Goal: Task Accomplishment & Management: Complete application form

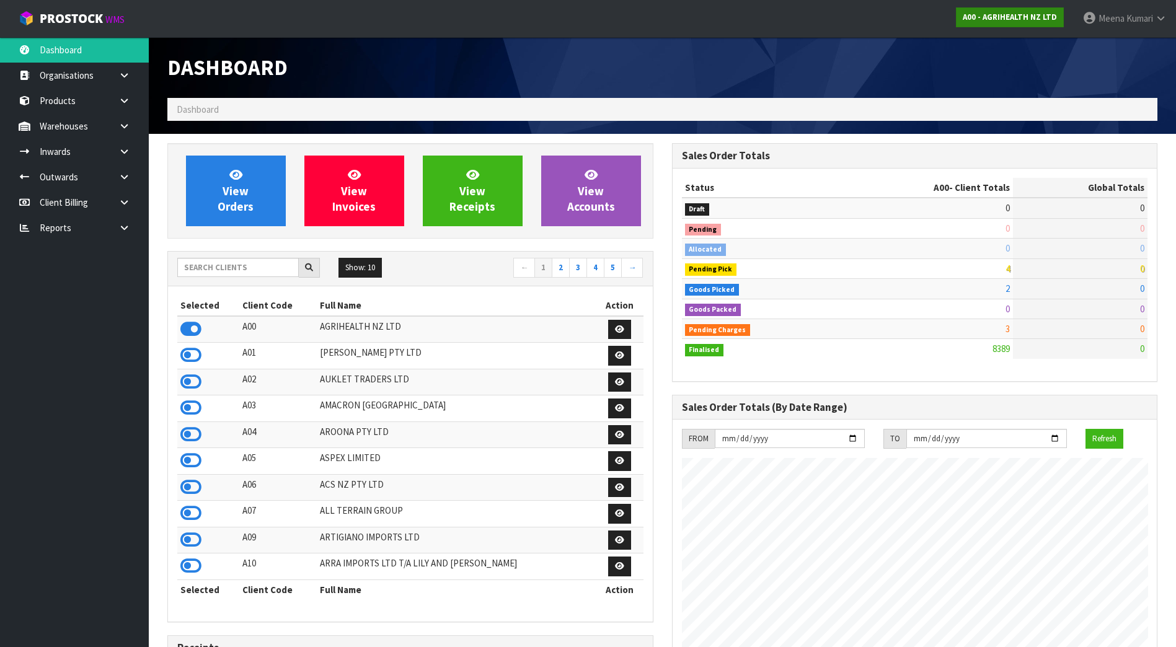
scroll to position [939, 504]
click at [128, 123] on icon at bounding box center [124, 126] width 12 height 9
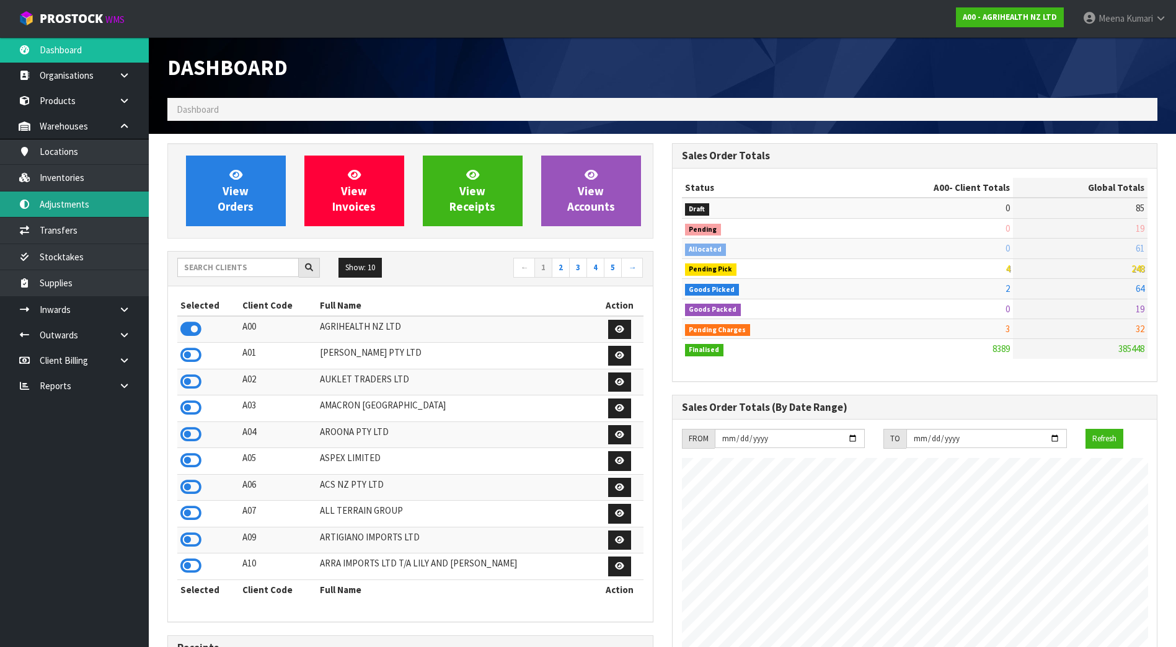
click at [115, 211] on link "Adjustments" at bounding box center [74, 204] width 149 height 25
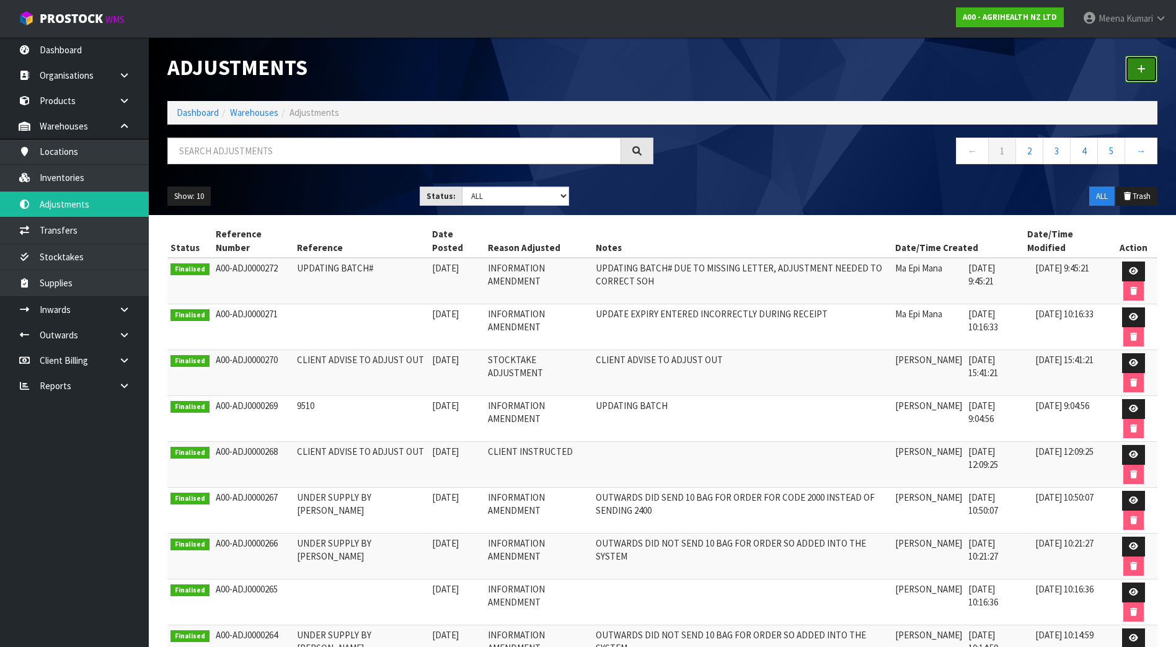
click at [1142, 62] on link at bounding box center [1141, 69] width 32 height 27
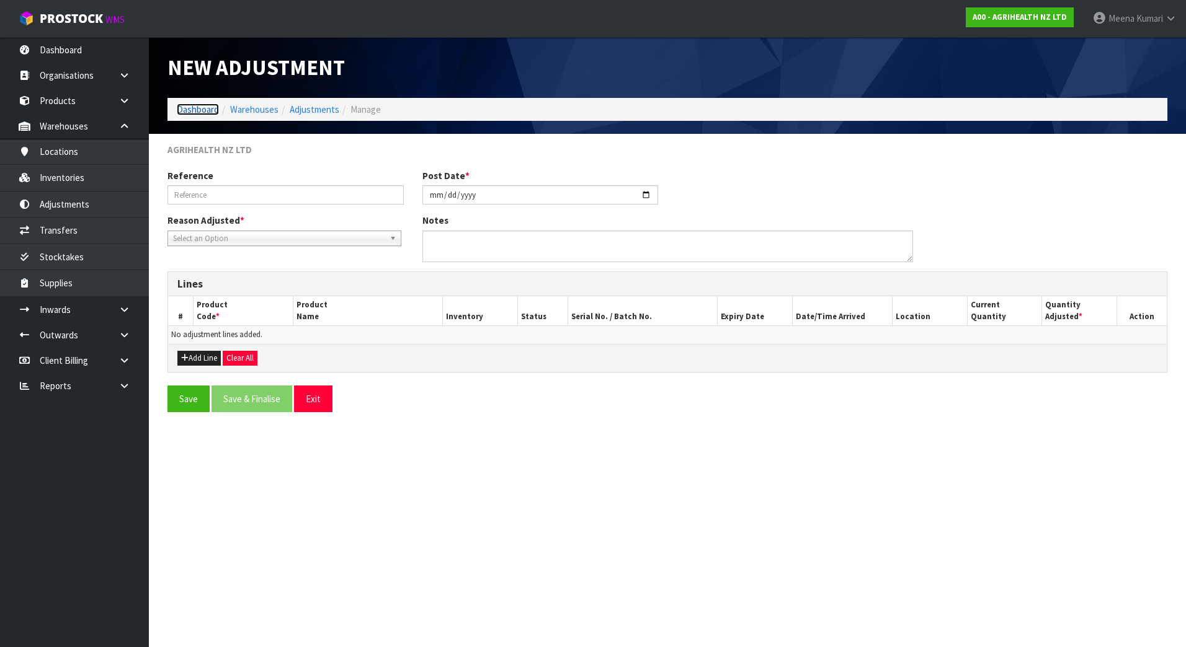
click at [206, 112] on link "Dashboard" at bounding box center [198, 110] width 42 height 12
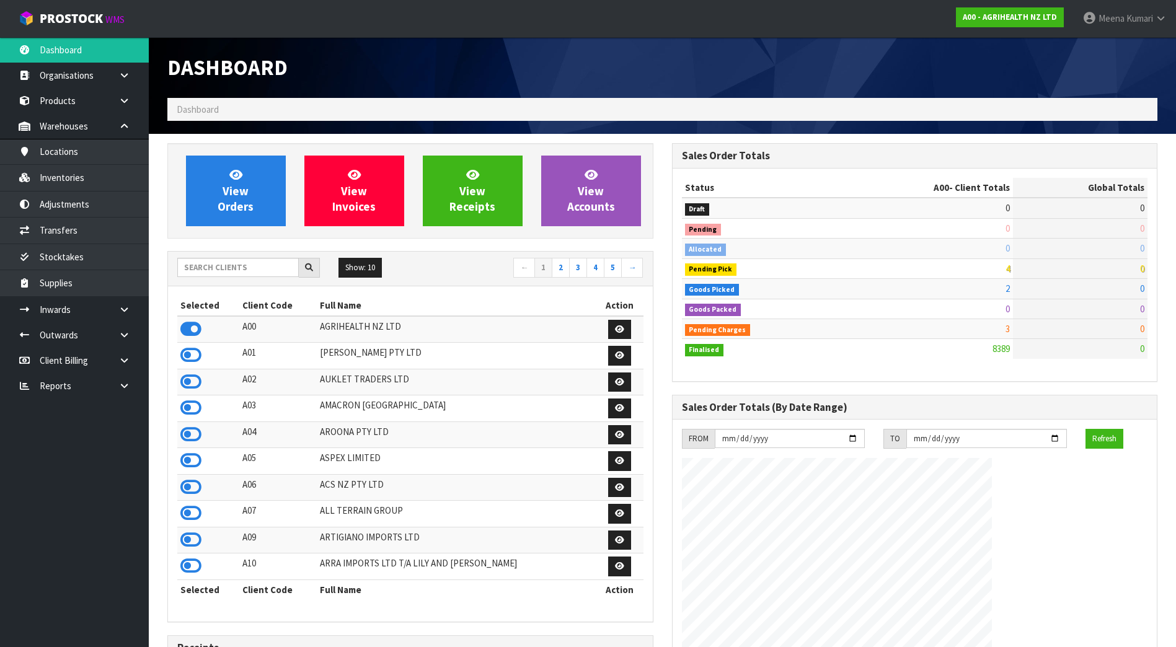
scroll to position [939, 504]
click at [202, 272] on input "text" at bounding box center [238, 267] width 122 height 19
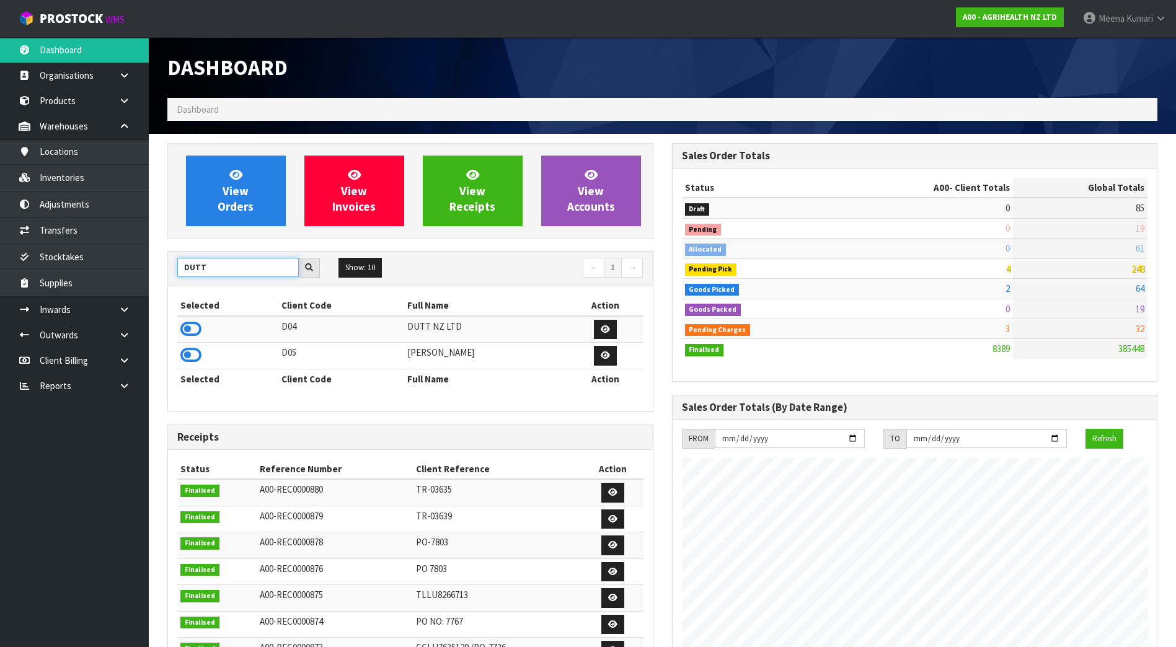
type input "DUTT"
click at [208, 357] on td at bounding box center [227, 356] width 101 height 27
click at [184, 357] on icon at bounding box center [190, 355] width 21 height 19
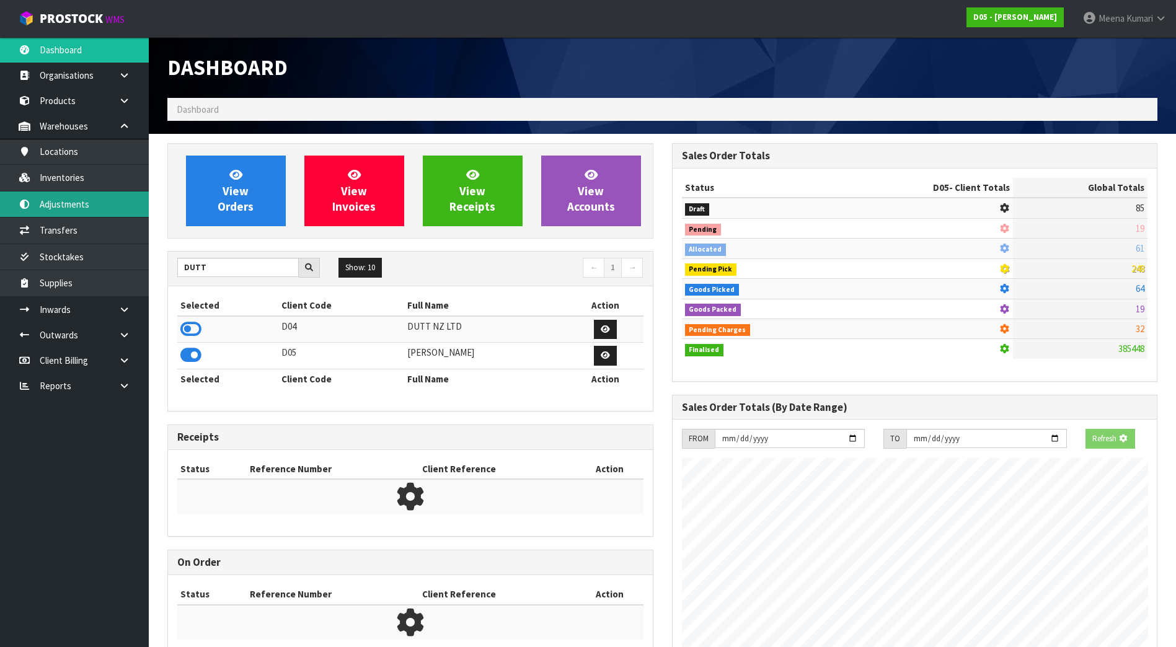
scroll to position [619319, 619573]
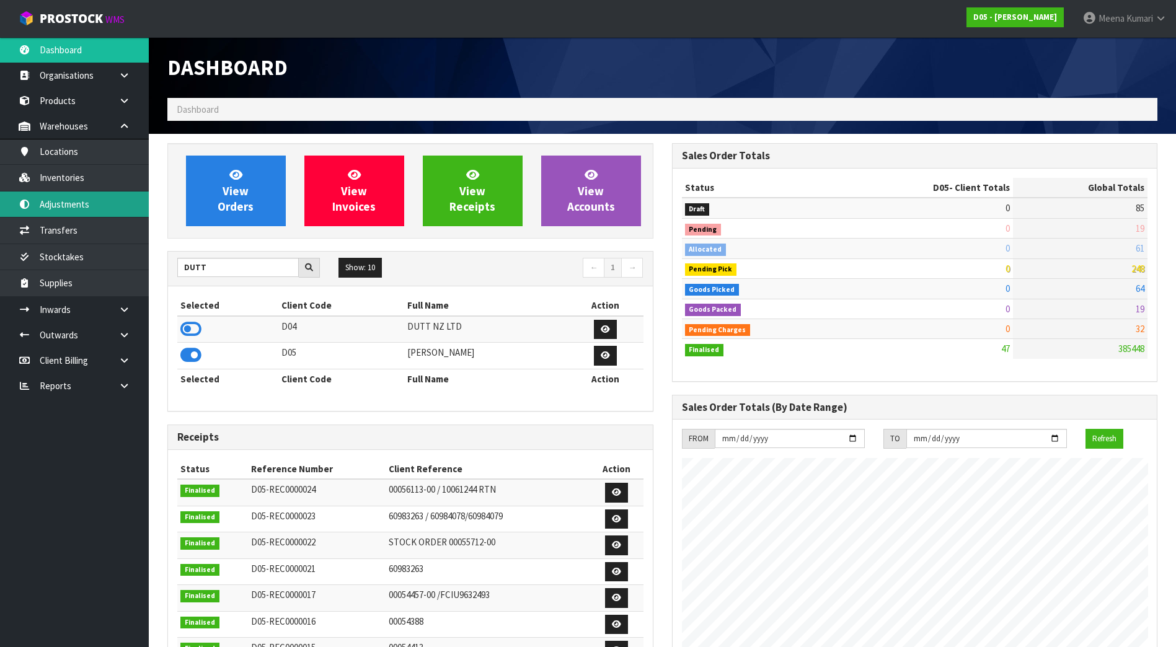
click at [95, 202] on link "Adjustments" at bounding box center [74, 204] width 149 height 25
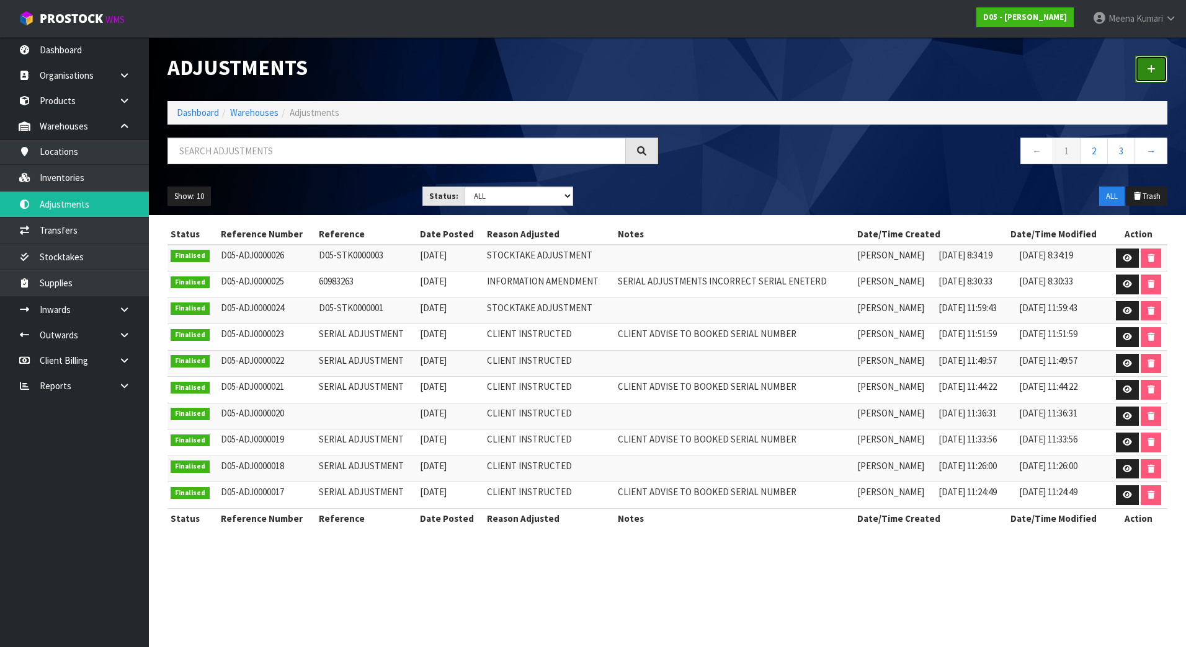
click at [1161, 61] on link at bounding box center [1151, 69] width 32 height 27
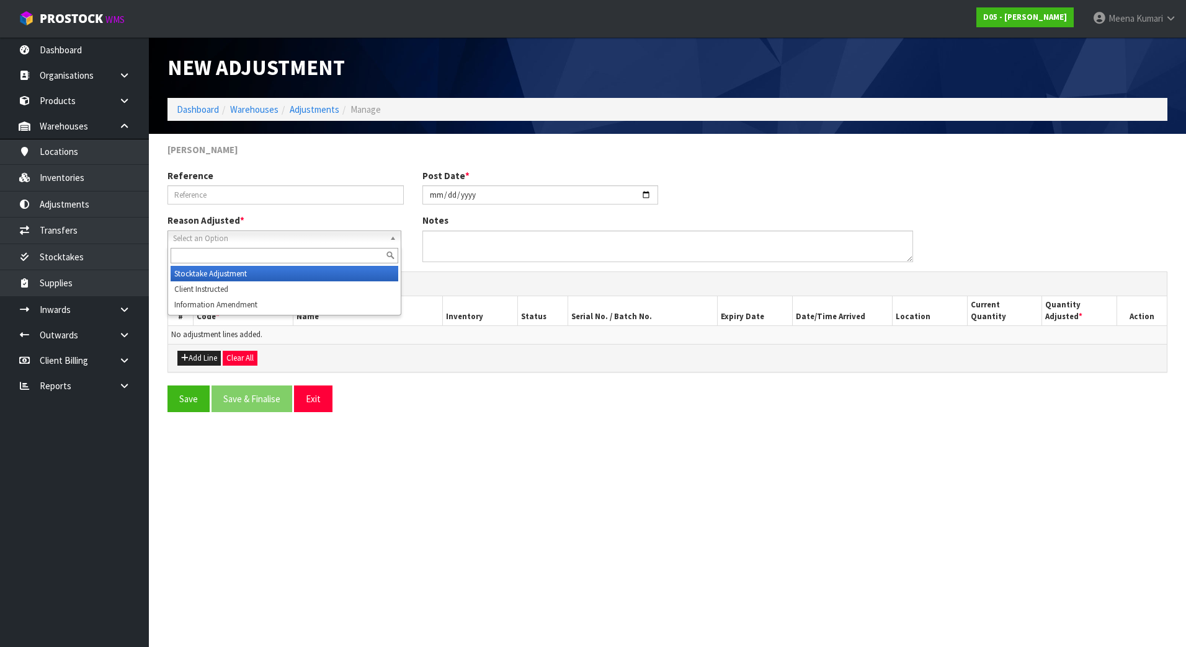
click at [249, 237] on span "Select an Option" at bounding box center [278, 238] width 211 height 15
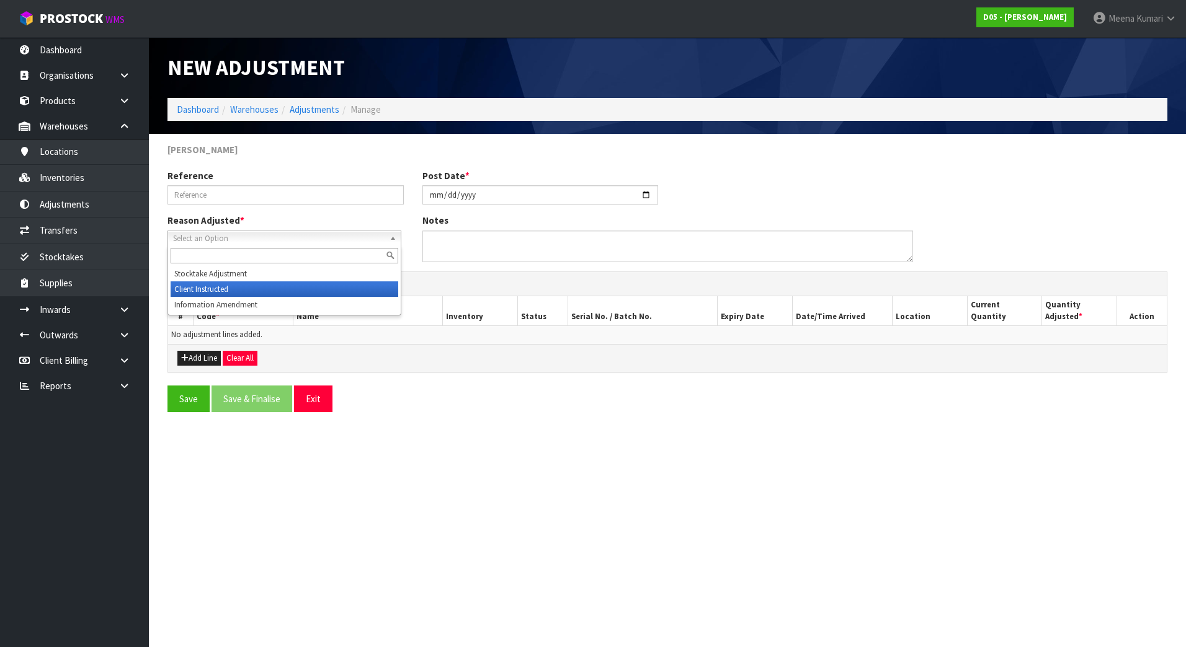
click at [256, 293] on li "Client Instructed" at bounding box center [285, 290] width 228 height 16
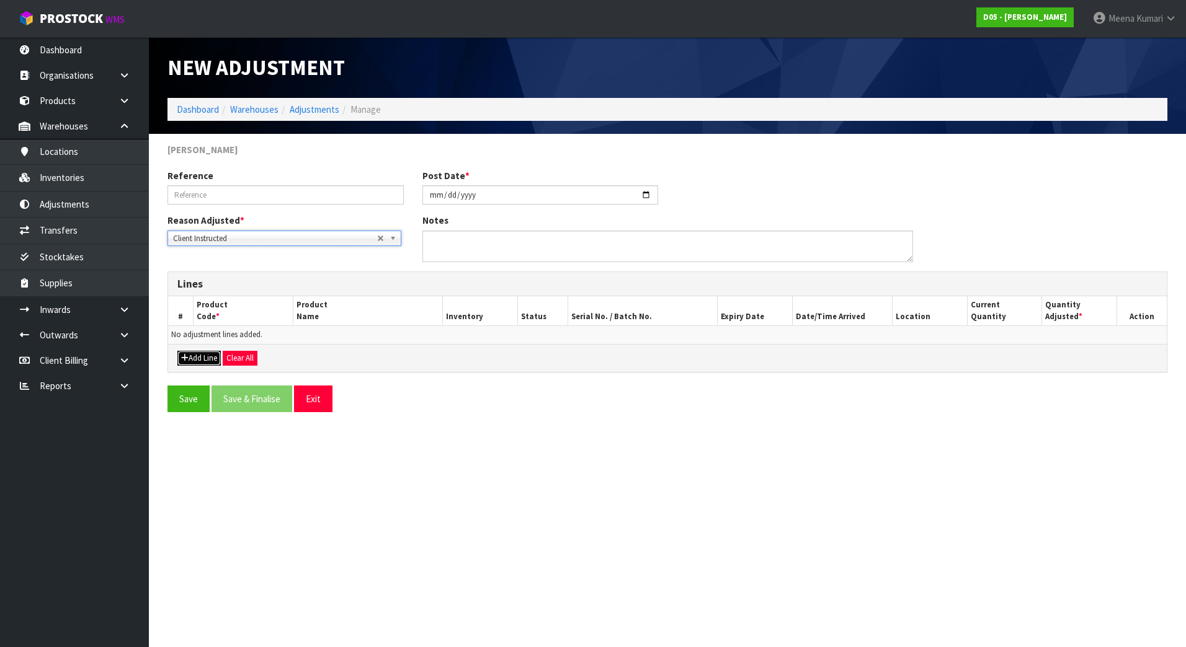
click at [205, 353] on button "Add Line" at bounding box center [198, 358] width 43 height 15
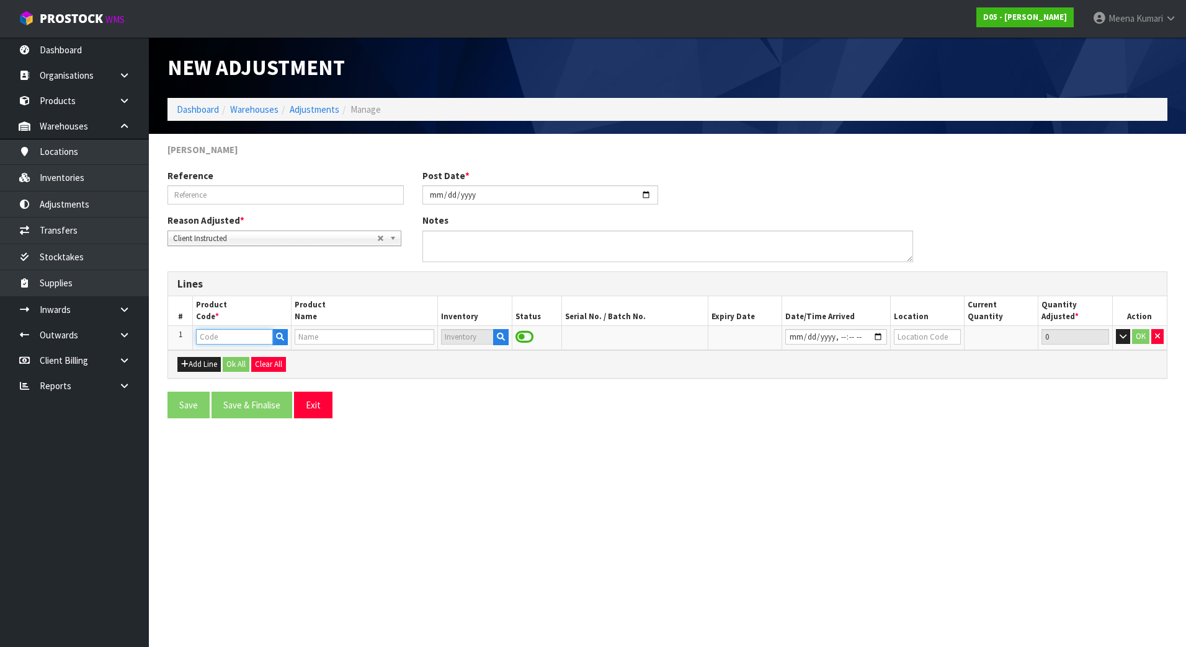
click at [259, 342] on input "text" at bounding box center [234, 337] width 76 height 16
paste input "1030100122-07"
type input "1030100122-07"
type input "SOK-CLASSIC-22IN-COUNTERMOUNT-COMPLETE-P630-CE-WHTBLK"
type input "1030100122-07"
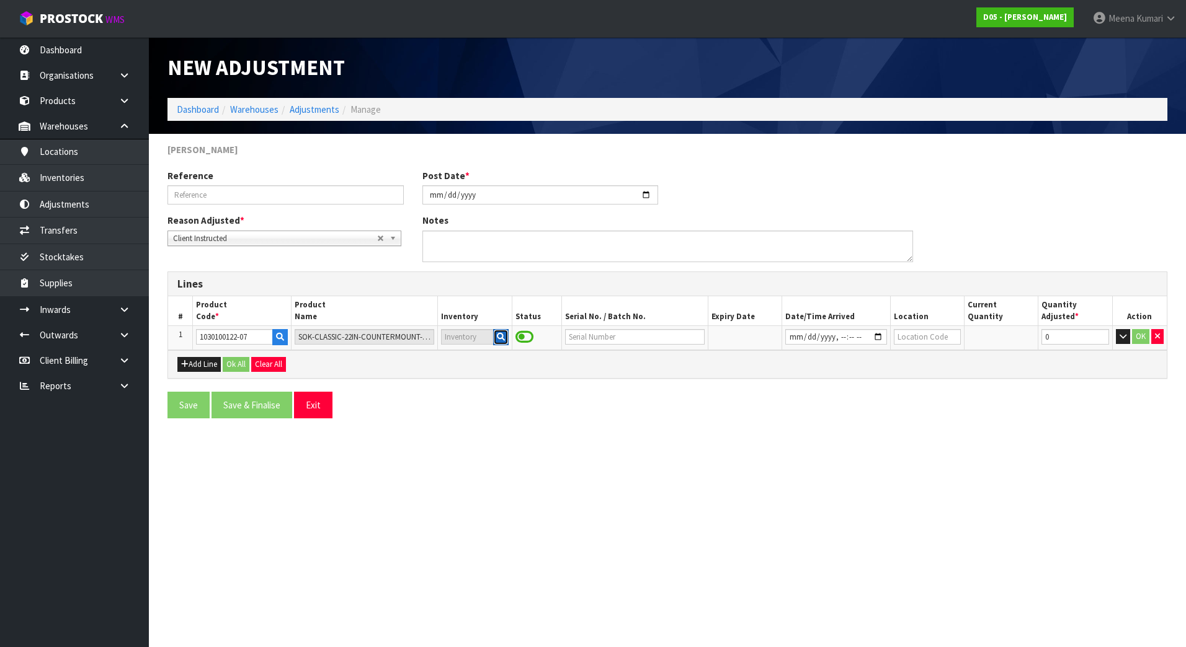
click at [497, 335] on icon "button" at bounding box center [501, 337] width 8 height 8
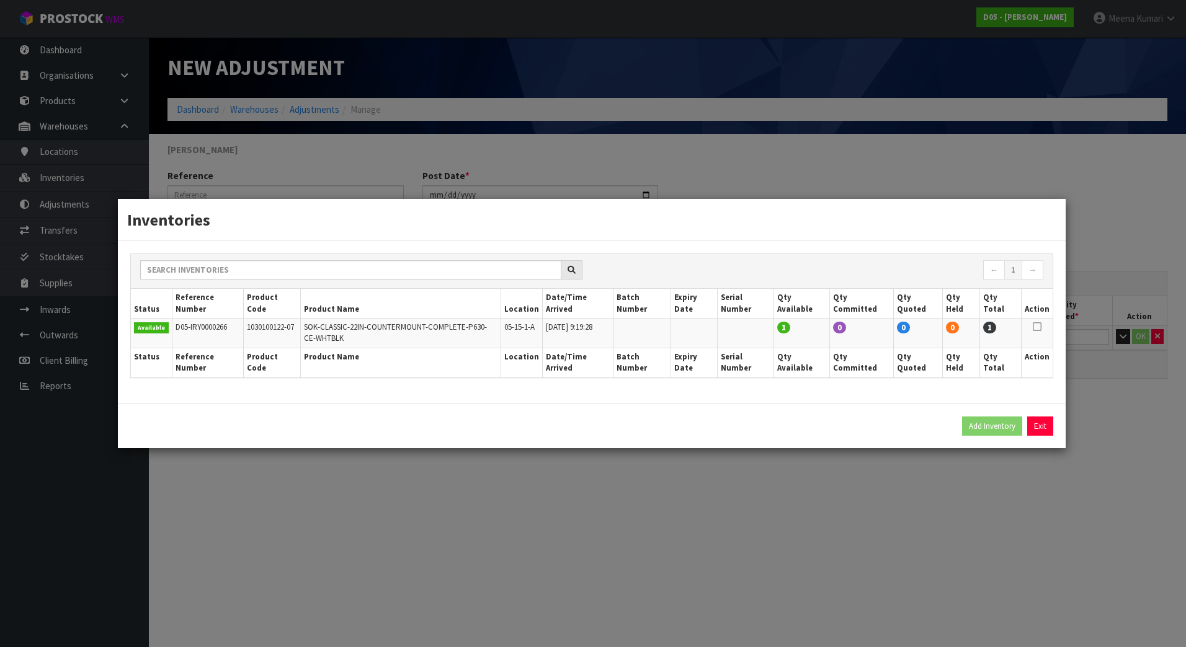
drag, startPoint x: 1038, startPoint y: 325, endPoint x: 1023, endPoint y: 331, distance: 16.7
click at [1036, 327] on icon at bounding box center [1036, 327] width 9 height 1
click at [984, 423] on button "Add Inventory" at bounding box center [992, 427] width 60 height 20
type input "D05-IRY0000266"
type input "[DATE]T09:19:28"
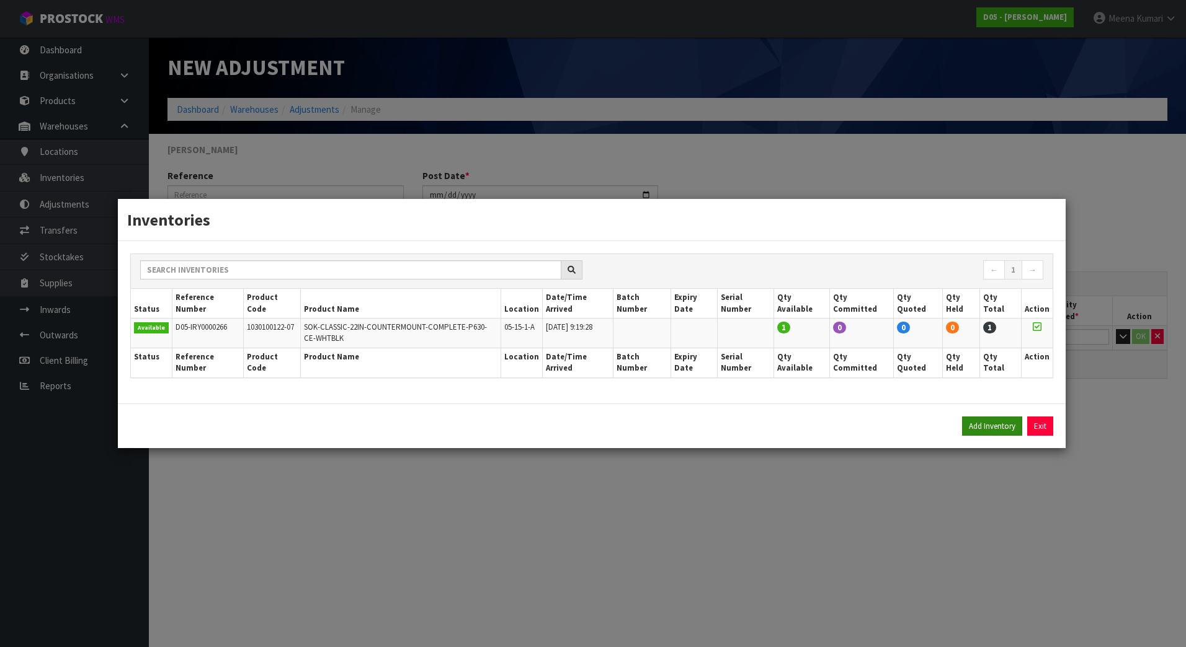
type input "05-15-1-A"
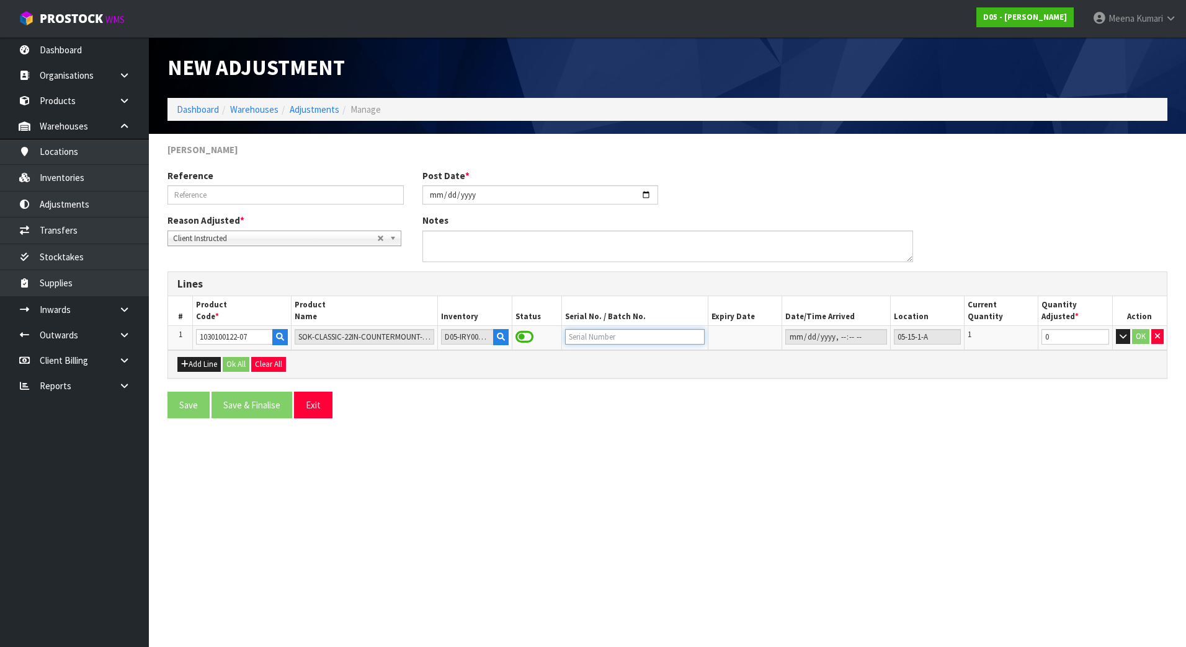
click at [594, 345] on input "text" at bounding box center [635, 337] width 140 height 16
click at [189, 363] on button "Add Line" at bounding box center [198, 364] width 43 height 15
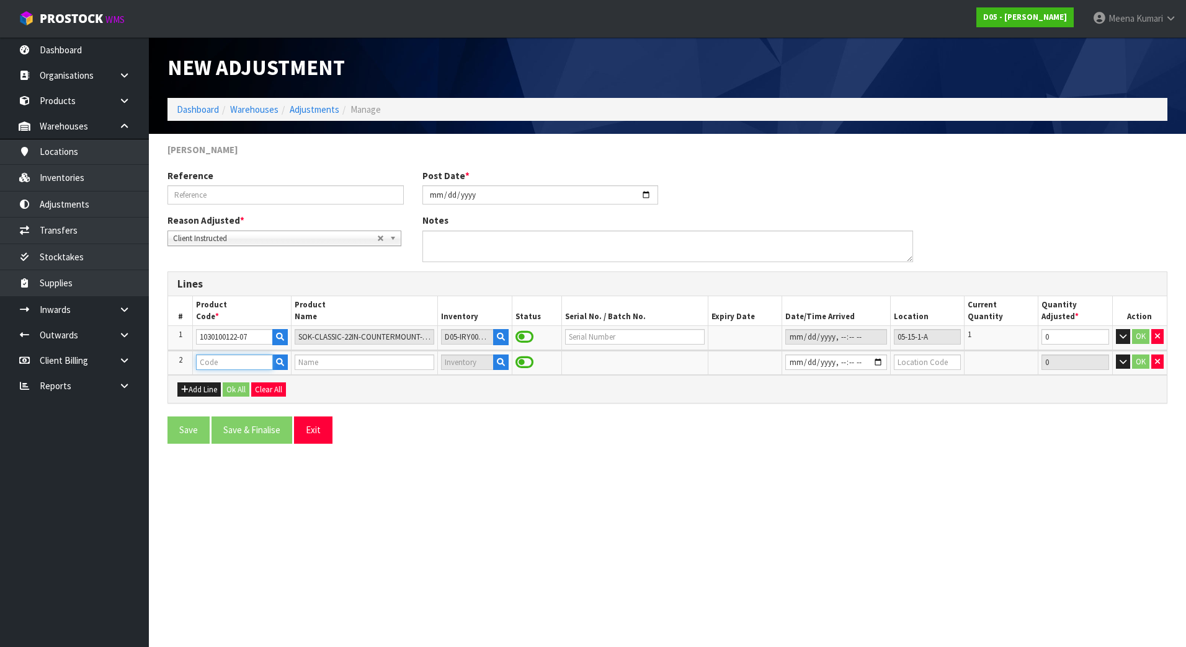
click at [245, 358] on input "text" at bounding box center [234, 363] width 76 height 16
paste input "1030100192-12"
type input "1030100192-12"
type input "SOK-CLASSIC-24IN-FREESTAND-DBL-COMPLETE-P630-CE-WHTBLK-W/TL"
type input "1030100192-12"
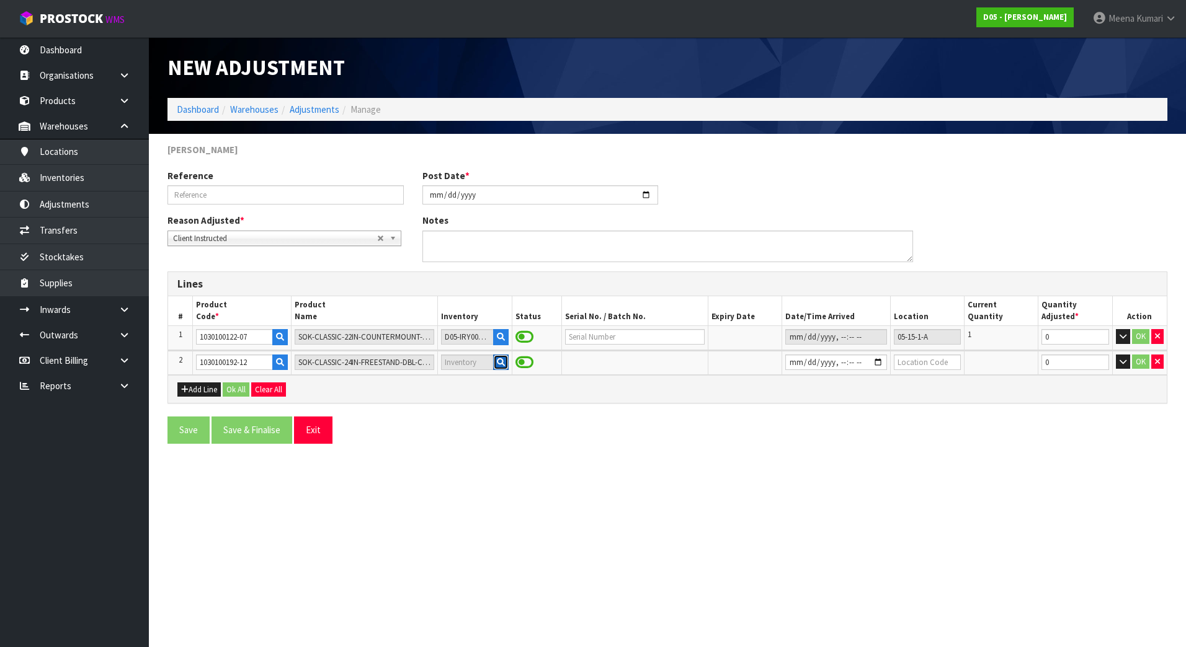
click at [497, 362] on icon "button" at bounding box center [501, 362] width 8 height 8
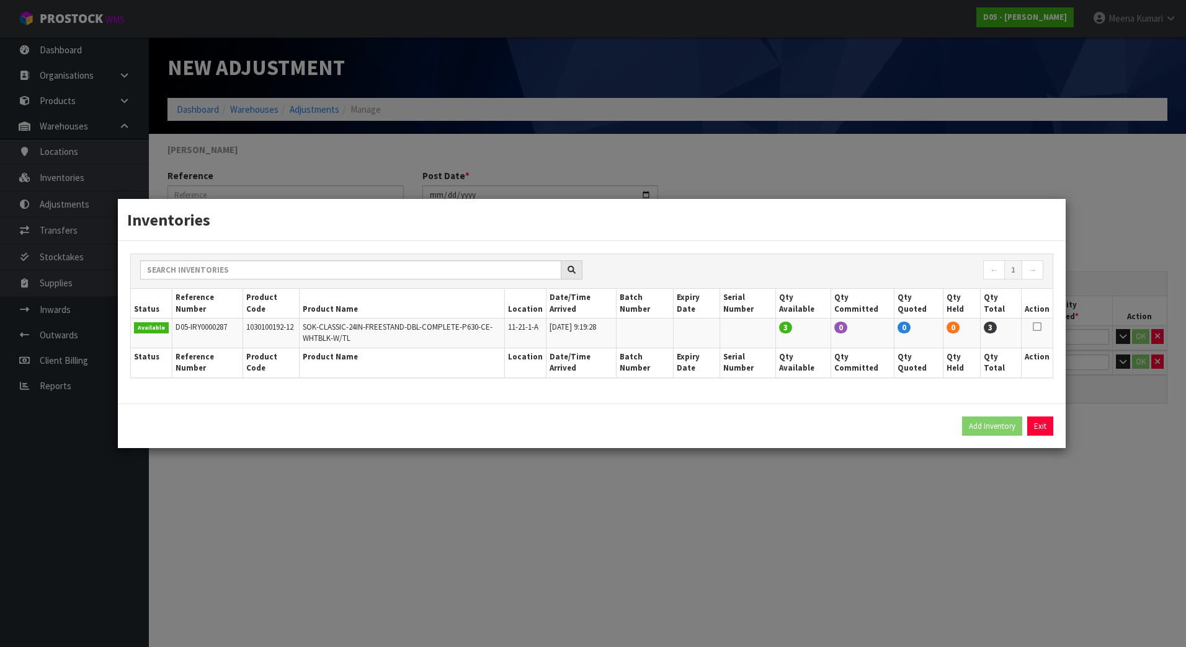
click at [816, 536] on div "Inventories ← 1 → Status Reference Number Product Code Product Name Location Da…" at bounding box center [593, 323] width 1186 height 647
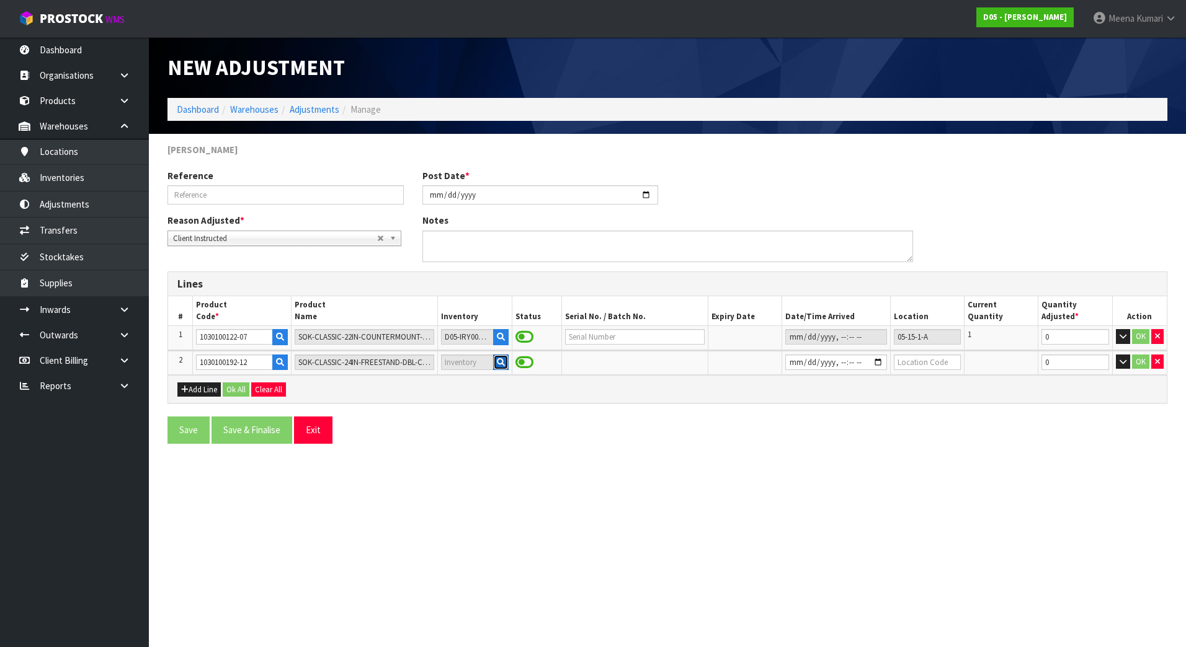
click at [495, 355] on button "button" at bounding box center [501, 363] width 16 height 16
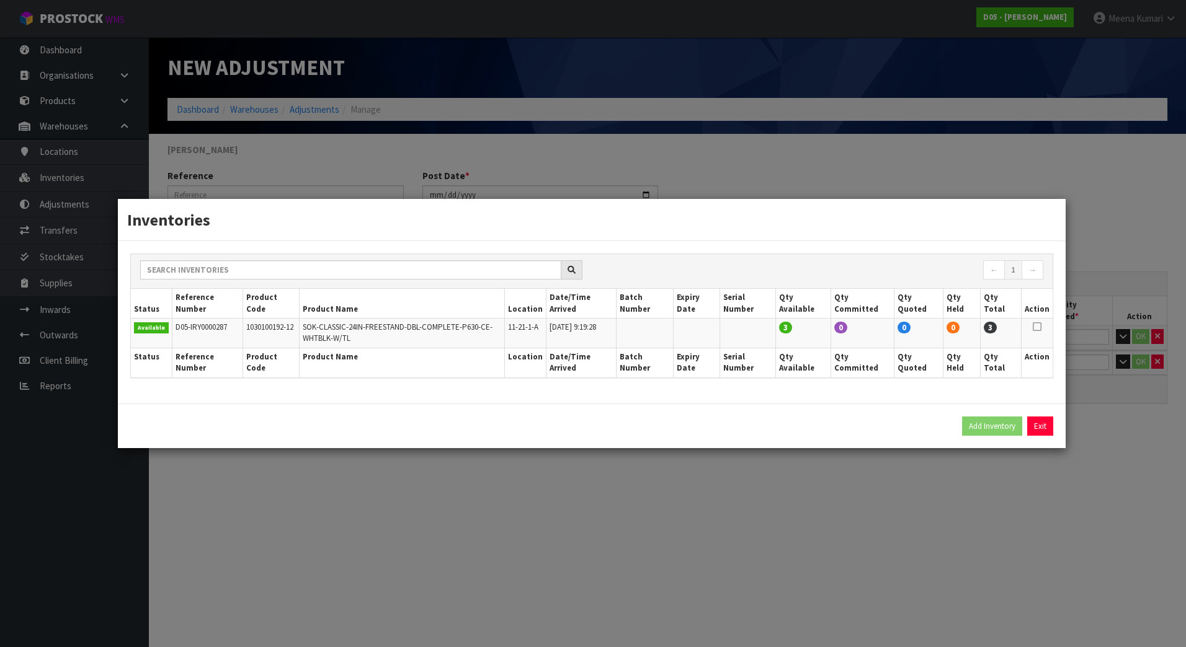
click at [1037, 327] on icon at bounding box center [1036, 327] width 9 height 1
click at [987, 419] on button "Add Inventory" at bounding box center [992, 427] width 60 height 20
type input "D05-IRY0000287"
type input "[DATE]T09:19:28"
type input "11-21-1-A"
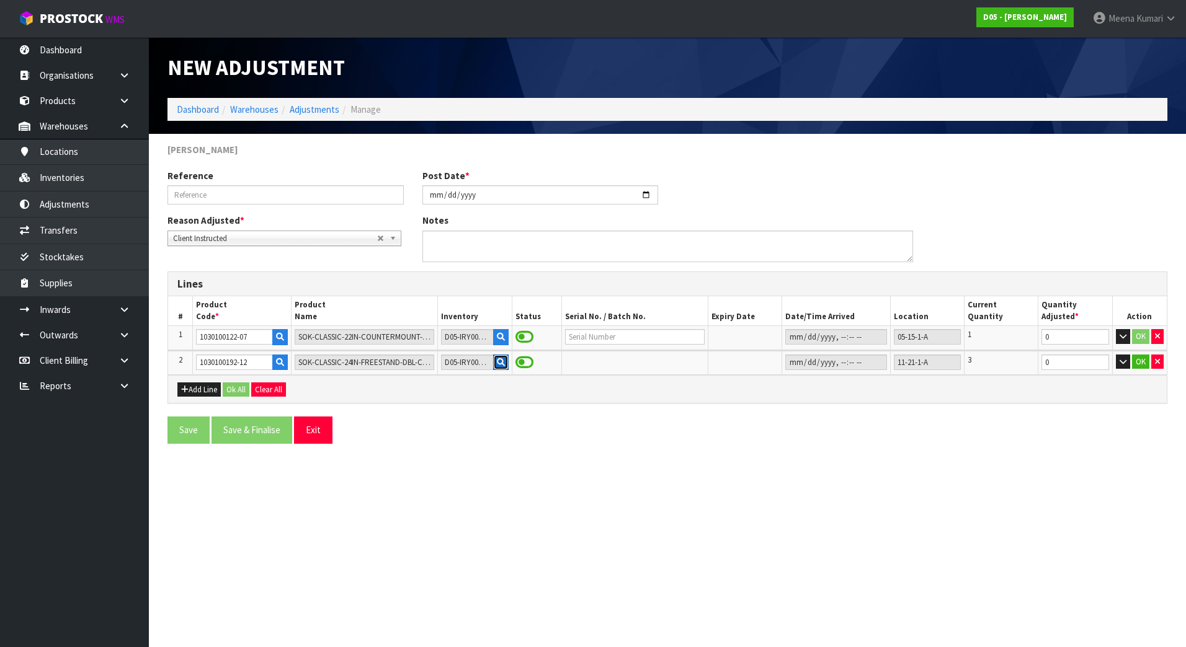
click at [497, 361] on icon "button" at bounding box center [501, 362] width 8 height 8
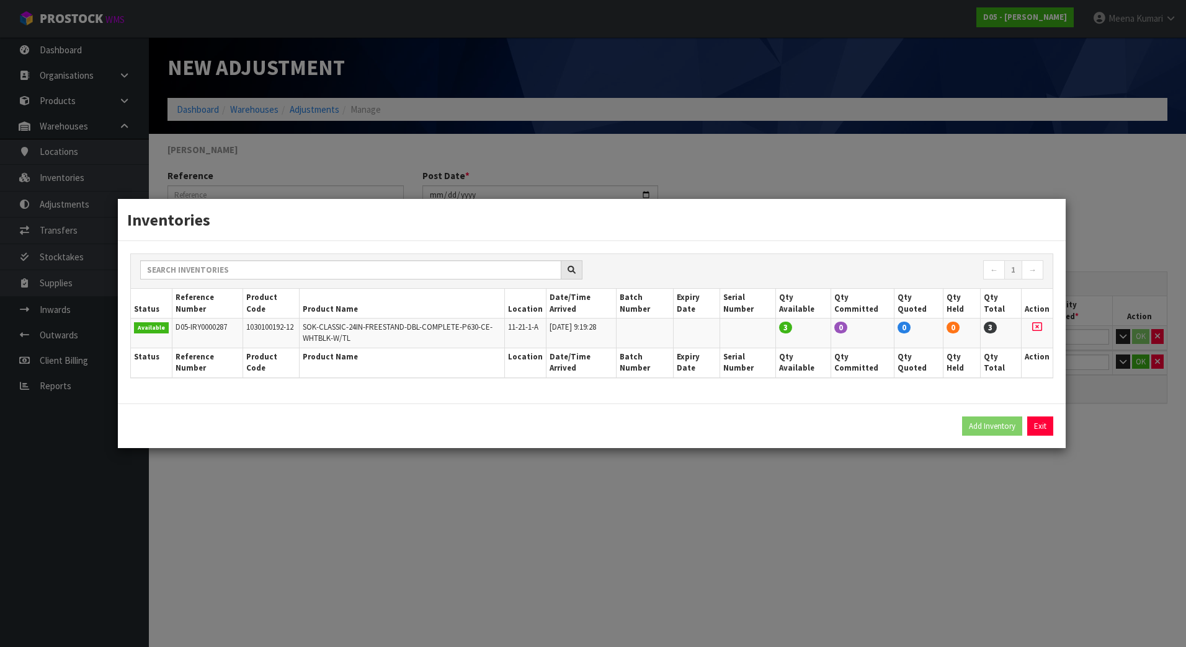
click at [1033, 327] on icon at bounding box center [1037, 327] width 10 height 1
click at [1046, 432] on button "Exit" at bounding box center [1040, 427] width 26 height 20
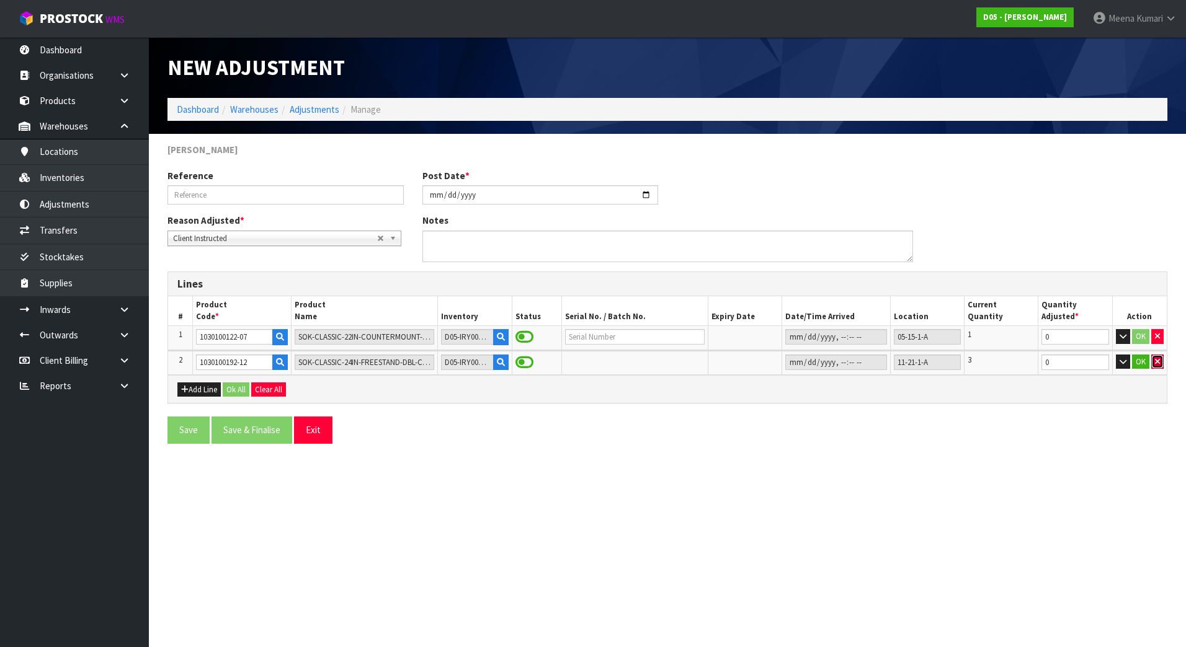
click at [1156, 363] on icon "button" at bounding box center [1157, 362] width 5 height 8
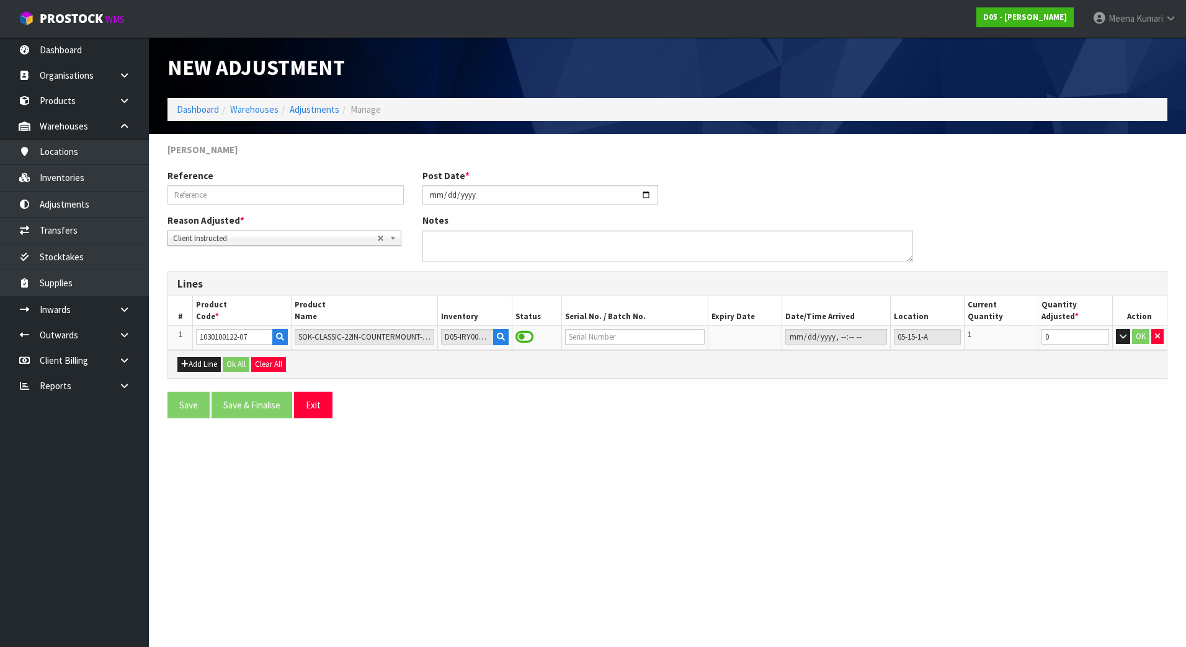
click at [178, 374] on div "Add Line Ok All Clear All" at bounding box center [667, 364] width 998 height 28
click at [194, 368] on button "Add Line" at bounding box center [198, 364] width 43 height 15
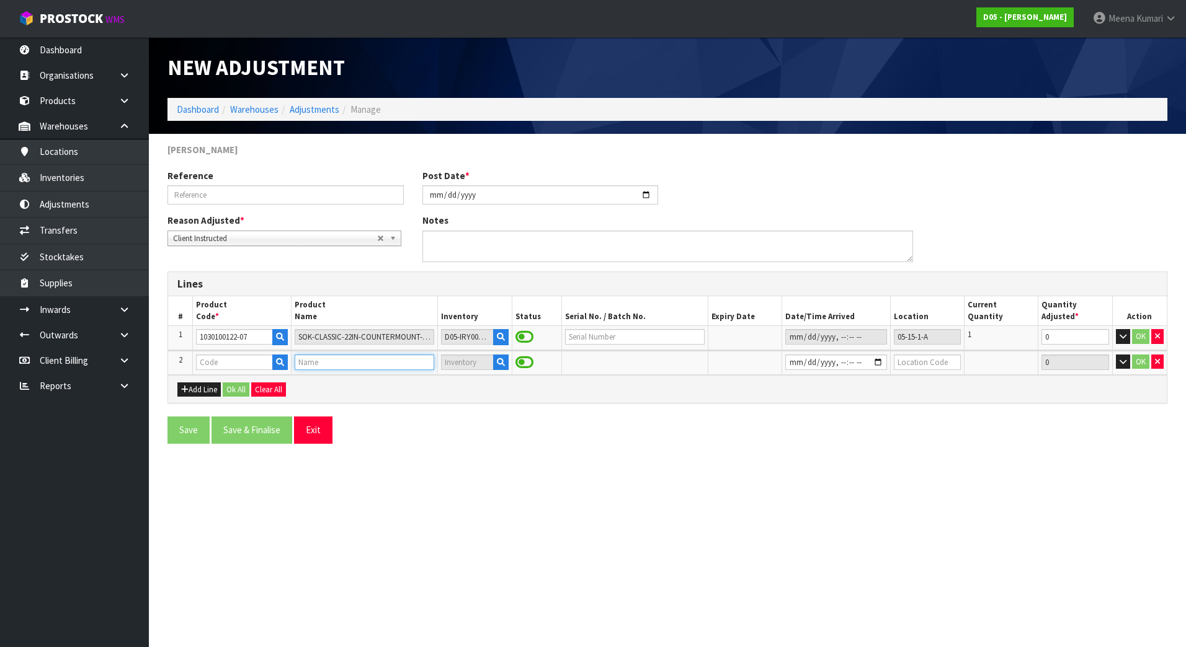
click at [295, 365] on input "text" at bounding box center [365, 363] width 140 height 16
click at [252, 363] on input "text" at bounding box center [234, 363] width 76 height 16
paste input "1030100192-12"
type input "1030100192-12"
type input "SOK-CLASSIC-24IN-FREESTAND-DBL-COMPLETE-P630-CE-WHTBLK-W/TL"
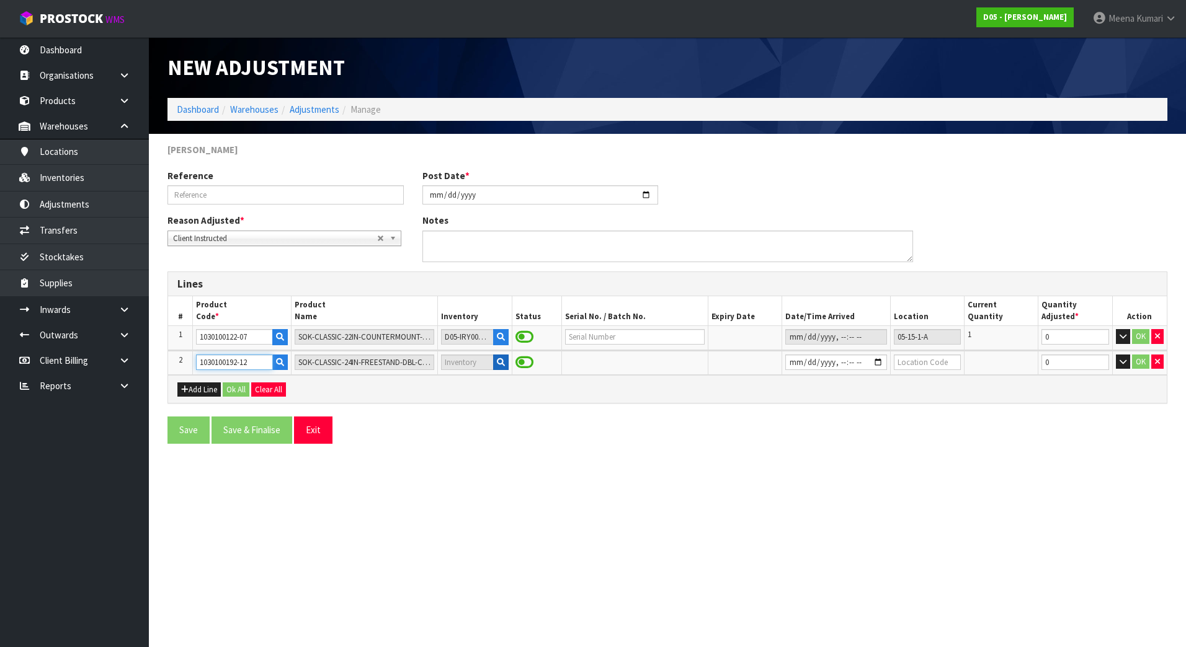
type input "1030100192-12"
click at [497, 363] on icon "button" at bounding box center [501, 362] width 8 height 8
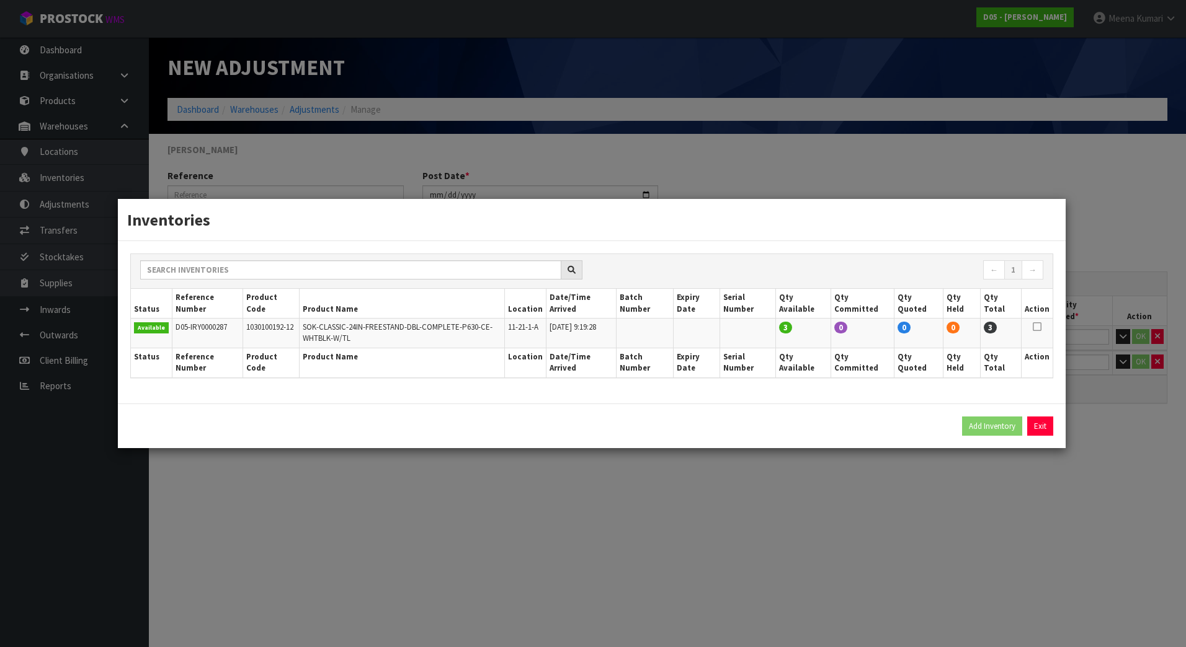
click at [1038, 327] on icon at bounding box center [1036, 327] width 9 height 1
click at [871, 479] on div "Inventories ← 1 → Status Reference Number Product Code Product Name Location Da…" at bounding box center [593, 323] width 1186 height 647
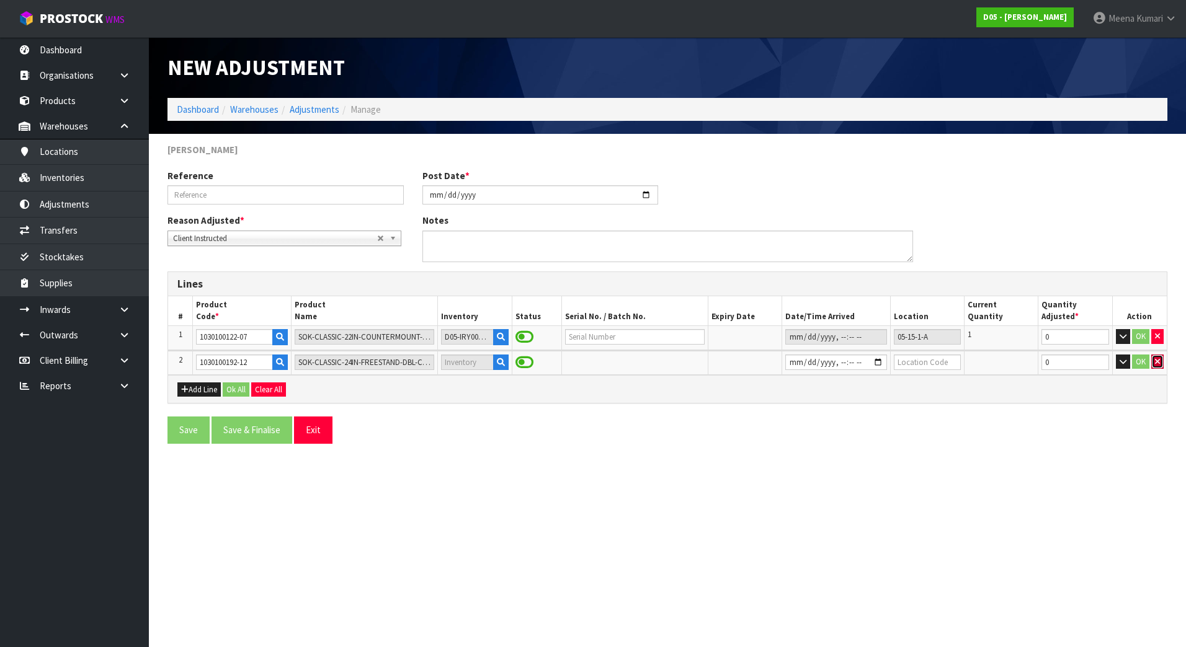
click at [1151, 364] on button "button" at bounding box center [1157, 362] width 12 height 15
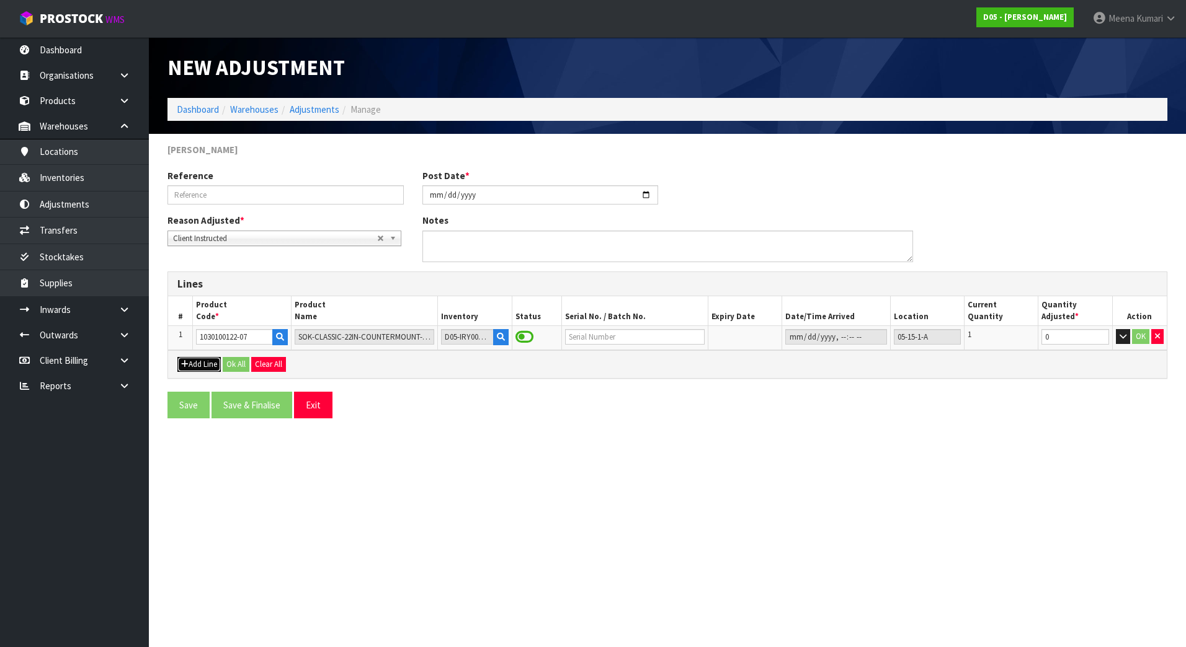
click at [198, 363] on button "Add Line" at bounding box center [198, 364] width 43 height 15
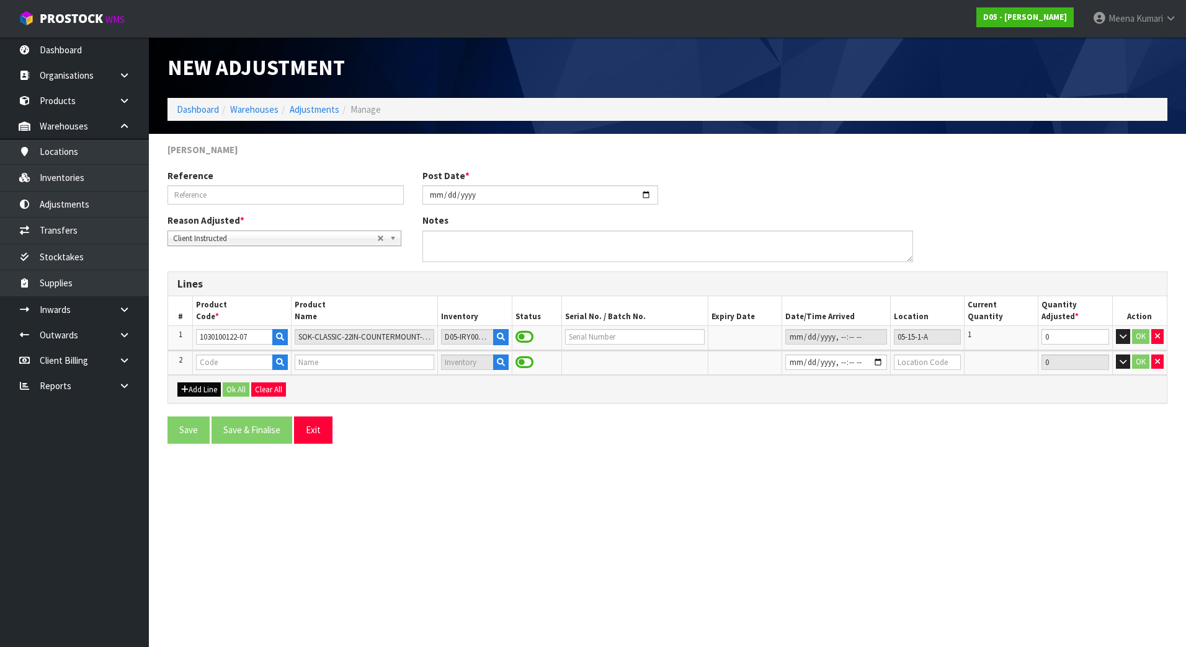
click at [240, 351] on td at bounding box center [242, 363] width 98 height 24
click at [240, 361] on input "text" at bounding box center [234, 363] width 76 height 16
paste input "1030100192-12"
type input "1030100192-12"
type input "SOK-CLASSIC-24IN-FREESTAND-DBL-COMPLETE-P630-CE-WHTBLK-W/TL"
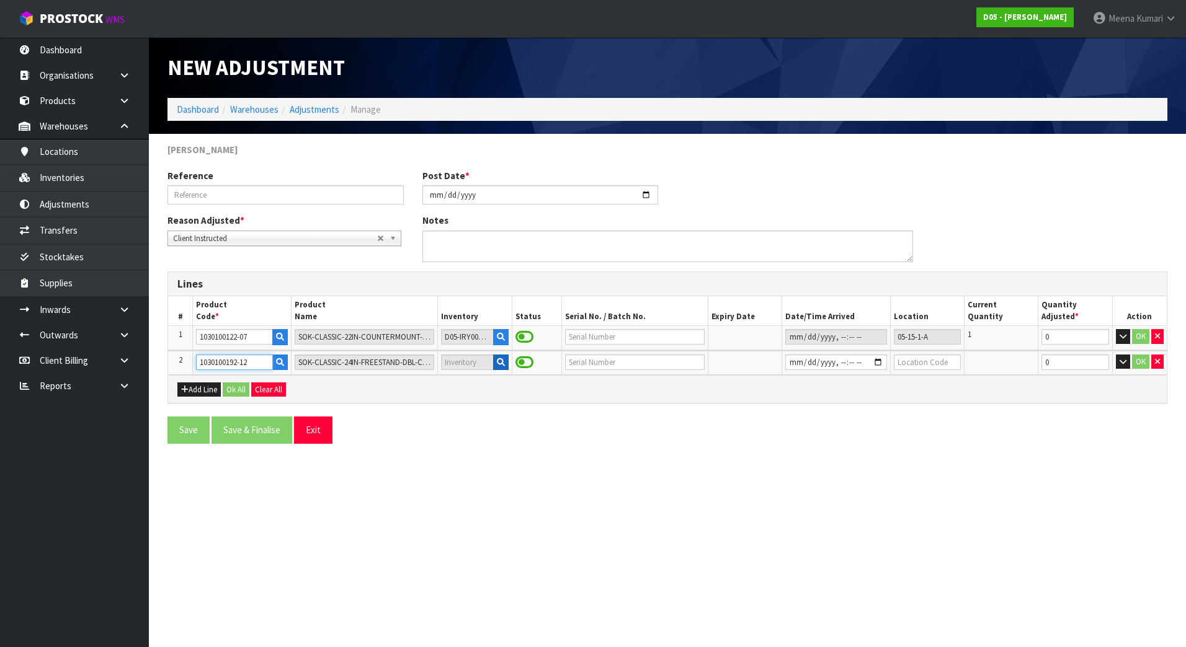
type input "1030100192-12"
click at [497, 359] on icon "button" at bounding box center [501, 362] width 8 height 8
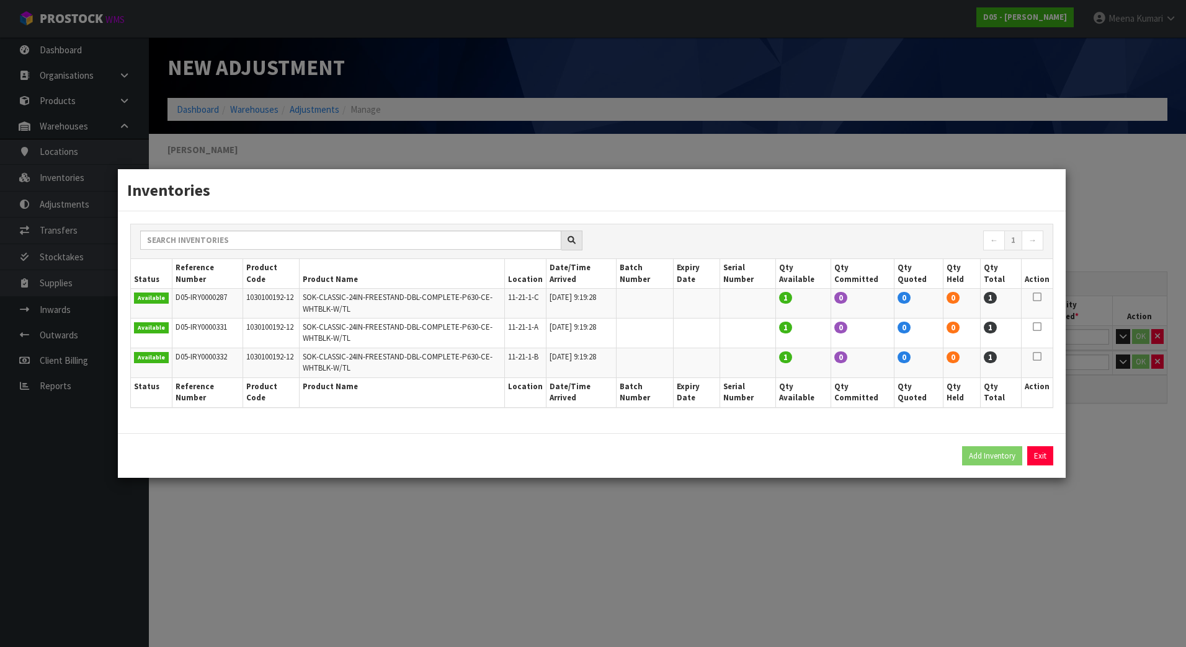
click at [1038, 297] on icon at bounding box center [1036, 297] width 9 height 1
click at [984, 457] on button "Add Inventory" at bounding box center [992, 456] width 60 height 20
type input "D05-IRY0000287"
type input "[DATE]T09:19:28"
type input "11-21-1-C"
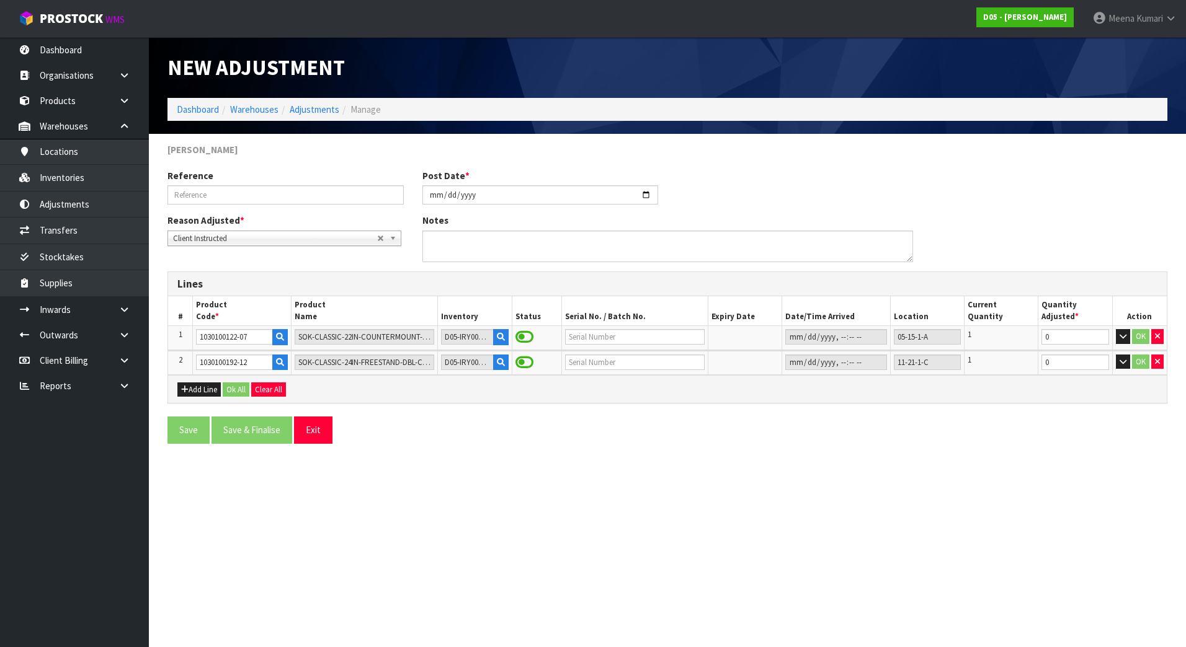
click at [353, 537] on section "New Adjustment Dashboard Warehouses Adjustments Manage [PERSON_NAME] Reference …" at bounding box center [593, 323] width 1186 height 647
click at [201, 392] on button "Add Line" at bounding box center [198, 390] width 43 height 15
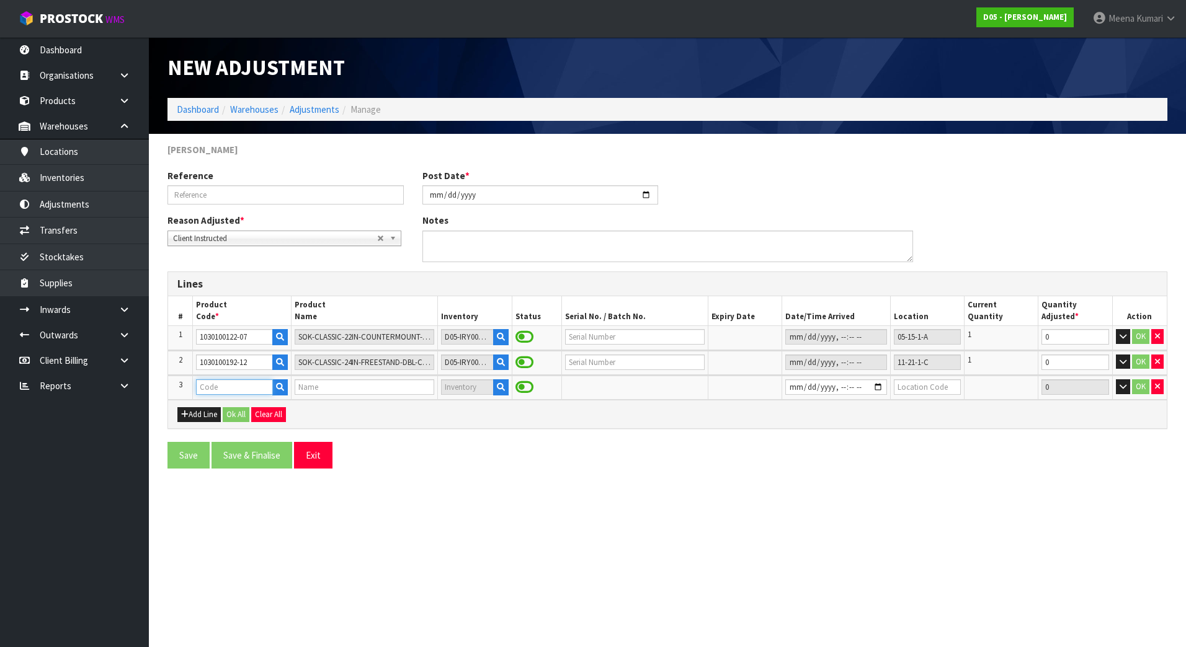
click at [245, 394] on input "text" at bounding box center [234, 387] width 76 height 16
paste input "1030100192-12"
type input "1030100192-12"
type input "SOK-CLASSIC-24IN-FREESTAND-DBL-COMPLETE-P630-CE-WHTBLK-W/TL"
type input "1030100192-12"
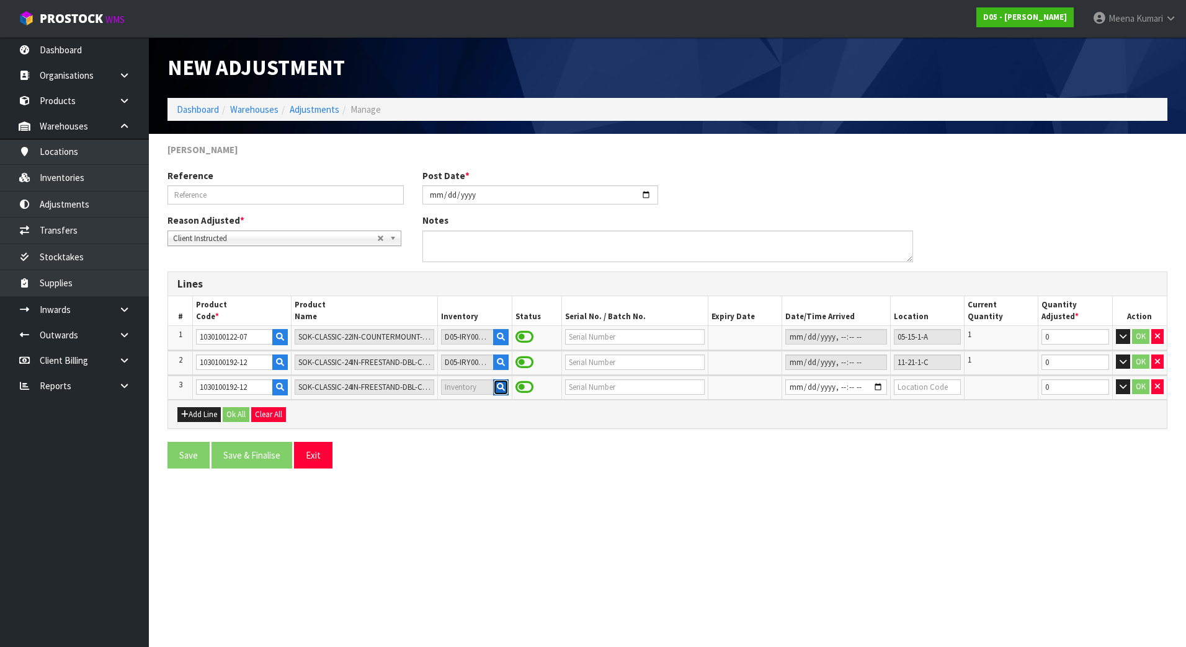
click at [497, 389] on icon "button" at bounding box center [501, 387] width 8 height 8
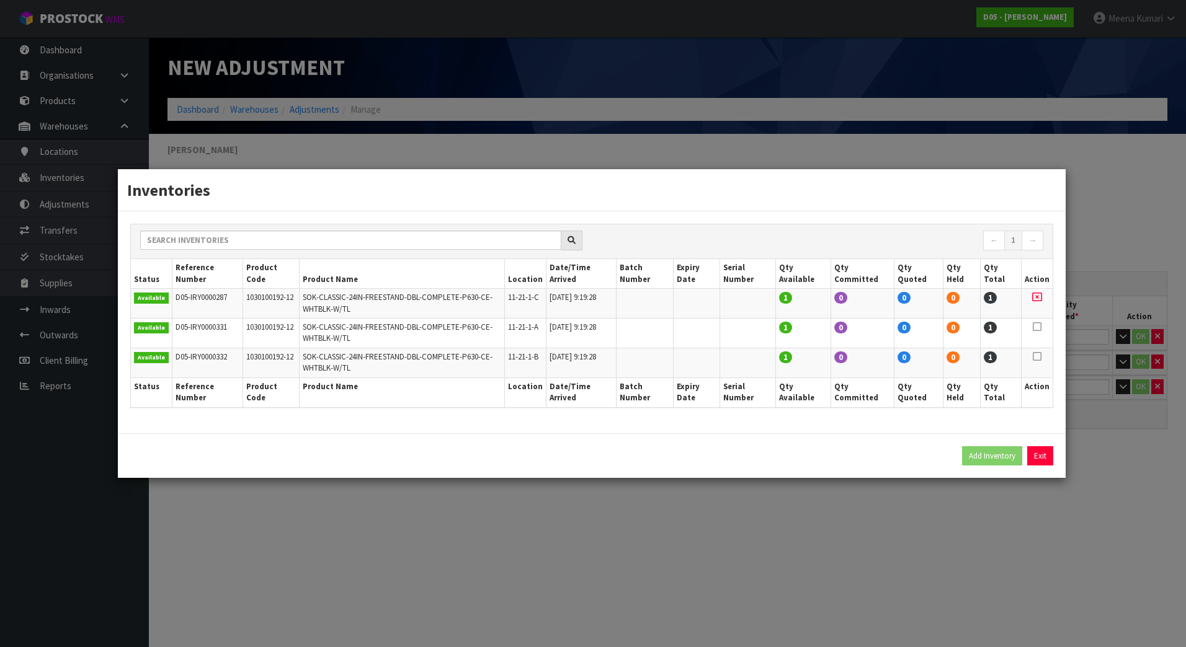
click at [1038, 327] on icon at bounding box center [1036, 327] width 9 height 1
click at [990, 464] on button "Add Inventory" at bounding box center [992, 456] width 60 height 20
type input "D05-IRY0000331"
type input "[DATE]T09:19:28"
type input "11-21-1-A"
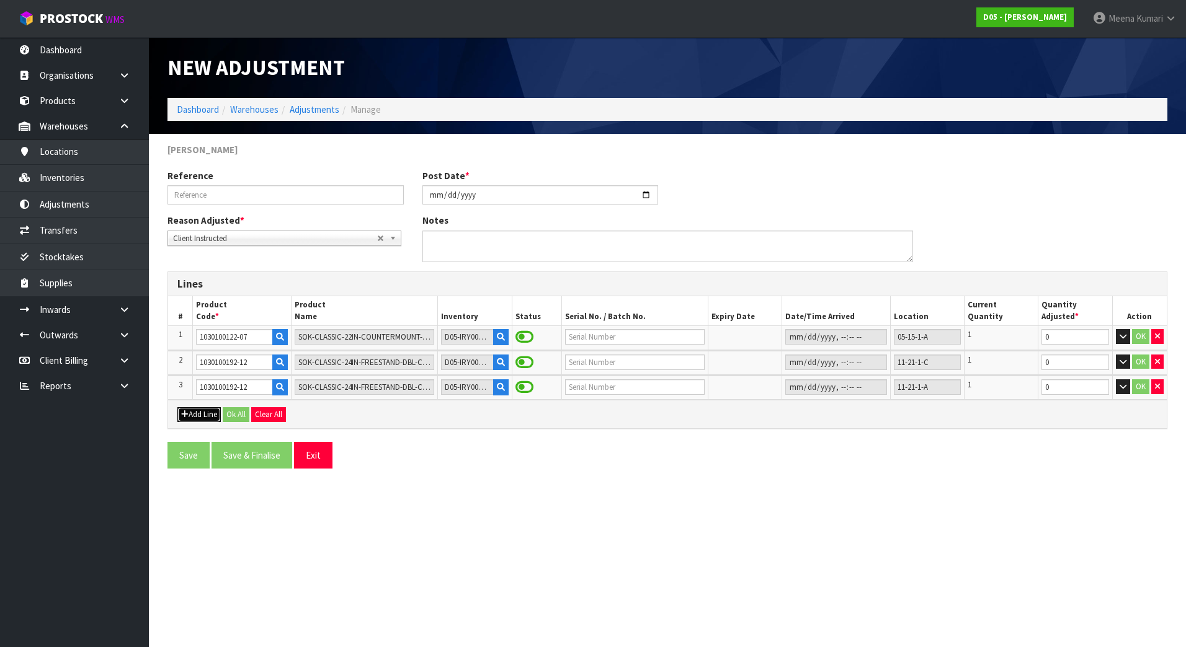
click at [204, 410] on button "Add Line" at bounding box center [198, 414] width 43 height 15
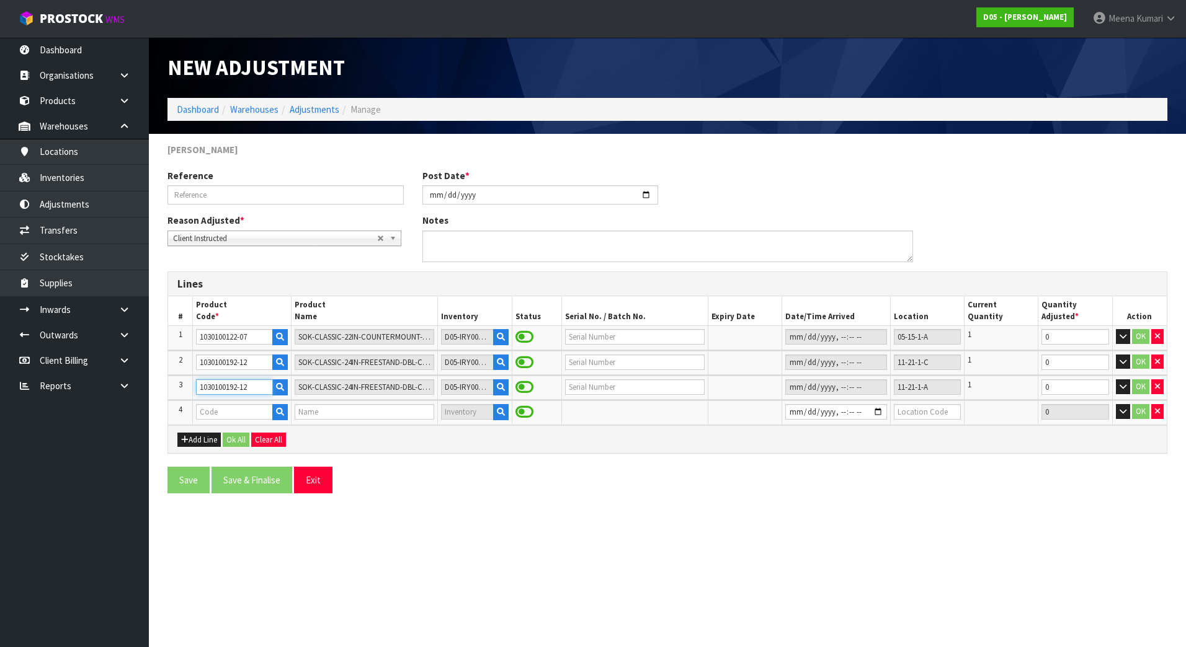
click at [260, 389] on input "1030100192-12" at bounding box center [234, 387] width 76 height 16
click at [239, 422] on td at bounding box center [242, 413] width 98 height 24
click at [239, 407] on input "text" at bounding box center [234, 412] width 76 height 16
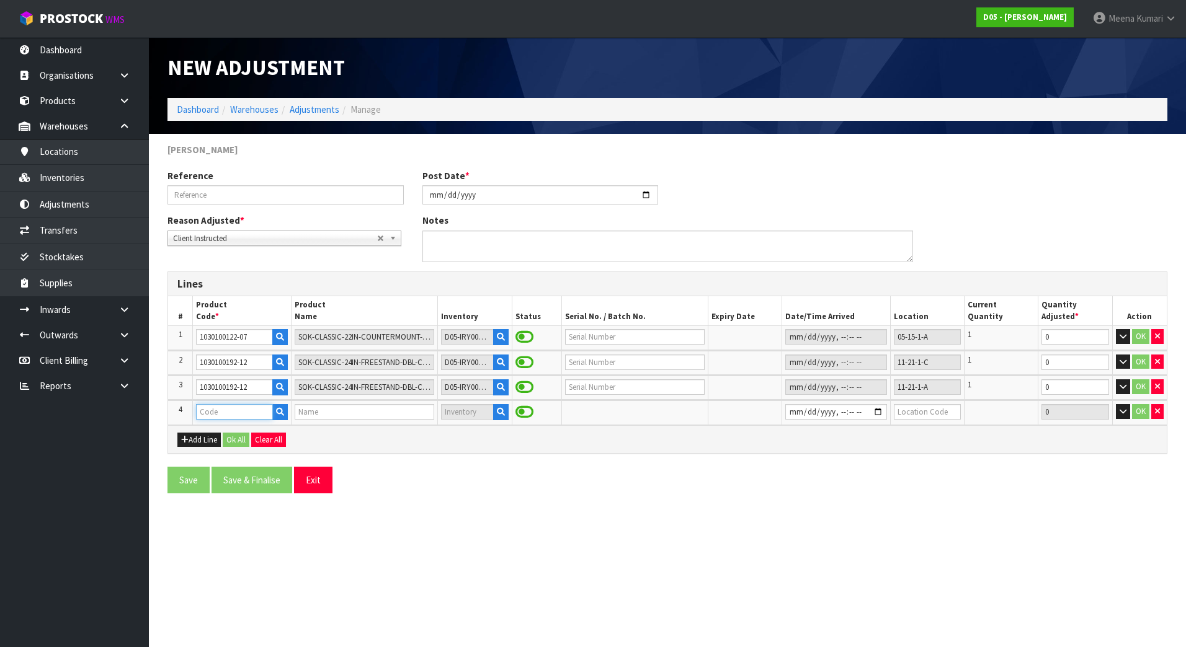
paste input "1030100192-12"
type input "1030100192-12"
type input "SOK-CLASSIC-24IN-FREESTAND-DBL-COMPLETE-P630-CE-WHTBLK-W/TL"
type input "1030100192-12"
click at [505, 416] on td at bounding box center [475, 413] width 74 height 24
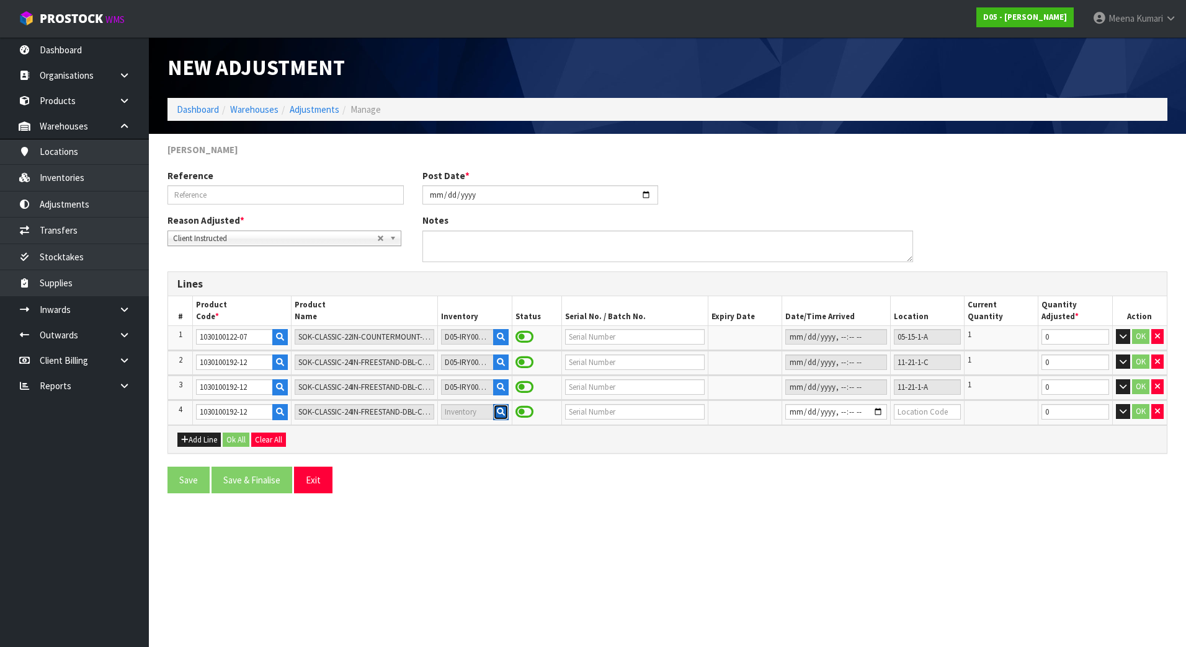
click at [499, 418] on button "button" at bounding box center [501, 412] width 16 height 16
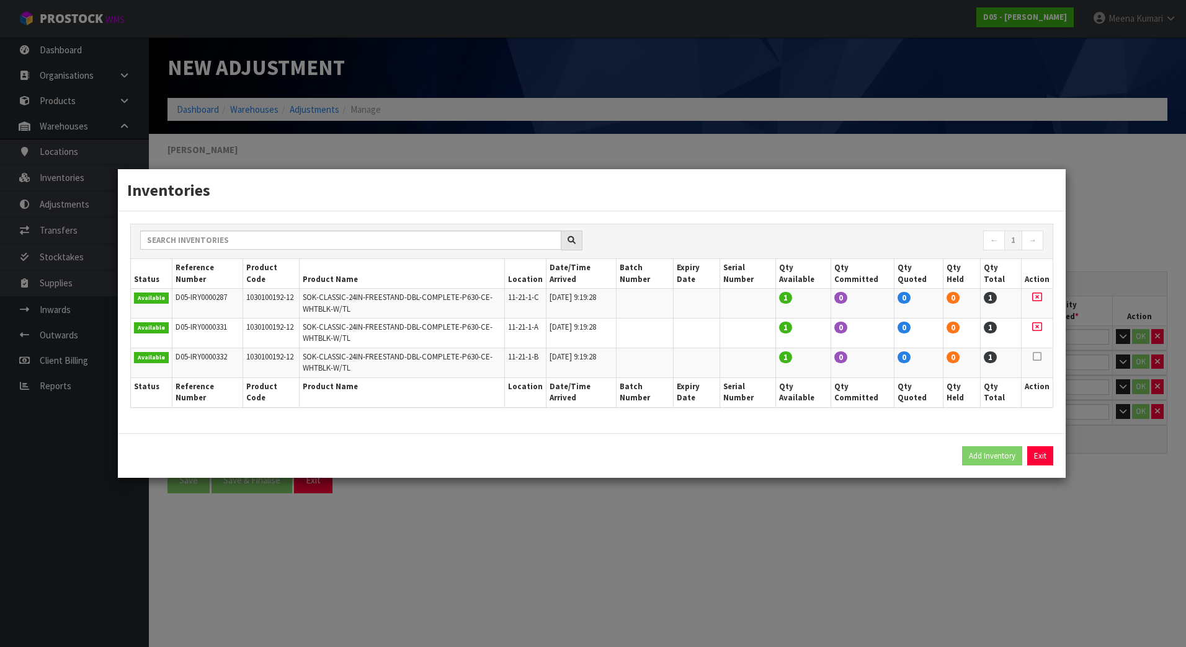
click at [1037, 357] on icon at bounding box center [1036, 357] width 9 height 1
click at [975, 459] on button "Add Inventory" at bounding box center [992, 456] width 60 height 20
type input "D05-IRY0000332"
type input "[DATE]T09:19:28"
type input "11-21-1-B"
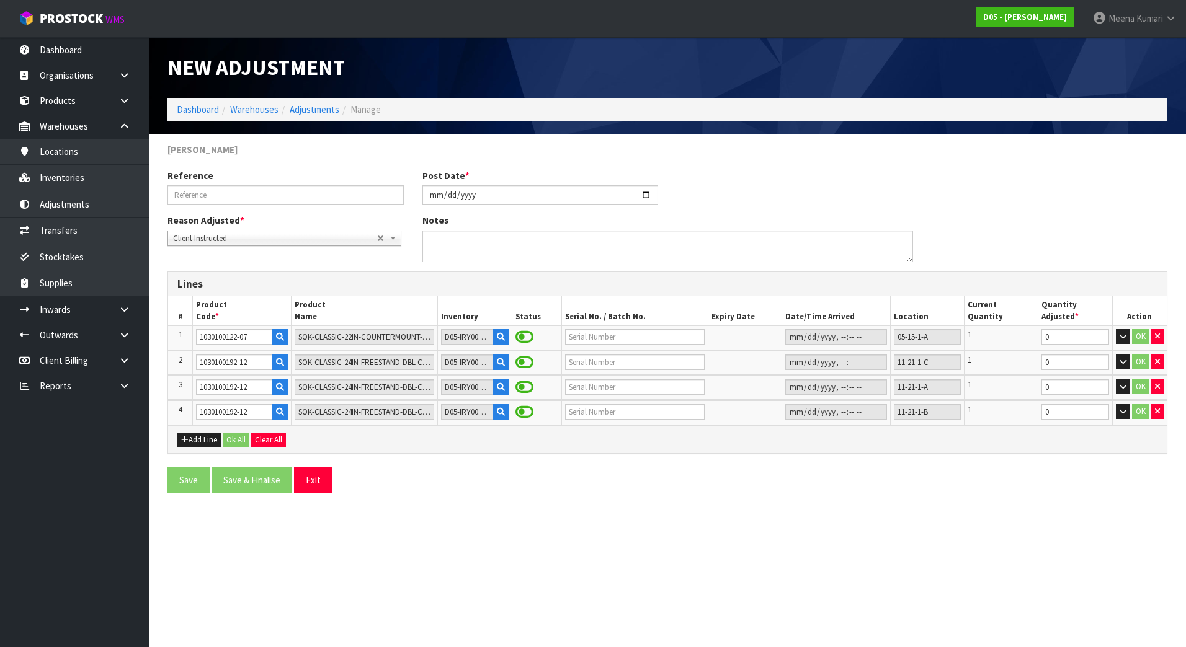
click at [820, 517] on section "New Adjustment Dashboard Warehouses Adjustments Manage [PERSON_NAME] Reference …" at bounding box center [593, 323] width 1186 height 647
click at [936, 362] on input "11-21-1-C" at bounding box center [927, 363] width 67 height 16
drag, startPoint x: 936, startPoint y: 362, endPoint x: 857, endPoint y: 367, distance: 78.9
click at [857, 367] on tr "2 1030100192-12 SOK-CLASSIC-24IN-FREESTAND-DBL-COMPLETE-P630-CE-WHTBLK-W/TL D05…" at bounding box center [667, 363] width 998 height 24
drag, startPoint x: 626, startPoint y: 544, endPoint x: 614, endPoint y: 543, distance: 12.5
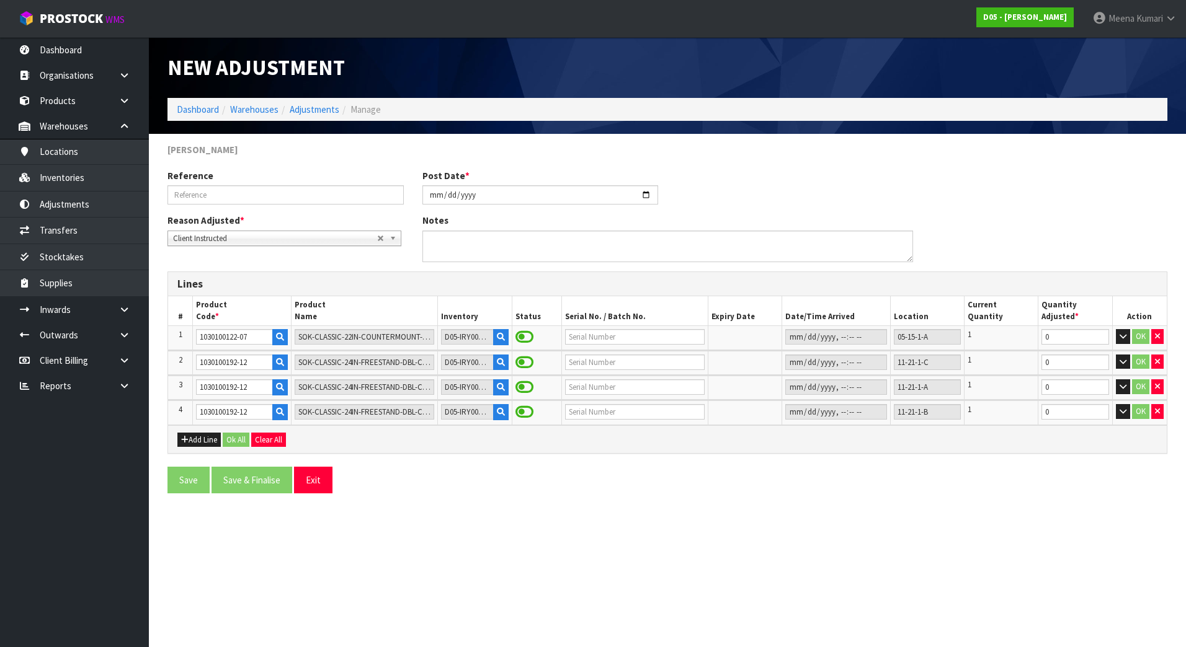
click at [621, 544] on section "New Adjustment Dashboard Warehouses Adjustments Manage [PERSON_NAME] Reference …" at bounding box center [593, 323] width 1186 height 647
click at [193, 440] on button "Add Line" at bounding box center [198, 440] width 43 height 15
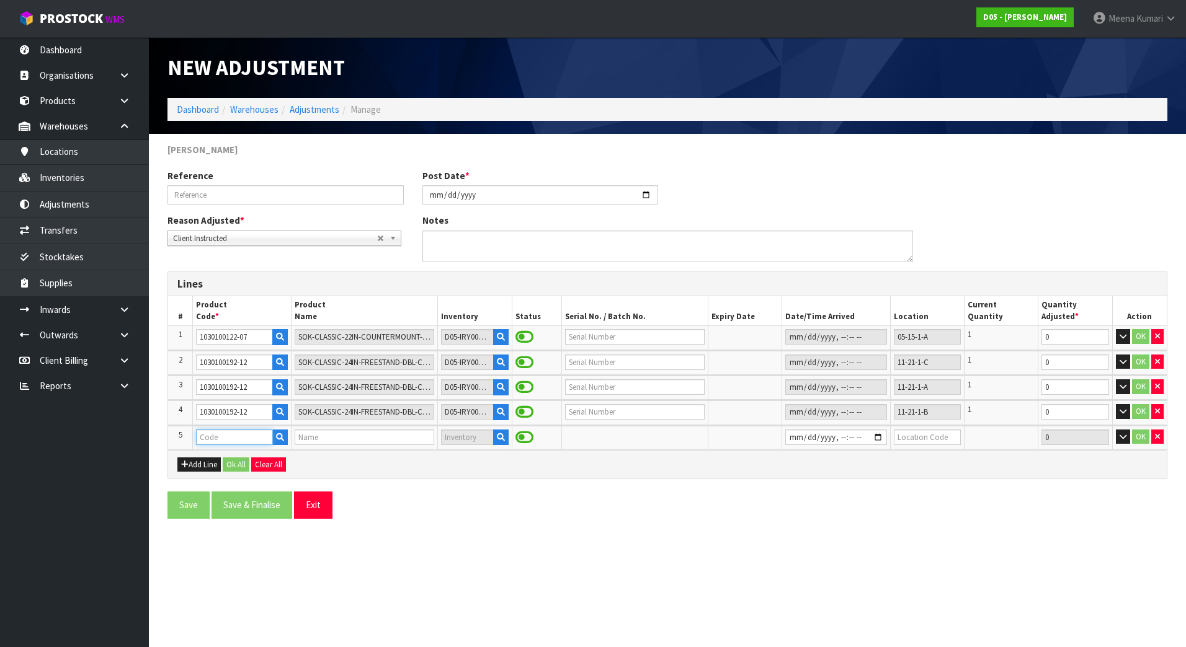
click at [221, 440] on input "text" at bounding box center [234, 438] width 76 height 16
paste input "4030510043-00"
type input "4030510043-00"
type input "( C )TOUCH SCREEN,ELO 27" PCAP,2794L,P/N E331401"
type input "4030510043-00"
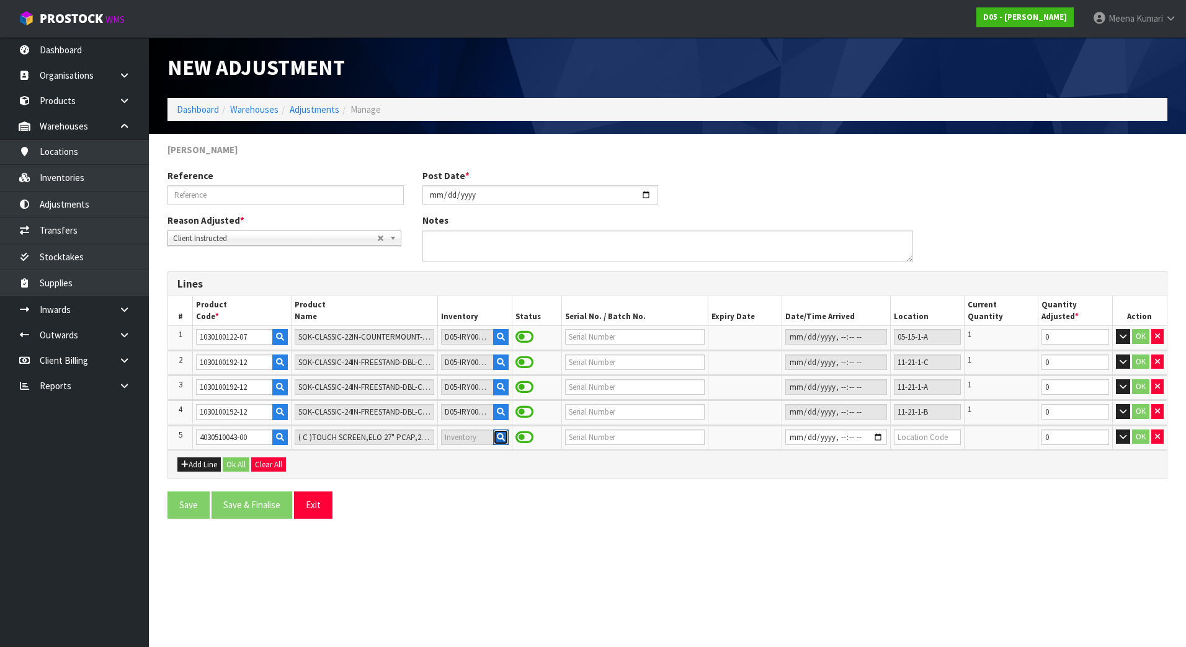
click at [498, 442] on button "button" at bounding box center [501, 438] width 16 height 16
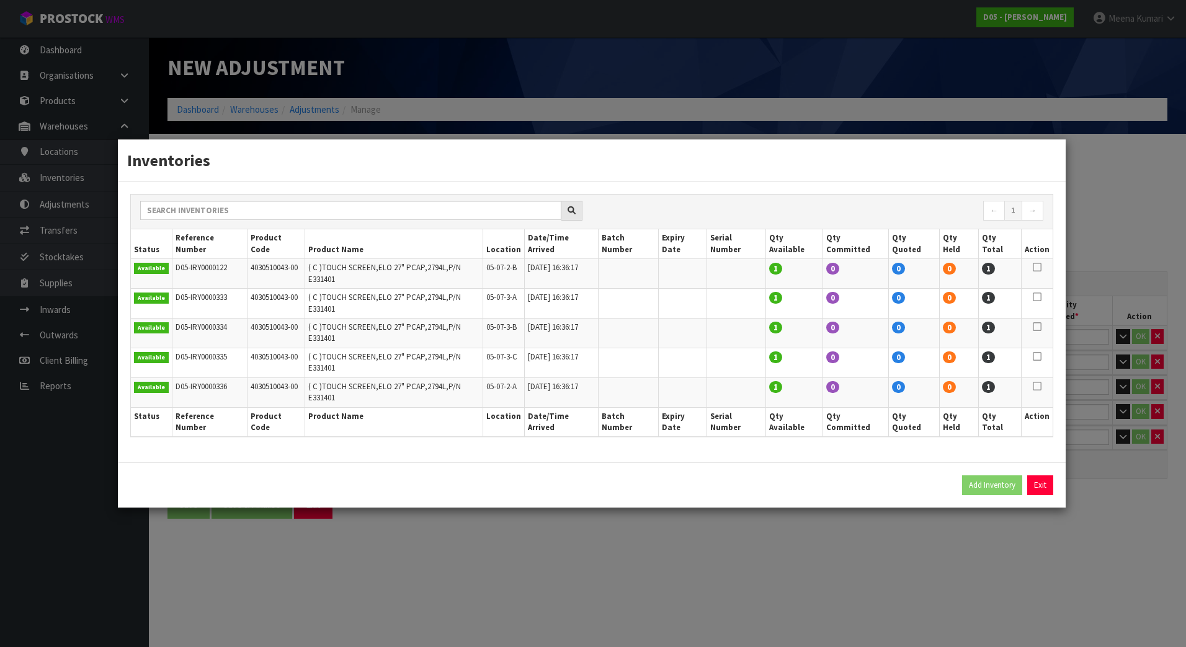
drag, startPoint x: 1037, startPoint y: 289, endPoint x: 1031, endPoint y: 301, distance: 13.3
click at [1036, 289] on td at bounding box center [1037, 274] width 32 height 30
click at [1029, 289] on td at bounding box center [1037, 274] width 32 height 30
click at [1036, 268] on icon at bounding box center [1036, 267] width 9 height 1
click at [998, 476] on button "Add Inventory" at bounding box center [992, 486] width 60 height 20
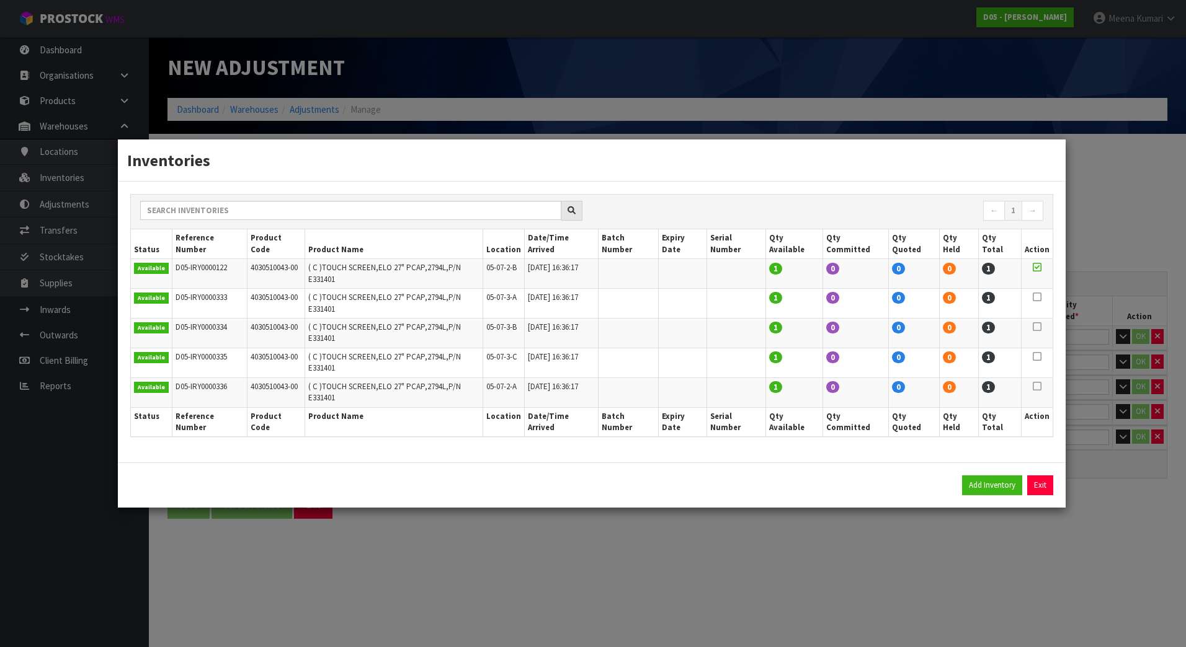
type input "D05-IRY0000122"
type input "[DATE]T16:36:17"
type input "05-07-2-B"
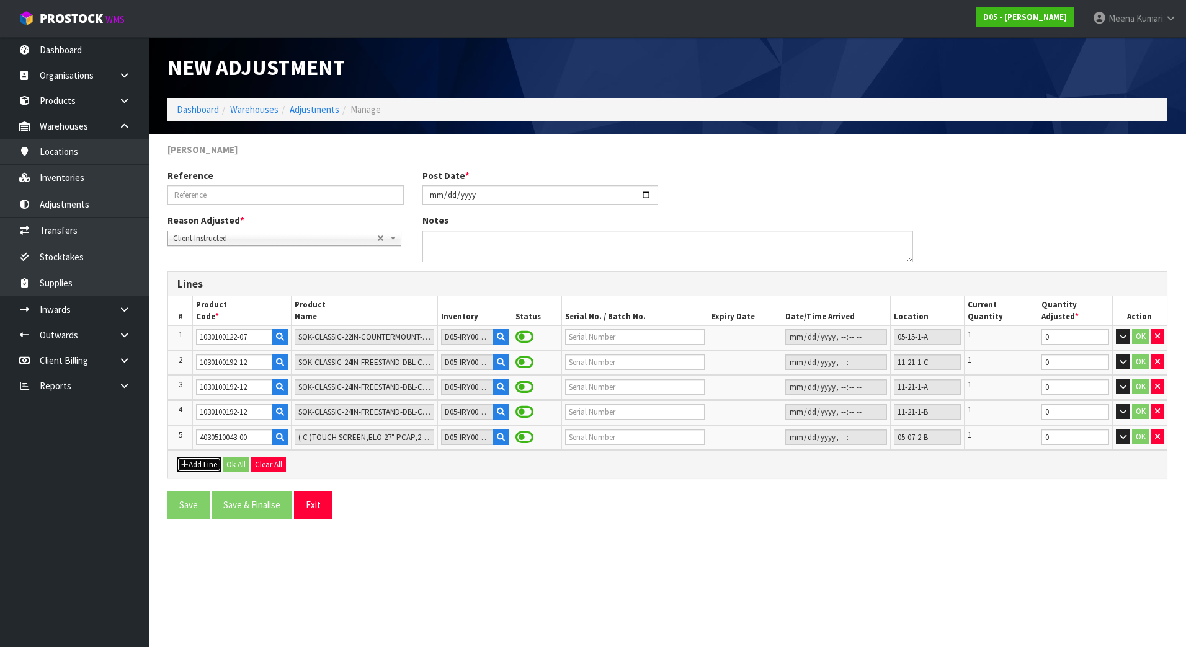
click at [177, 464] on button "Add Line" at bounding box center [198, 465] width 43 height 15
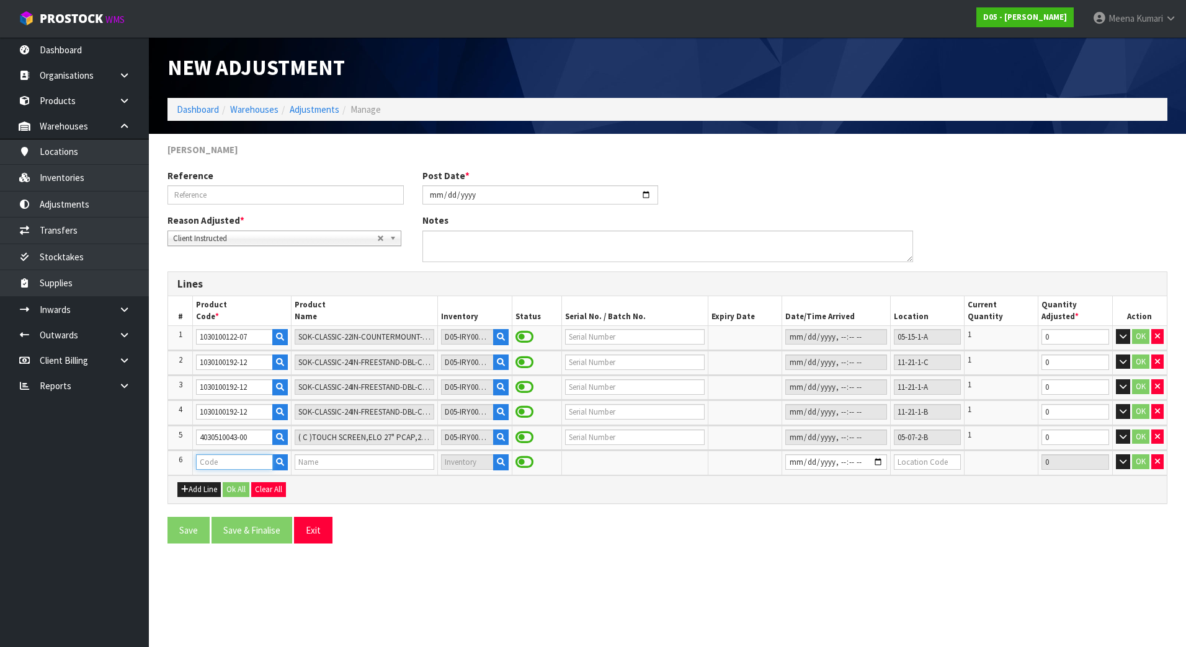
click at [255, 455] on input "text" at bounding box center [234, 463] width 76 height 16
paste input "4030510043-00"
type input "4030510043-00"
type input "( C )TOUCH SCREEN,ELO 27" PCAP,2794L,P/N E331401"
type input "4030510043-00"
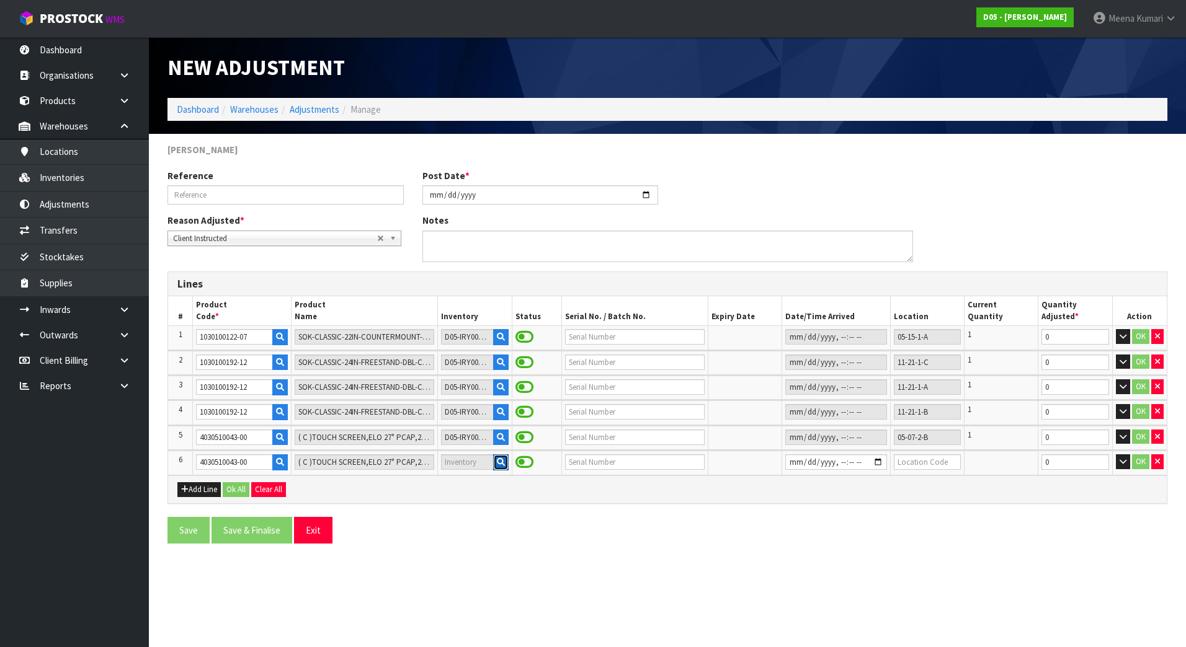
click at [497, 464] on icon "button" at bounding box center [501, 462] width 8 height 8
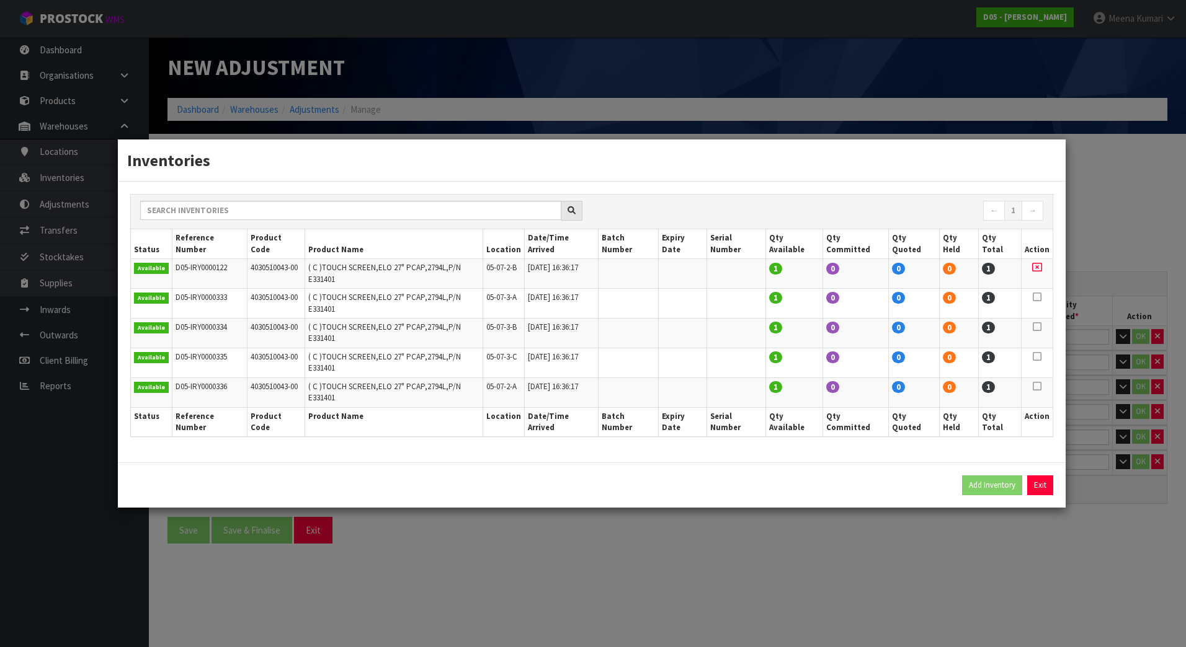
click at [1032, 312] on td at bounding box center [1037, 304] width 32 height 30
click at [1036, 298] on icon at bounding box center [1036, 297] width 9 height 1
drag, startPoint x: 996, startPoint y: 440, endPoint x: 564, endPoint y: 445, distance: 432.8
click at [995, 476] on button "Add Inventory" at bounding box center [992, 486] width 60 height 20
type input "D05-IRY0000333"
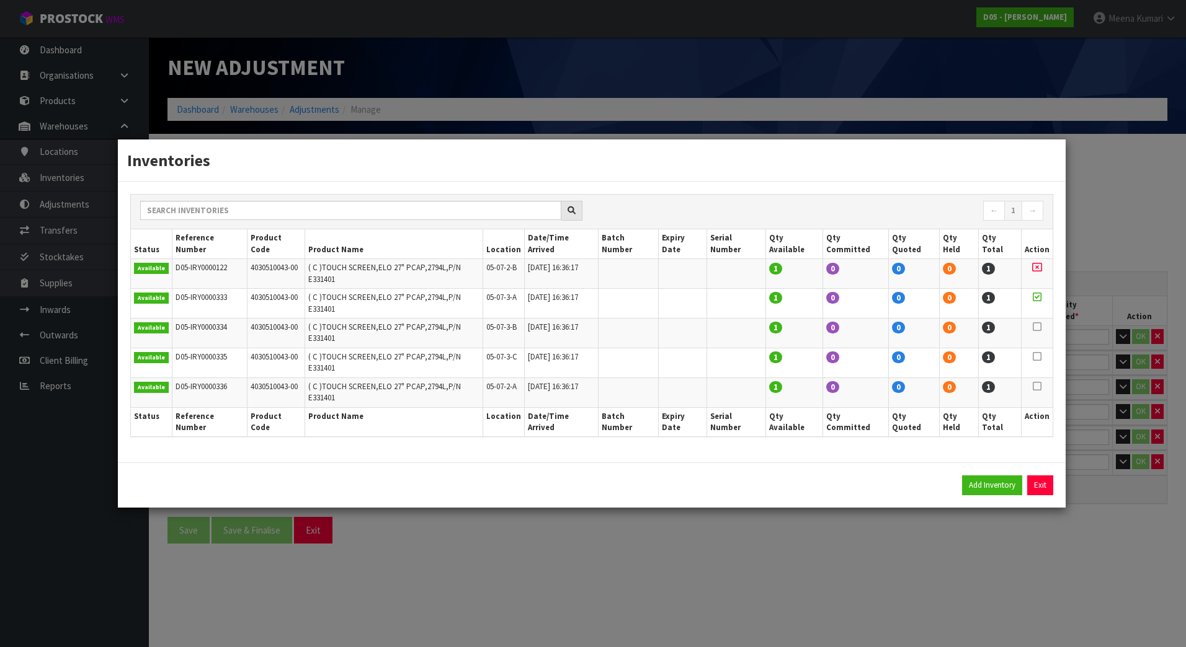
type input "[DATE]T16:36:17"
type input "05-07-3-A"
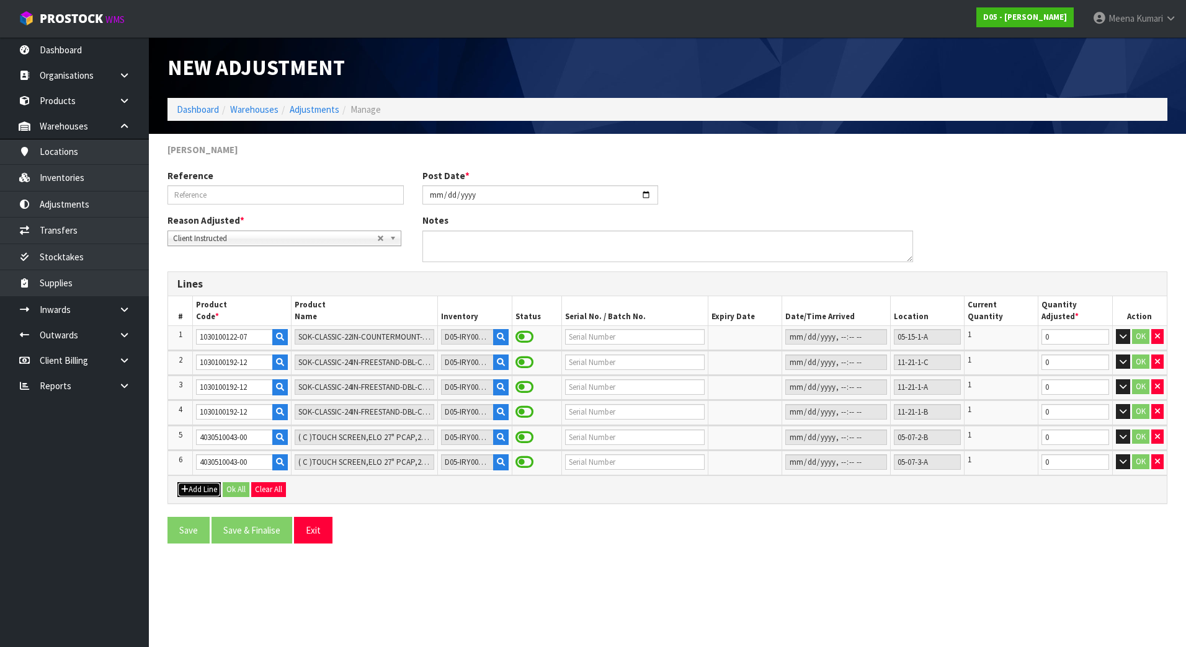
click at [207, 486] on button "Add Line" at bounding box center [198, 489] width 43 height 15
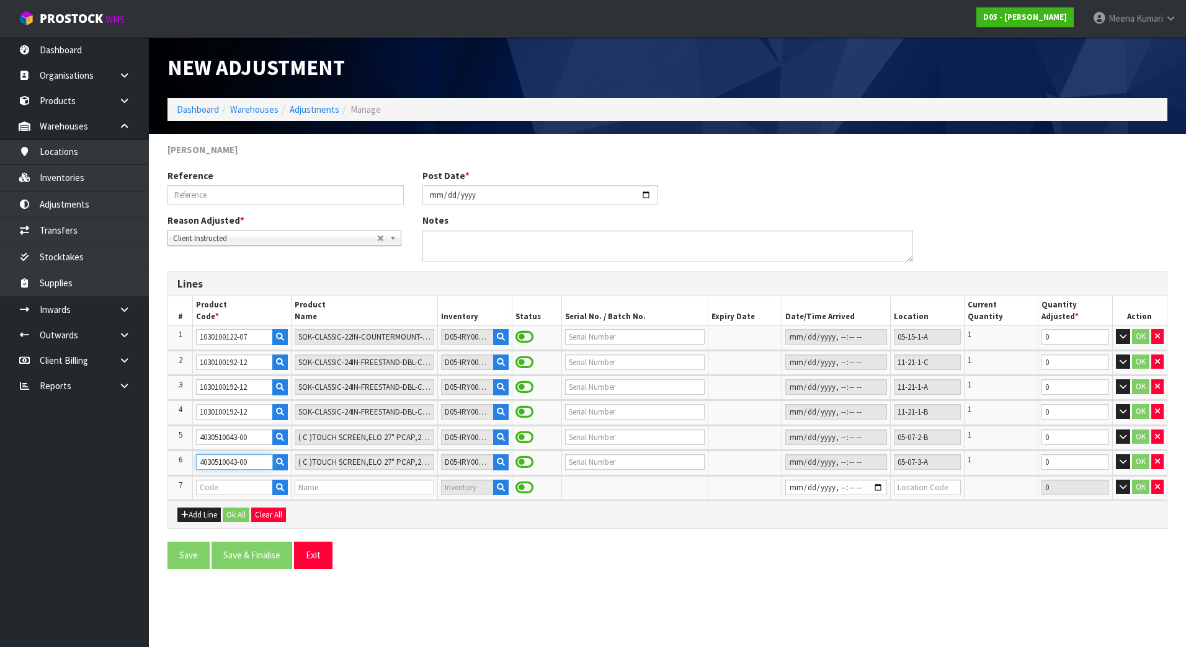
drag, startPoint x: 252, startPoint y: 463, endPoint x: 153, endPoint y: 462, distance: 99.8
click at [153, 462] on section "[PERSON_NAME] Reference Post Date * [DATE] Reason Adjusted * Stocktake Adjustme…" at bounding box center [667, 360] width 1037 height 453
click at [226, 486] on input "text" at bounding box center [234, 488] width 76 height 16
paste input "4030510043-00"
type input "4030510043-00"
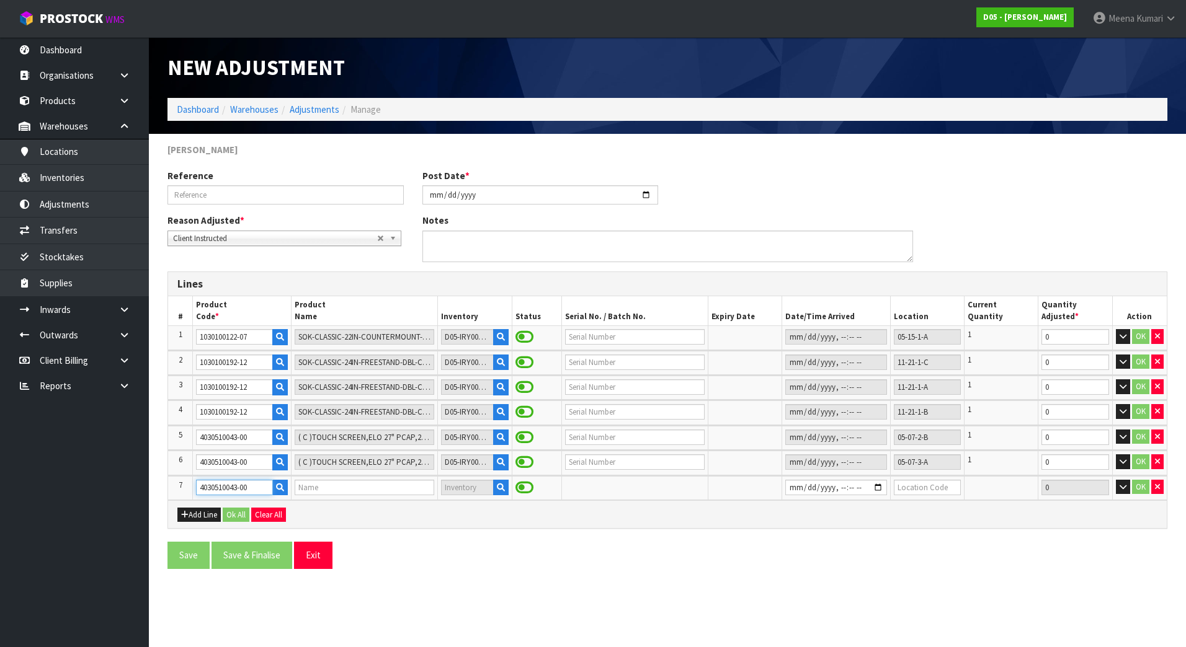
type input "( C )TOUCH SCREEN,ELO 27" PCAP,2794L,P/N E331401"
type input "4030510043-00"
click at [497, 490] on icon "button" at bounding box center [501, 488] width 8 height 8
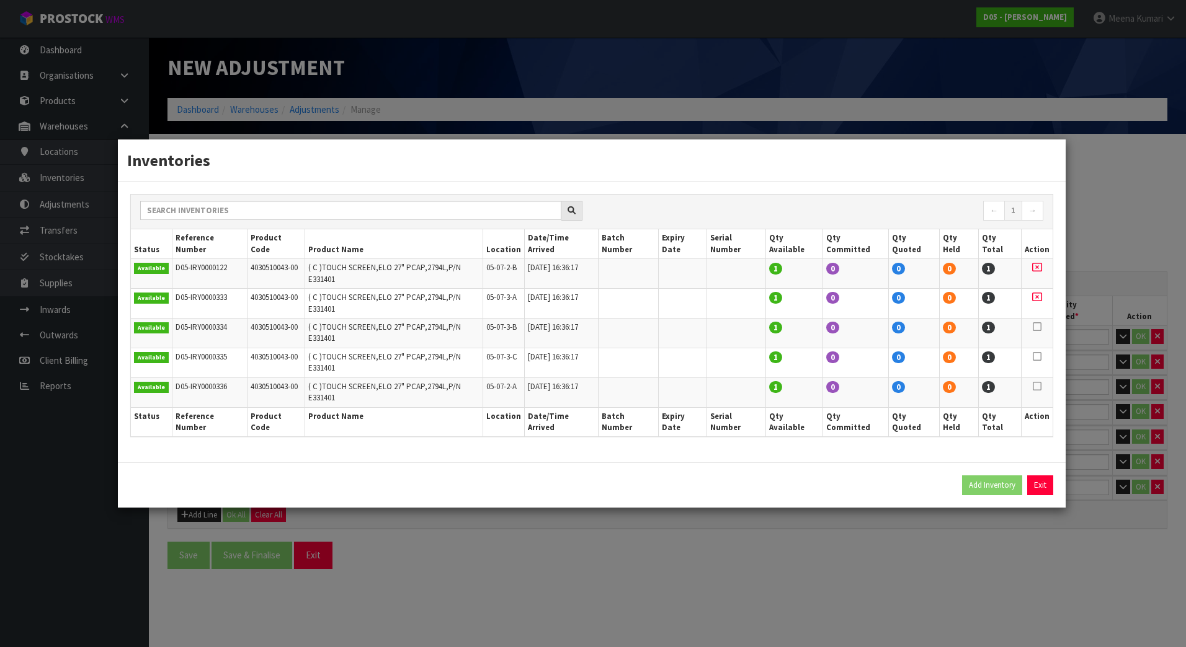
drag, startPoint x: 1039, startPoint y: 331, endPoint x: 1029, endPoint y: 336, distance: 10.5
click at [1034, 327] on icon at bounding box center [1036, 327] width 9 height 1
click at [985, 476] on button "Add Inventory" at bounding box center [992, 486] width 60 height 20
type input "D05-IRY0000334"
type input "[DATE]T16:36:17"
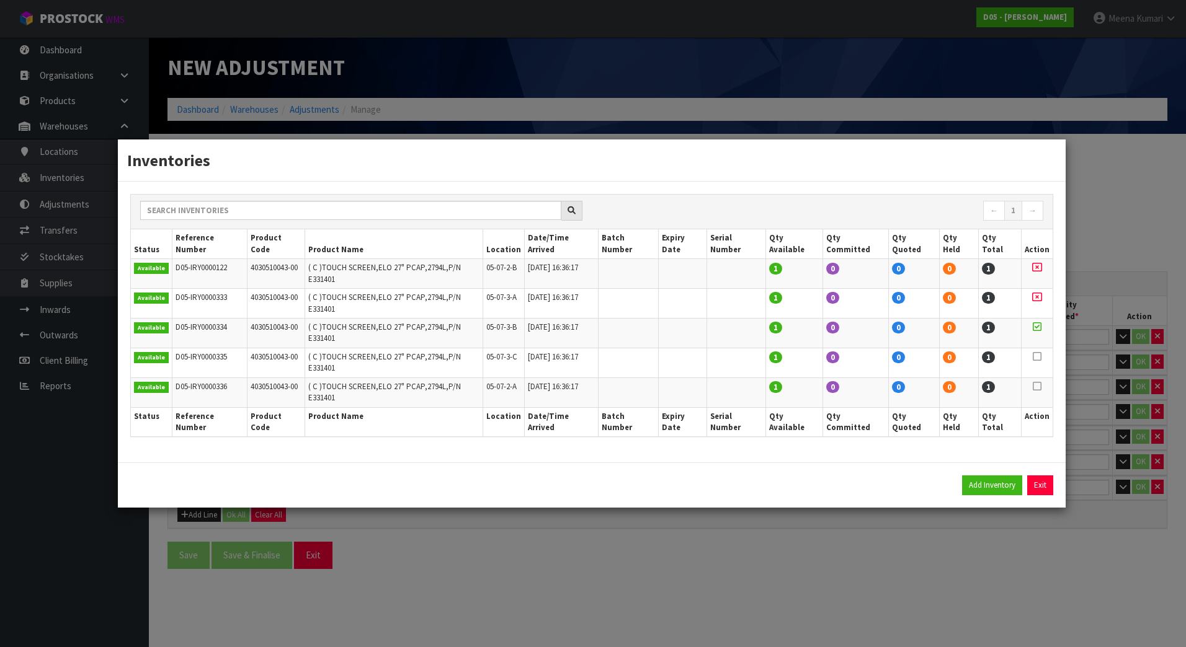
type input "05-07-3-B"
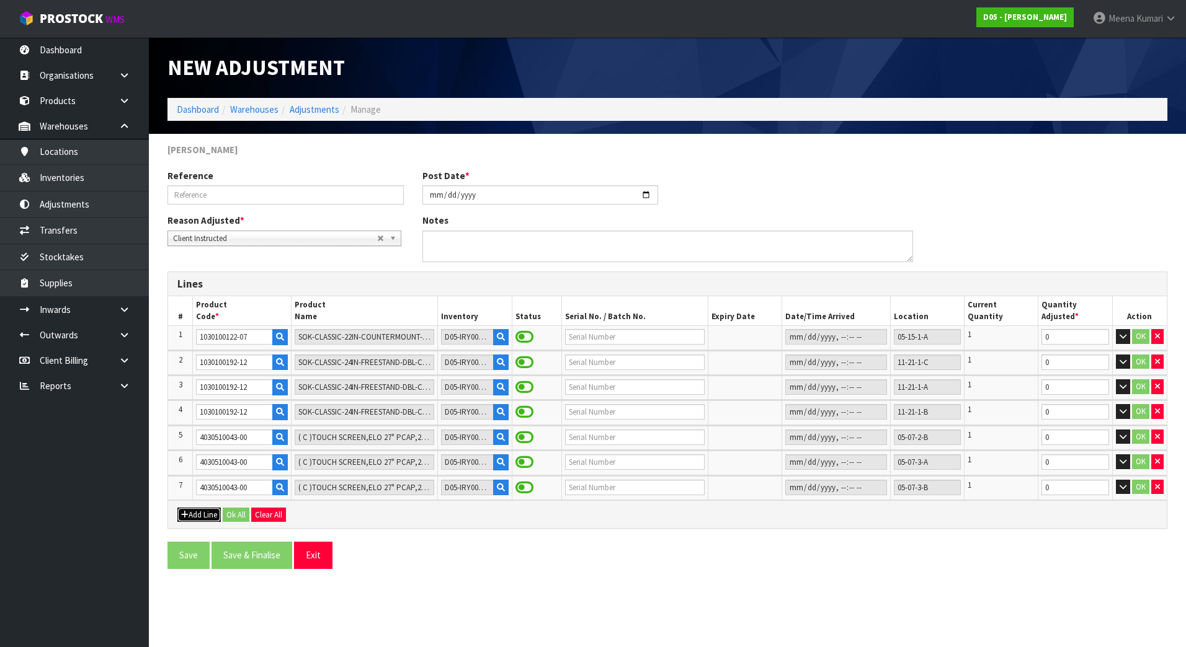
click at [203, 511] on button "Add Line" at bounding box center [198, 515] width 43 height 15
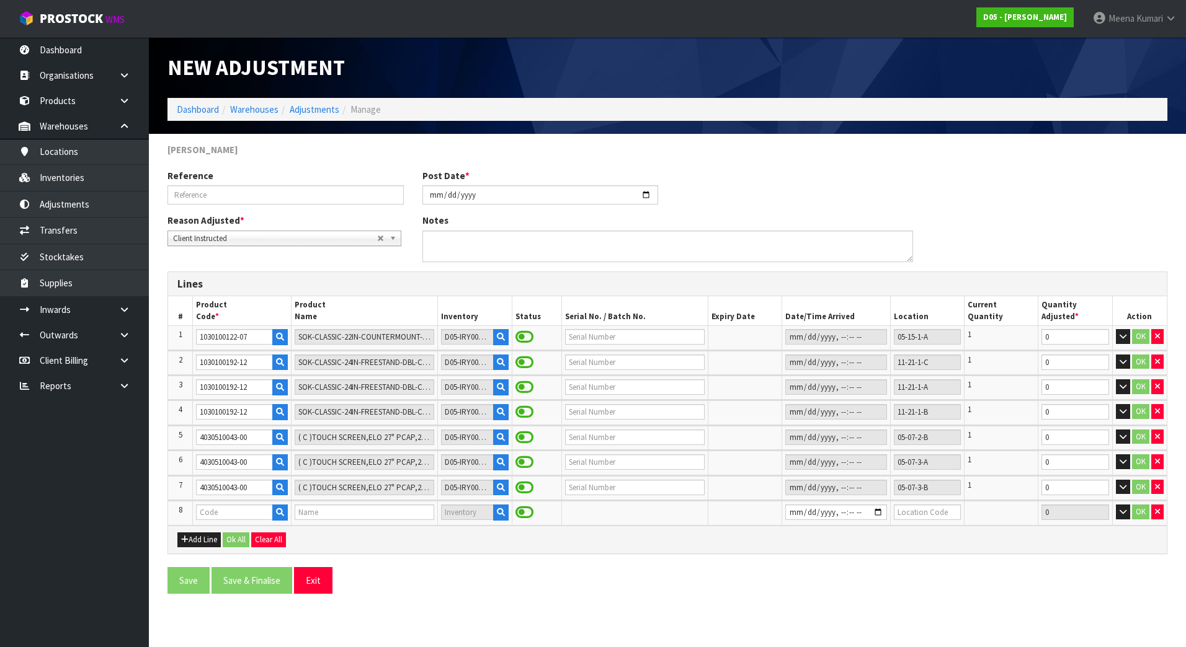
drag, startPoint x: 251, startPoint y: 499, endPoint x: 252, endPoint y: 509, distance: 10.0
click at [252, 499] on td "4030510043-00" at bounding box center [242, 488] width 98 height 24
click at [253, 512] on input "text" at bounding box center [234, 513] width 76 height 16
paste input "4030510043-00"
type input "4030510043-00"
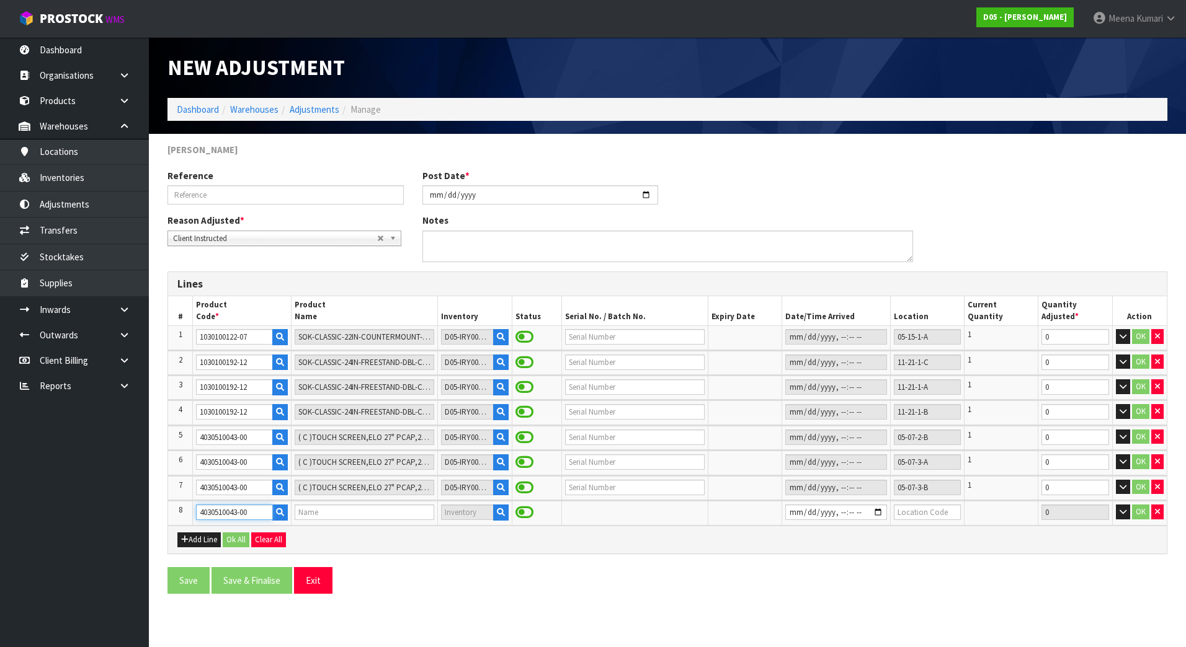
type input "( C )TOUCH SCREEN,ELO 27" PCAP,2794L,P/N E331401"
type input "4030510043-00"
click at [497, 512] on icon "button" at bounding box center [501, 512] width 8 height 8
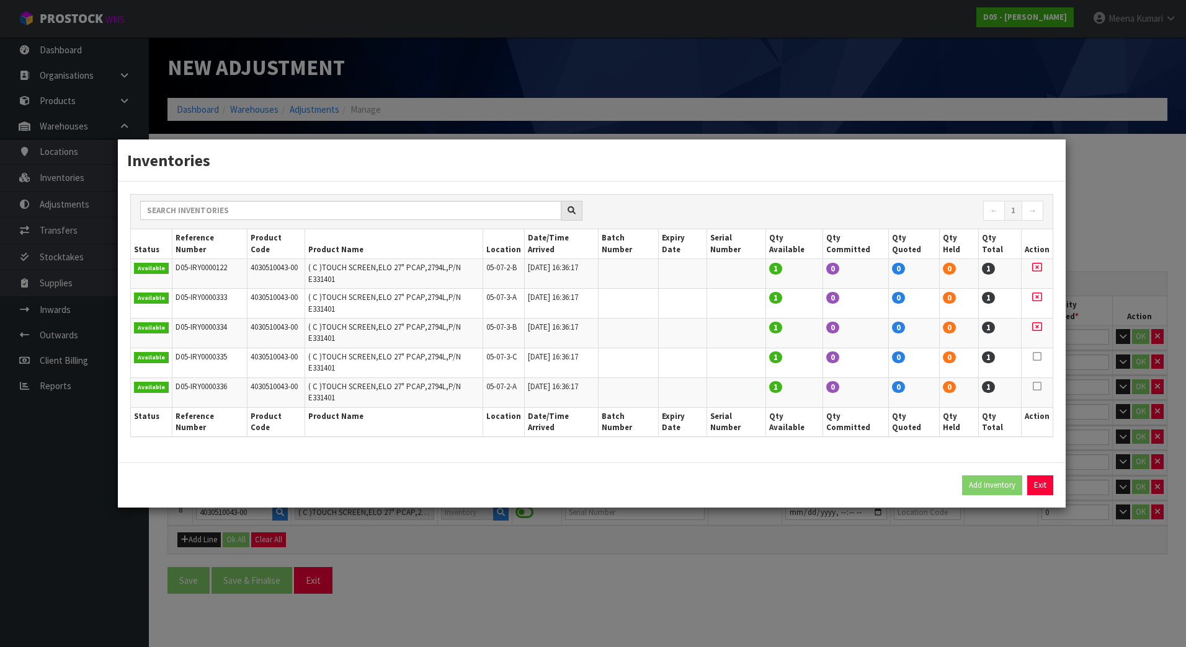
click at [1034, 357] on icon at bounding box center [1036, 357] width 9 height 1
click at [980, 476] on button "Add Inventory" at bounding box center [992, 486] width 60 height 20
type input "D05-IRY0000335"
type input "[DATE]T16:36:17"
type input "05-07-3-C"
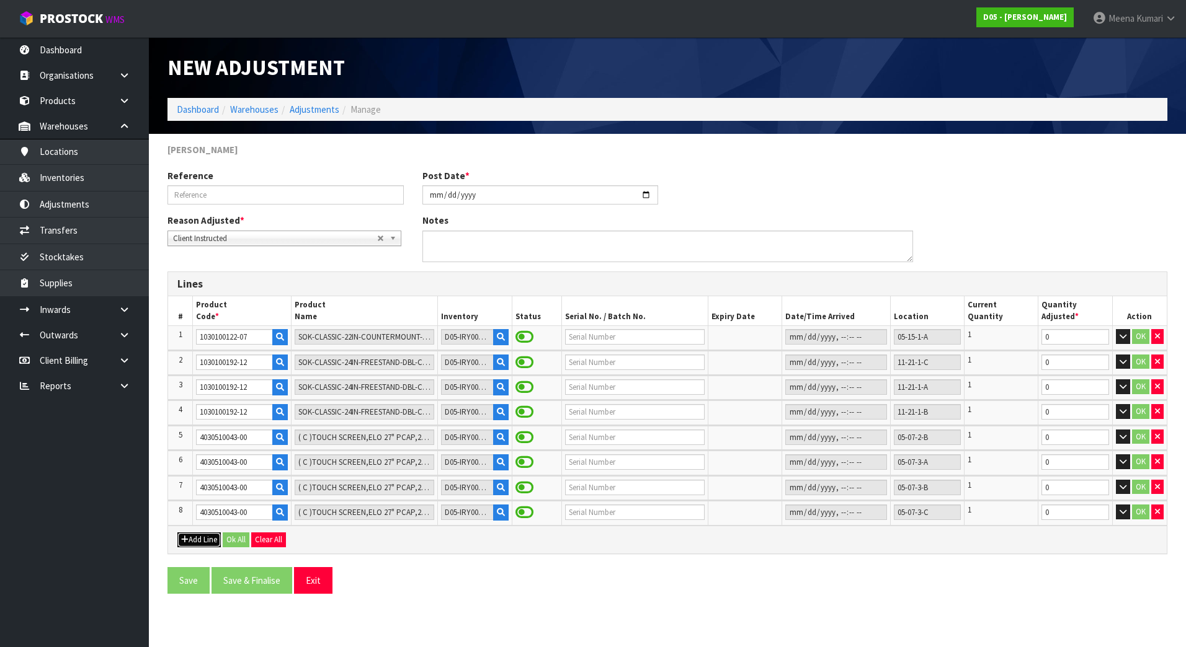
click at [195, 541] on button "Add Line" at bounding box center [198, 540] width 43 height 15
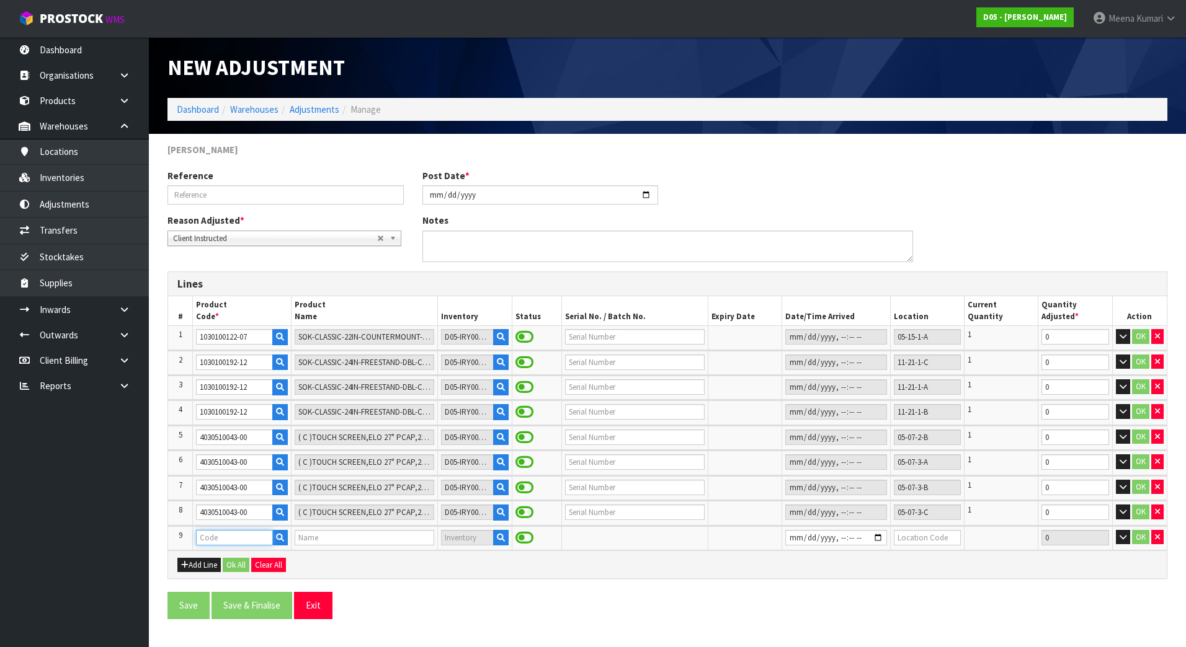
click at [261, 535] on input "text" at bounding box center [234, 538] width 76 height 16
paste input "4030510043-00"
type input "4030510043-00"
type input "( C )TOUCH SCREEN,ELO 27" PCAP,2794L,P/N E331401"
type input "4030510043-00"
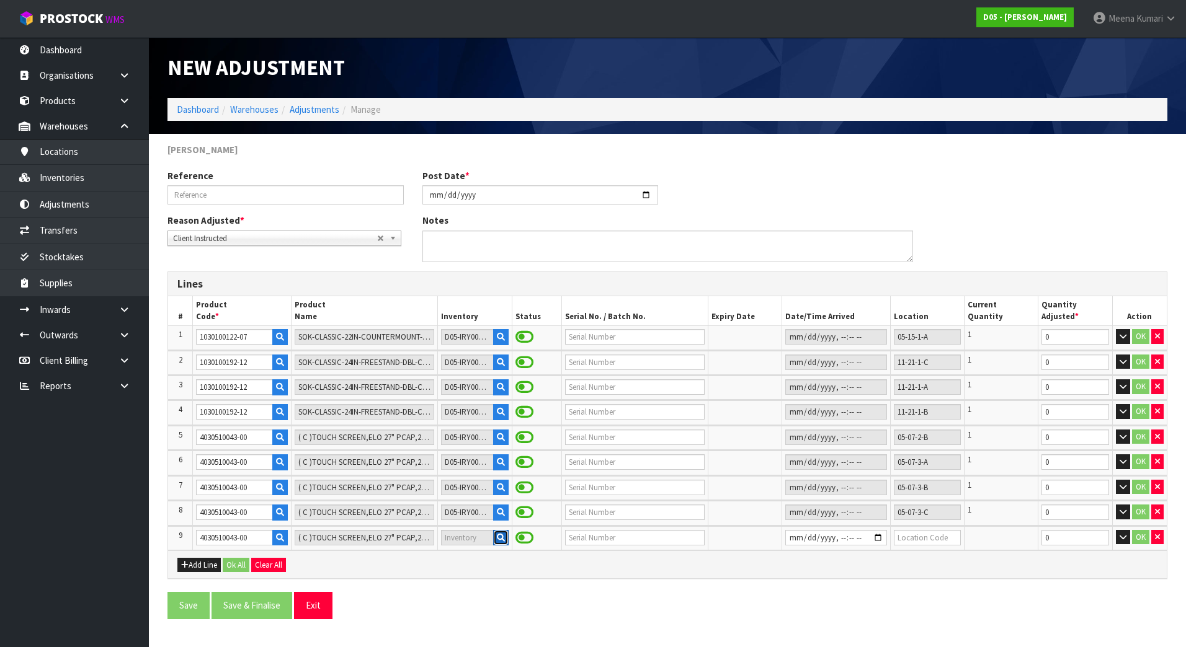
click at [497, 536] on icon "button" at bounding box center [501, 538] width 8 height 8
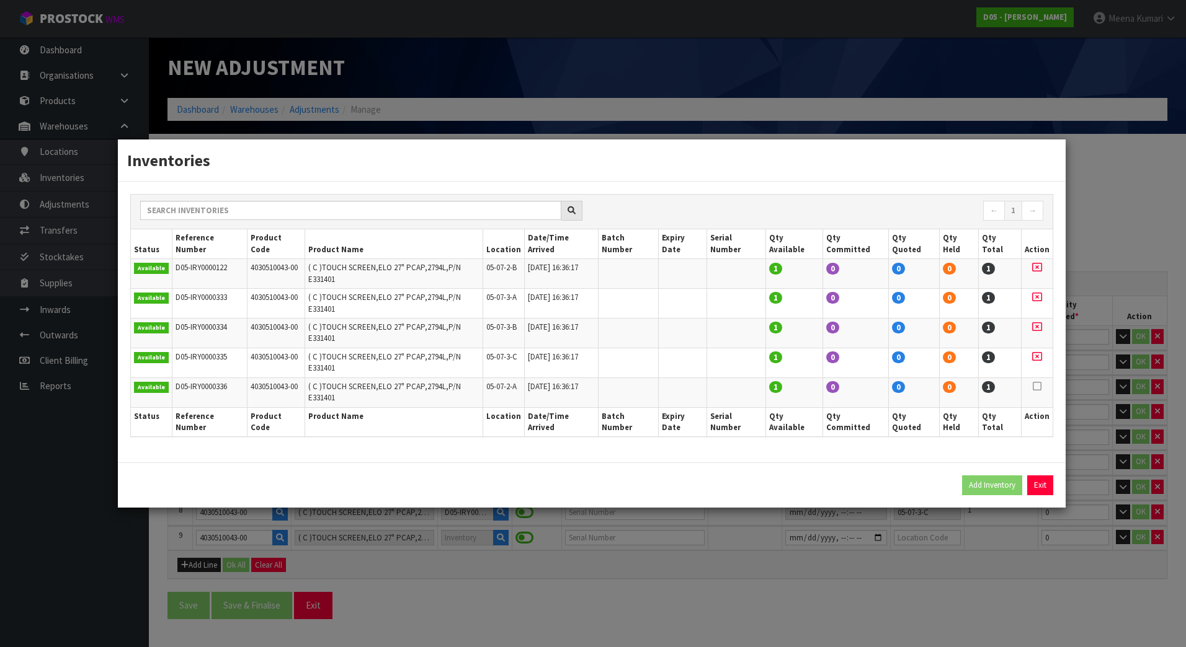
click at [1034, 386] on icon at bounding box center [1036, 386] width 9 height 1
click at [983, 476] on button "Add Inventory" at bounding box center [992, 486] width 60 height 20
type input "D05-IRY0000336"
type input "[DATE]T16:36:17"
type input "05-07-2-A"
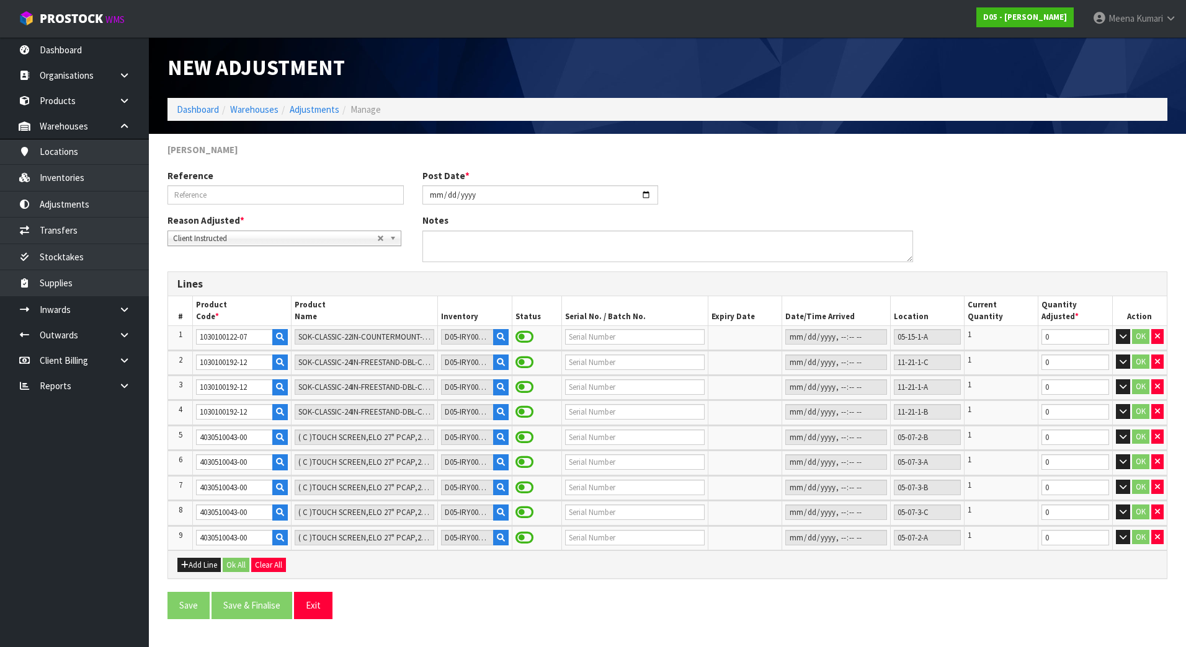
click at [859, 610] on div "Save Save & Finalise Exit" at bounding box center [667, 610] width 1018 height 36
click at [200, 567] on button "Add Line" at bounding box center [198, 565] width 43 height 15
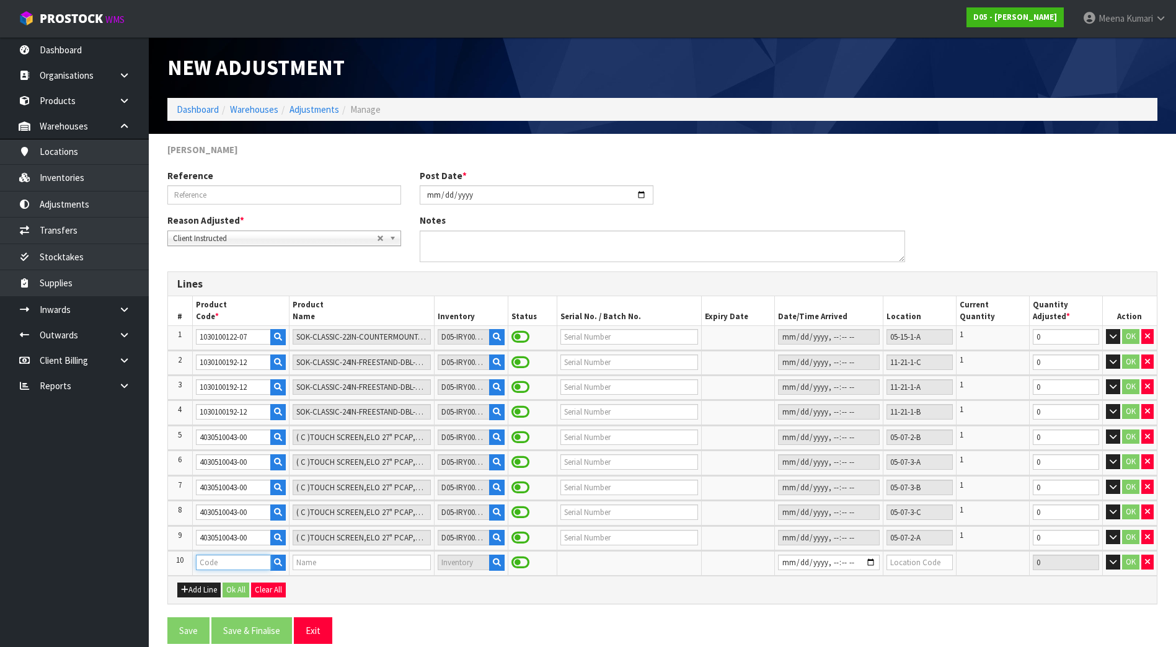
click at [241, 566] on input "text" at bounding box center [234, 563] width 76 height 16
paste input "4030510055-00"
type input "4030510055-00"
type input "( A )SCREEN, SAMSUNG OH46F, OUTDOOR FULL HD DISPLAY (MCD)"
type input "4030510055-00"
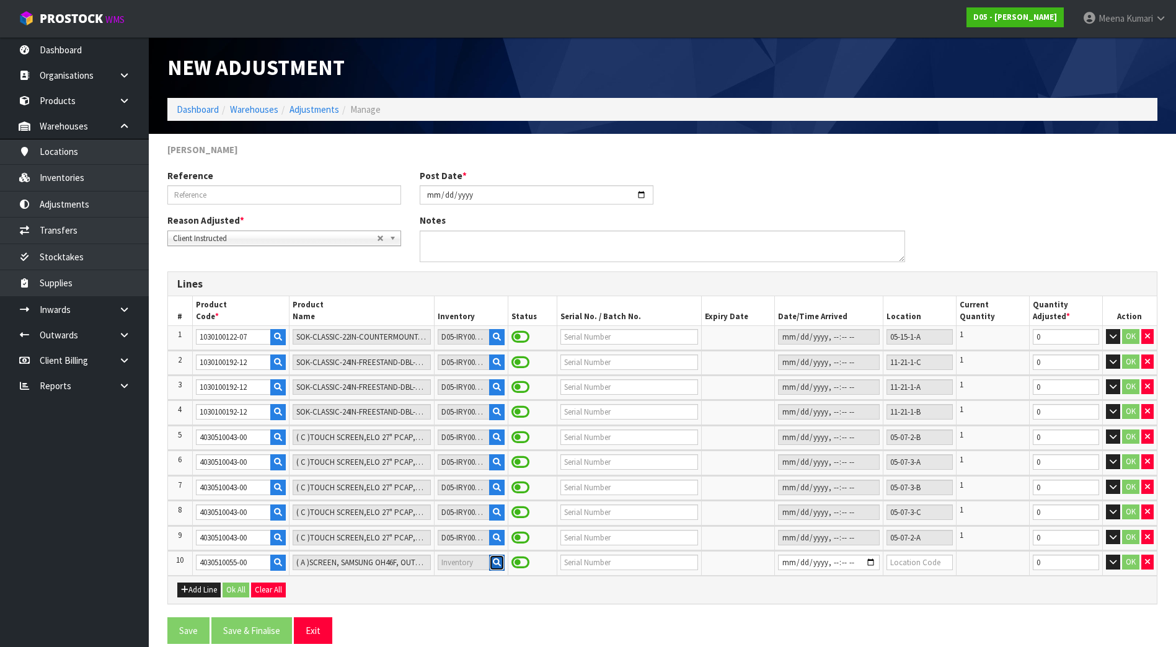
click at [489, 560] on button "button" at bounding box center [497, 563] width 16 height 16
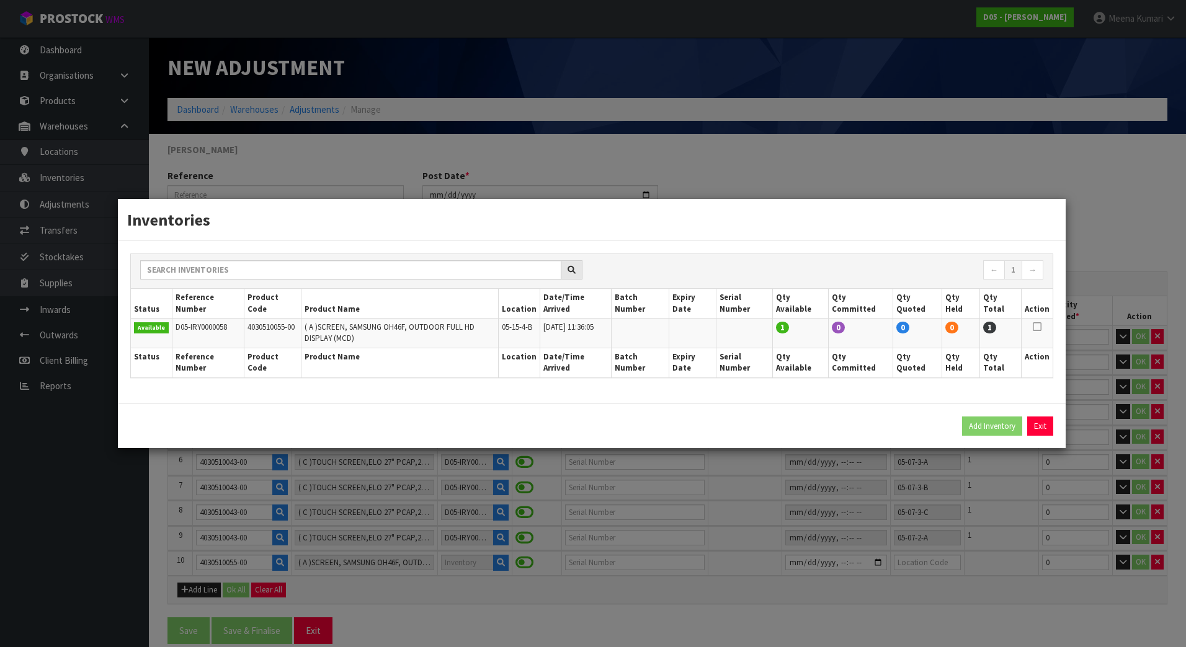
click at [1041, 327] on icon at bounding box center [1036, 327] width 9 height 1
click at [989, 422] on button "Add Inventory" at bounding box center [992, 427] width 60 height 20
type input "D05-IRY0000058"
type input "[DATE]T11:36:05"
type input "05-15-4-B"
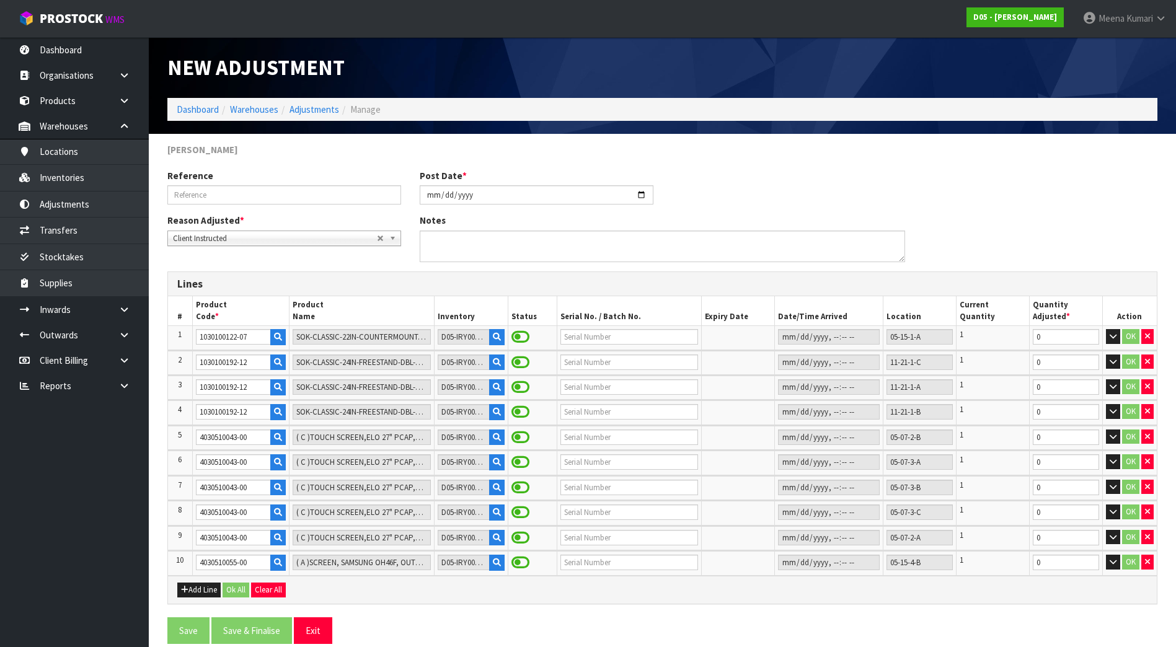
click at [985, 571] on td "1" at bounding box center [992, 563] width 73 height 24
click at [605, 440] on input "text" at bounding box center [630, 438] width 138 height 16
drag, startPoint x: 592, startPoint y: 437, endPoint x: 558, endPoint y: 438, distance: 33.5
click at [561, 438] on input "E18H022607" at bounding box center [630, 438] width 138 height 16
type input "E18H022607"
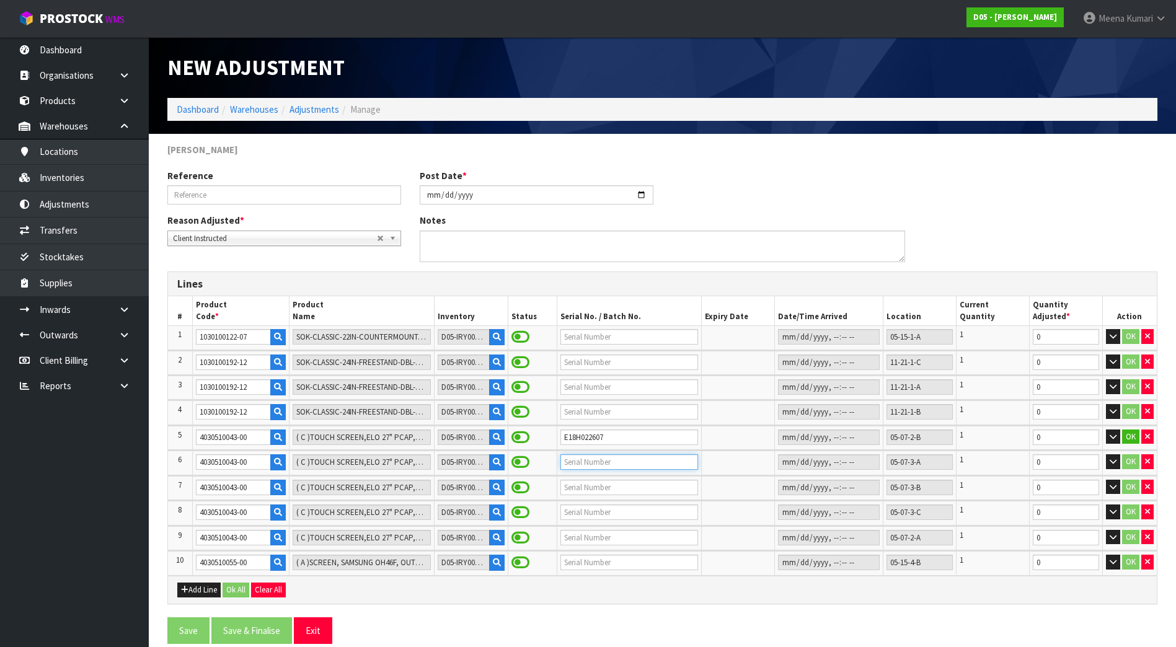
click at [571, 464] on input "text" at bounding box center [630, 463] width 138 height 16
paste input "E18H0226"
type input "E18H022666"
click at [587, 488] on input "text" at bounding box center [630, 488] width 138 height 16
type input "E18H026514"
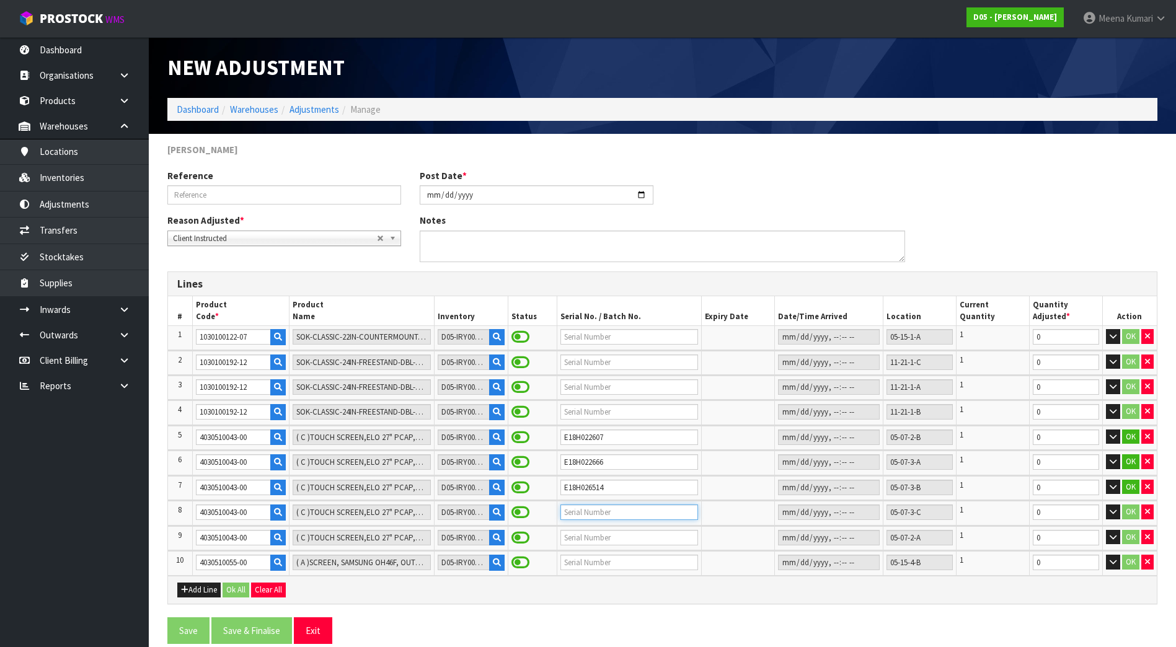
click at [587, 508] on input "text" at bounding box center [630, 513] width 138 height 16
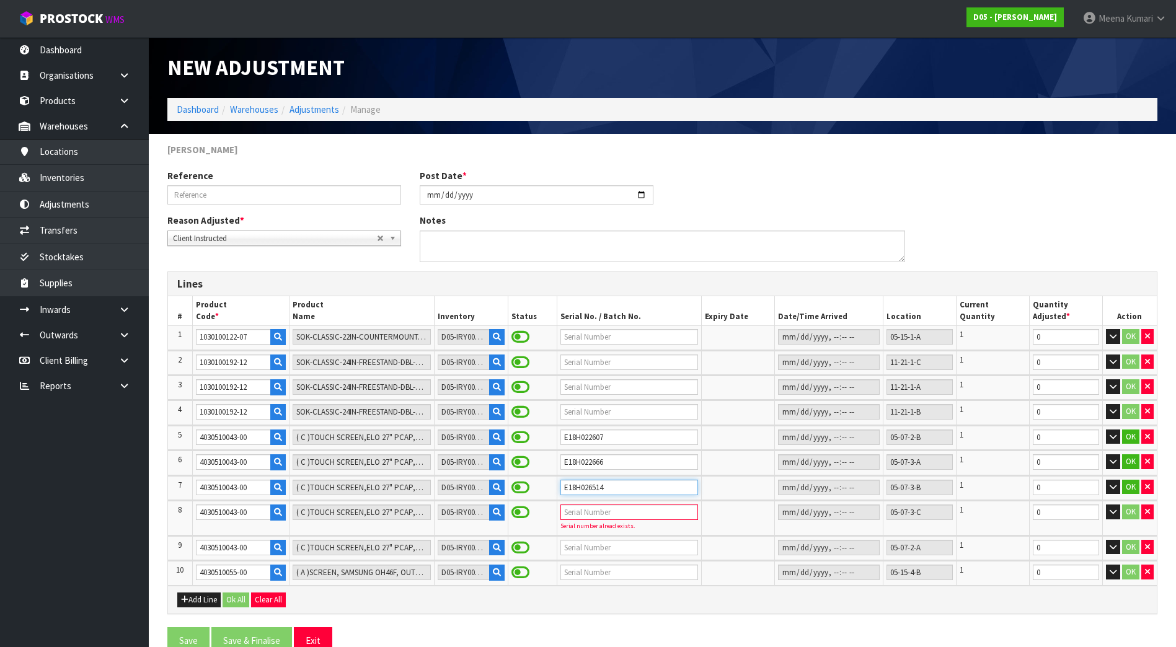
drag, startPoint x: 587, startPoint y: 488, endPoint x: 546, endPoint y: 488, distance: 40.9
click at [546, 488] on tr "7 4030510043-00 ( C )TOUCH SCREEN,ELO 27" PCAP,2794L,P/N E331401 D05-IRY0000334…" at bounding box center [662, 488] width 989 height 24
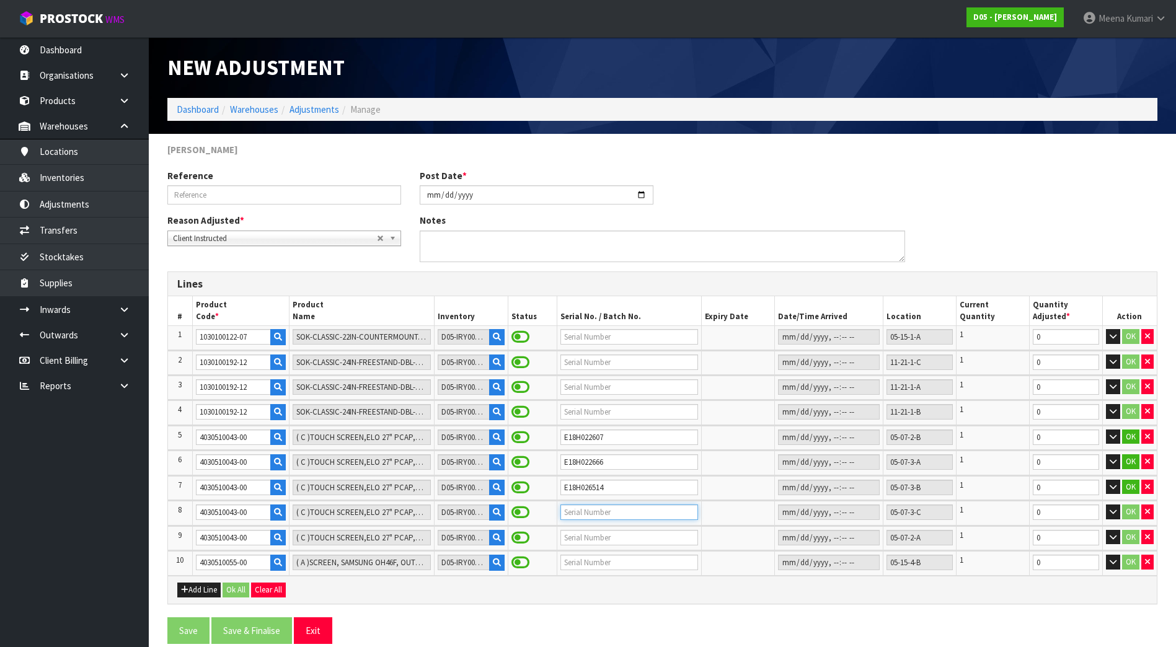
click at [582, 517] on input "text" at bounding box center [630, 513] width 138 height 16
paste input "E18H026"
type input "E18H026429"
click at [606, 539] on input "text" at bounding box center [630, 538] width 138 height 16
paste input "E18H026"
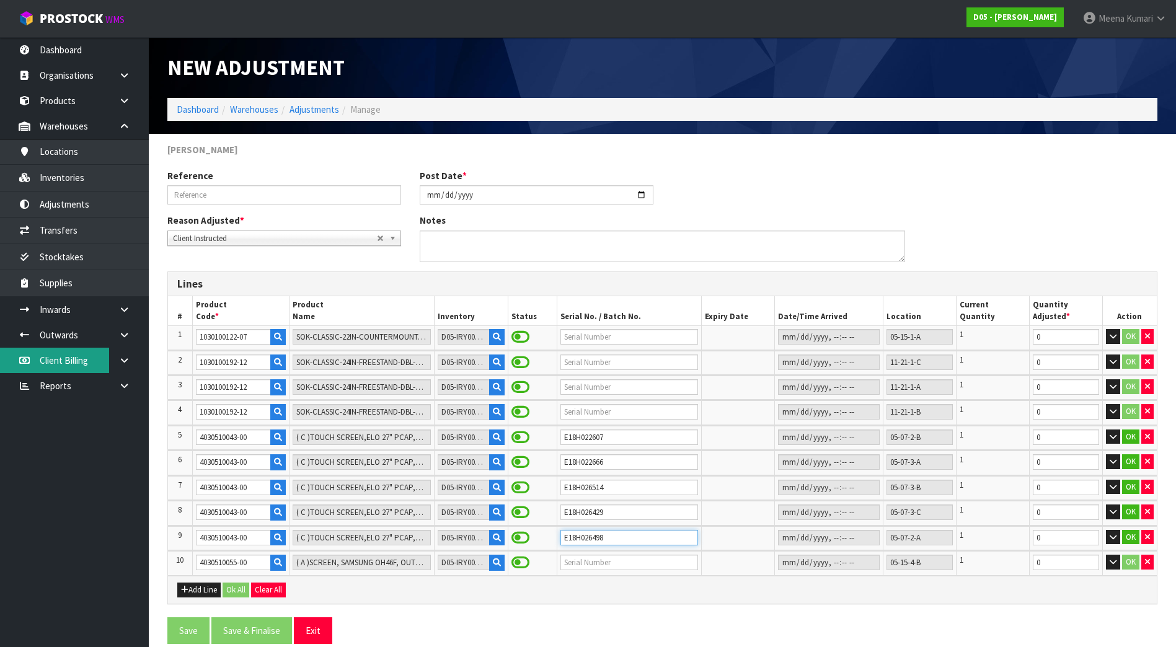
type input "E18H026498"
click at [589, 341] on input "text" at bounding box center [630, 337] width 138 height 16
type input "2560513921"
click at [582, 365] on input "text" at bounding box center [630, 363] width 138 height 16
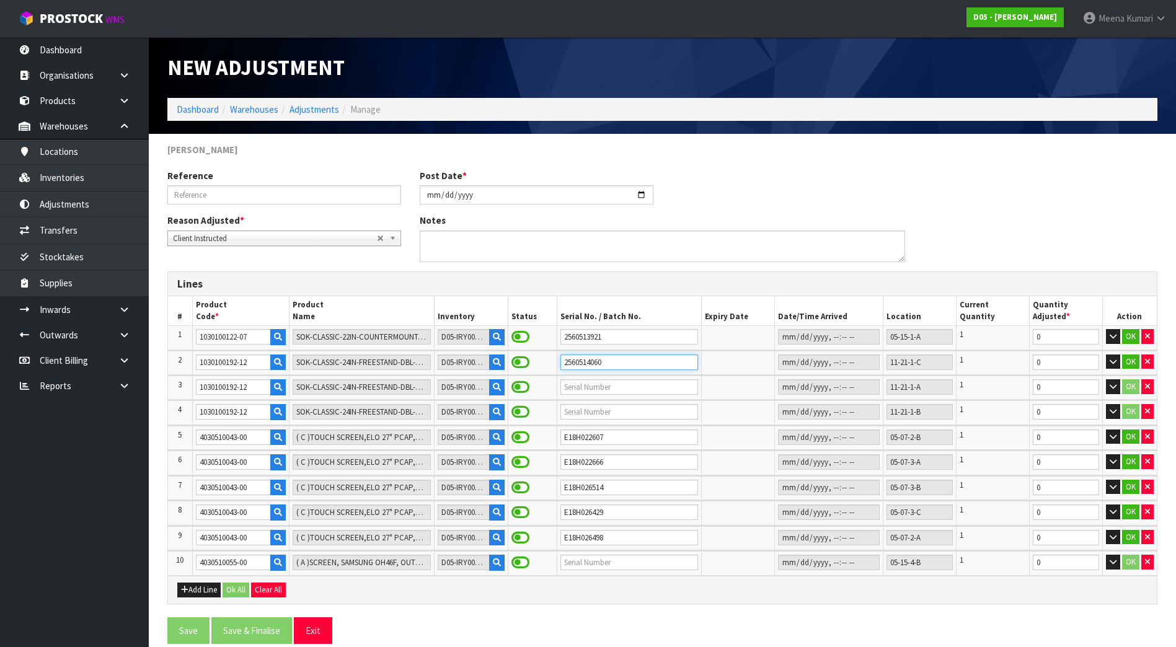
type input "2560514060"
click at [582, 395] on input "text" at bounding box center [630, 387] width 138 height 16
type input "2560514058"
click at [591, 413] on input "text" at bounding box center [630, 412] width 138 height 16
type input "2560514059"
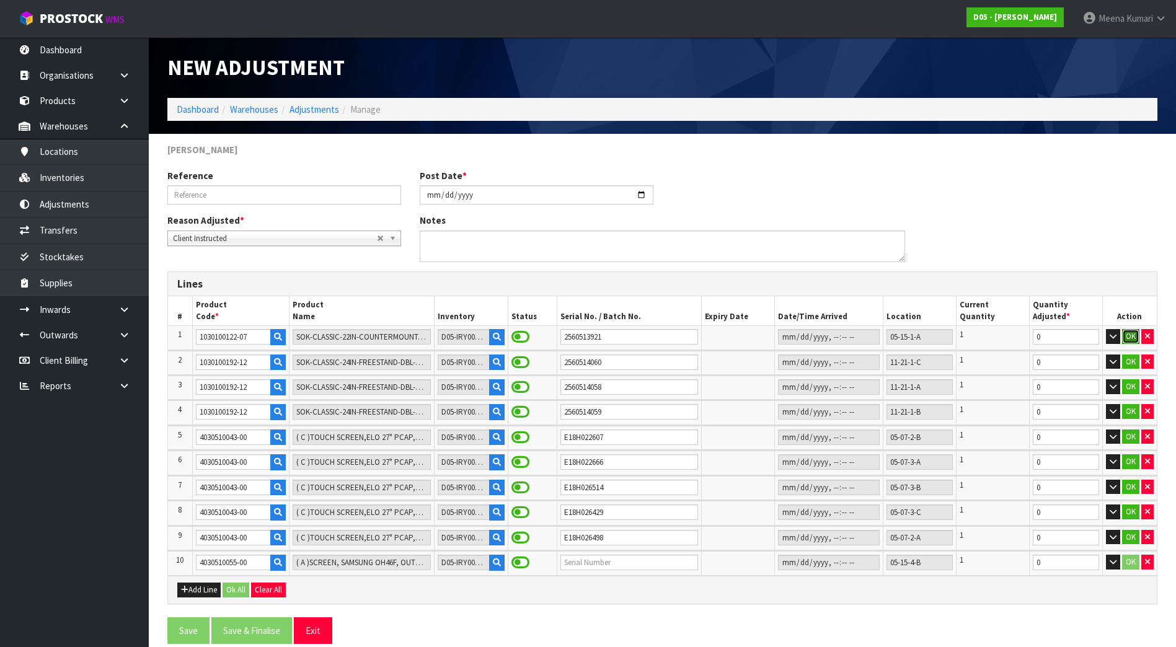
click at [1129, 333] on button "OK" at bounding box center [1130, 336] width 17 height 15
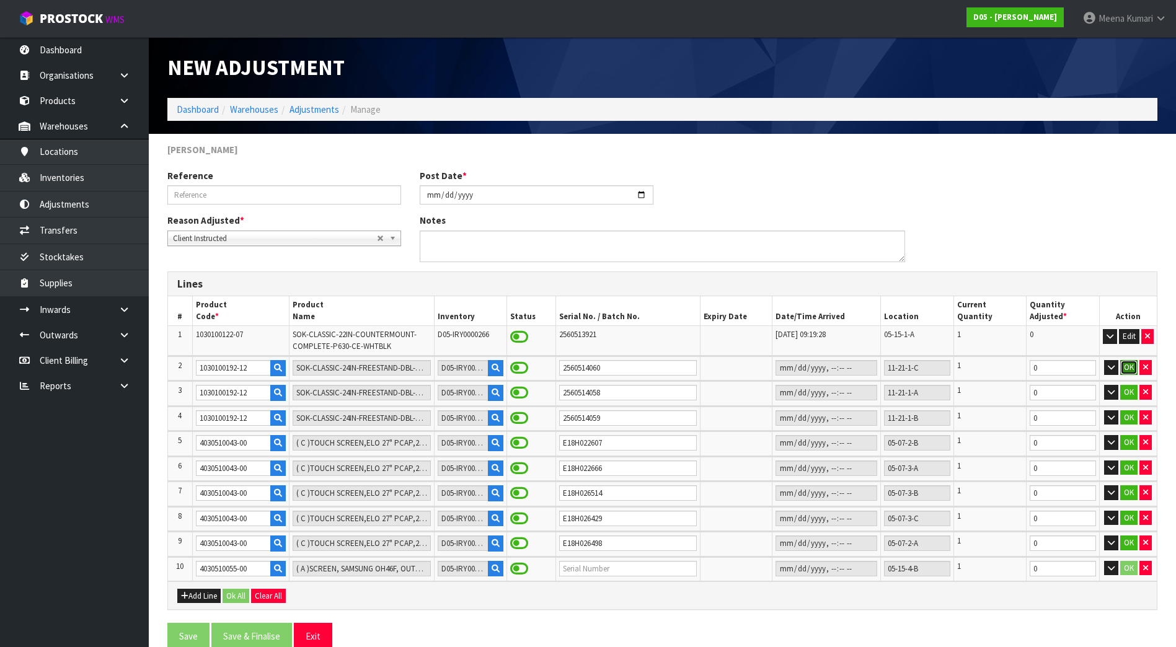
click at [1131, 365] on button "OK" at bounding box center [1128, 367] width 17 height 15
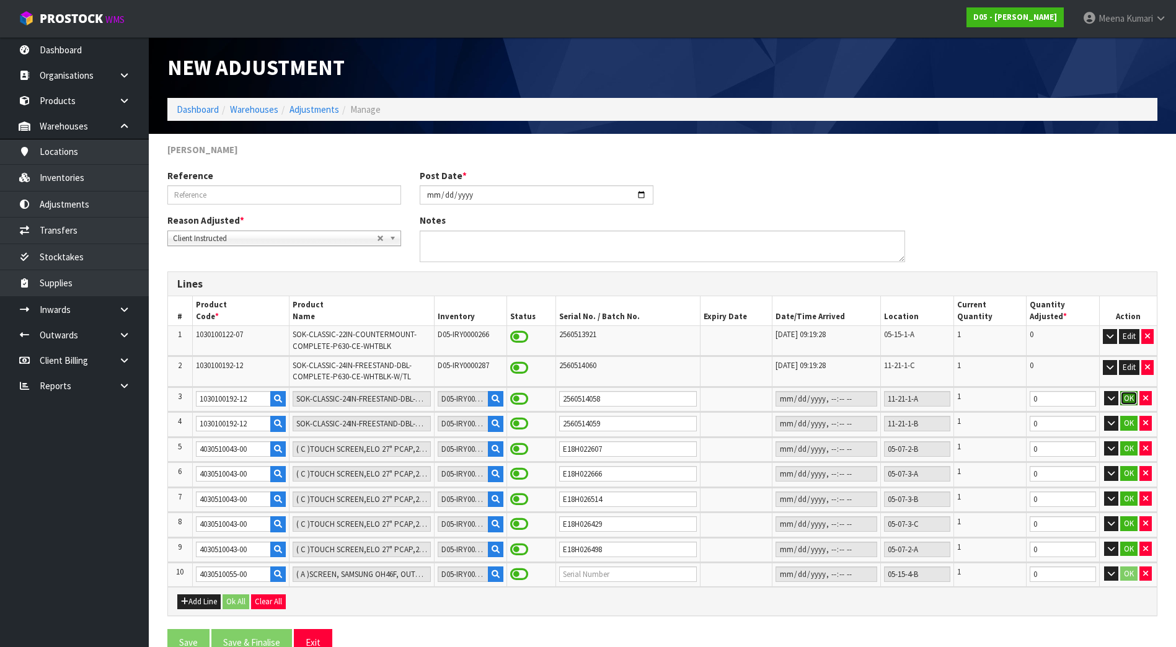
click at [1126, 401] on button "OK" at bounding box center [1128, 398] width 17 height 15
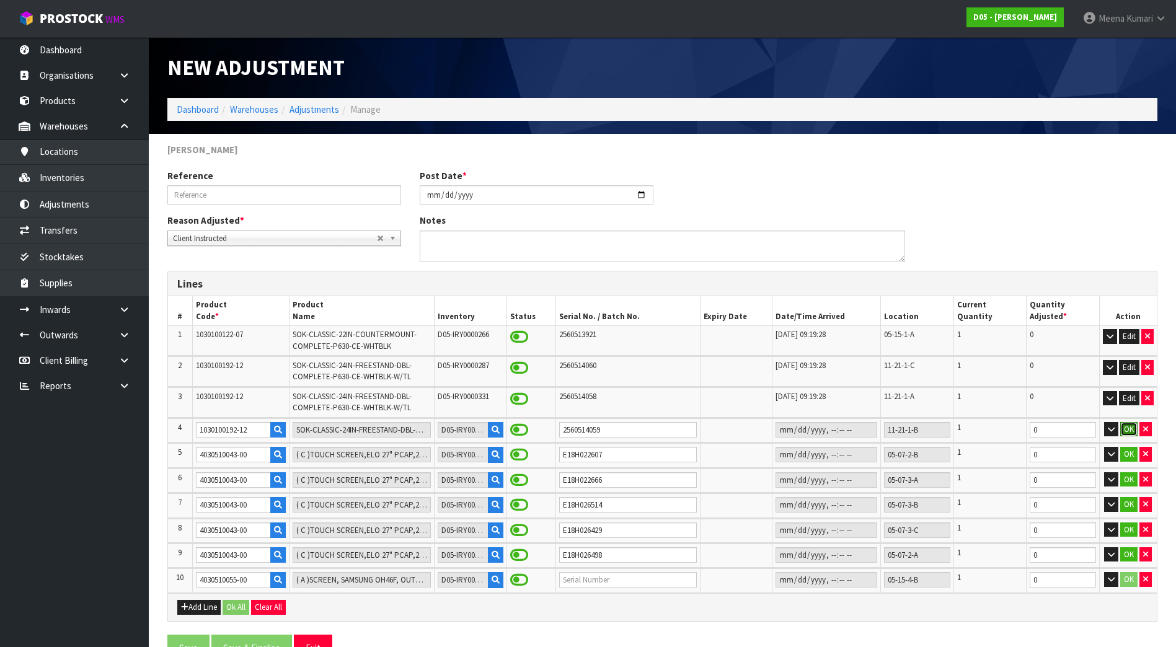
click at [1130, 434] on button "OK" at bounding box center [1128, 429] width 17 height 15
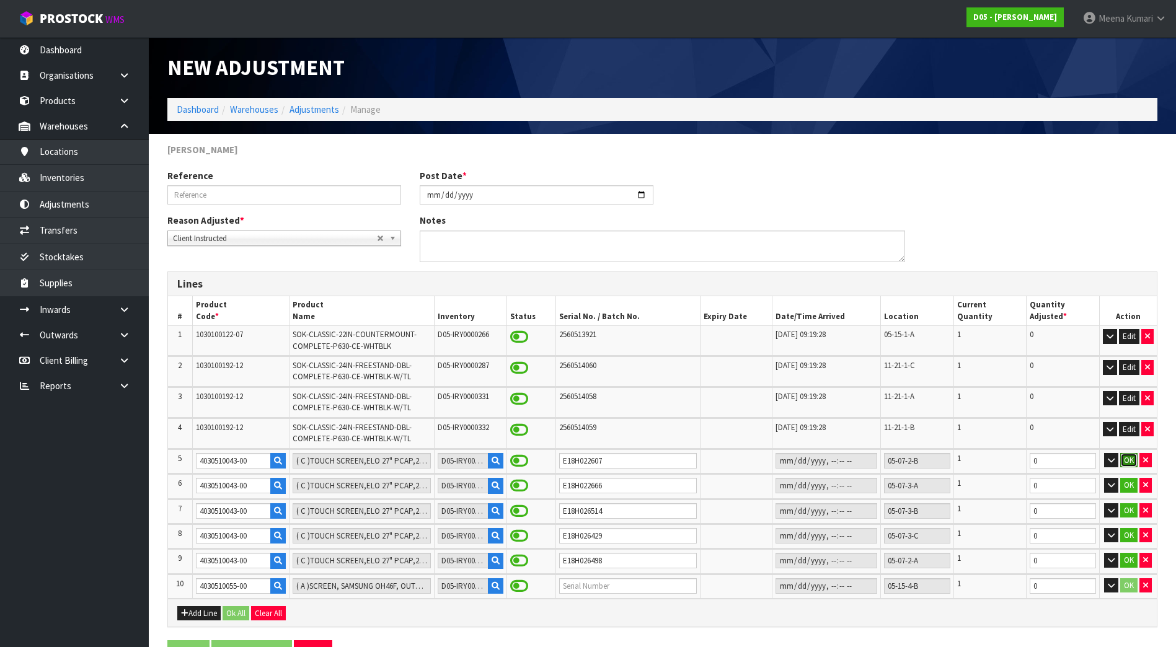
click at [1130, 460] on button "OK" at bounding box center [1128, 460] width 17 height 15
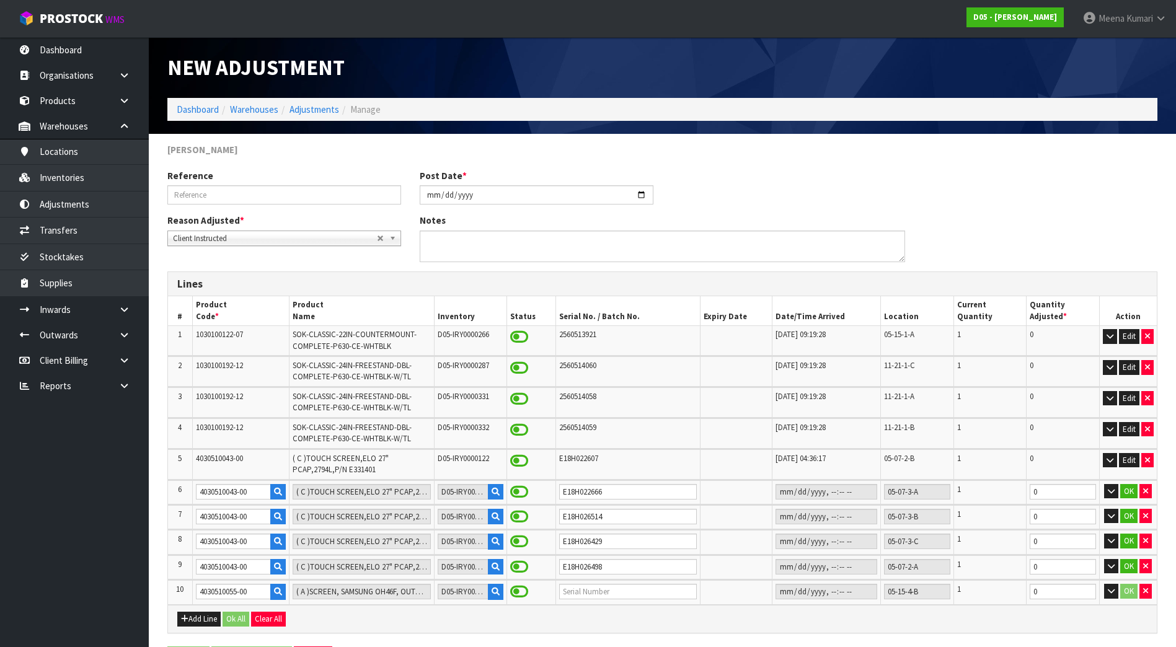
click at [1128, 499] on td "OK" at bounding box center [1128, 493] width 58 height 24
click at [1134, 517] on button "OK" at bounding box center [1128, 516] width 17 height 15
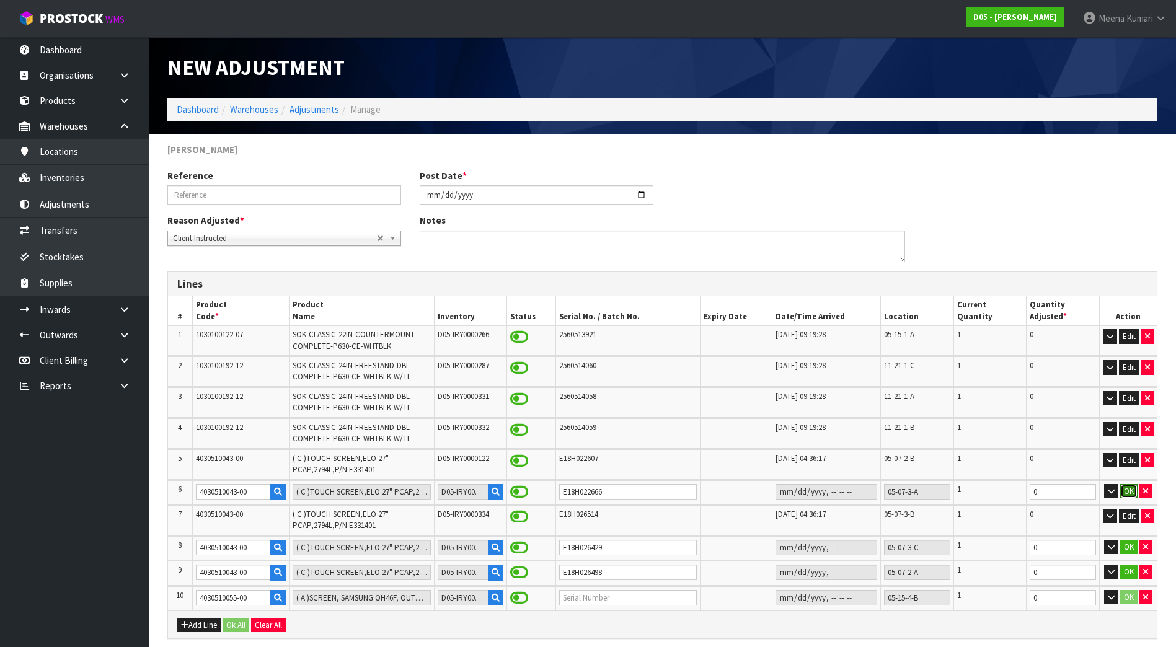
click at [1134, 487] on button "OK" at bounding box center [1128, 491] width 17 height 15
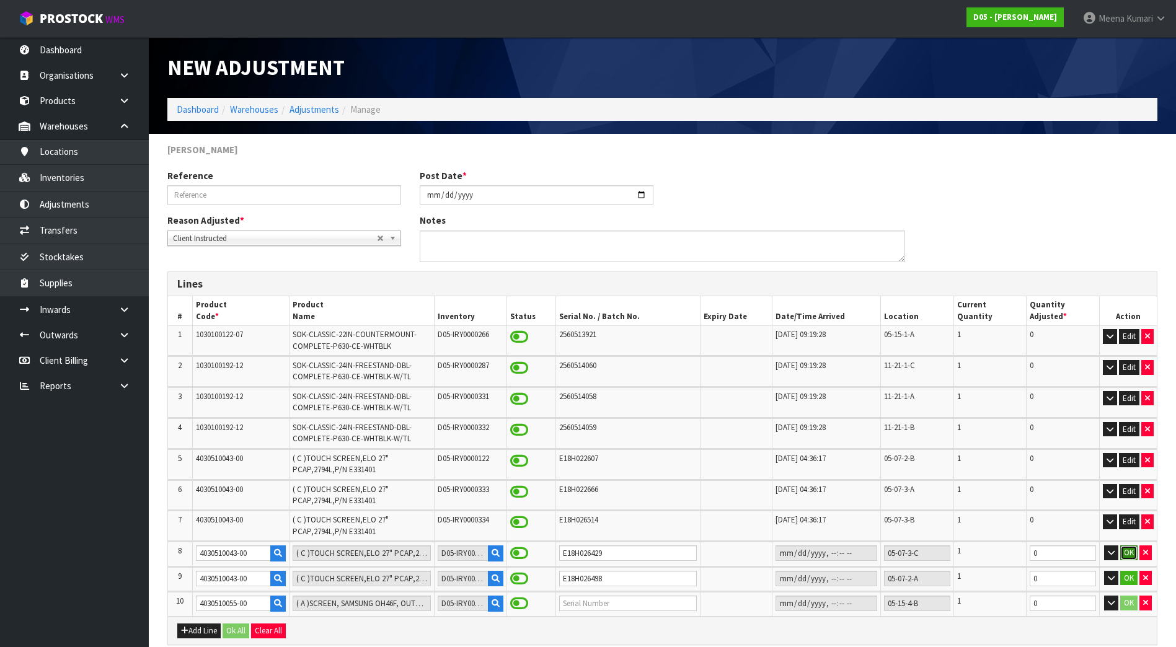
click at [1131, 552] on button "OK" at bounding box center [1128, 553] width 17 height 15
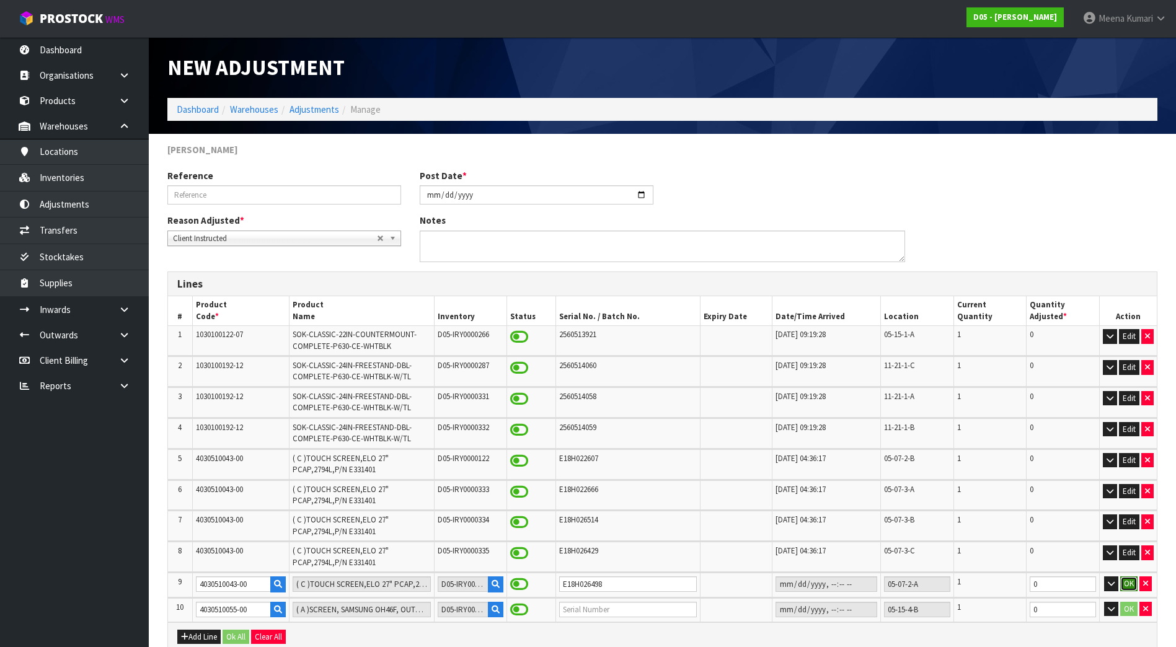
click at [1129, 583] on button "OK" at bounding box center [1128, 584] width 17 height 15
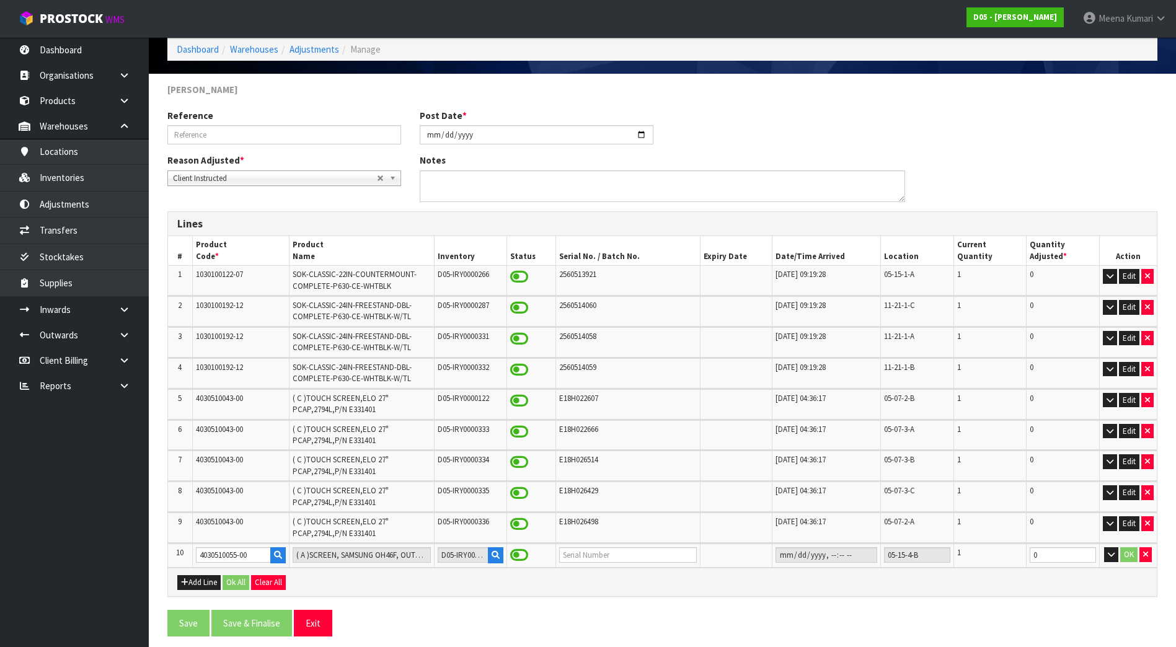
scroll to position [68, 0]
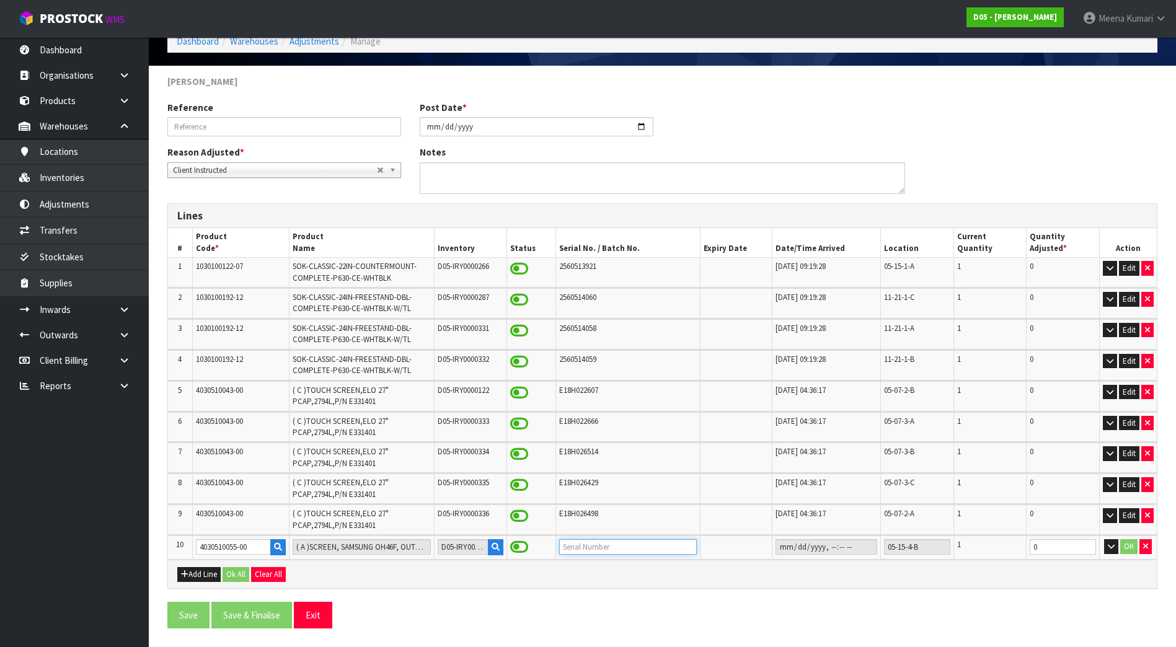
click at [613, 548] on input "text" at bounding box center [628, 547] width 138 height 16
click at [633, 554] on input "0DX1HNQR500220" at bounding box center [628, 547] width 138 height 16
type input "0DX1HNQR500220"
click at [1122, 546] on button "OK" at bounding box center [1128, 546] width 17 height 15
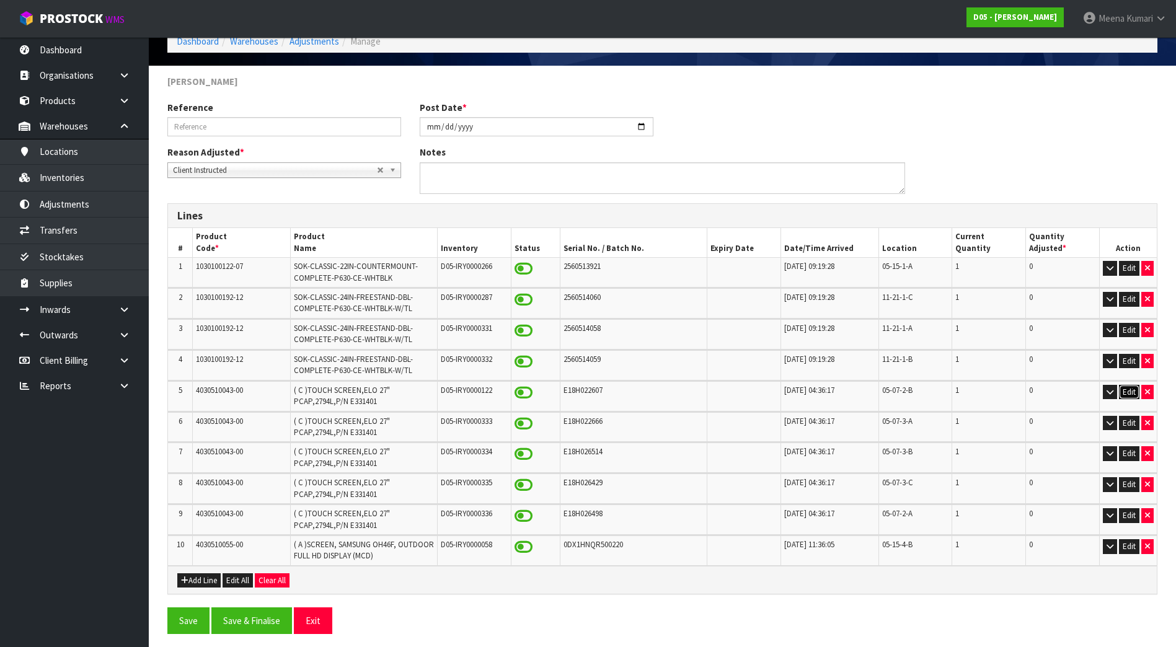
click at [1130, 391] on button "Edit" at bounding box center [1129, 392] width 20 height 15
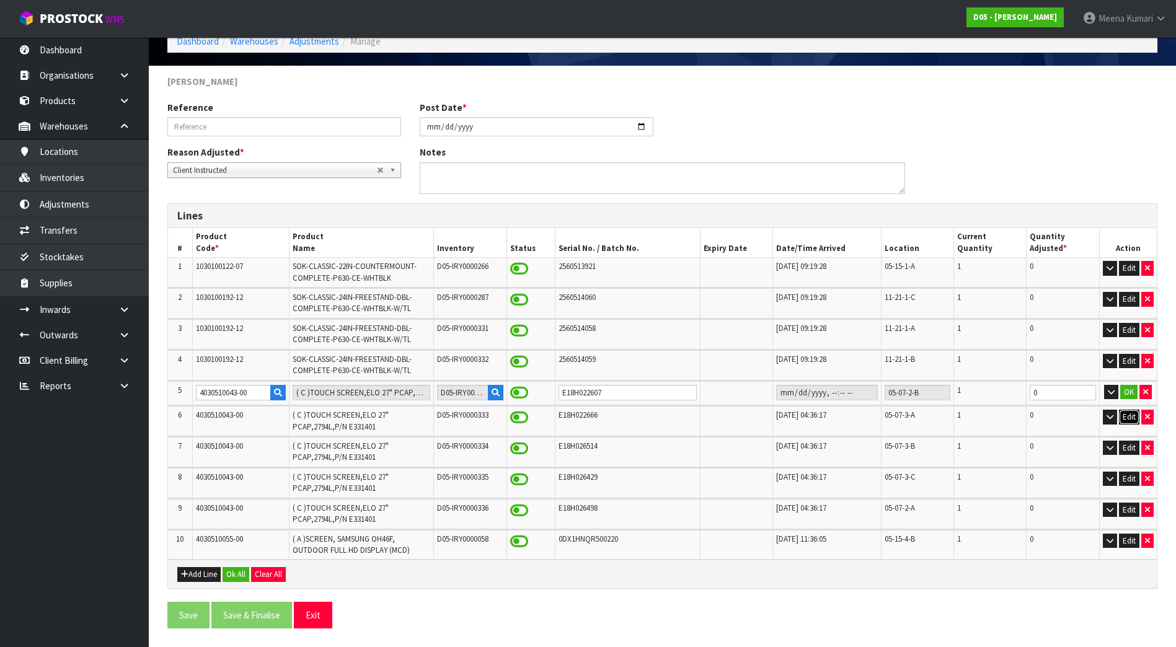
click at [1136, 418] on button "Edit" at bounding box center [1129, 417] width 20 height 15
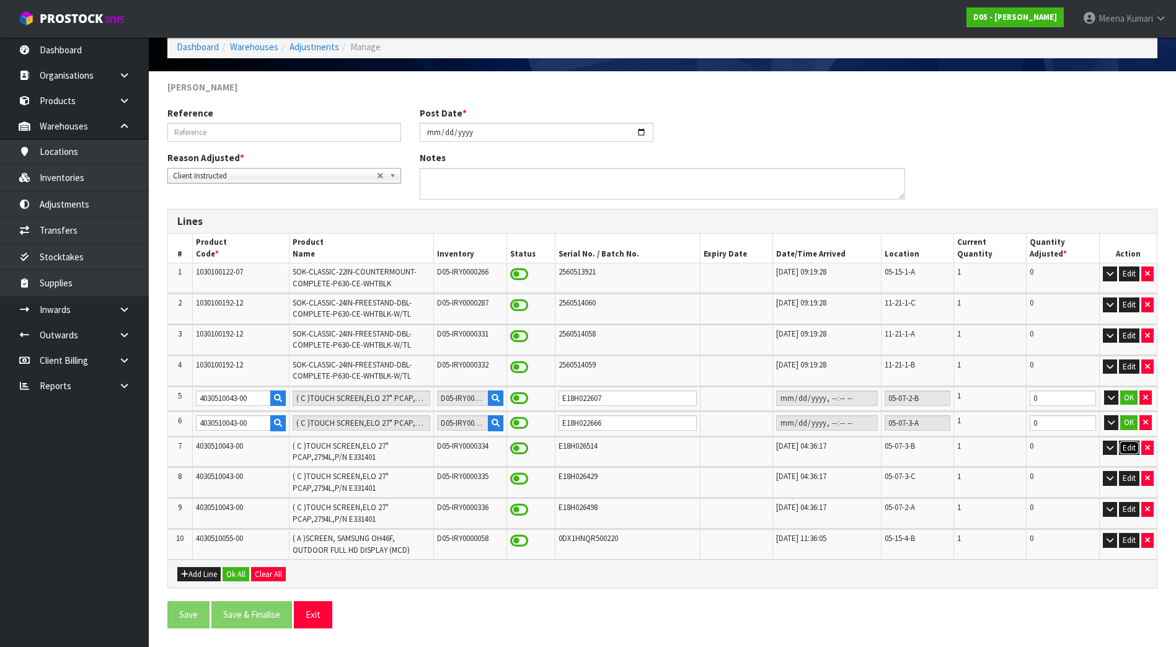
click at [1130, 447] on button "Edit" at bounding box center [1129, 448] width 20 height 15
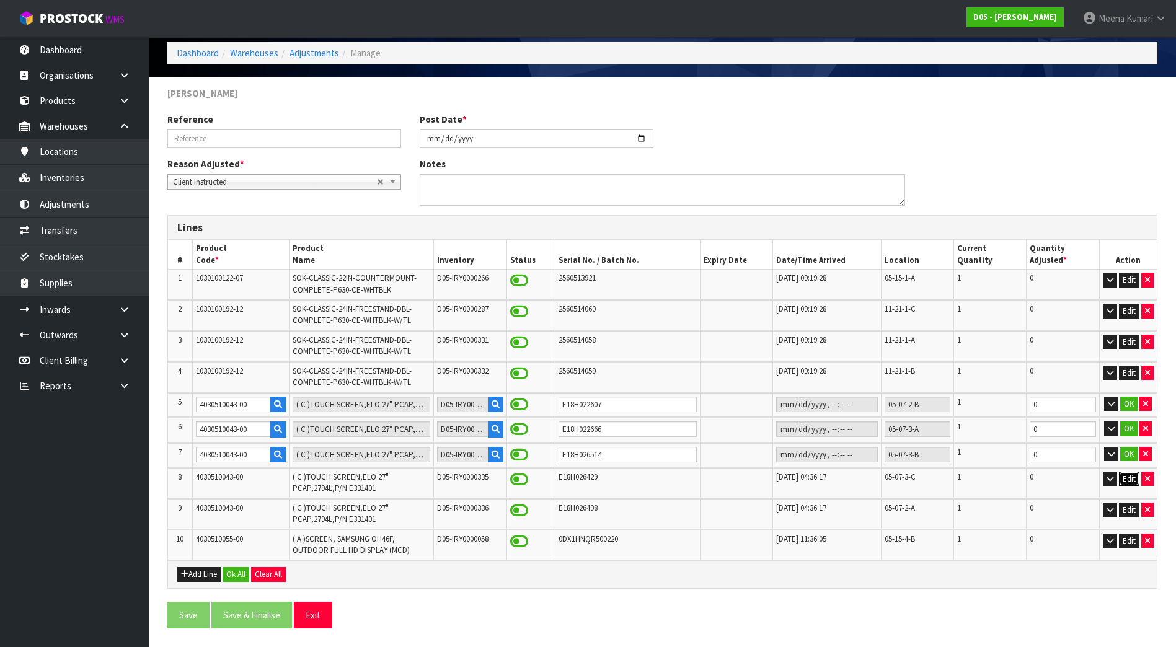
click at [1125, 480] on button "Edit" at bounding box center [1129, 479] width 20 height 15
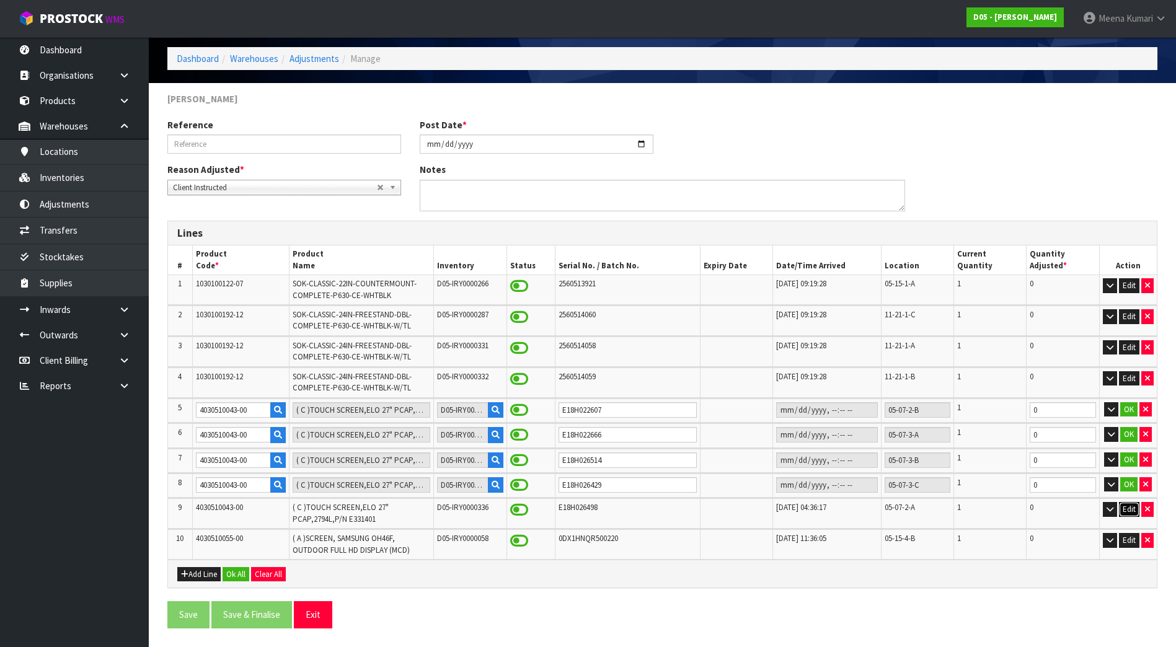
click at [1126, 512] on button "Edit" at bounding box center [1129, 509] width 20 height 15
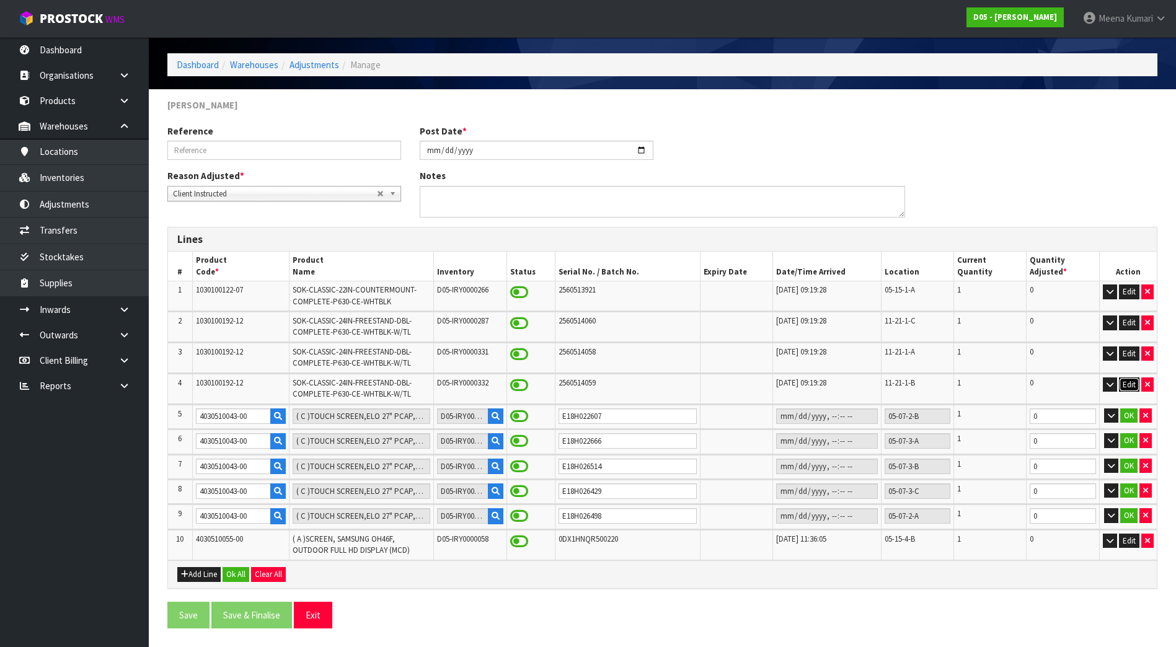
click at [1122, 385] on button "Edit" at bounding box center [1129, 385] width 20 height 15
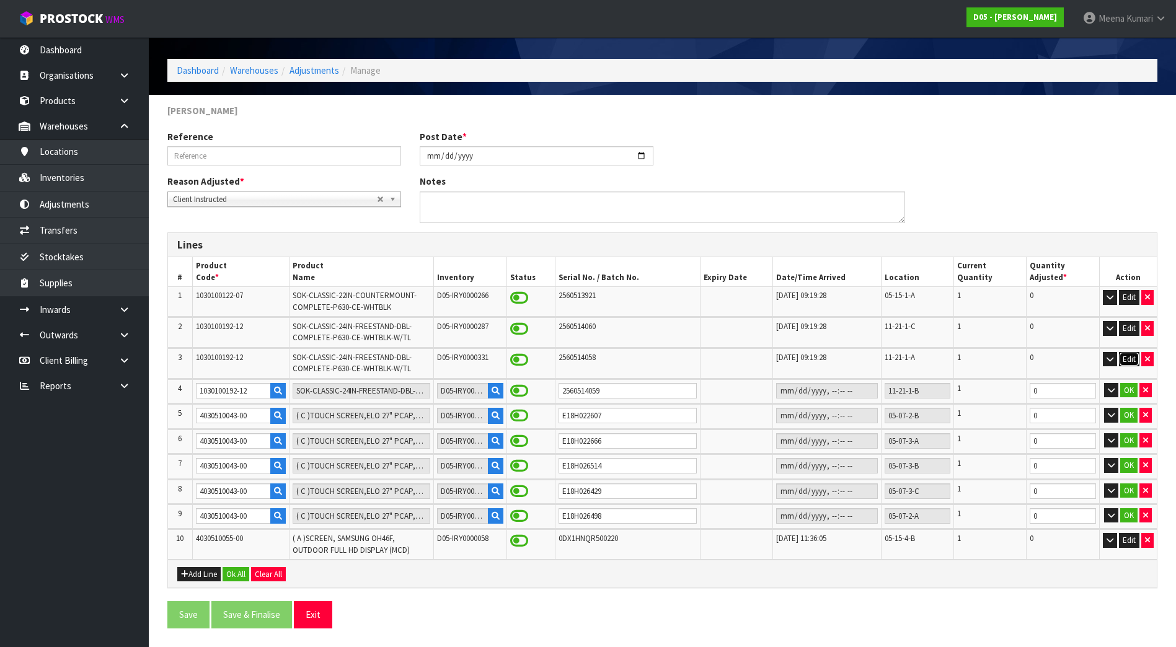
click at [1128, 355] on button "Edit" at bounding box center [1129, 359] width 20 height 15
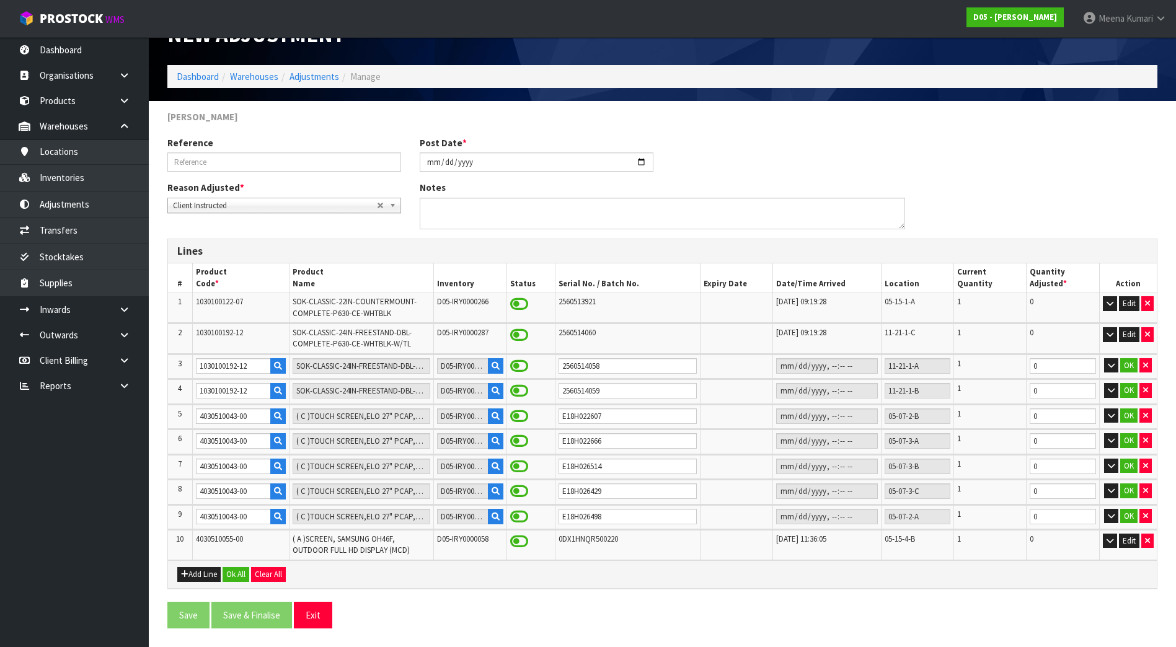
scroll to position [33, 0]
click at [1131, 366] on button "OK" at bounding box center [1128, 365] width 17 height 15
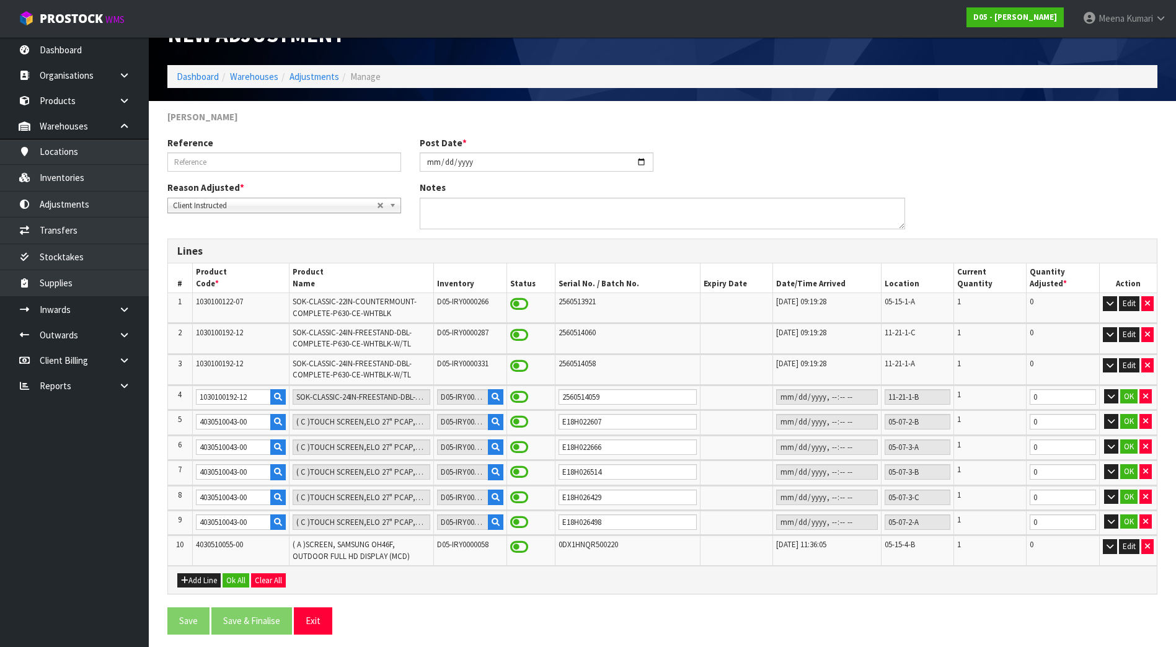
click at [1130, 404] on td "OK" at bounding box center [1128, 398] width 58 height 24
click at [1130, 427] on button "OK" at bounding box center [1128, 421] width 17 height 15
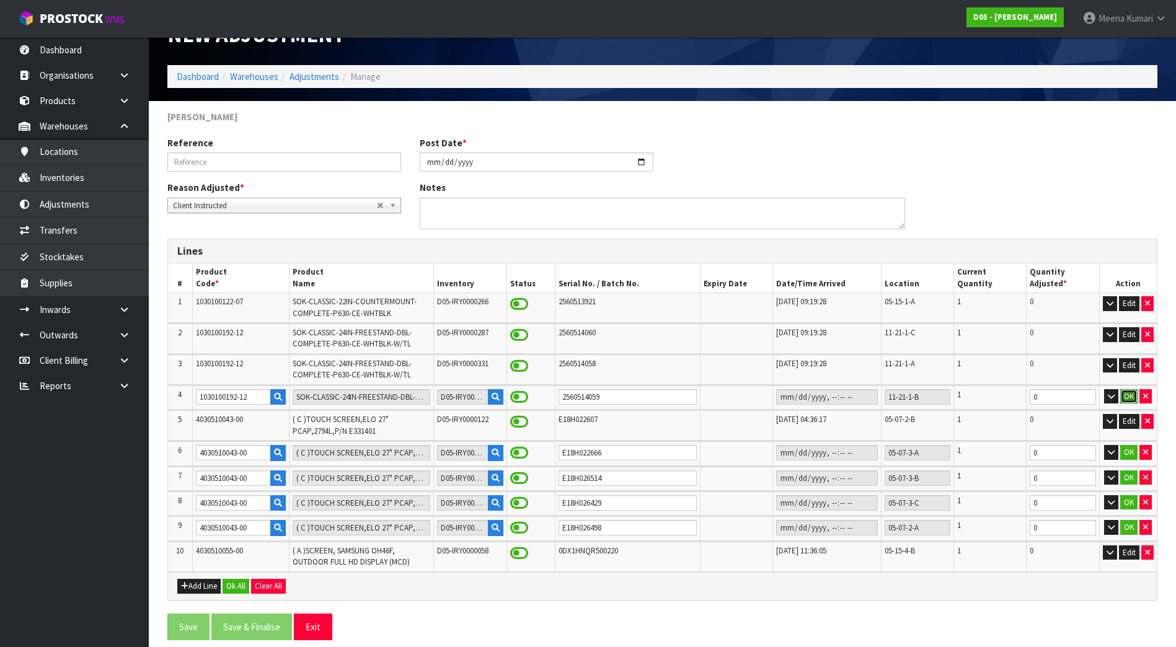
click at [1129, 399] on button "OK" at bounding box center [1128, 396] width 17 height 15
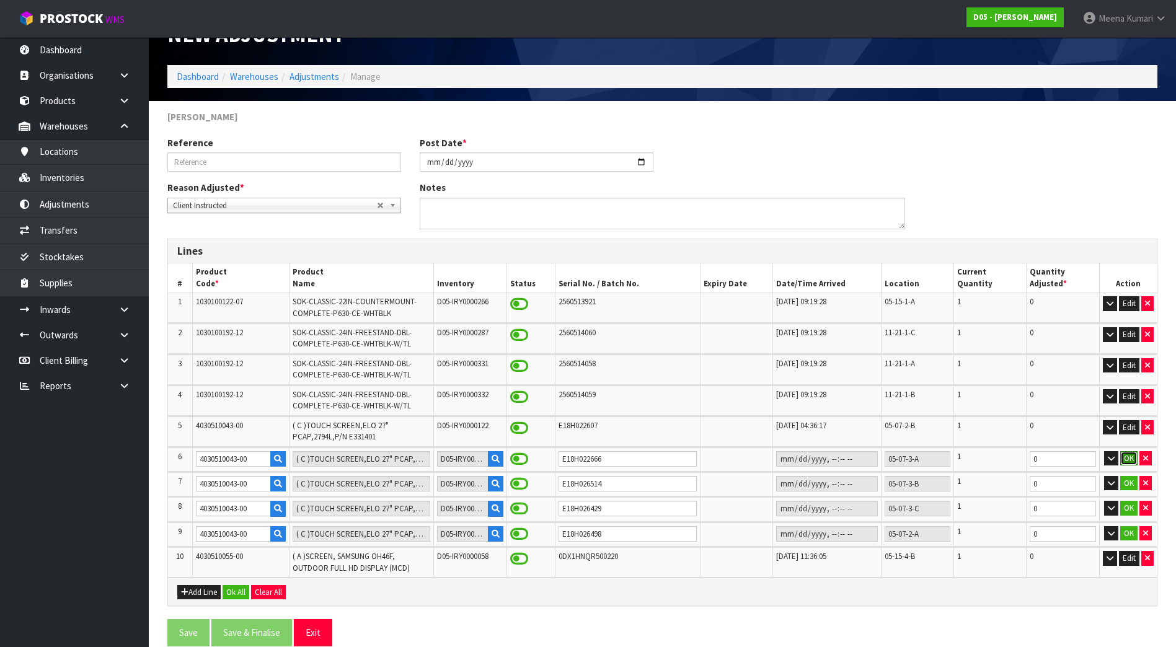
click at [1131, 461] on button "OK" at bounding box center [1128, 458] width 17 height 15
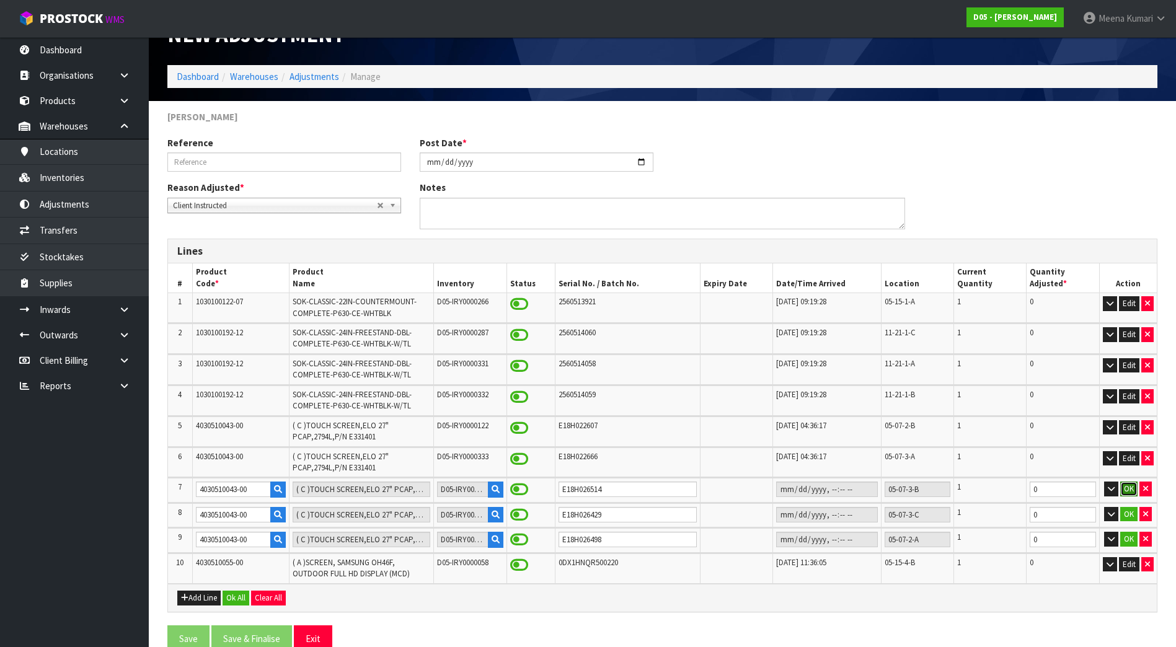
click at [1126, 487] on button "OK" at bounding box center [1128, 489] width 17 height 15
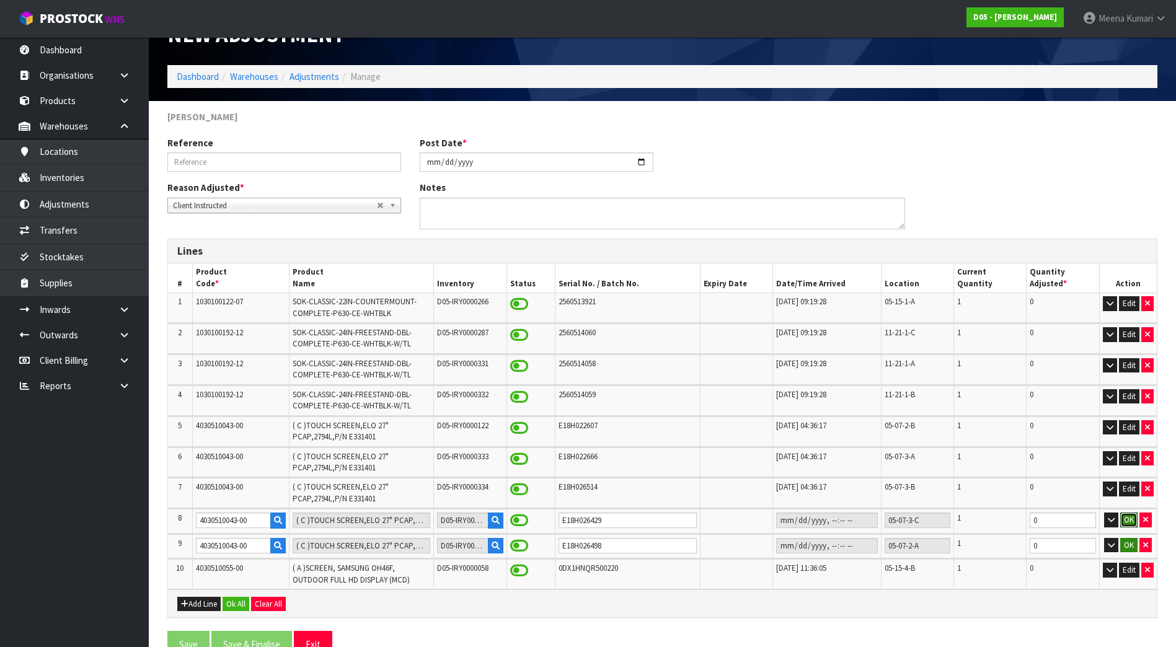
drag, startPoint x: 1136, startPoint y: 520, endPoint x: 1124, endPoint y: 547, distance: 29.2
click at [1135, 520] on button "OK" at bounding box center [1128, 520] width 17 height 15
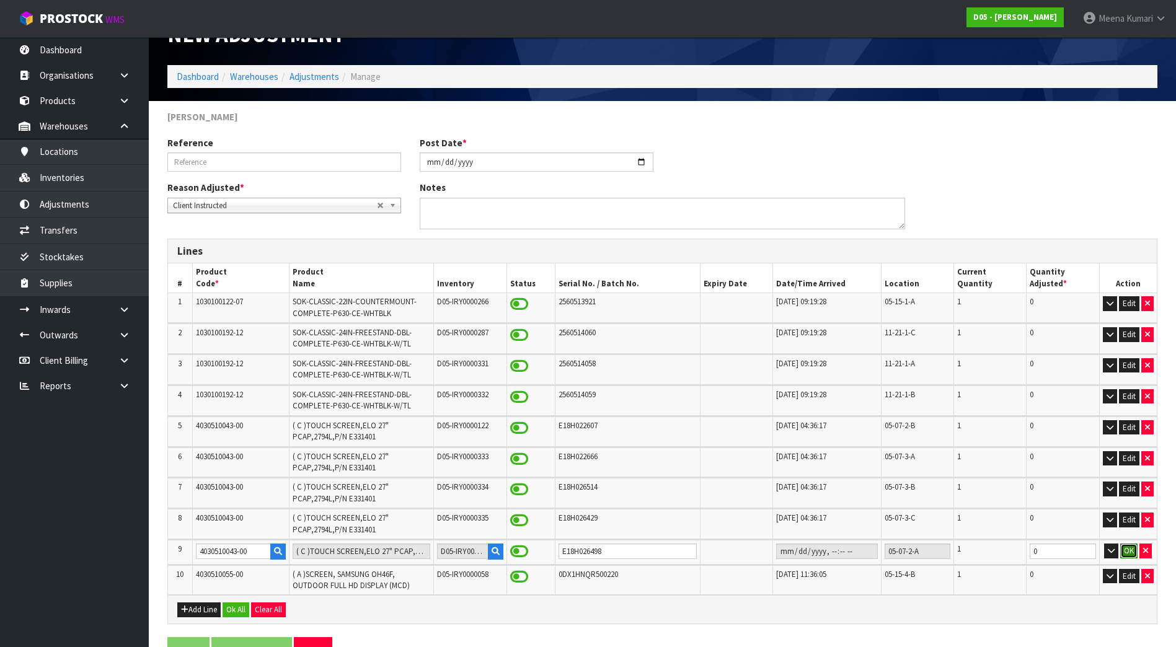
click at [1124, 551] on button "OK" at bounding box center [1128, 551] width 17 height 15
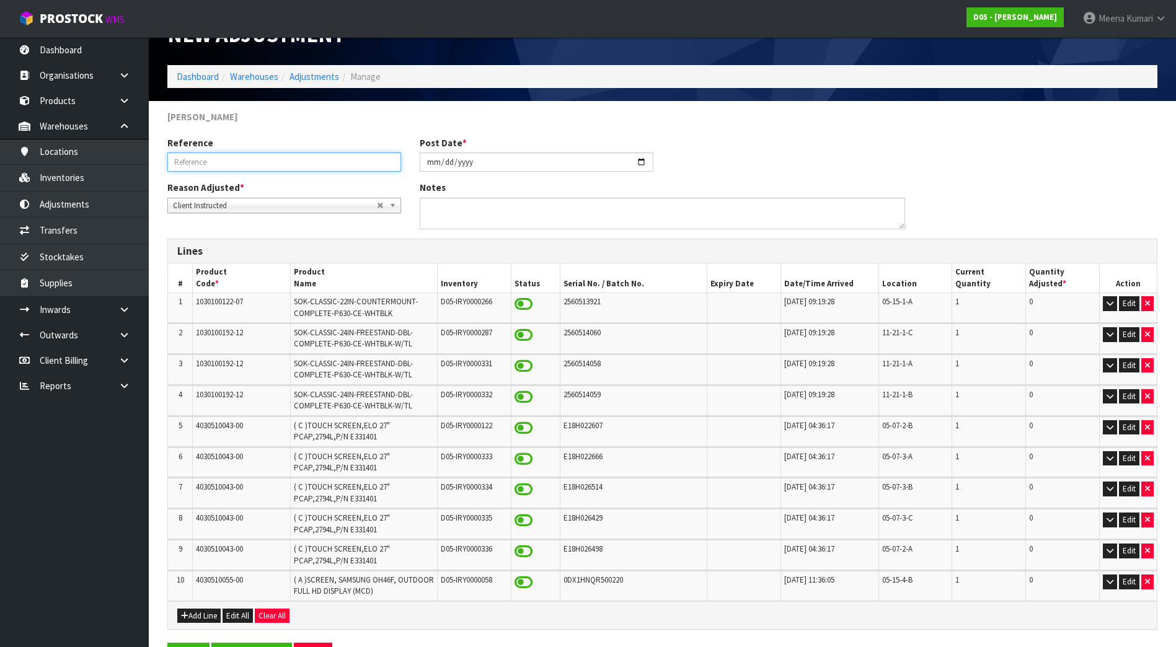
click at [297, 168] on input "text" at bounding box center [284, 162] width 234 height 19
drag, startPoint x: 224, startPoint y: 164, endPoint x: 145, endPoint y: 169, distance: 78.9
click at [145, 169] on body "Toggle navigation ProStock WMS D05 - [PERSON_NAME] [PERSON_NAME] Logout Dashboa…" at bounding box center [588, 290] width 1176 height 647
paste input "SERIAL ADJUSTMENT"
type input "SERIAL ADJUSTMENT"
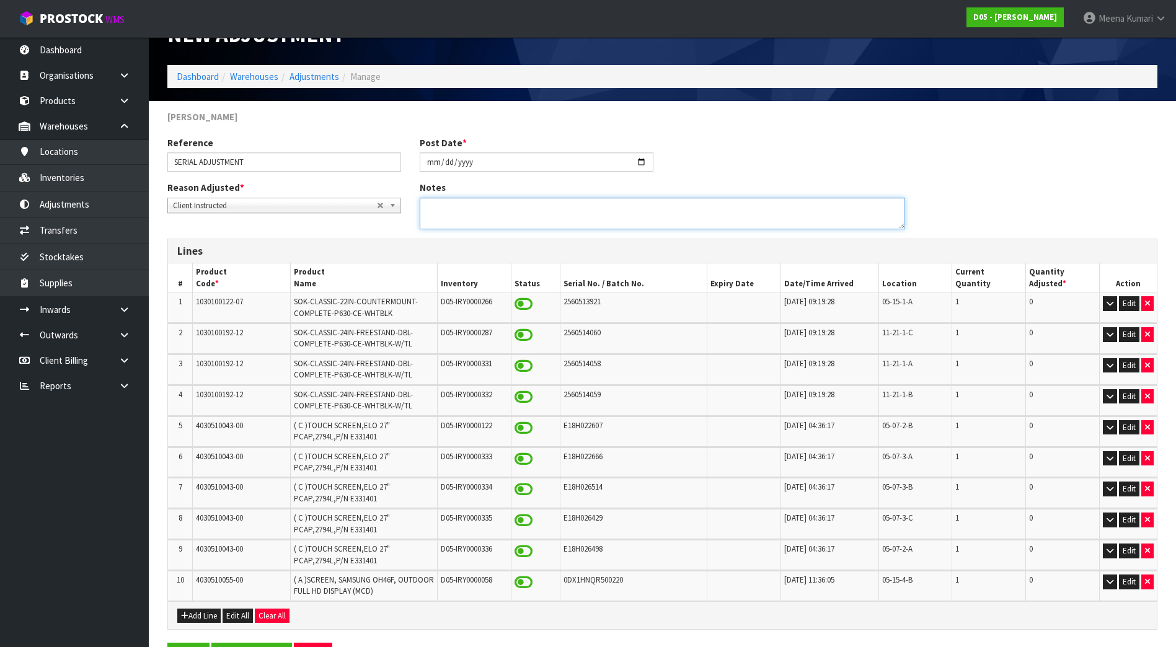
click at [510, 212] on textarea at bounding box center [663, 214] width 486 height 32
paste textarea "CLIENT ADVISE TO BOOKED SERIAL NUMBER"
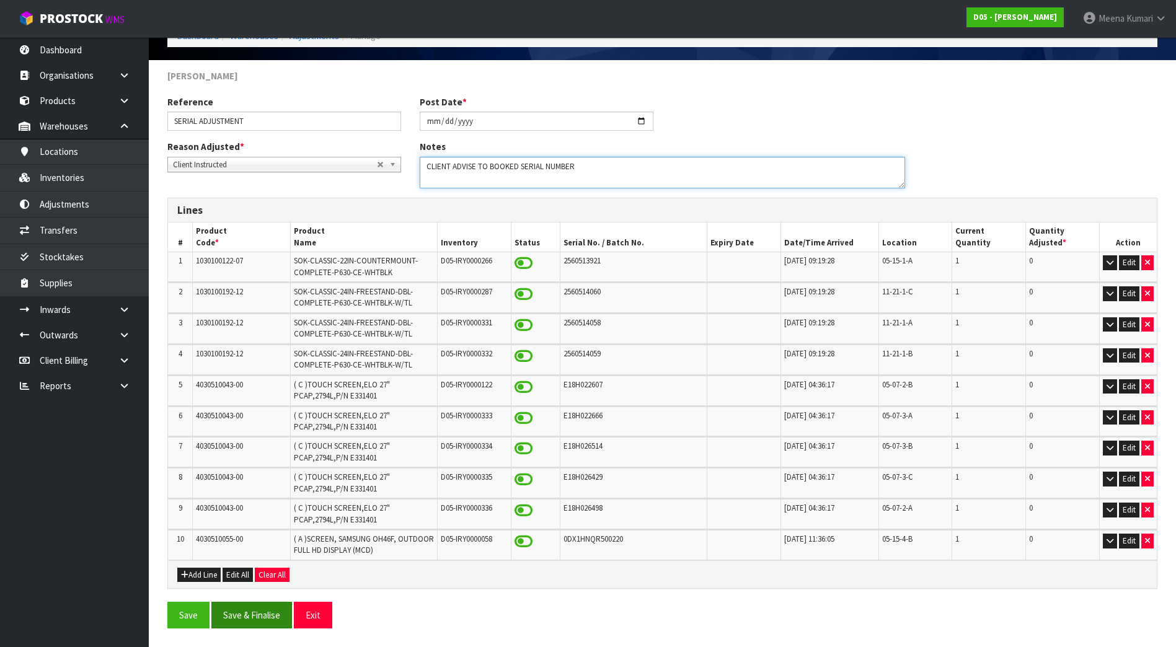
type textarea "CLIENT ADVISE TO BOOKED SERIAL NUMBER"
click at [251, 608] on button "Save & Finalise" at bounding box center [251, 615] width 81 height 27
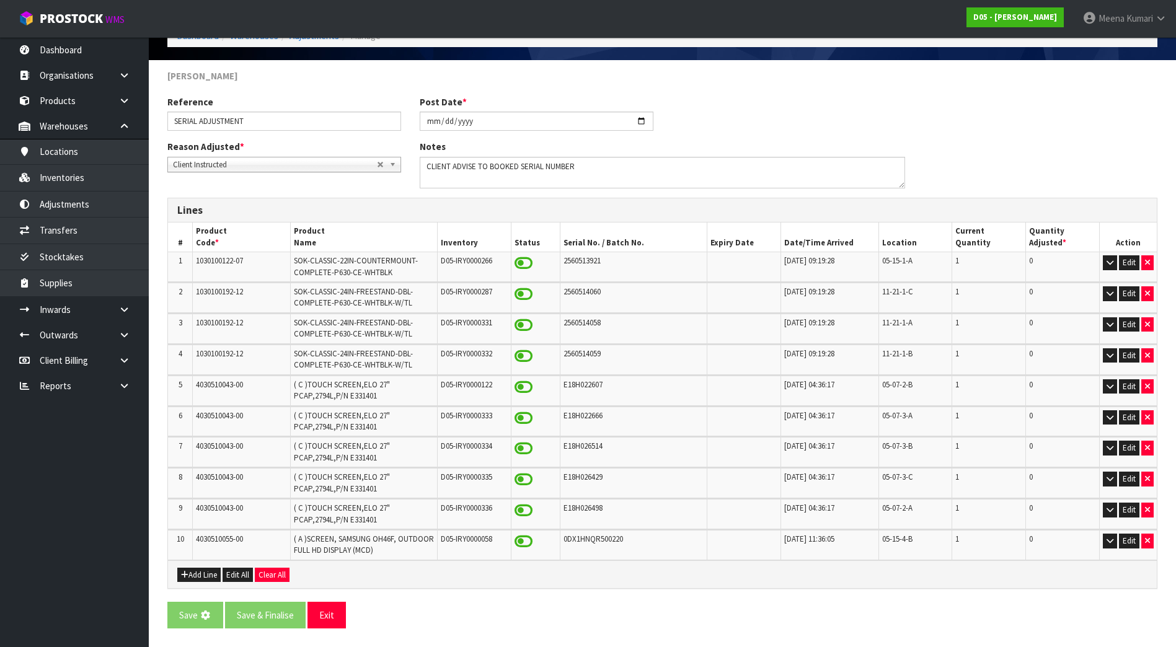
scroll to position [0, 0]
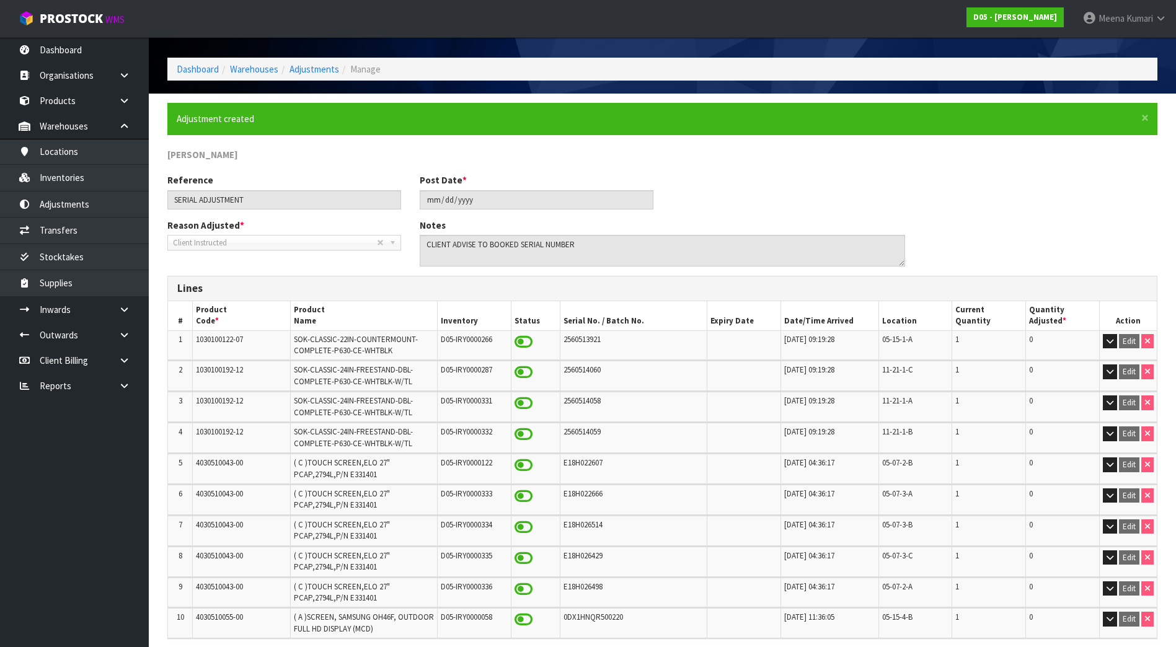
scroll to position [91, 0]
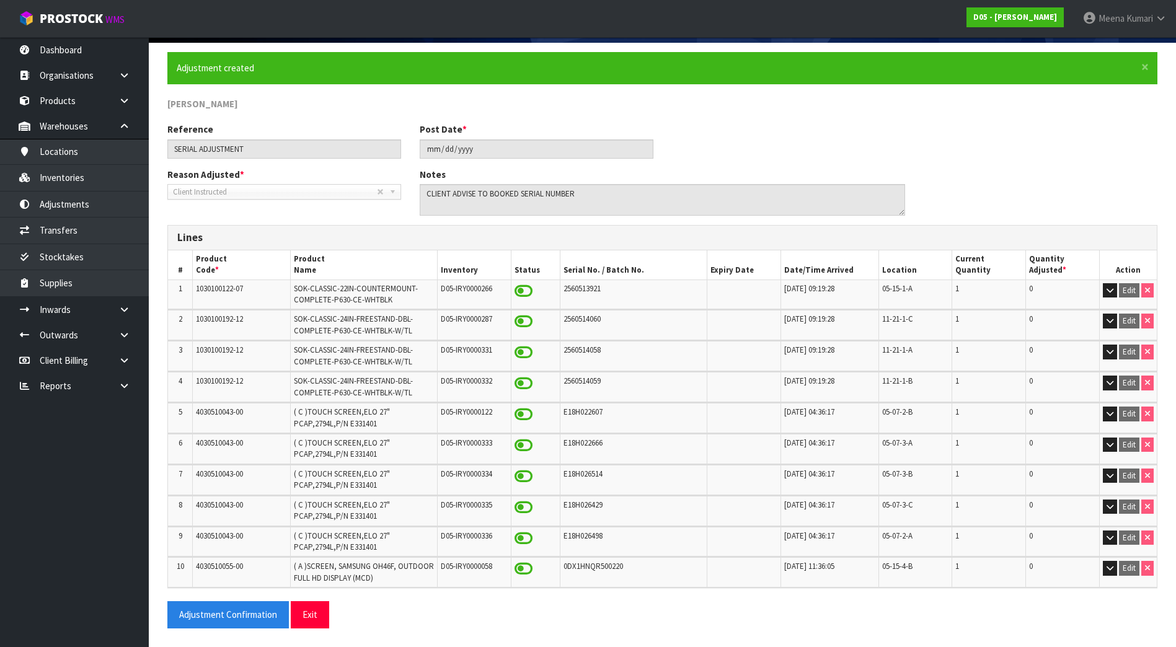
click at [213, 293] on span "1030100122-07" at bounding box center [219, 288] width 47 height 11
click at [215, 297] on td "1030100122-07" at bounding box center [242, 295] width 98 height 30
click at [215, 291] on span "1030100122-07" at bounding box center [219, 288] width 47 height 11
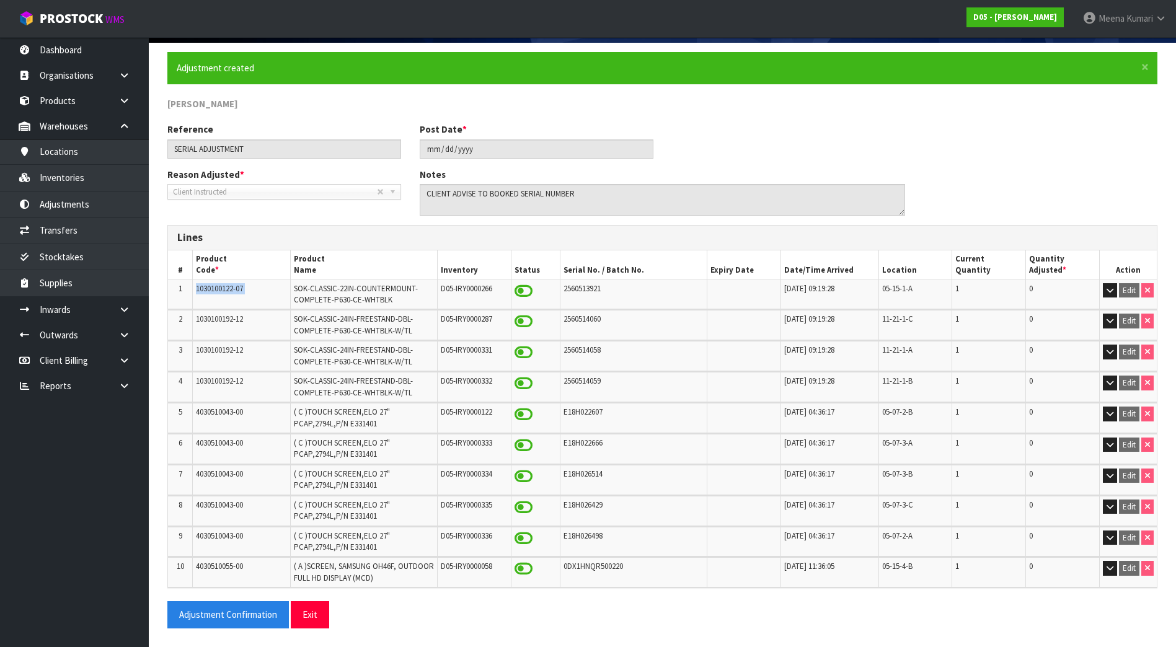
copy tr "1030100122-07"
click at [62, 236] on link "Transfers" at bounding box center [74, 230] width 149 height 25
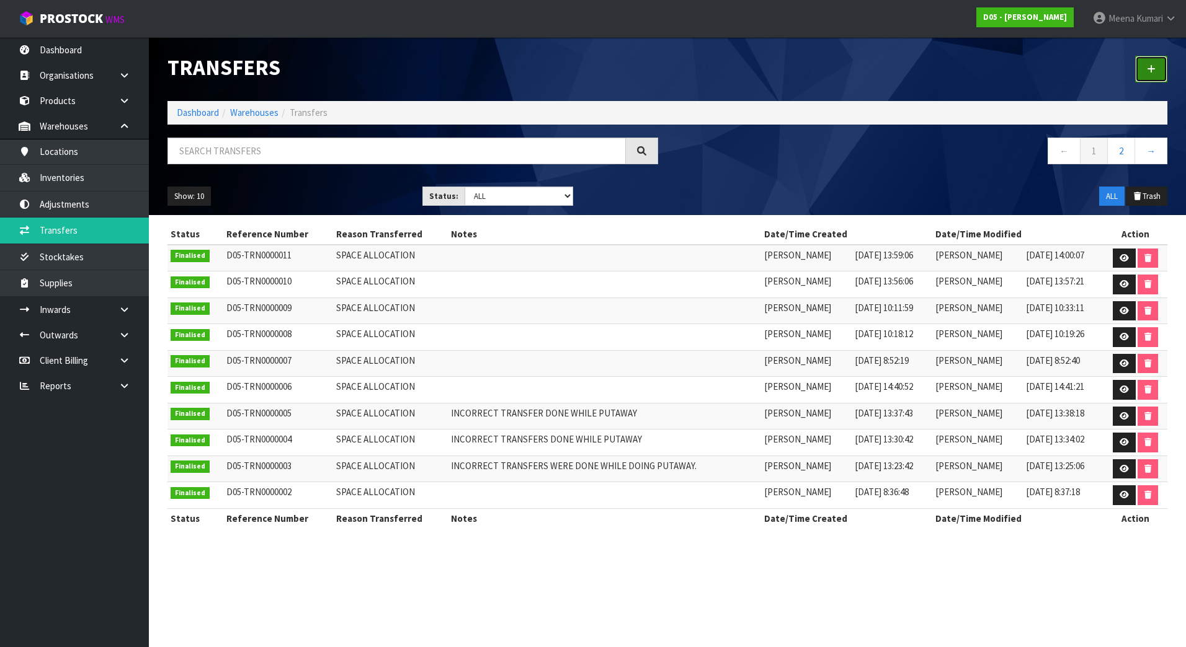
click at [1153, 67] on icon at bounding box center [1151, 68] width 9 height 9
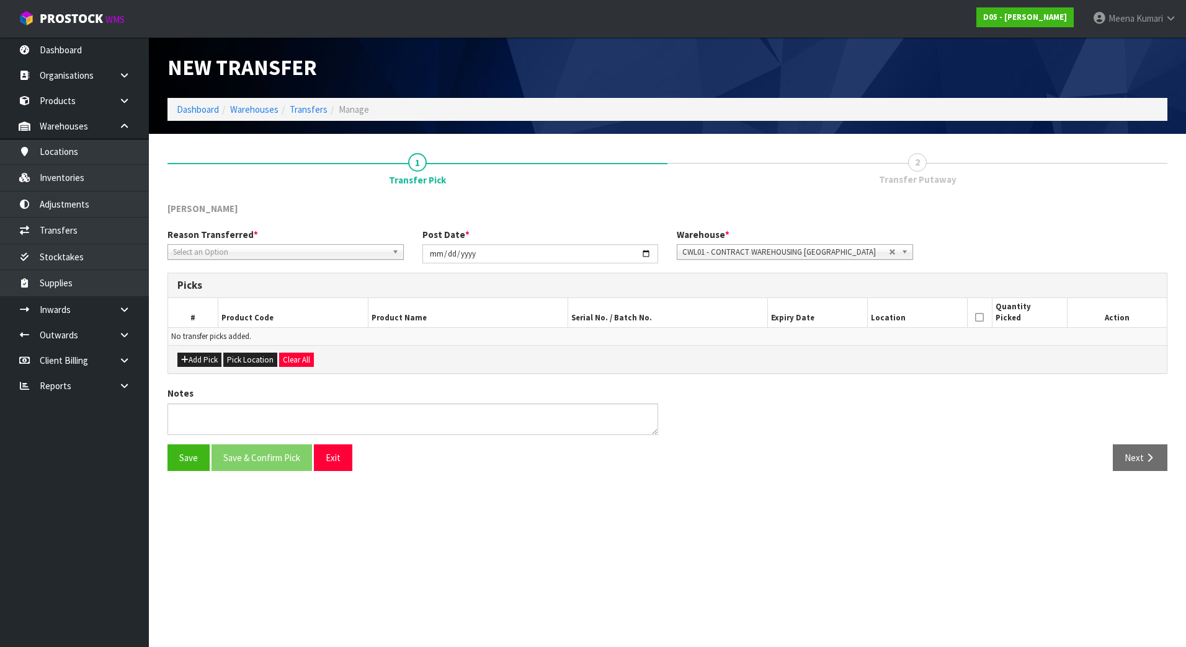
click at [237, 244] on div "Reason Transferred * Space Allocation Damage Expired Stock Repair QA Select an …" at bounding box center [285, 244] width 255 height 32
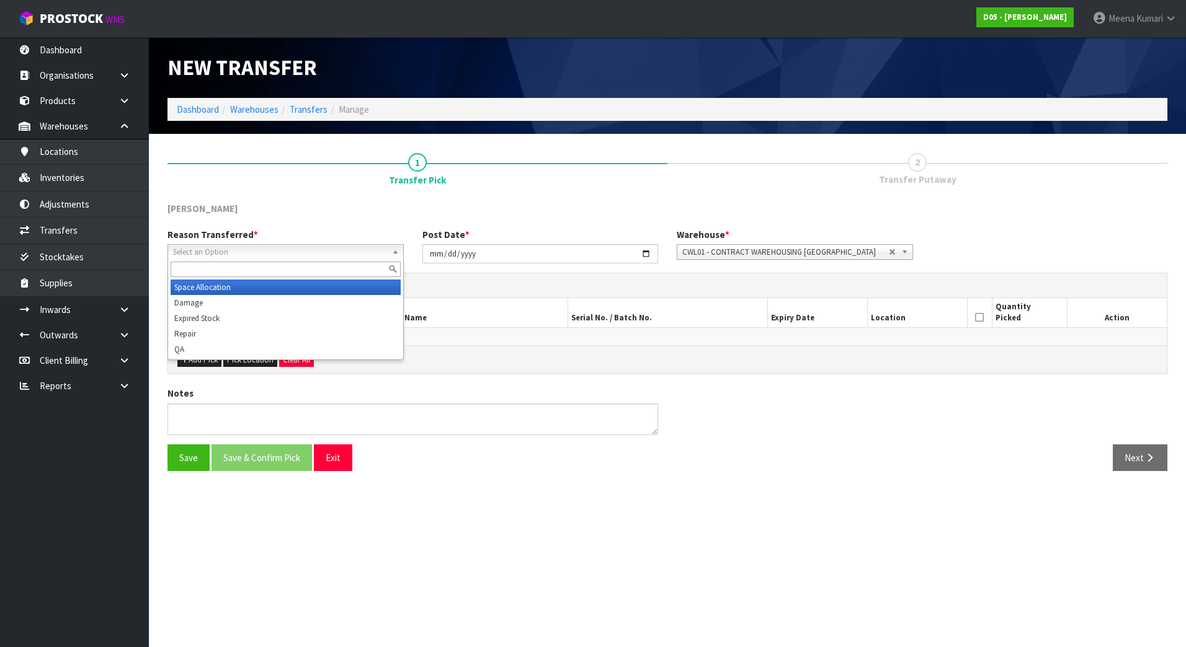
drag, startPoint x: 237, startPoint y: 244, endPoint x: 233, endPoint y: 255, distance: 11.4
click at [233, 255] on span "Select an Option" at bounding box center [280, 252] width 214 height 15
click at [221, 285] on li "Space Allocation" at bounding box center [286, 288] width 230 height 16
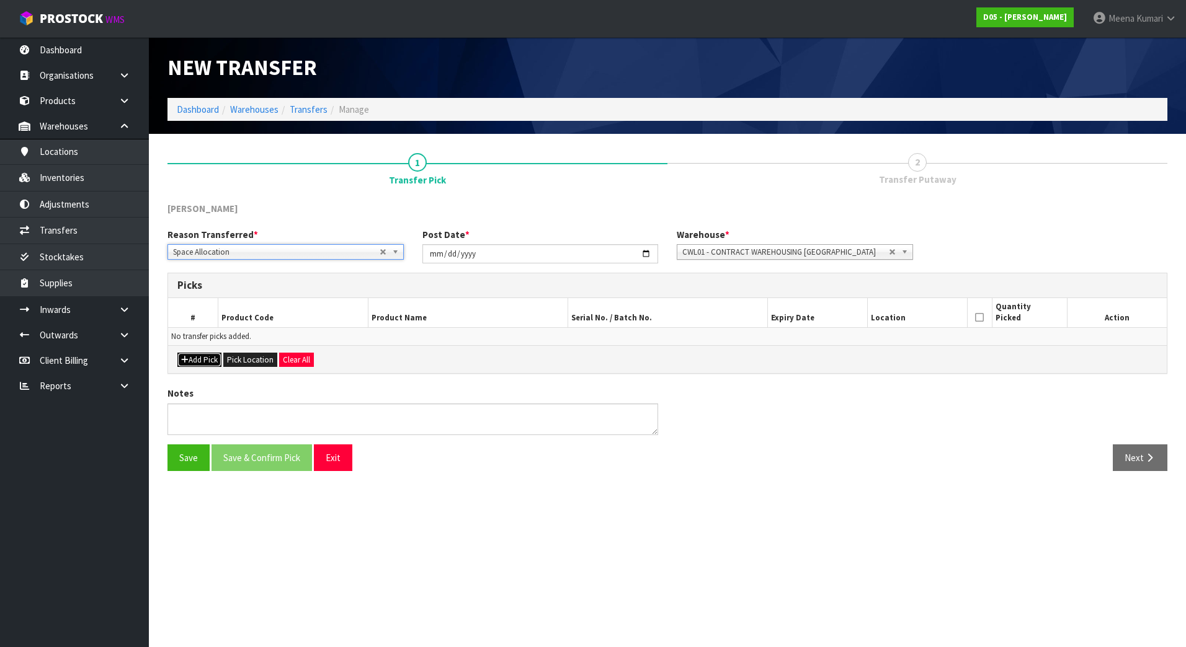
click at [193, 362] on button "Add Pick" at bounding box center [199, 360] width 44 height 15
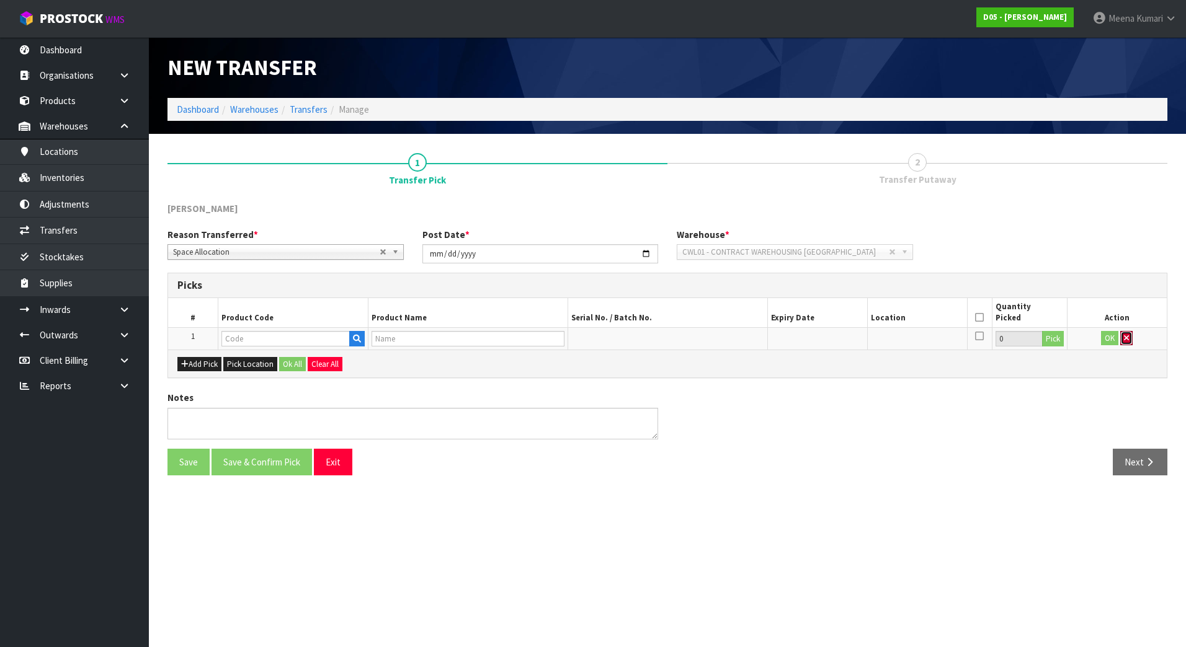
click at [1111, 341] on td "OK" at bounding box center [1117, 338] width 100 height 22
click at [1127, 339] on icon "button" at bounding box center [1126, 338] width 5 height 8
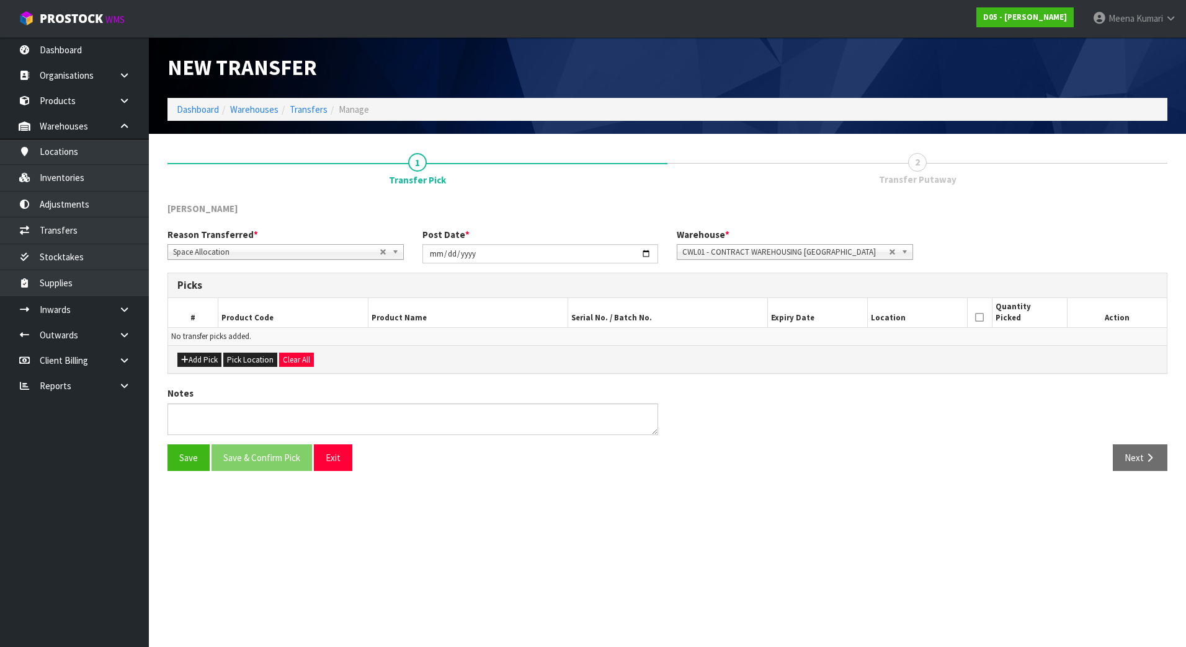
click at [837, 249] on span "CWL01 - CONTRACT WAREHOUSING [GEOGRAPHIC_DATA]" at bounding box center [785, 252] width 206 height 15
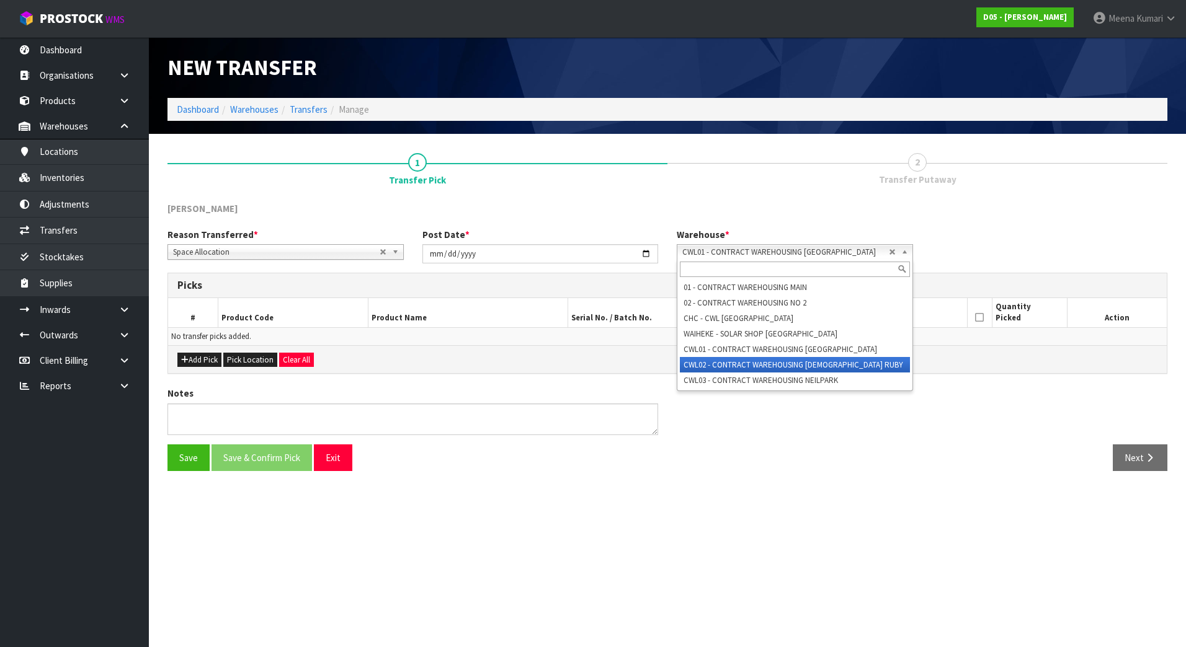
click at [832, 366] on li "CWL02 - CONTRACT WAREHOUSING [DEMOGRAPHIC_DATA] RUBY" at bounding box center [795, 365] width 230 height 16
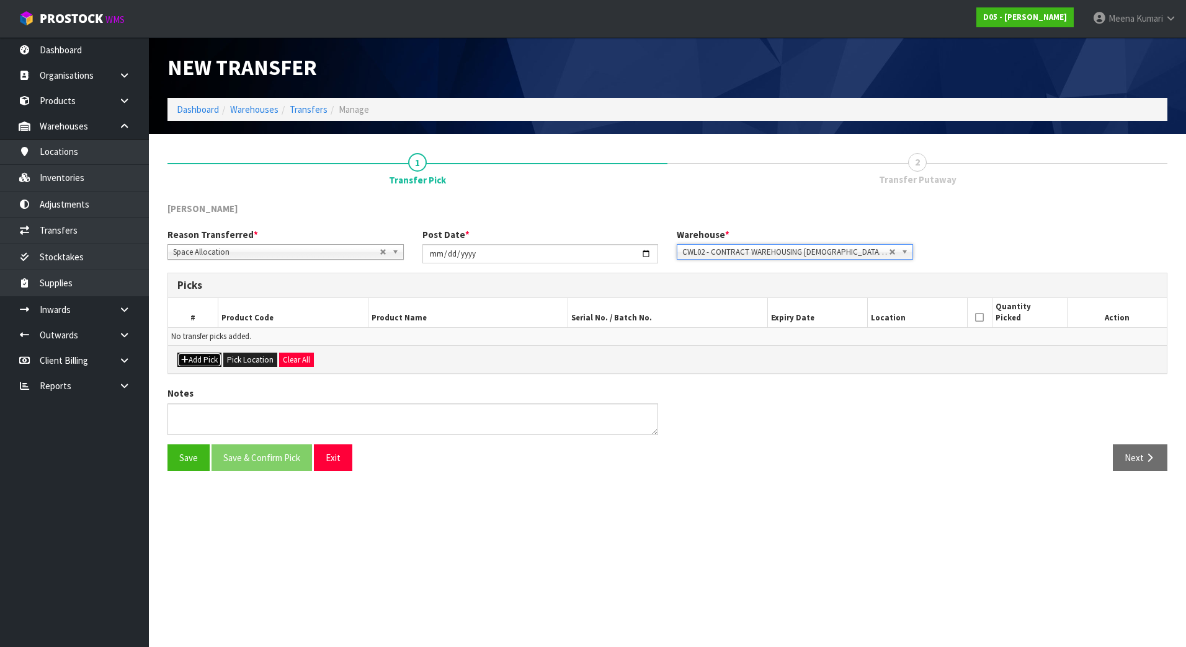
click at [193, 357] on button "Add Pick" at bounding box center [199, 360] width 44 height 15
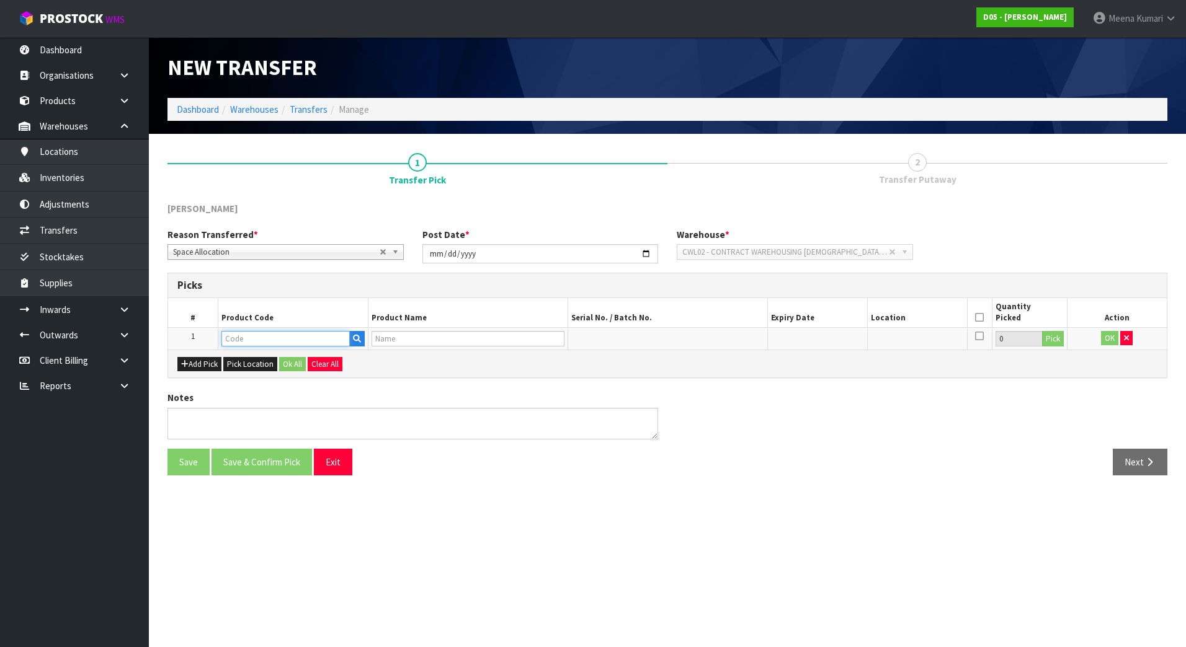
click at [289, 344] on input "text" at bounding box center [285, 339] width 128 height 16
paste input "1030100192-12"
type input "1030100192-12"
type input "SOK-CLASSIC-24IN-FREESTAND-DBL-COMPLETE-P630-CE-WHTBLK-W/TL"
type input "1030100192-12"
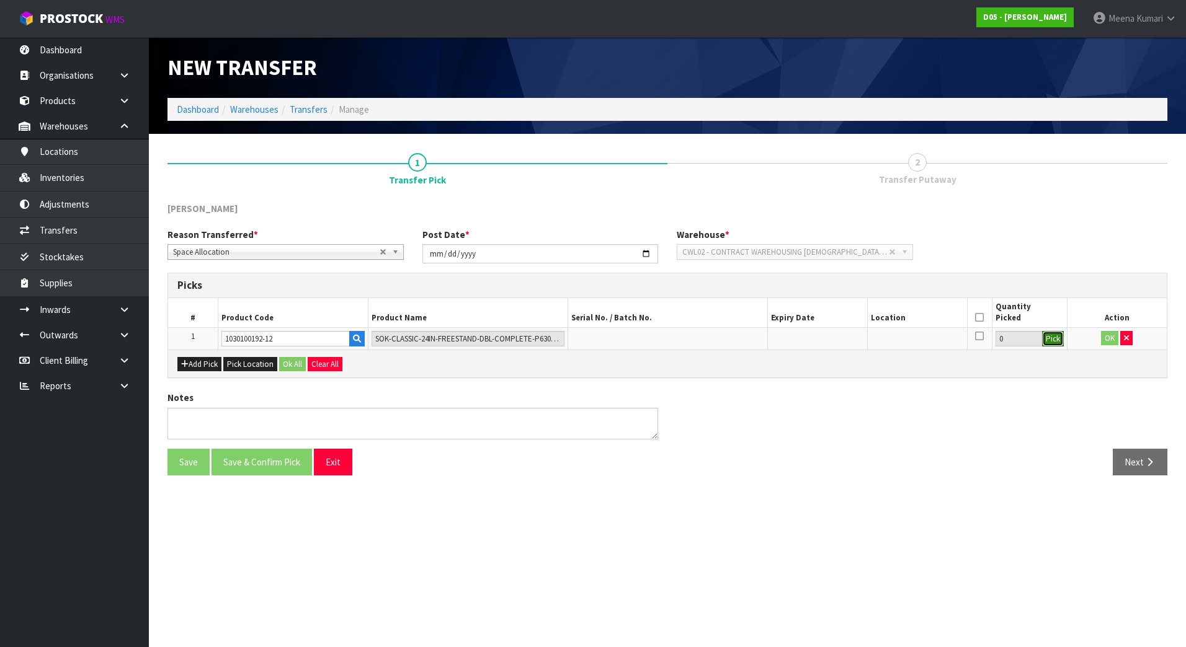
click at [1056, 339] on button "Pick" at bounding box center [1053, 339] width 22 height 16
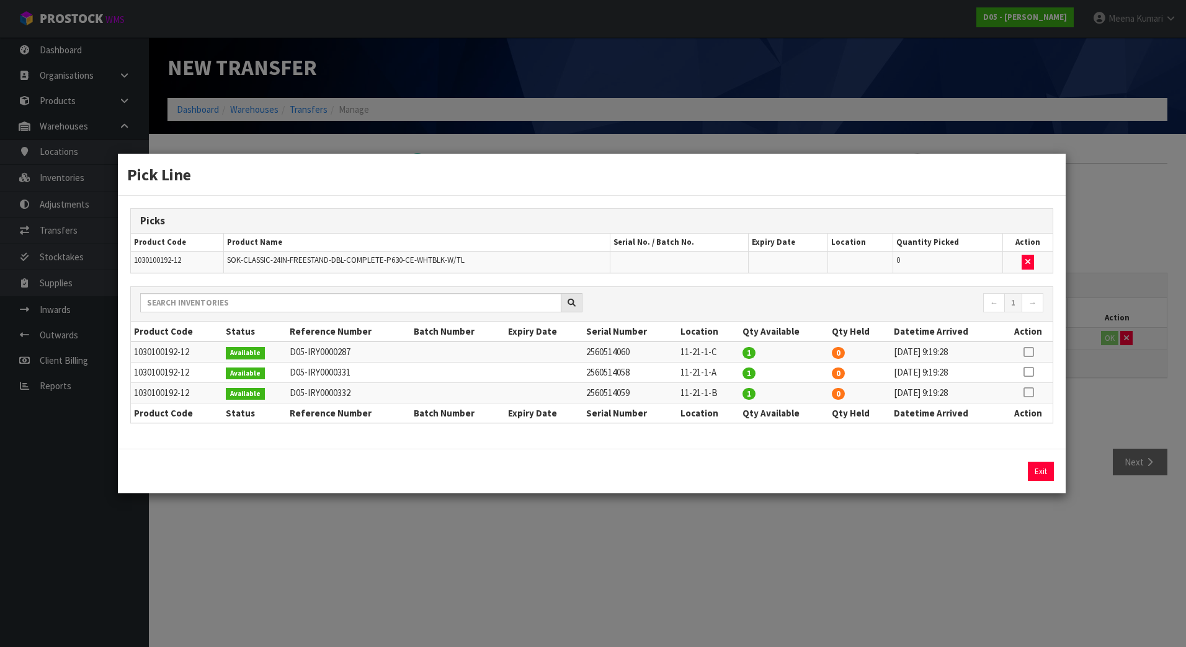
click at [1035, 354] on td at bounding box center [1028, 352] width 48 height 20
click at [1032, 352] on icon at bounding box center [1028, 352] width 10 height 1
click at [995, 470] on button "Assign Pick" at bounding box center [998, 471] width 51 height 19
type input "1"
click at [1029, 373] on icon at bounding box center [1028, 372] width 10 height 1
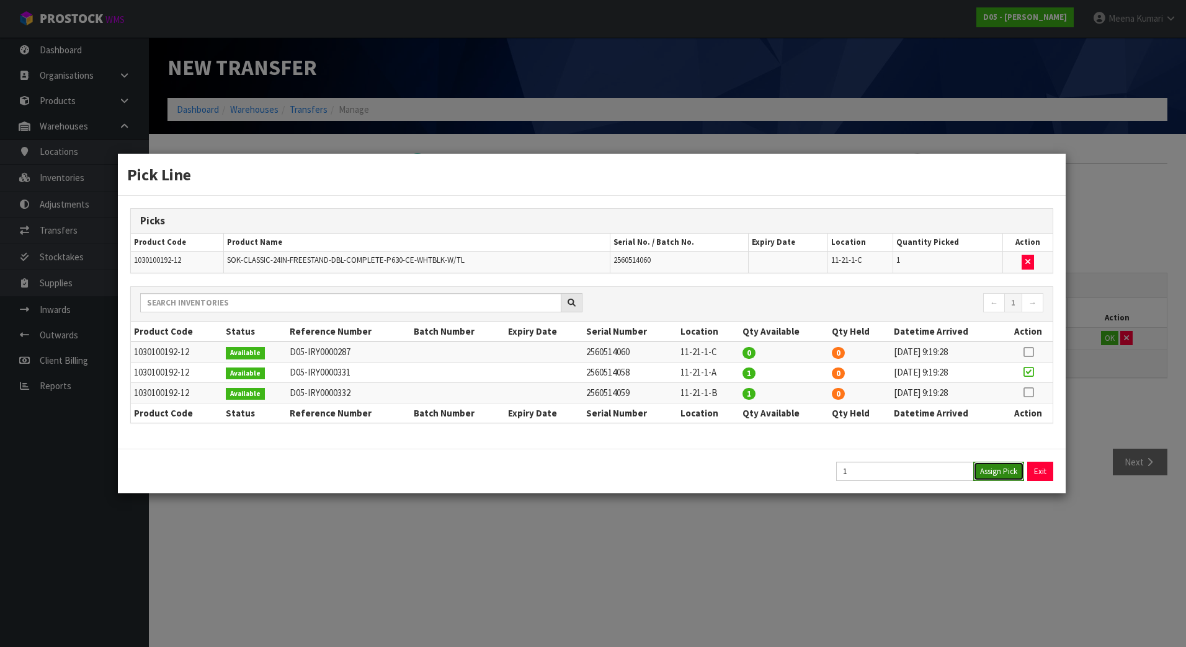
click at [987, 469] on button "Assign Pick" at bounding box center [998, 471] width 51 height 19
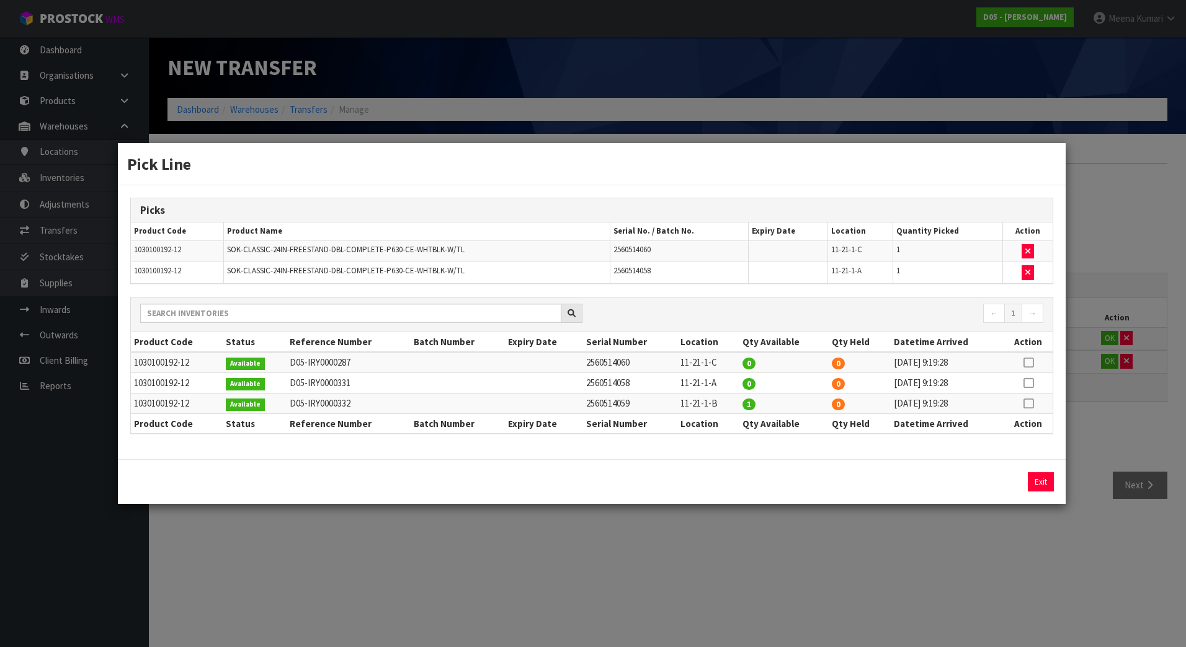
click at [1028, 404] on icon at bounding box center [1028, 404] width 10 height 1
click at [990, 480] on button "Assign Pick" at bounding box center [998, 481] width 51 height 19
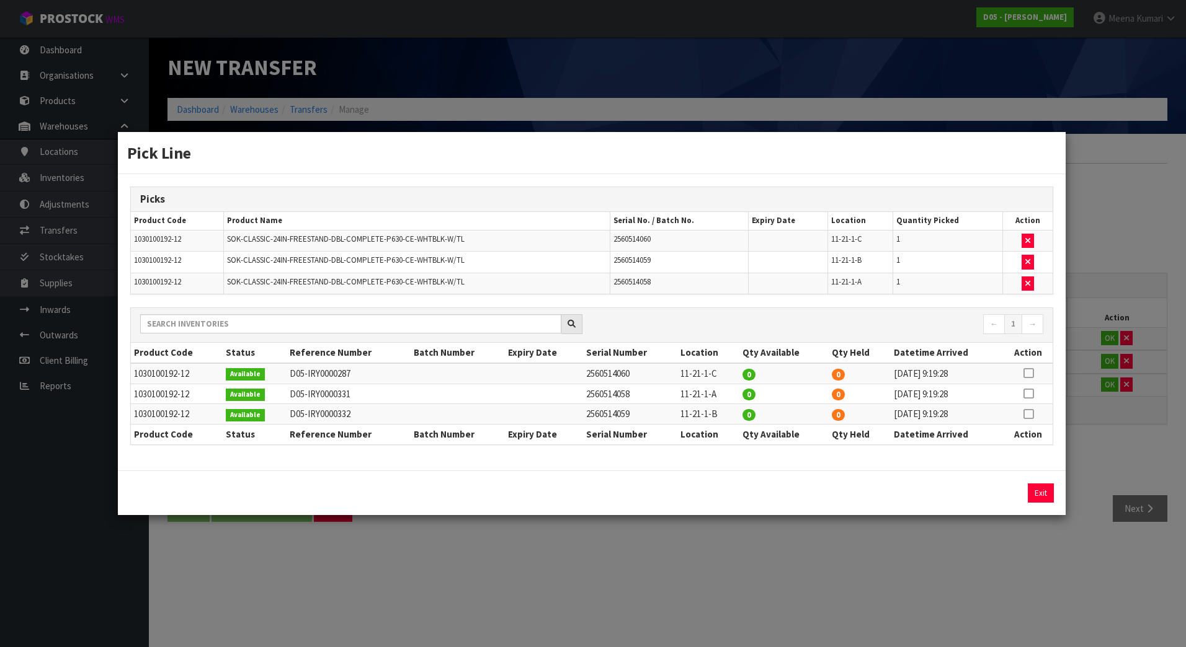
click at [962, 567] on div "Pick Line Picks Product Code Product Name Serial No. / Batch No. Expiry Date Lo…" at bounding box center [593, 323] width 1186 height 647
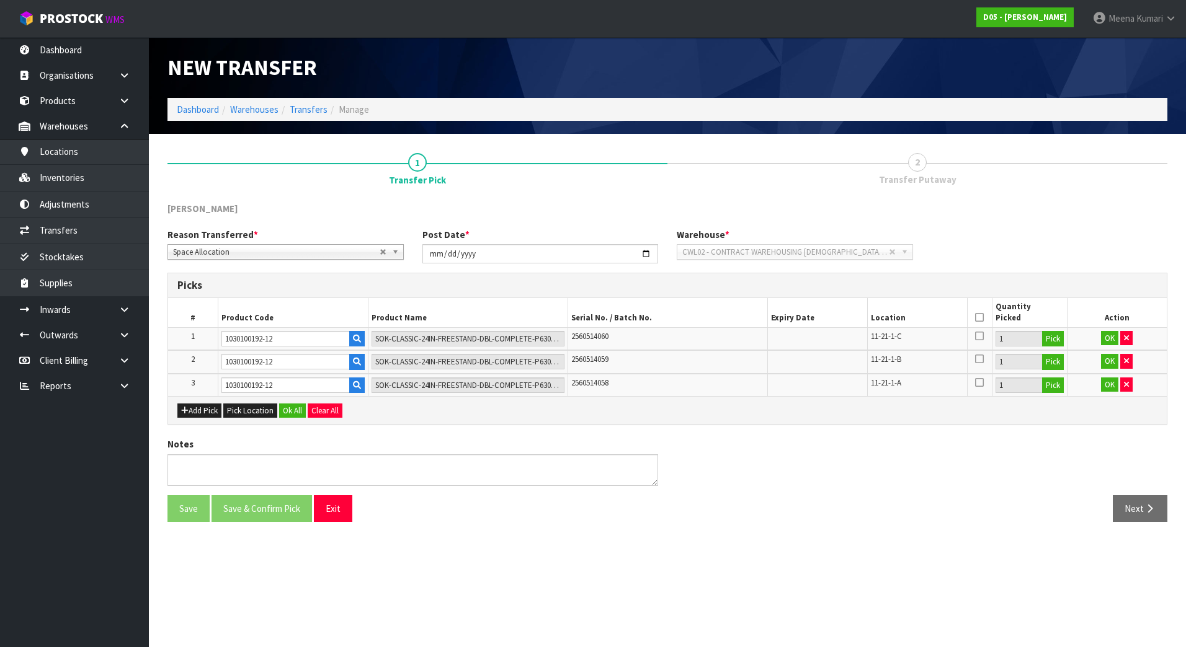
click at [882, 386] on span "11-21-1-A" at bounding box center [886, 383] width 30 height 11
copy tr "11-21-1-A"
click at [982, 317] on icon at bounding box center [979, 317] width 9 height 1
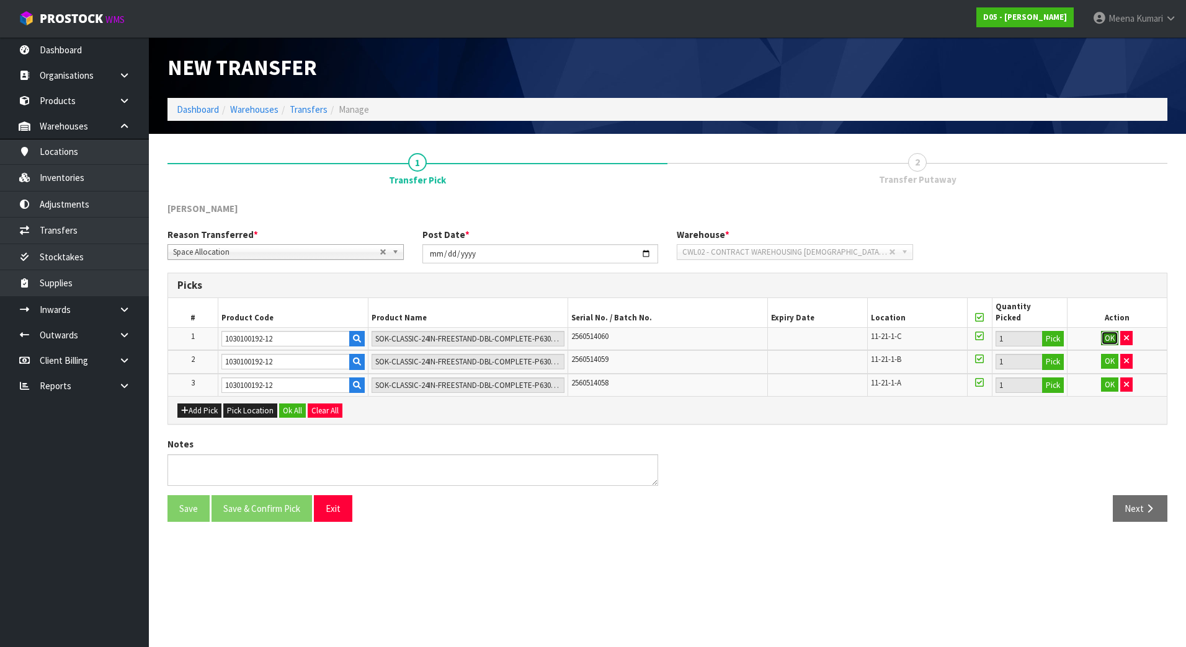
click at [1108, 344] on button "OK" at bounding box center [1109, 338] width 17 height 15
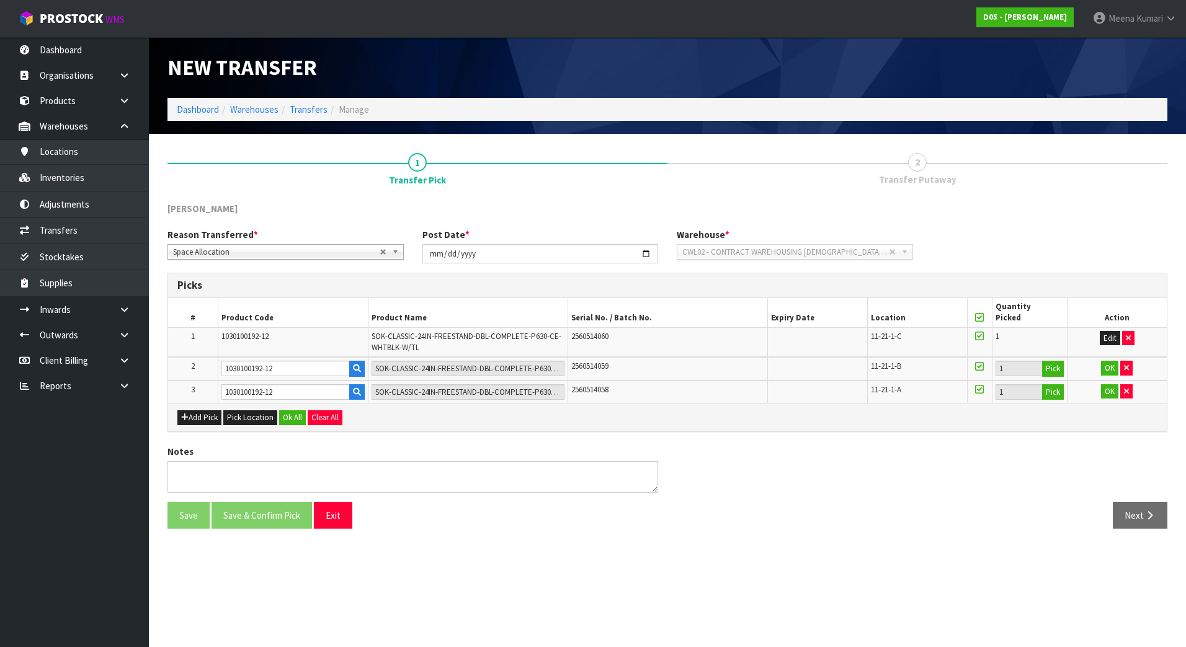
click at [1110, 379] on td "OK" at bounding box center [1117, 369] width 100 height 24
click at [1107, 368] on button "OK" at bounding box center [1109, 368] width 17 height 15
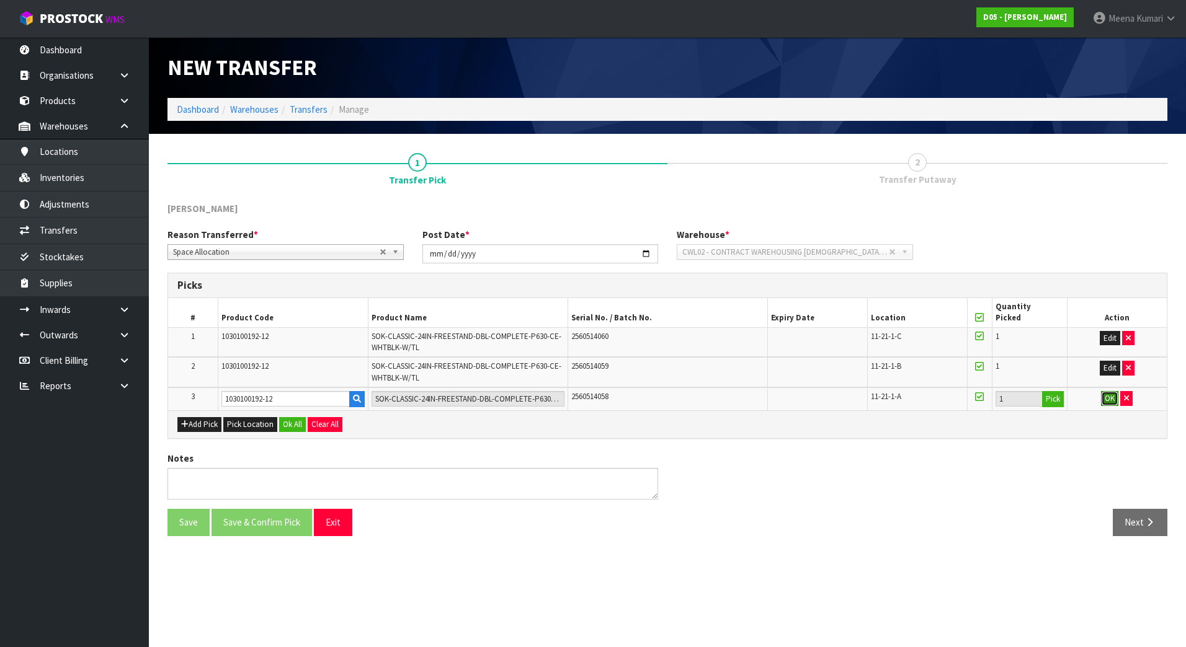
click at [1112, 402] on button "OK" at bounding box center [1109, 398] width 17 height 15
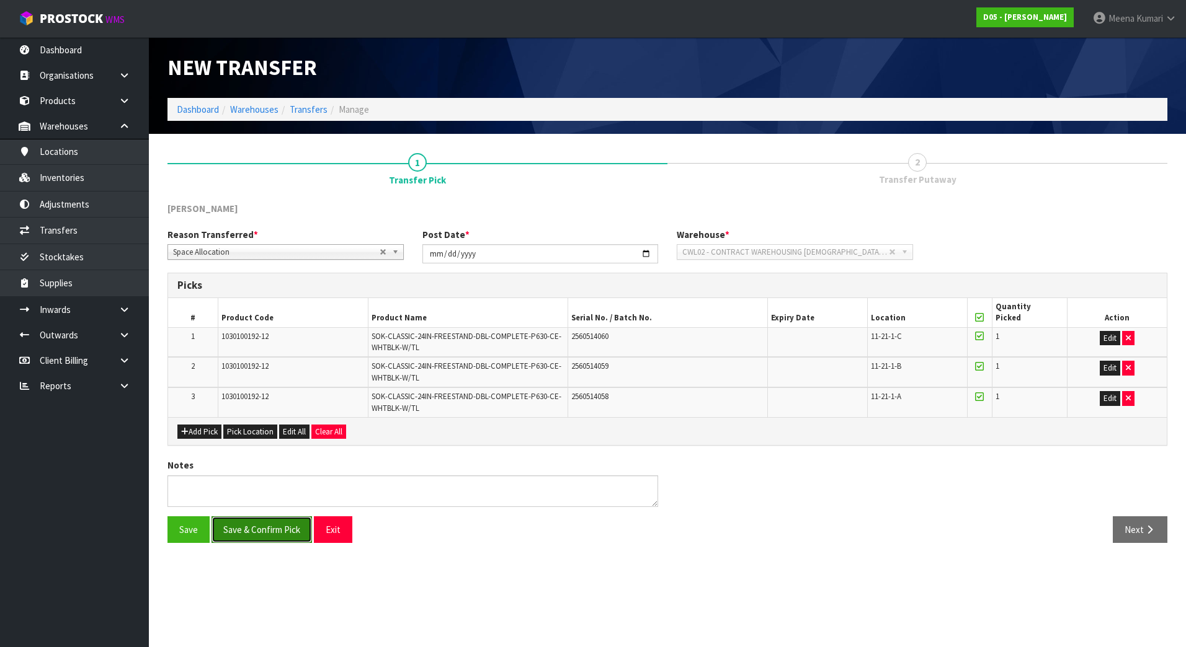
click at [256, 531] on button "Save & Confirm Pick" at bounding box center [261, 530] width 100 height 27
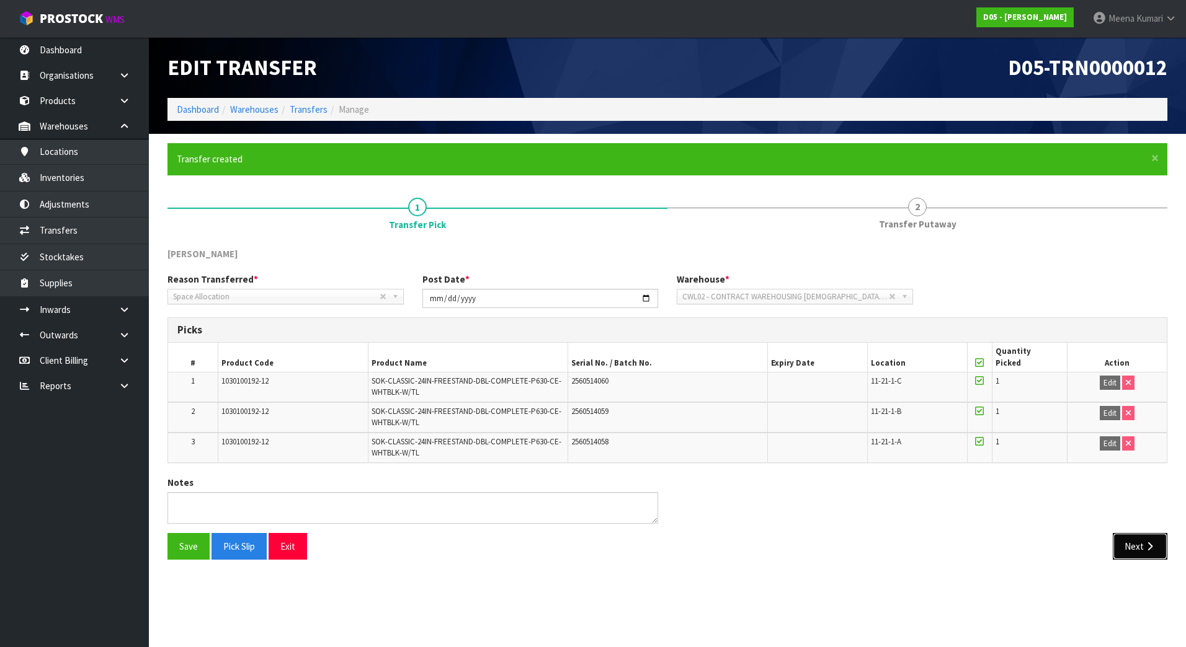
click at [1134, 552] on button "Next" at bounding box center [1139, 546] width 55 height 27
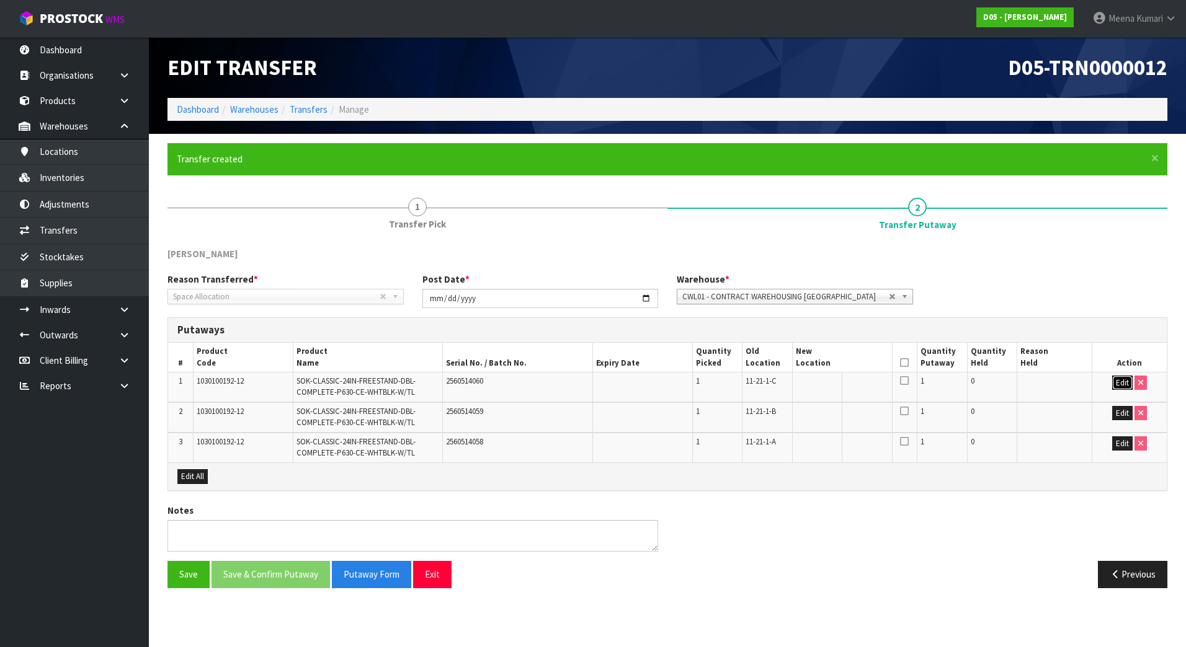
click at [1122, 380] on button "Edit" at bounding box center [1122, 383] width 20 height 15
click at [859, 383] on input "text" at bounding box center [835, 384] width 78 height 16
paste input "11-21-1-A"
type input "11-21-1-A"
click at [863, 293] on span "CWL01 - CONTRACT WAREHOUSING [GEOGRAPHIC_DATA]" at bounding box center [785, 297] width 206 height 15
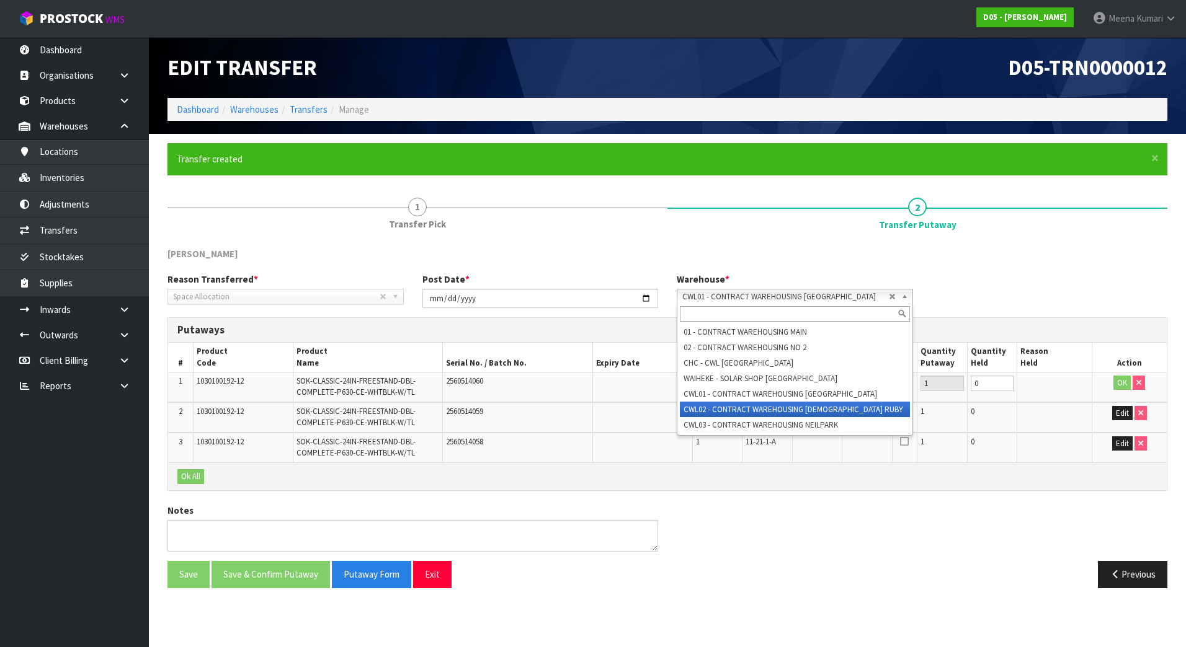
click at [825, 410] on li "CWL02 - CONTRACT WAREHOUSING [DEMOGRAPHIC_DATA] RUBY" at bounding box center [795, 410] width 230 height 16
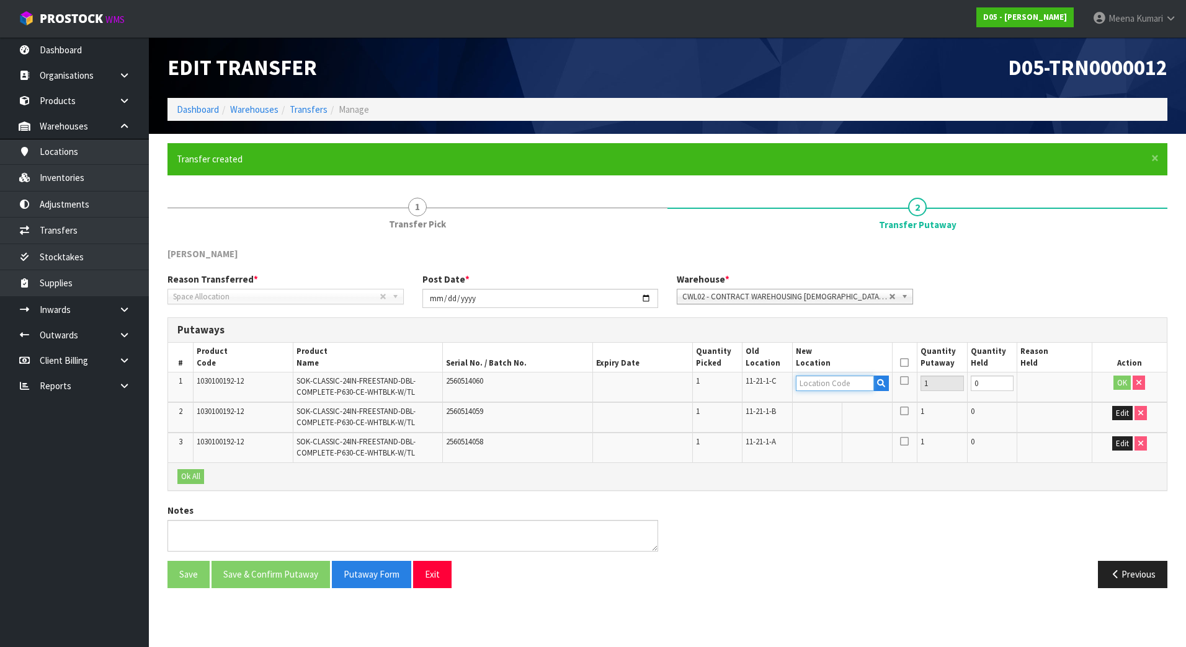
click at [841, 378] on input "text" at bounding box center [835, 384] width 78 height 16
paste input "11-21-1-A"
type input "11-21-1-A"
click at [1122, 384] on button "OK" at bounding box center [1121, 383] width 17 height 15
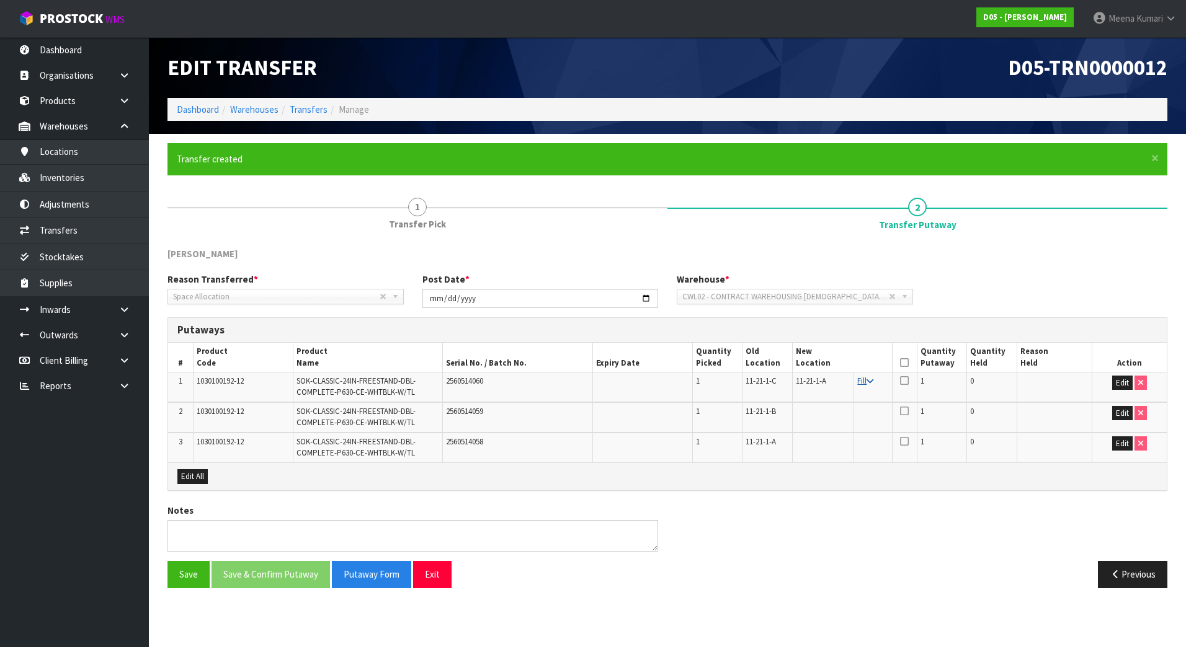
click at [871, 384] on icon at bounding box center [869, 382] width 7 height 8
click at [908, 365] on th at bounding box center [904, 357] width 25 height 29
click at [901, 363] on icon at bounding box center [904, 363] width 9 height 1
click at [285, 573] on button "Save & Confirm Putaway" at bounding box center [270, 574] width 118 height 27
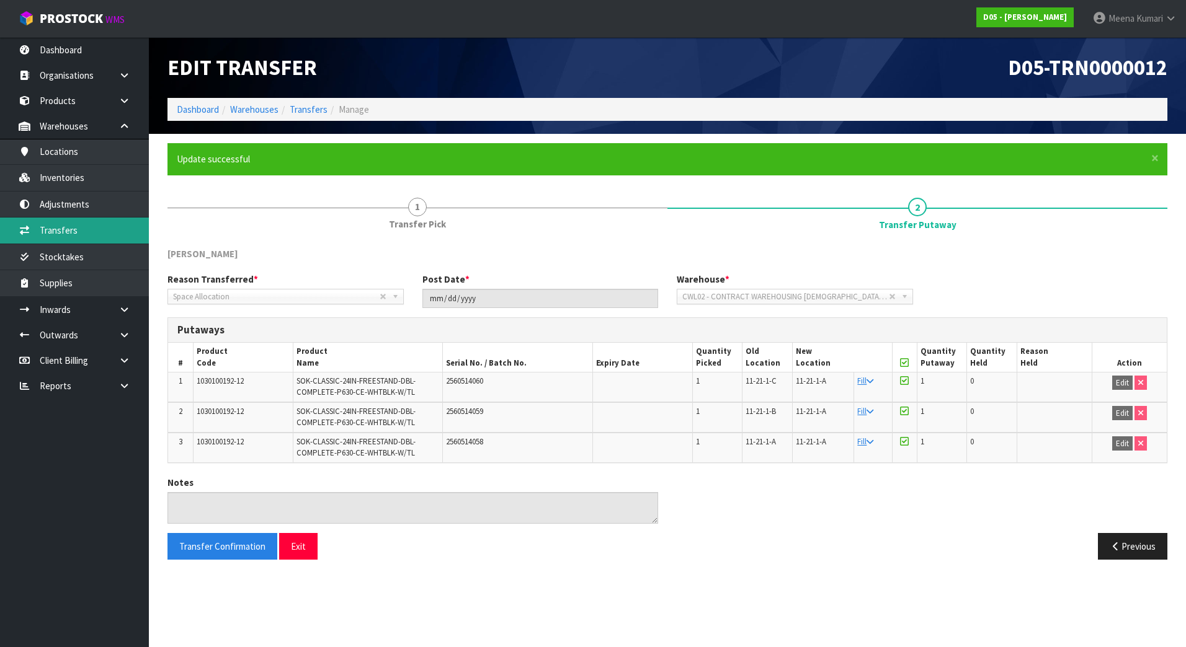
click at [94, 222] on link "Transfers" at bounding box center [74, 230] width 149 height 25
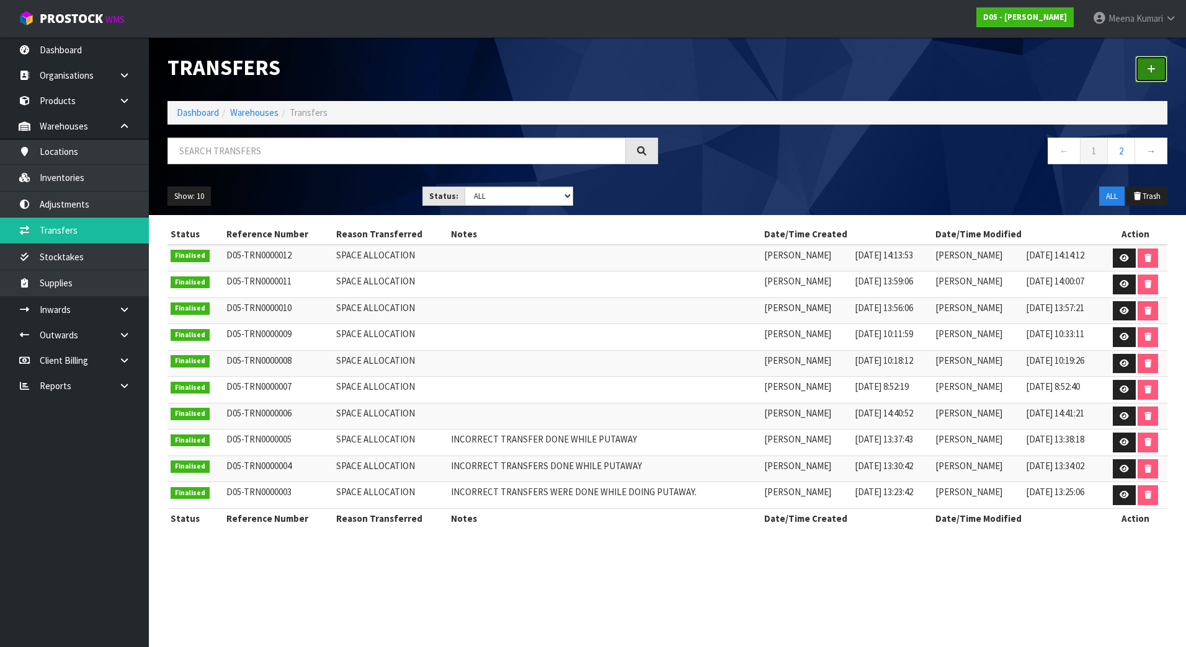
click at [1151, 64] on icon at bounding box center [1151, 68] width 9 height 9
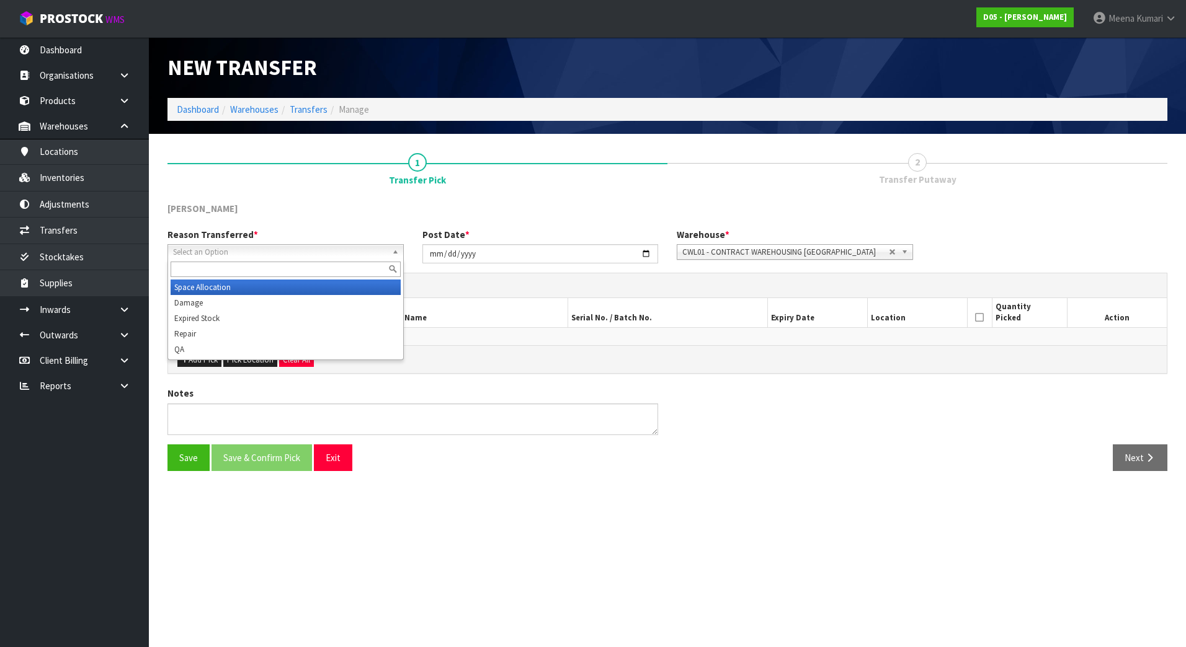
click at [233, 251] on span "Select an Option" at bounding box center [280, 252] width 214 height 15
click at [226, 284] on li "Space Allocation" at bounding box center [286, 288] width 230 height 16
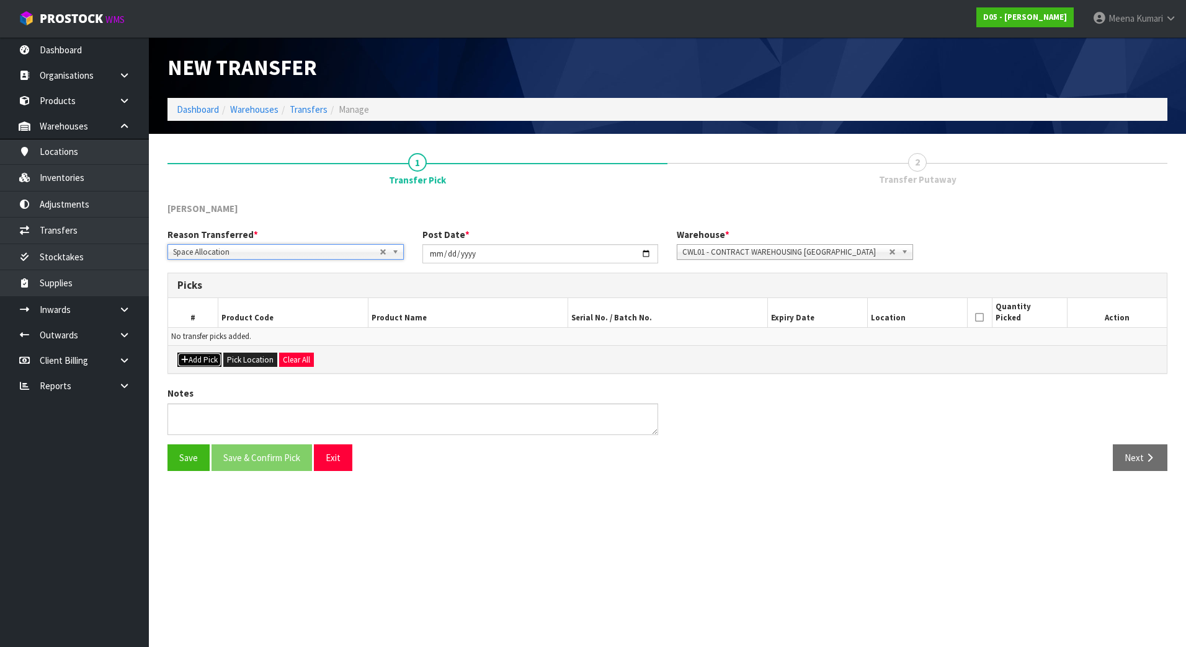
click at [204, 366] on button "Add Pick" at bounding box center [199, 360] width 44 height 15
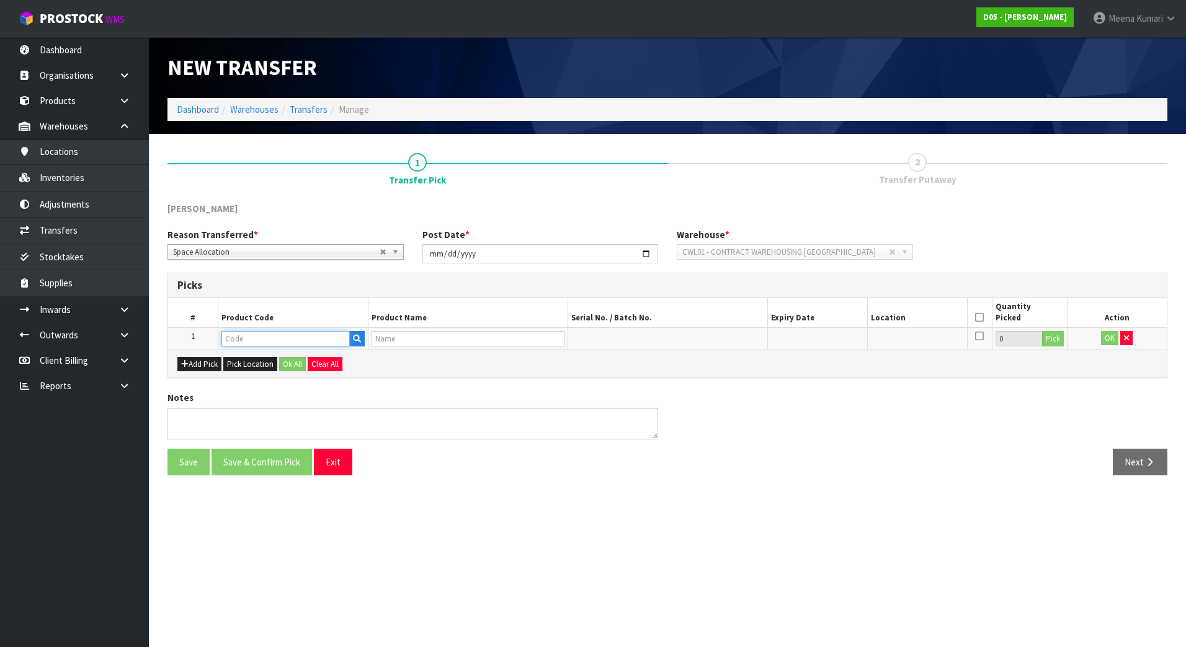
click at [241, 342] on input "text" at bounding box center [285, 339] width 128 height 16
paste input "4030510043-00"
type input "4030510043-00"
type input "( C )TOUCH SCREEN,ELO 27" PCAP,2794L,P/N E331401"
type input "4030510043-00"
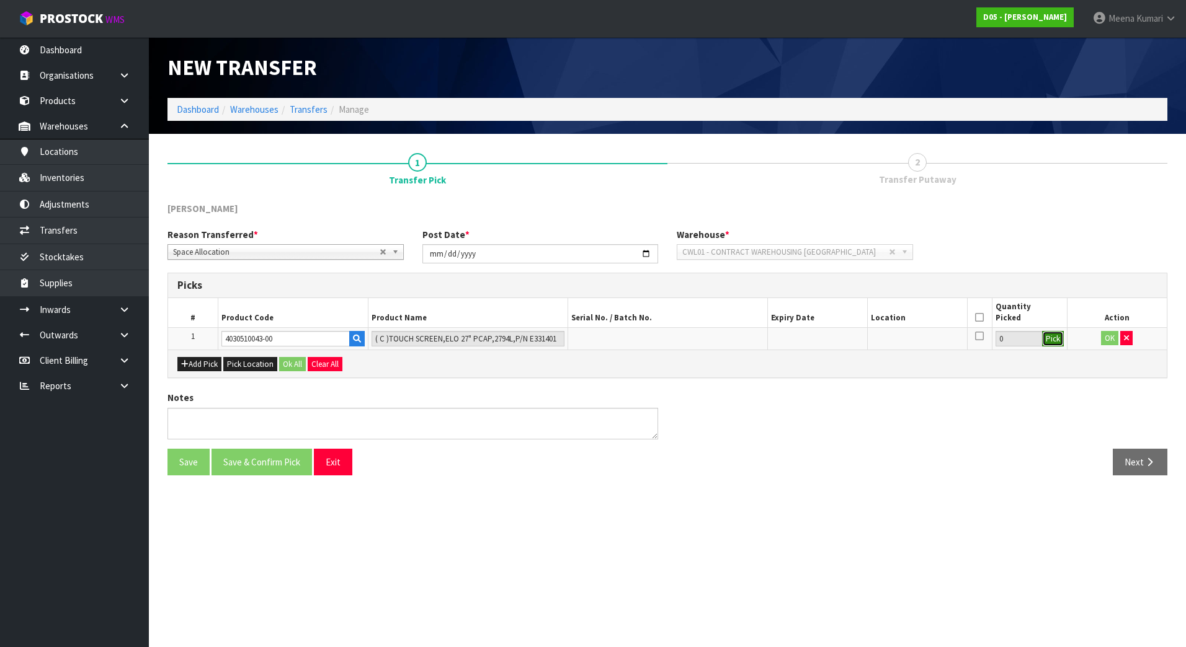
click at [1055, 339] on button "Pick" at bounding box center [1053, 339] width 22 height 16
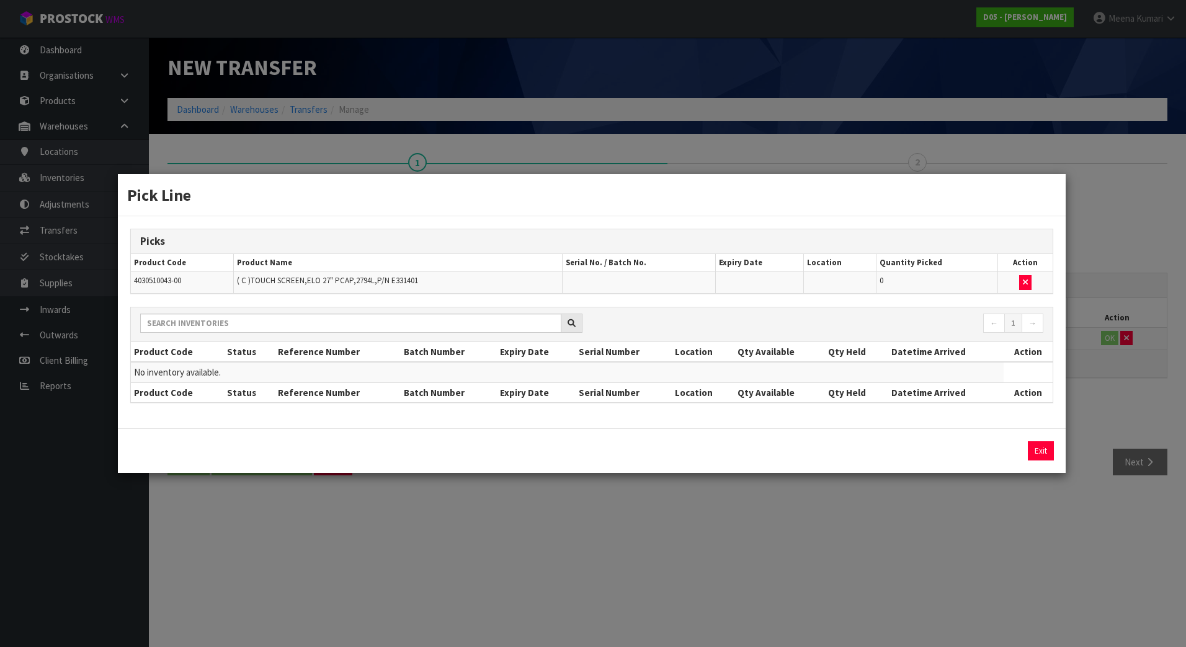
click at [1016, 632] on div "Pick Line Picks Product Code Product Name Serial No. / Batch No. Expiry Date Lo…" at bounding box center [593, 323] width 1186 height 647
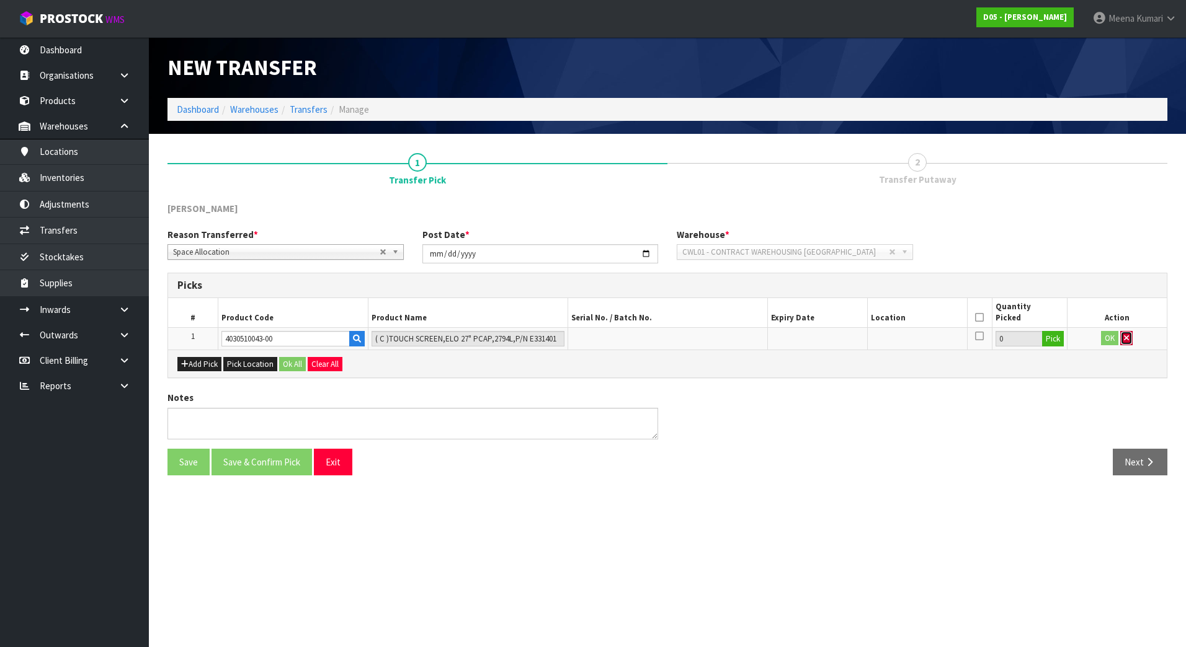
click at [1127, 339] on icon "button" at bounding box center [1126, 338] width 5 height 8
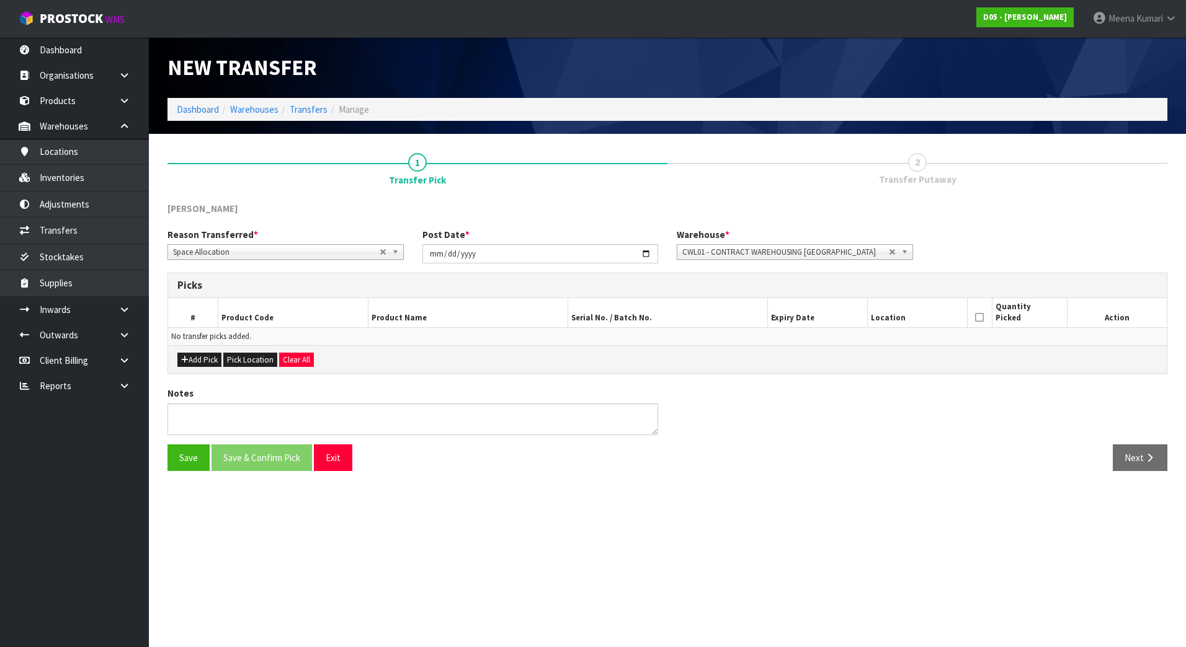
click at [828, 252] on span "CWL01 - CONTRACT WAREHOUSING [GEOGRAPHIC_DATA]" at bounding box center [785, 252] width 206 height 15
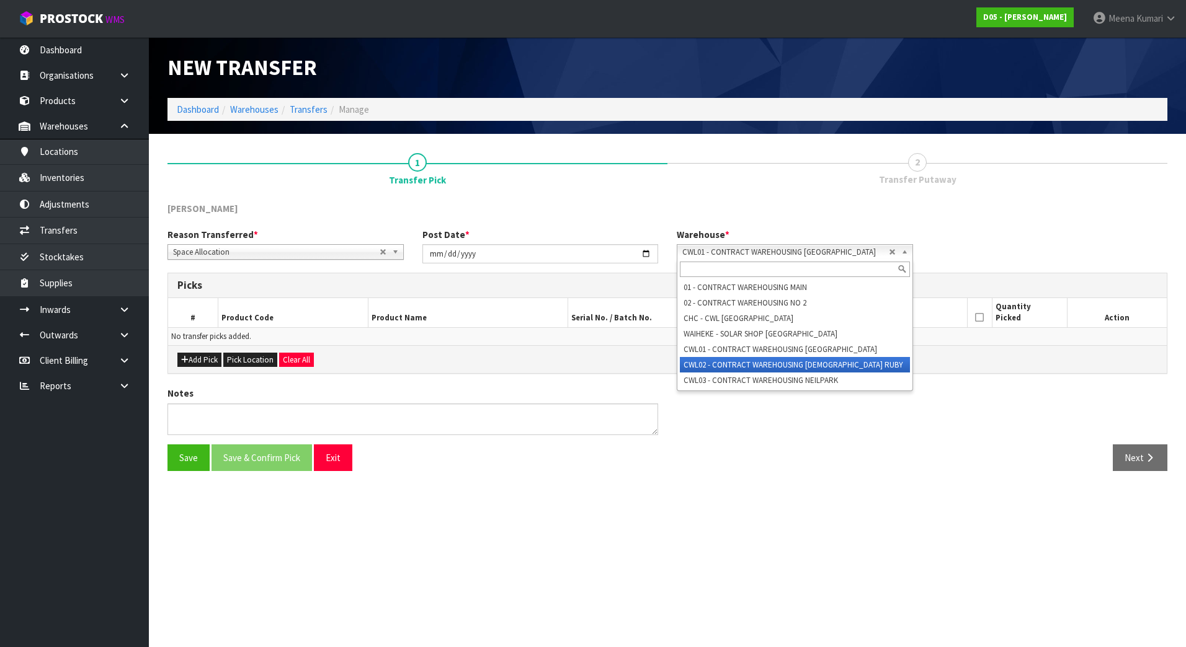
click at [835, 361] on li "CWL02 - CONTRACT WAREHOUSING [DEMOGRAPHIC_DATA] RUBY" at bounding box center [795, 365] width 230 height 16
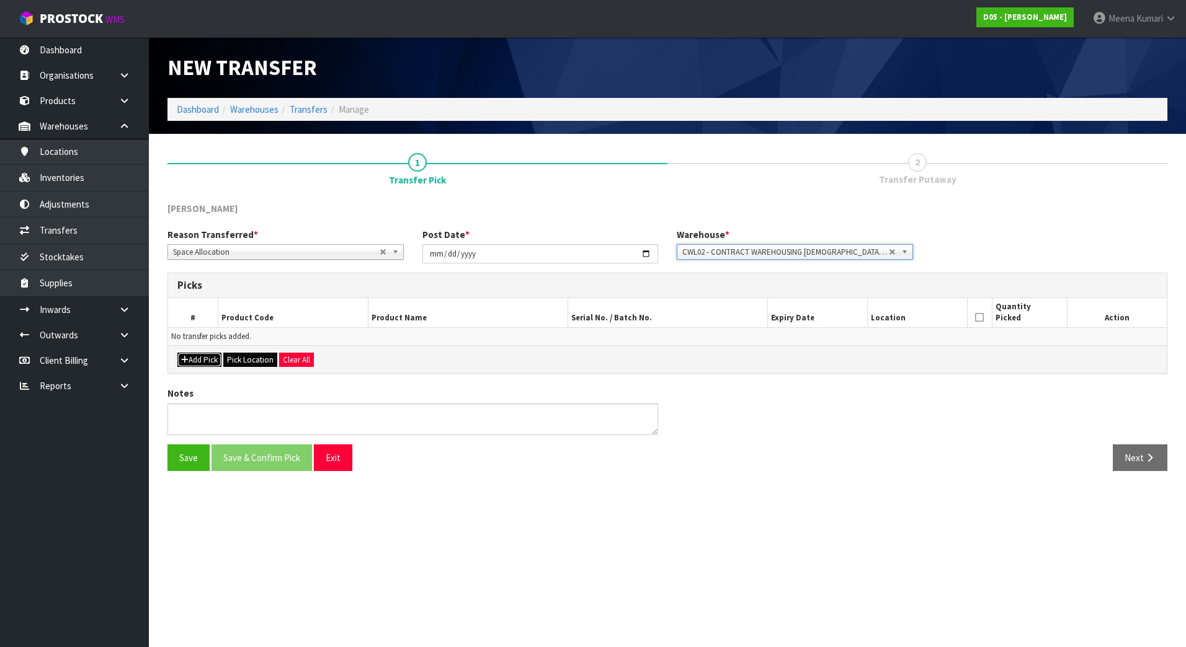
drag, startPoint x: 215, startPoint y: 358, endPoint x: 239, endPoint y: 363, distance: 25.3
click at [215, 362] on button "Add Pick" at bounding box center [199, 360] width 44 height 15
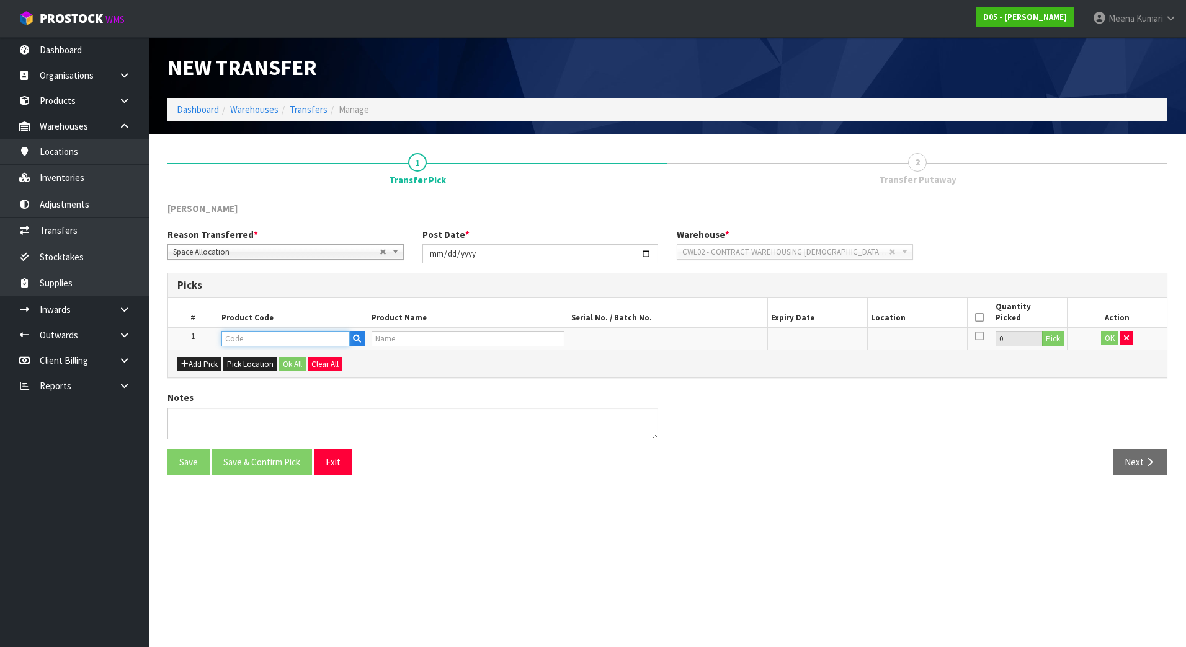
click at [269, 343] on input "text" at bounding box center [285, 339] width 128 height 16
paste input "4030510043-00"
type input "4030510043-00"
type input "( C )TOUCH SCREEN,ELO 27" PCAP,2794L,P/N E331401"
type input "4030510043-00"
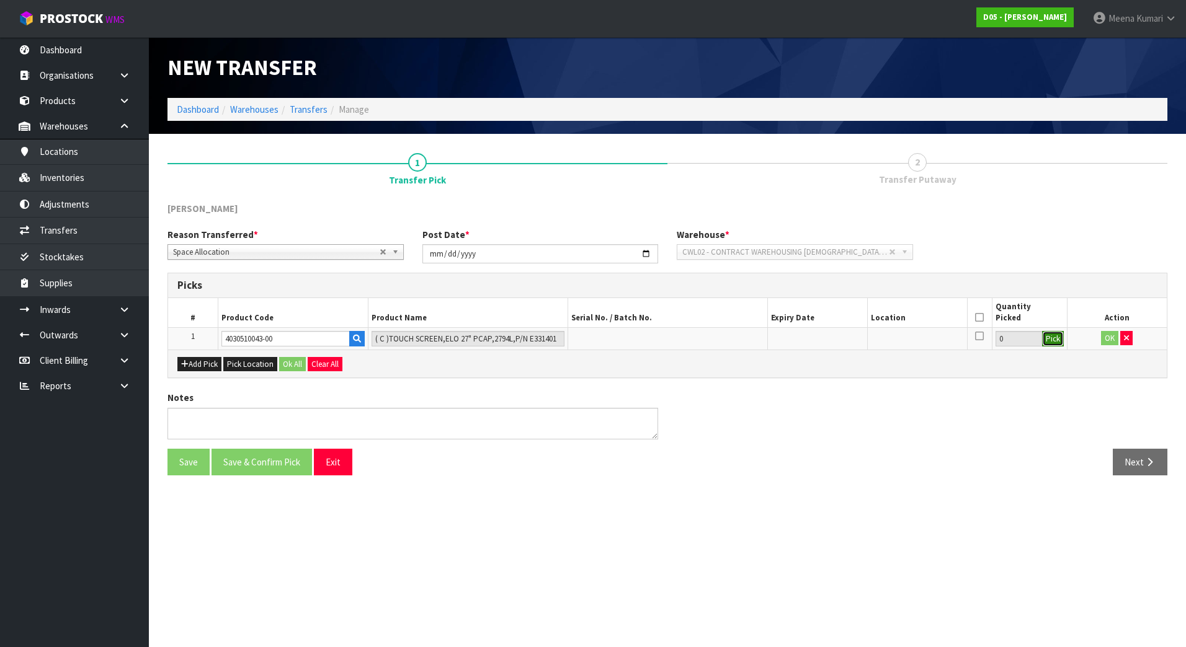
click at [1056, 335] on button "Pick" at bounding box center [1053, 339] width 22 height 16
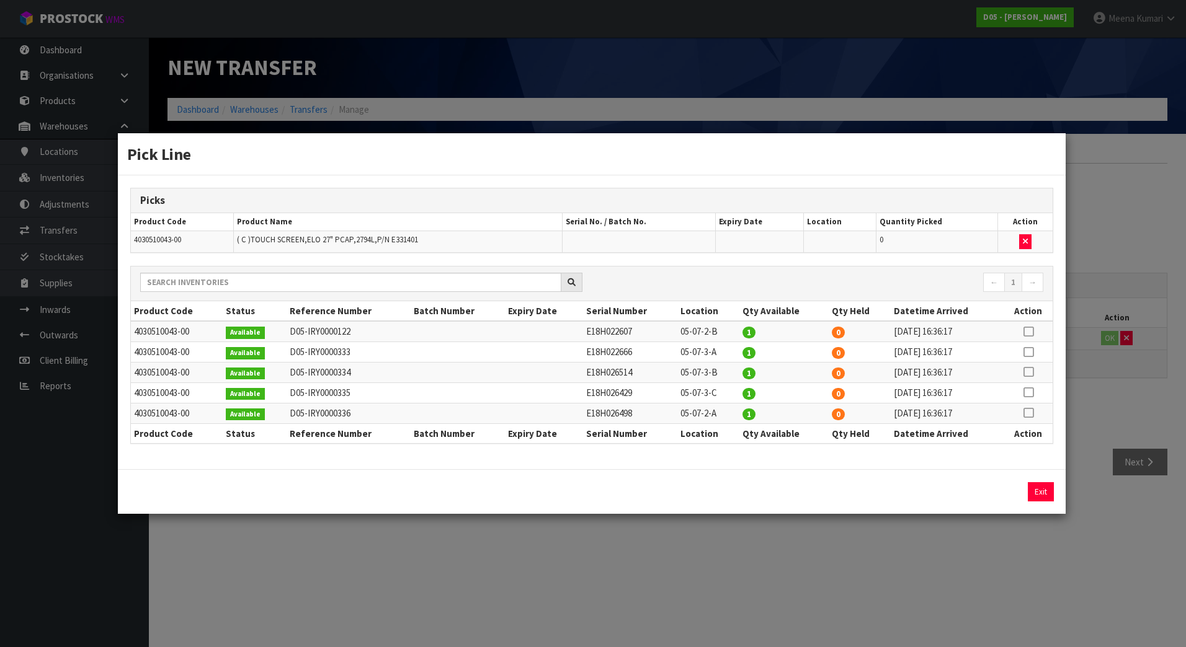
drag, startPoint x: 1027, startPoint y: 331, endPoint x: 1018, endPoint y: 352, distance: 23.3
click at [1027, 332] on icon at bounding box center [1028, 332] width 10 height 1
click at [1009, 493] on button "Assign Pick" at bounding box center [998, 491] width 51 height 19
type input "1"
click at [1029, 353] on icon at bounding box center [1028, 352] width 10 height 1
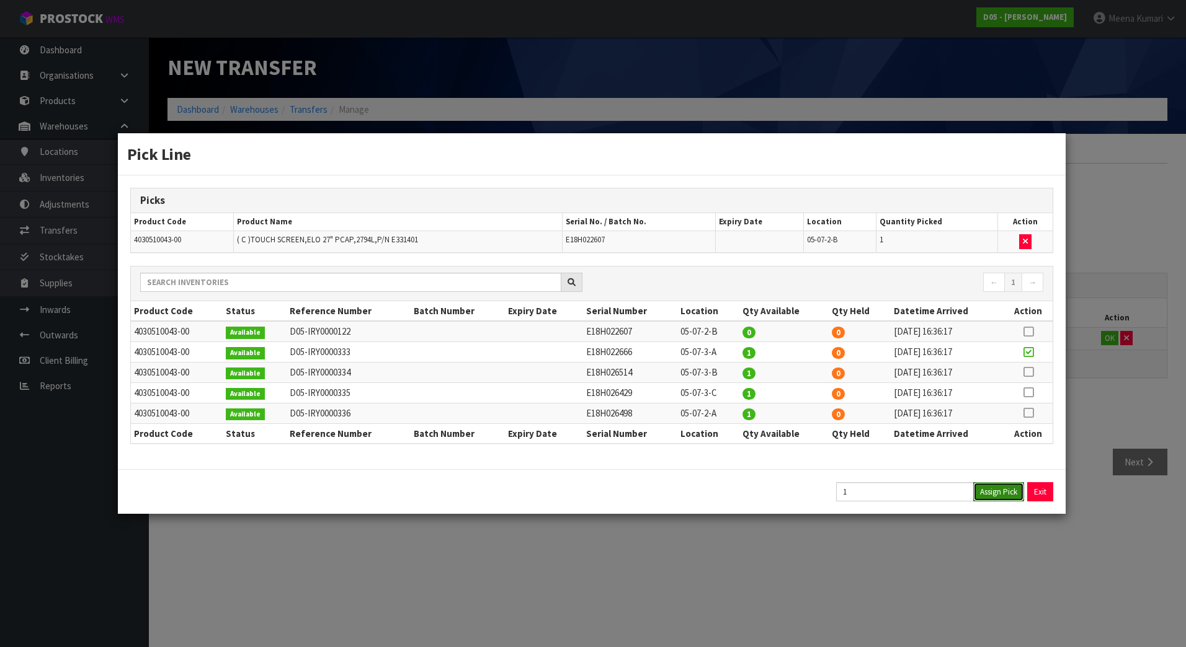
click at [1014, 486] on button "Assign Pick" at bounding box center [998, 491] width 51 height 19
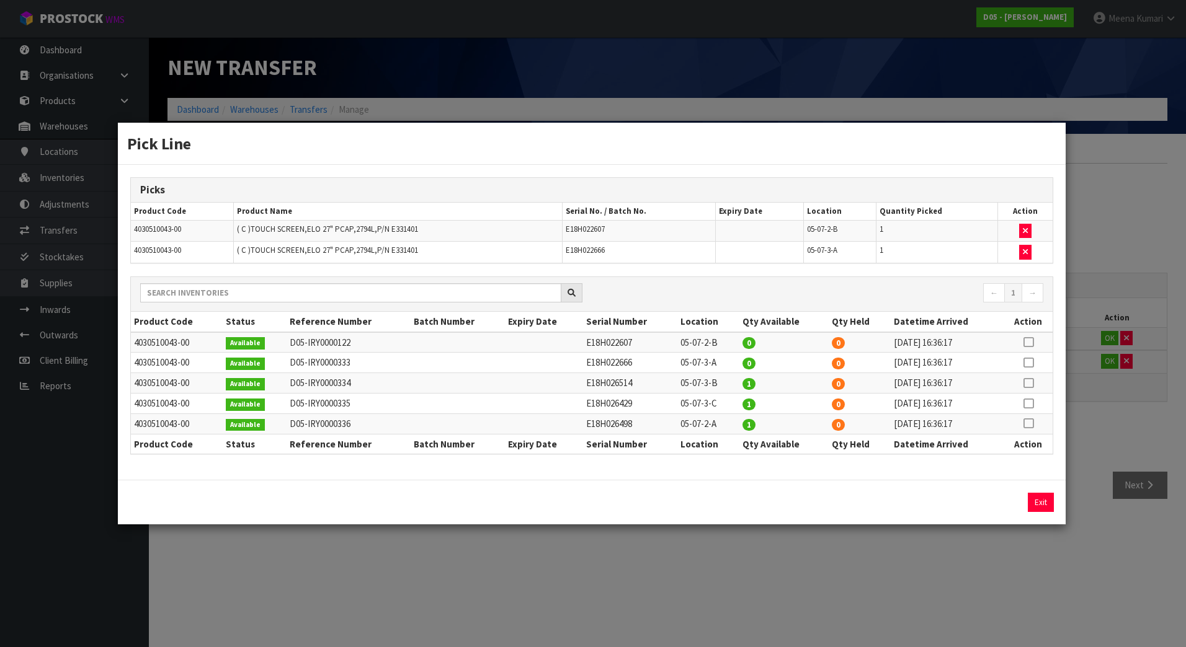
click at [1031, 383] on icon at bounding box center [1028, 383] width 10 height 1
click at [1003, 502] on button "Assign Pick" at bounding box center [998, 502] width 51 height 19
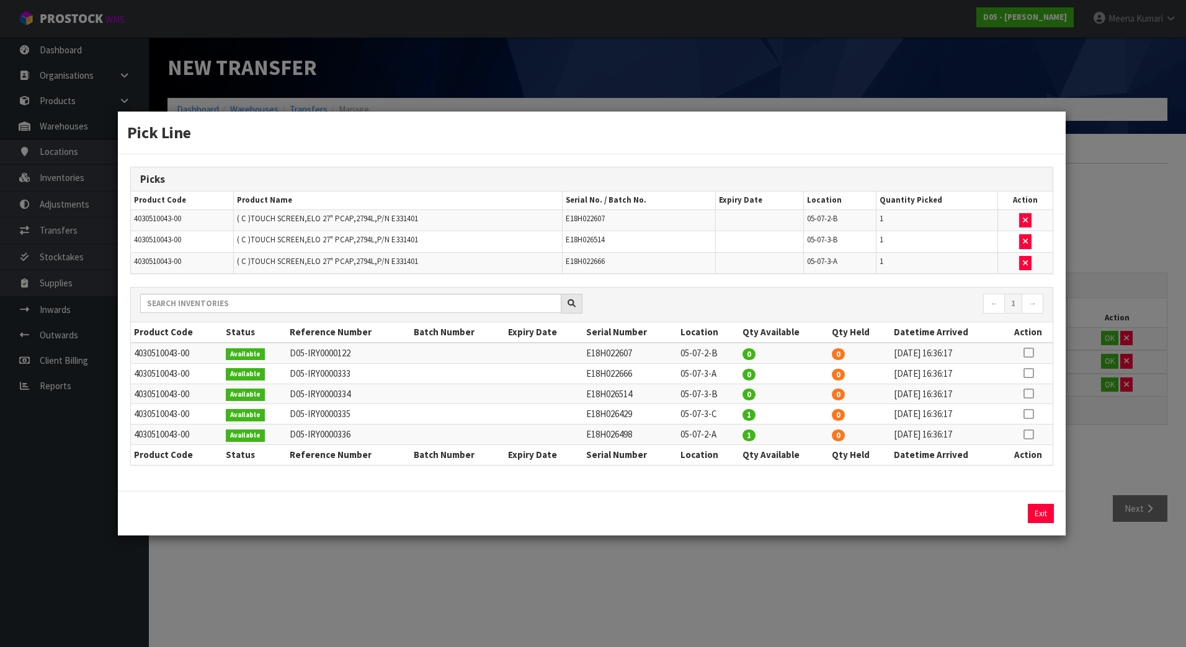
click at [1029, 414] on icon at bounding box center [1028, 414] width 10 height 1
click at [1002, 521] on button "Assign Pick" at bounding box center [998, 513] width 51 height 19
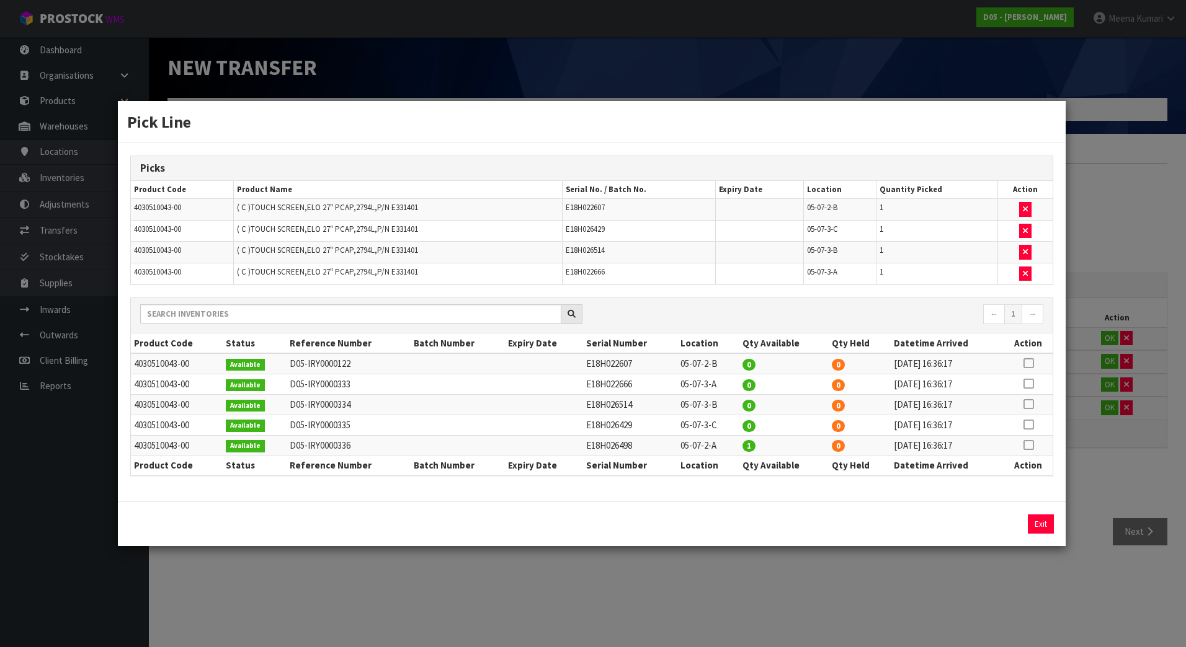
click at [1029, 445] on icon at bounding box center [1028, 445] width 10 height 1
click at [993, 526] on button "Assign Pick" at bounding box center [998, 524] width 51 height 19
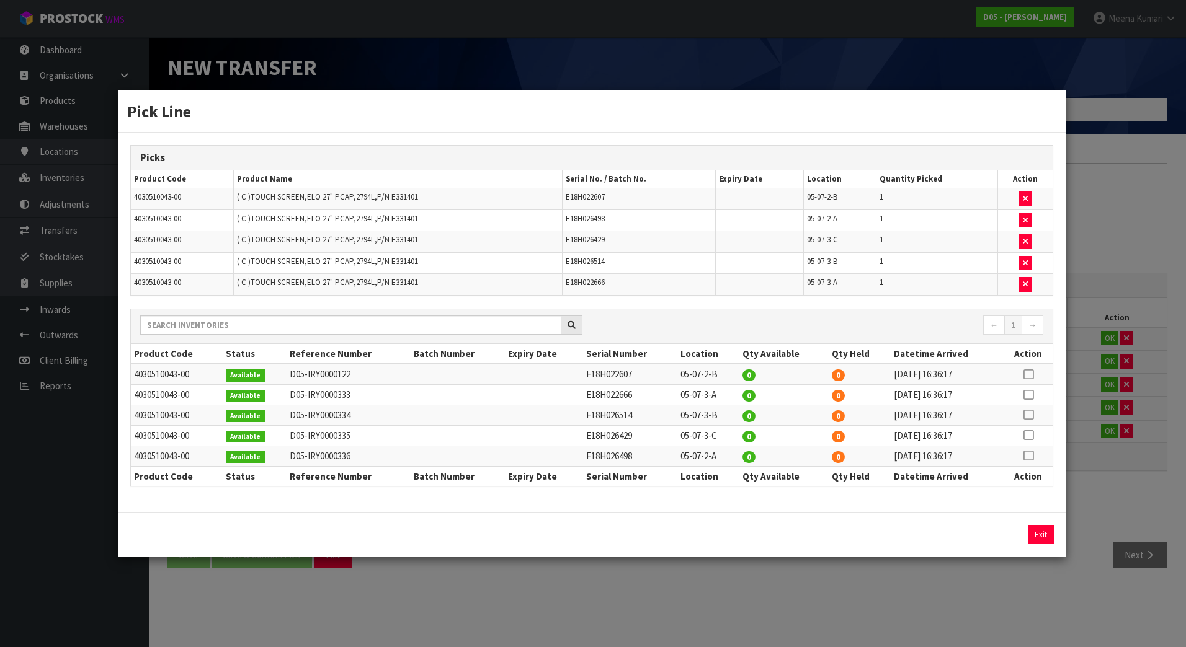
click at [951, 607] on div "Pick Line Picks Product Code Product Name Serial No. / Batch No. Expiry Date Lo…" at bounding box center [593, 323] width 1186 height 647
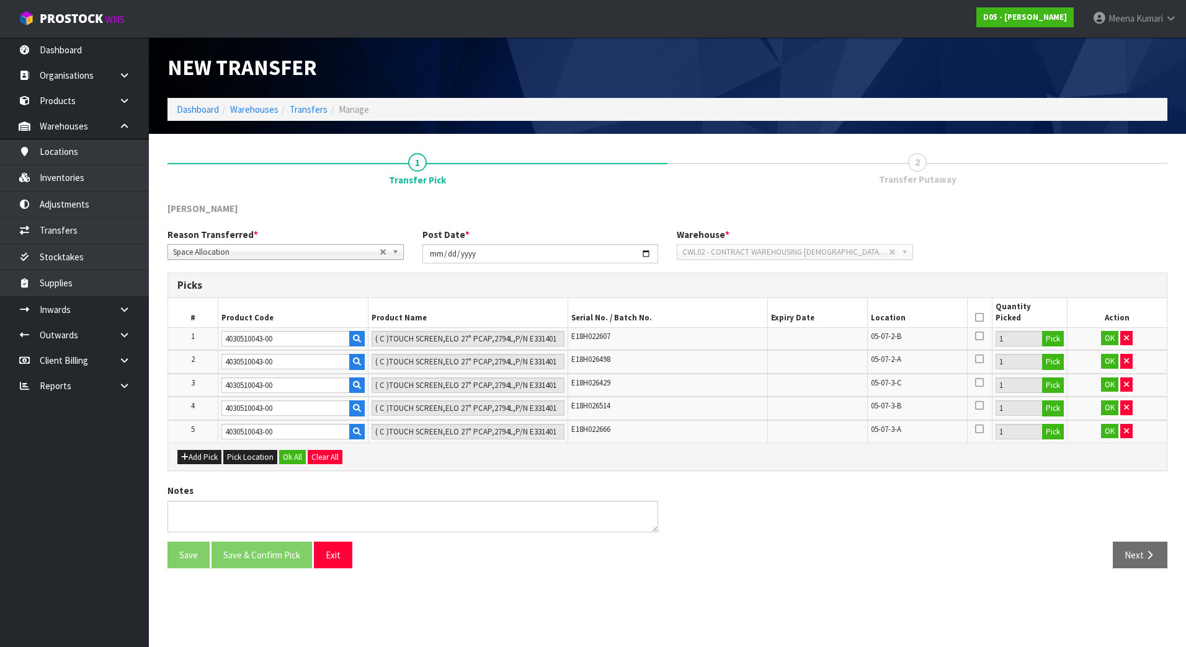
click at [978, 317] on icon at bounding box center [979, 317] width 9 height 1
click at [296, 455] on button "Ok All" at bounding box center [292, 457] width 27 height 15
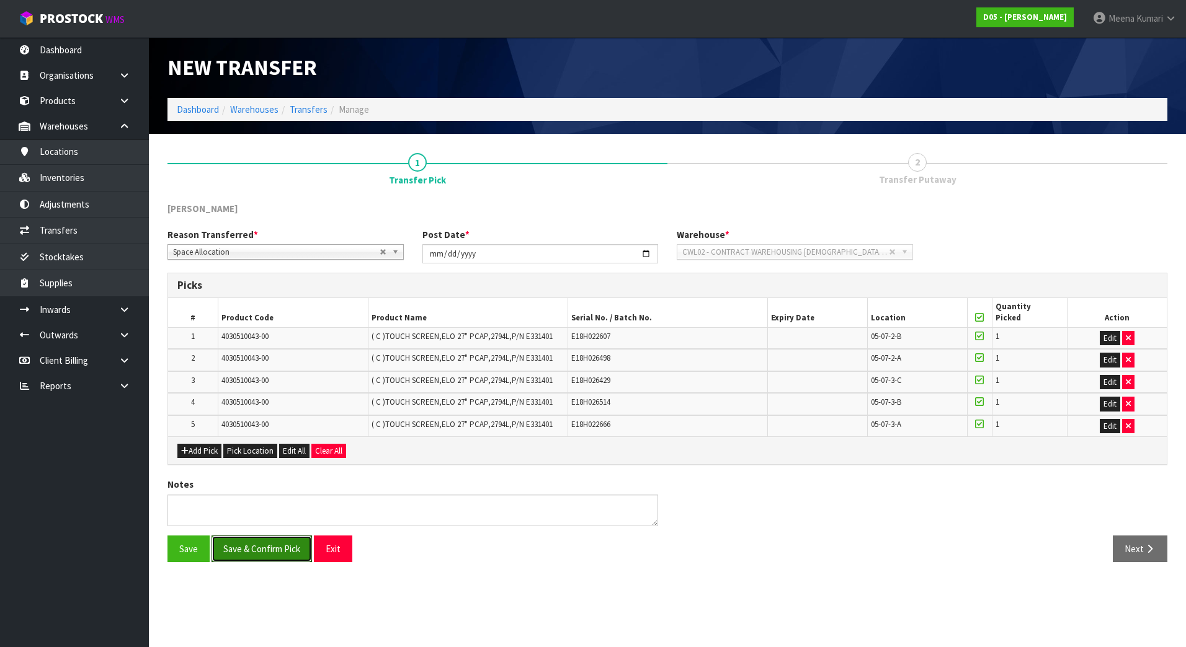
drag, startPoint x: 283, startPoint y: 546, endPoint x: 505, endPoint y: 552, distance: 222.1
click at [281, 546] on button "Save & Confirm Pick" at bounding box center [261, 549] width 100 height 27
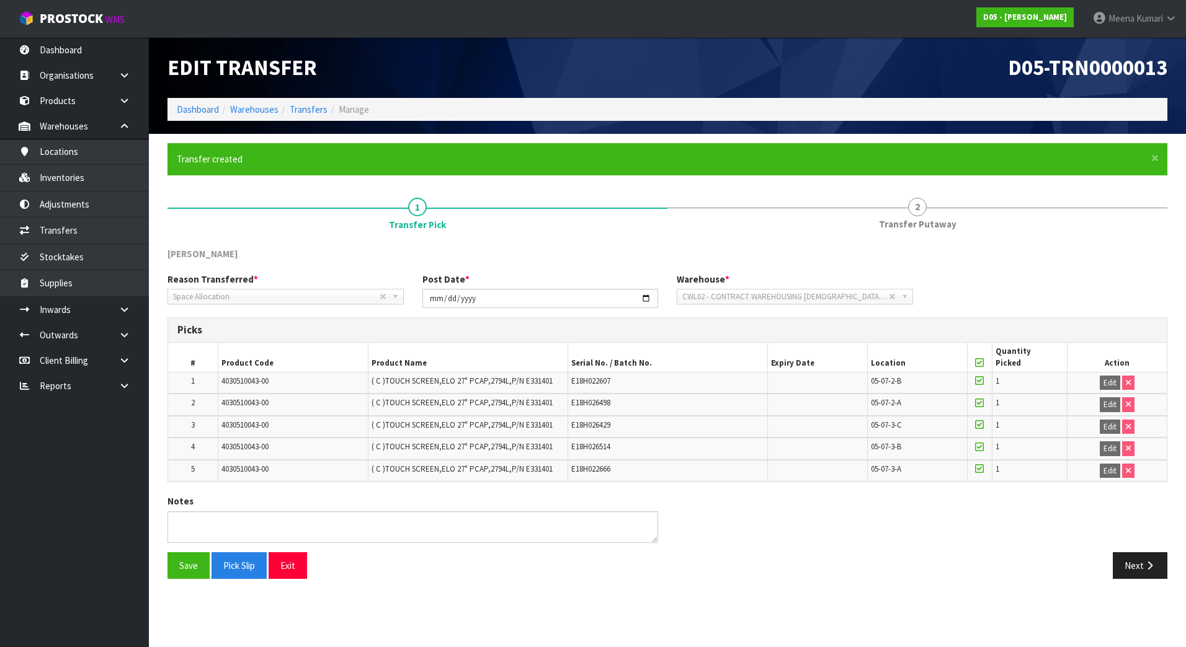
click at [1148, 599] on section "Edit Transfer D05-TRN0000013 Dashboard Warehouses Transfers Manage × Close Tran…" at bounding box center [593, 323] width 1186 height 647
click at [1138, 569] on button "Next" at bounding box center [1139, 565] width 55 height 27
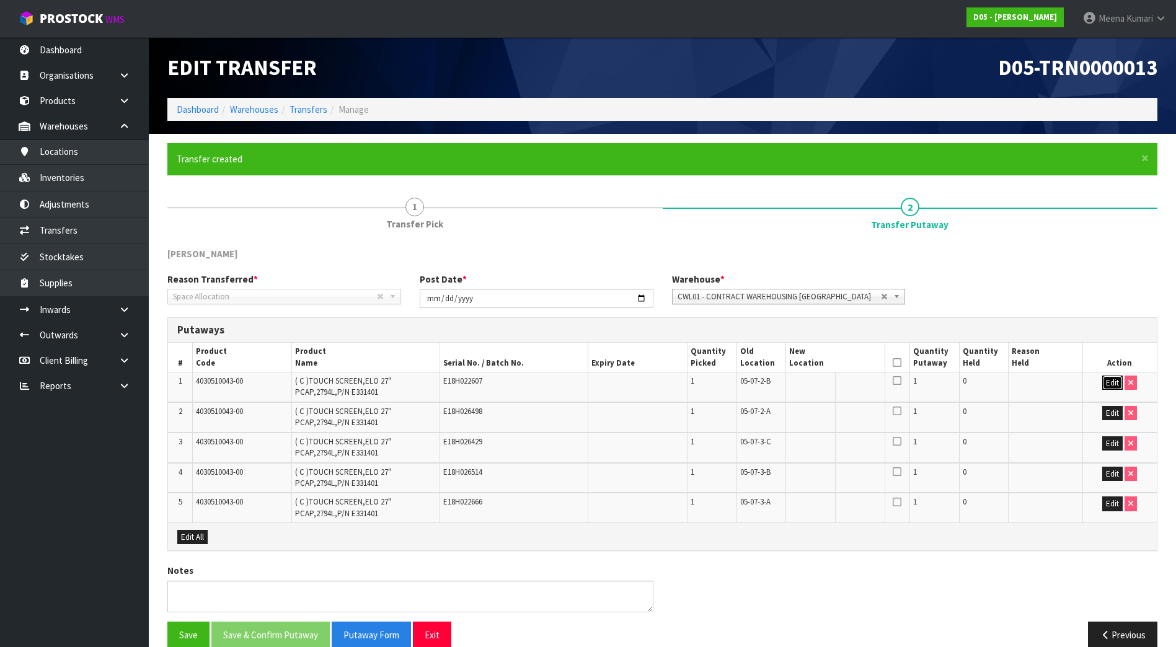
click at [1112, 383] on button "Edit" at bounding box center [1112, 383] width 20 height 15
click at [750, 505] on span "05-07-3-A" at bounding box center [755, 502] width 30 height 11
copy tr "05-07-3-A"
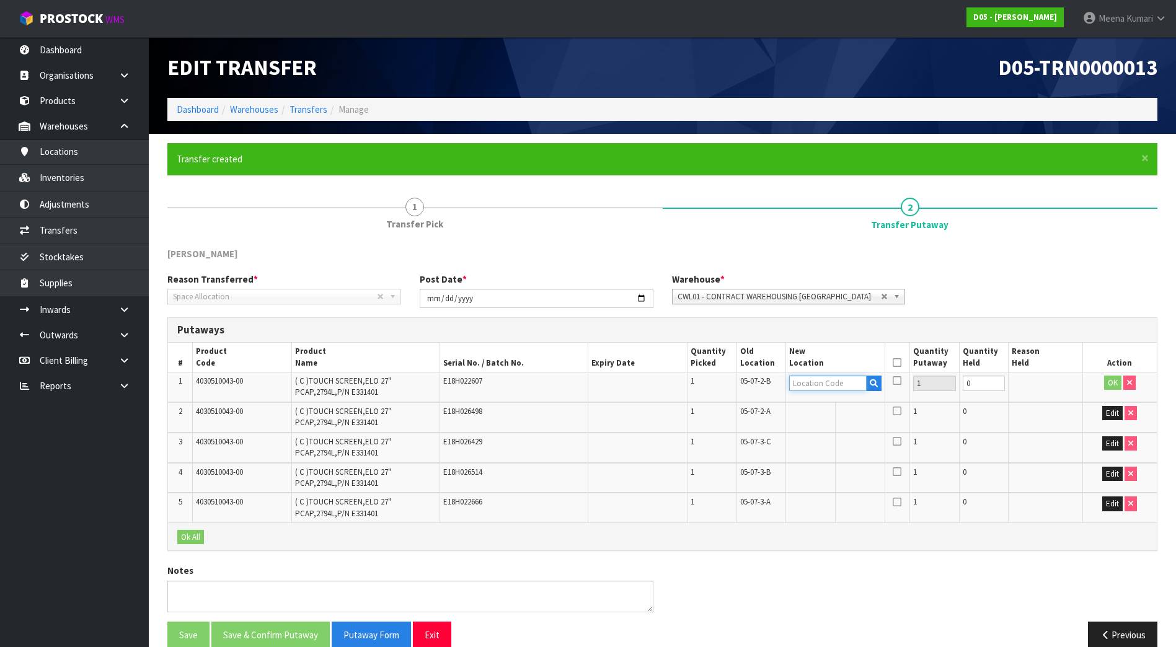
click at [836, 384] on input "text" at bounding box center [828, 384] width 78 height 16
paste input "05-07-3-A"
type input "05-07-3-A"
click at [786, 298] on span "CWL01 - CONTRACT WAREHOUSING [GEOGRAPHIC_DATA]" at bounding box center [780, 297] width 204 height 15
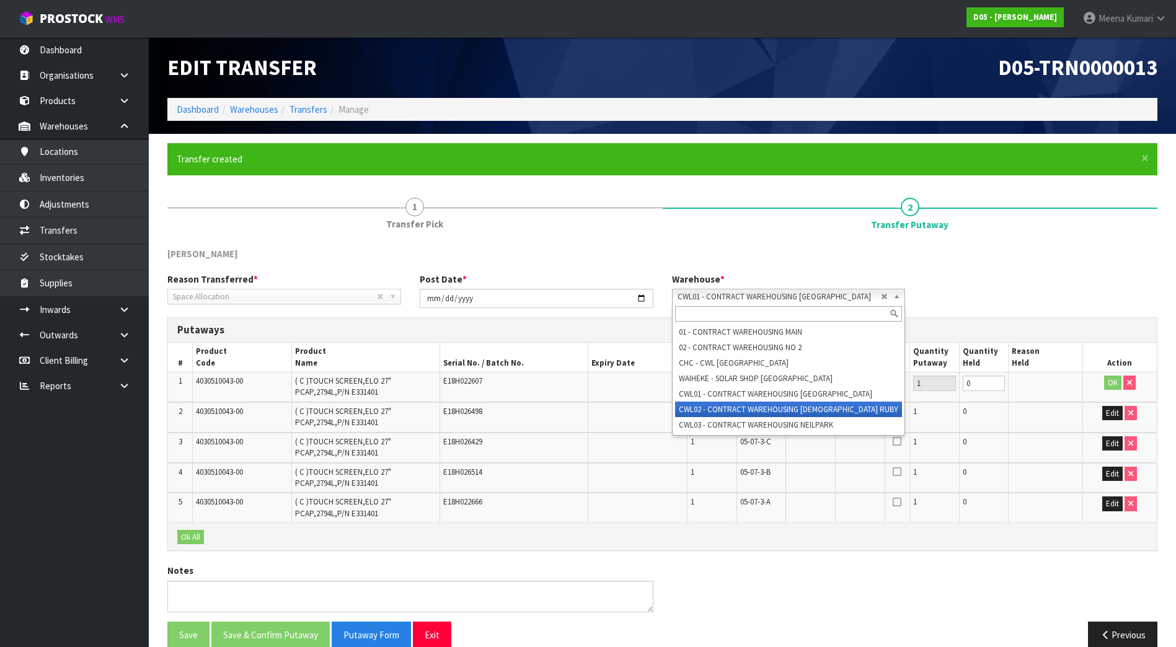
click at [797, 406] on li "CWL02 - CONTRACT WAREHOUSING [DEMOGRAPHIC_DATA] RUBY" at bounding box center [789, 410] width 228 height 16
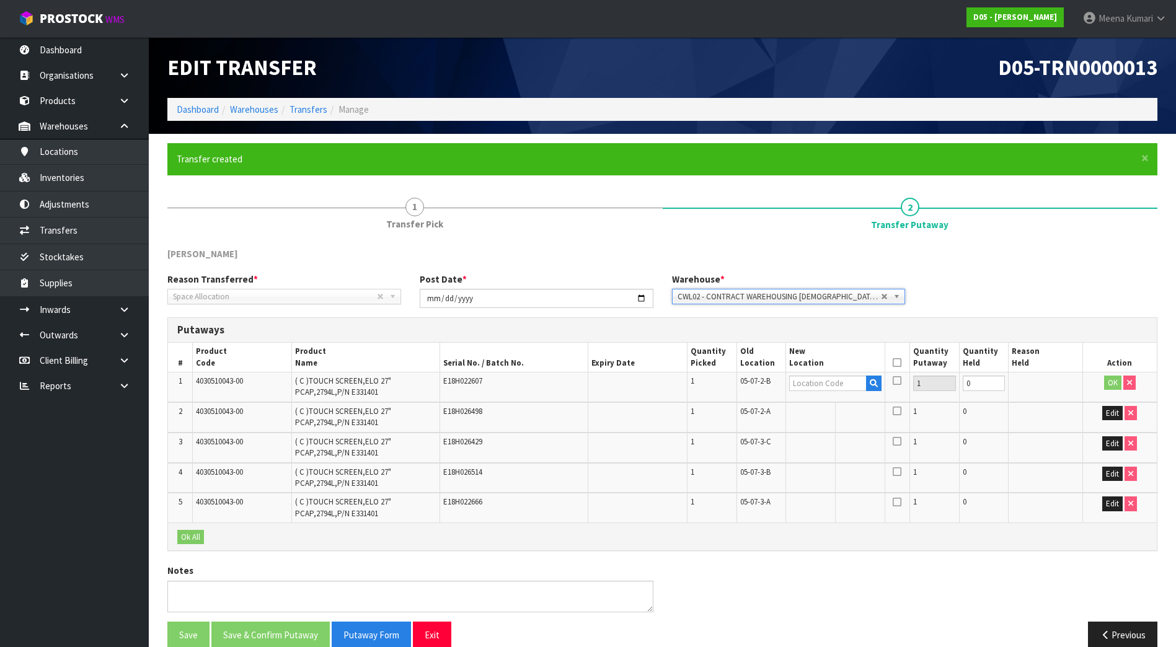
click at [838, 391] on div at bounding box center [835, 384] width 92 height 16
click at [836, 378] on input "text" at bounding box center [828, 384] width 78 height 16
paste input "05-07-3-A"
type input "05-07-3-A"
click at [1114, 382] on button "OK" at bounding box center [1112, 383] width 17 height 15
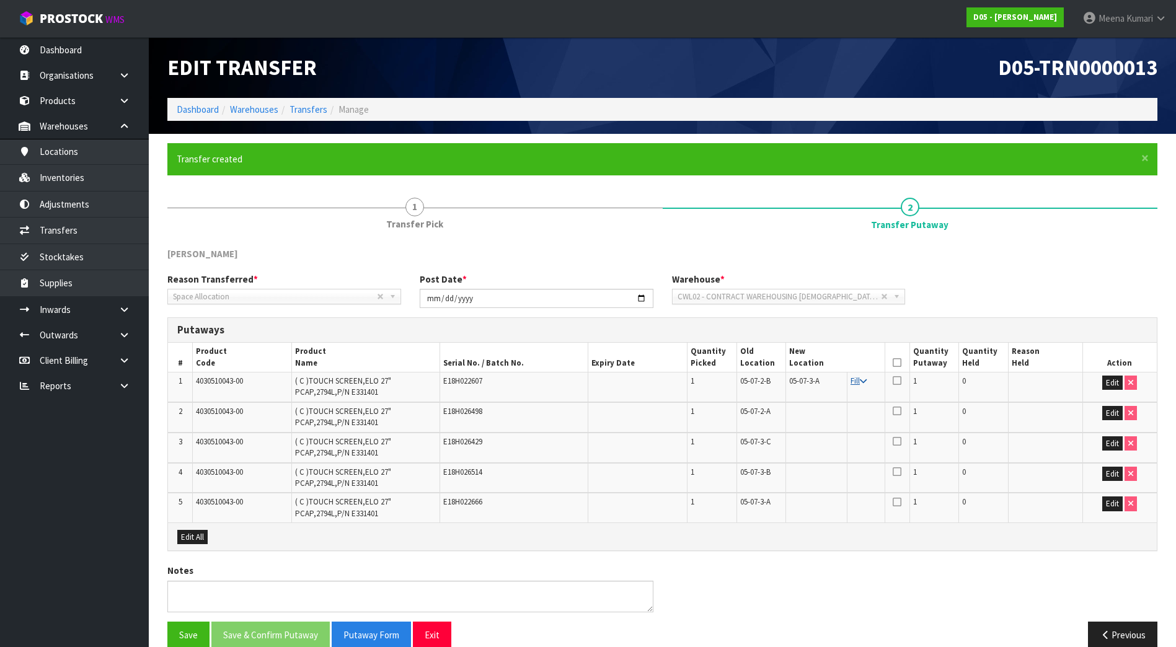
click at [862, 382] on icon at bounding box center [863, 382] width 7 height 8
click at [895, 363] on icon at bounding box center [897, 363] width 9 height 1
click at [267, 634] on button "Save & Confirm Putaway" at bounding box center [270, 635] width 118 height 27
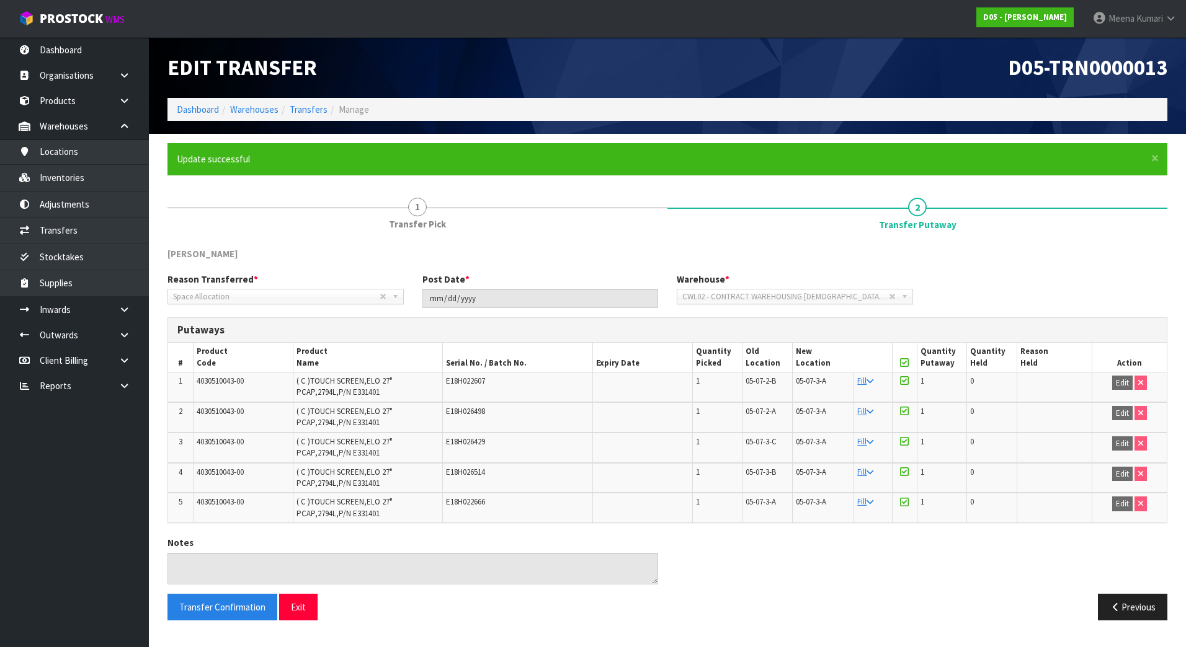
click at [222, 387] on td "4030510043-00" at bounding box center [243, 387] width 100 height 30
copy tr "4030510043-00"
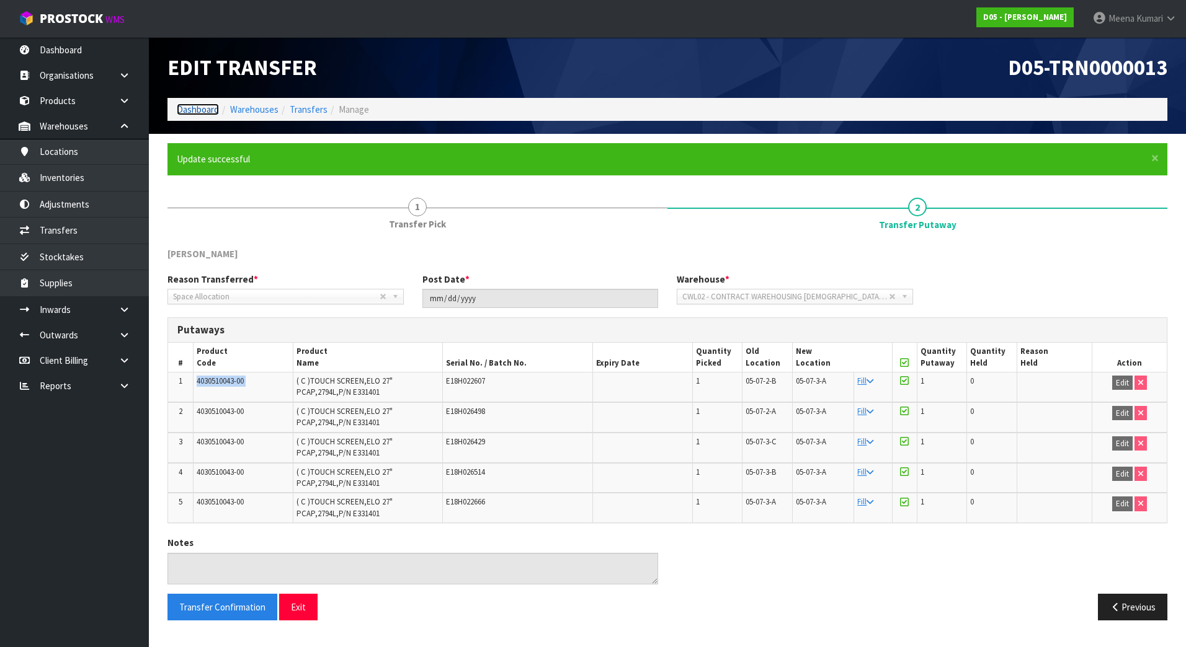
click at [207, 105] on link "Dashboard" at bounding box center [198, 110] width 42 height 12
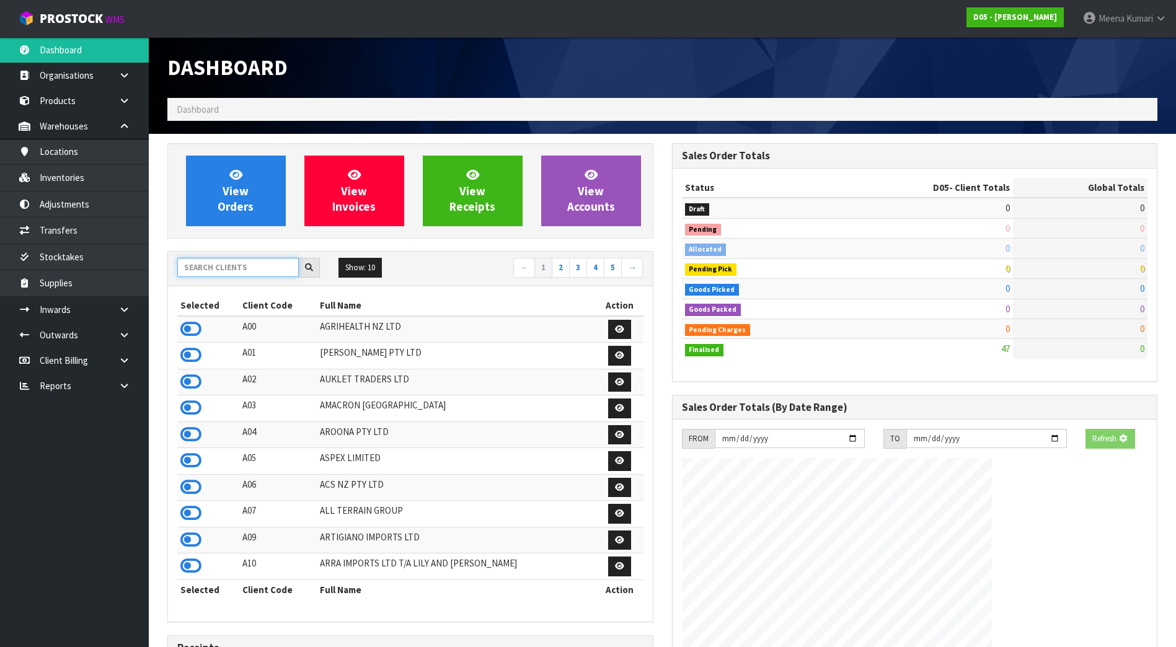
click at [274, 270] on input "text" at bounding box center [238, 267] width 122 height 19
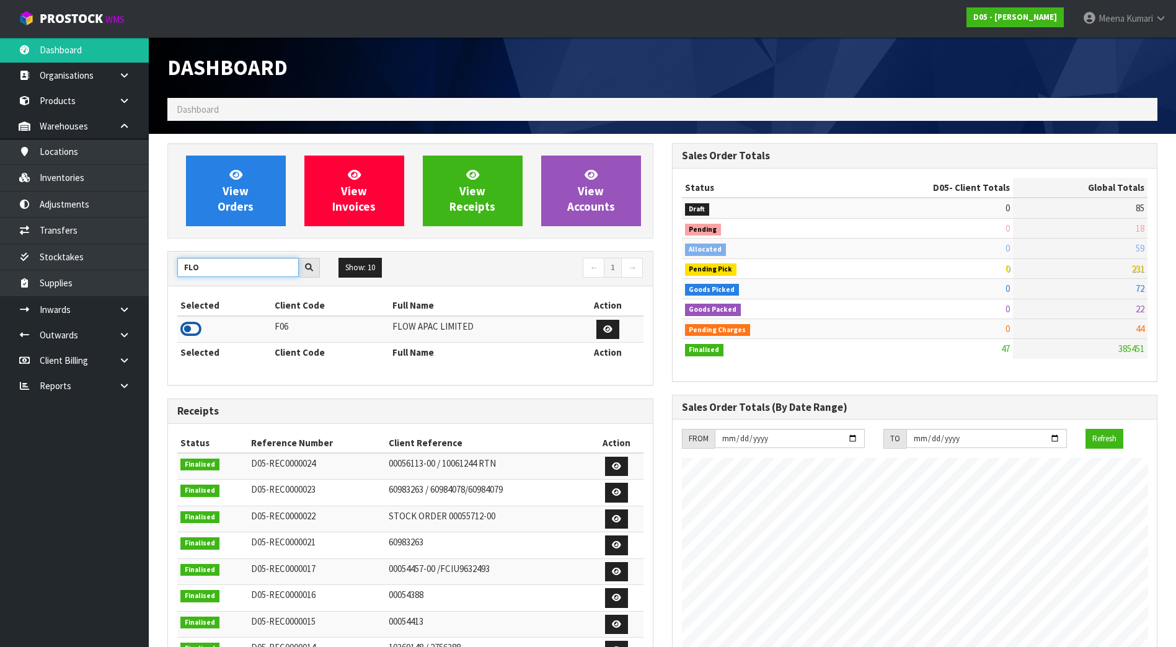
type input "FLO"
click at [193, 326] on icon at bounding box center [190, 329] width 21 height 19
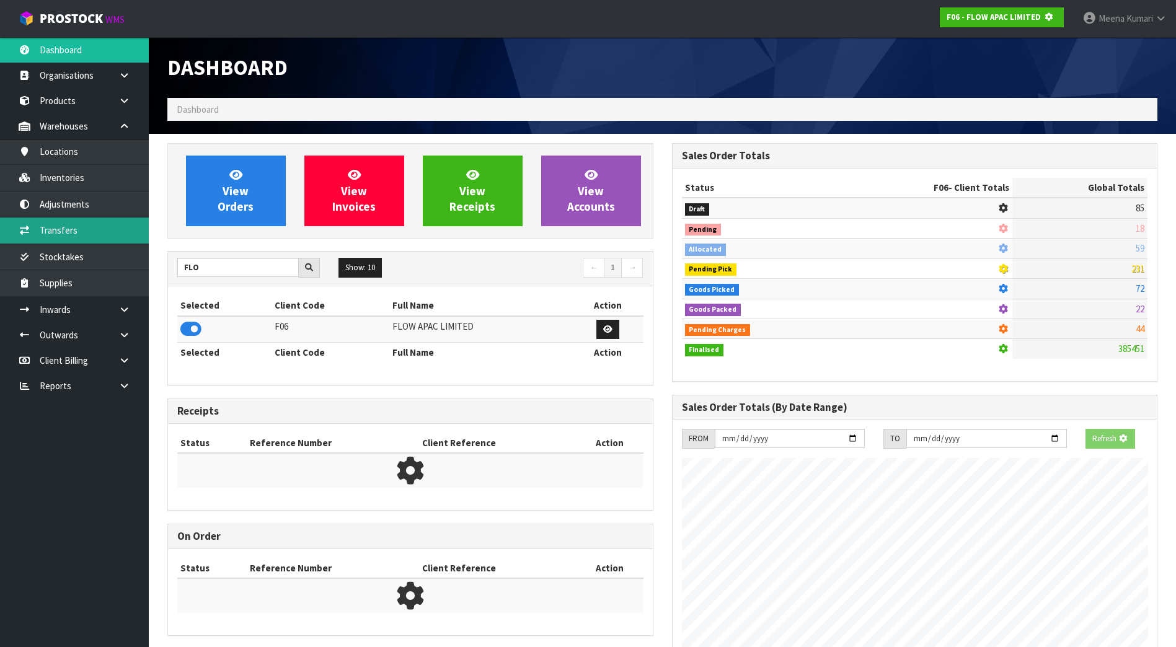
scroll to position [773, 504]
click at [130, 233] on link "Transfers" at bounding box center [74, 230] width 149 height 25
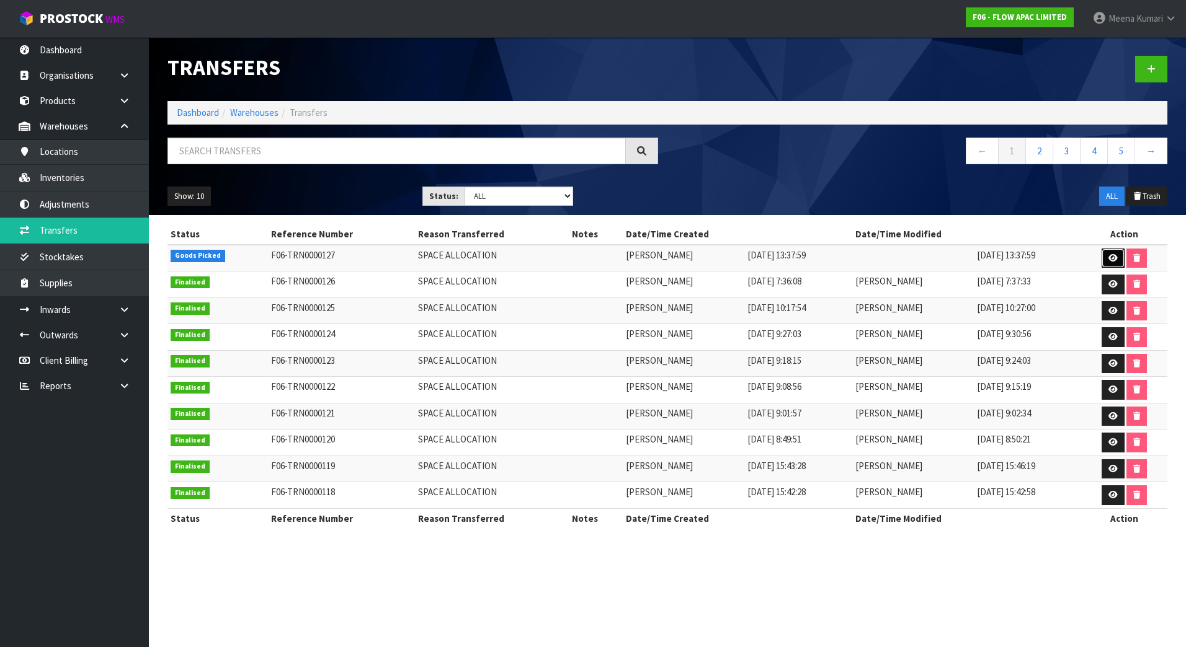
click at [1119, 257] on link at bounding box center [1112, 259] width 23 height 20
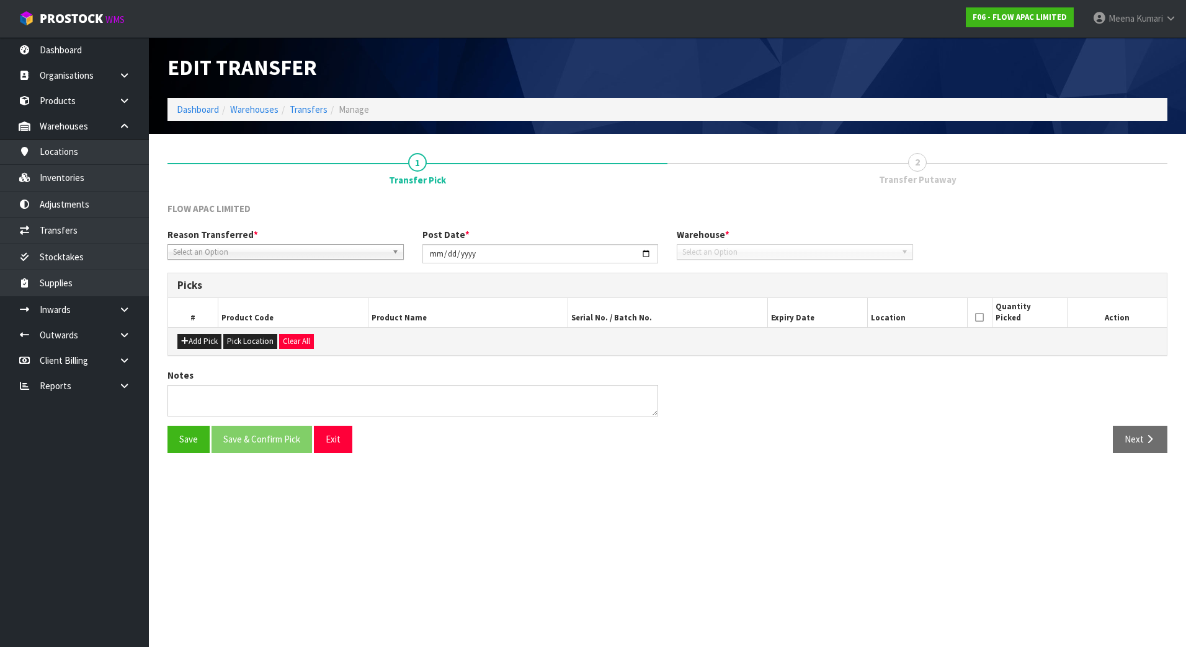
type input "[DATE]"
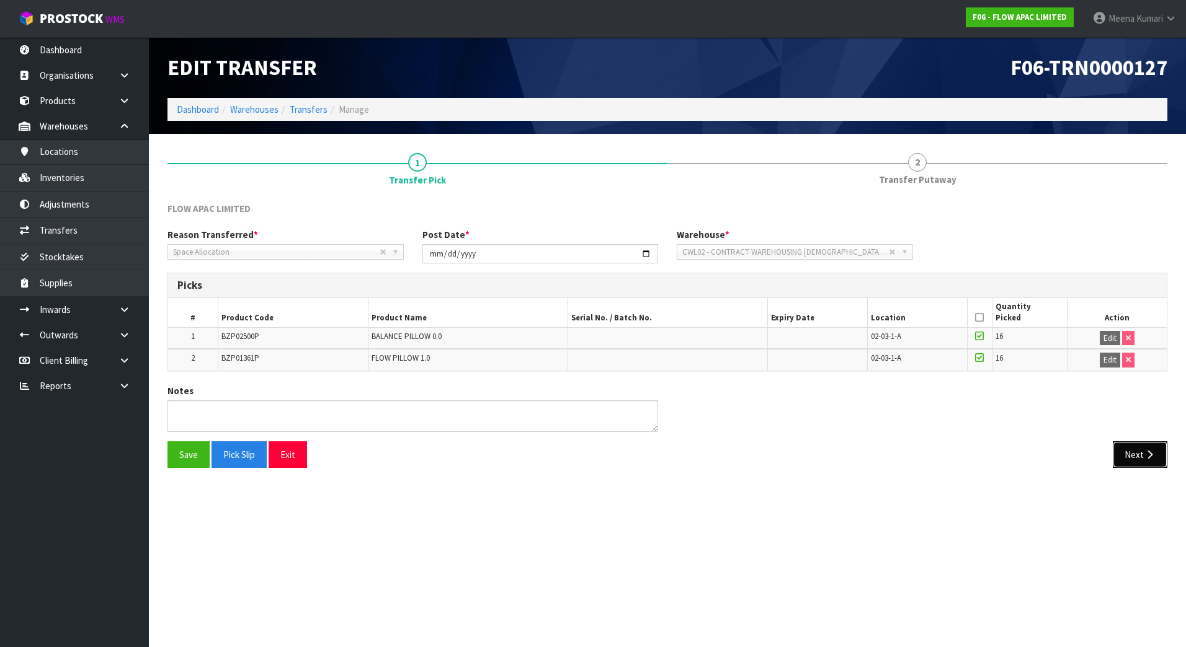
click at [1136, 446] on button "Next" at bounding box center [1139, 454] width 55 height 27
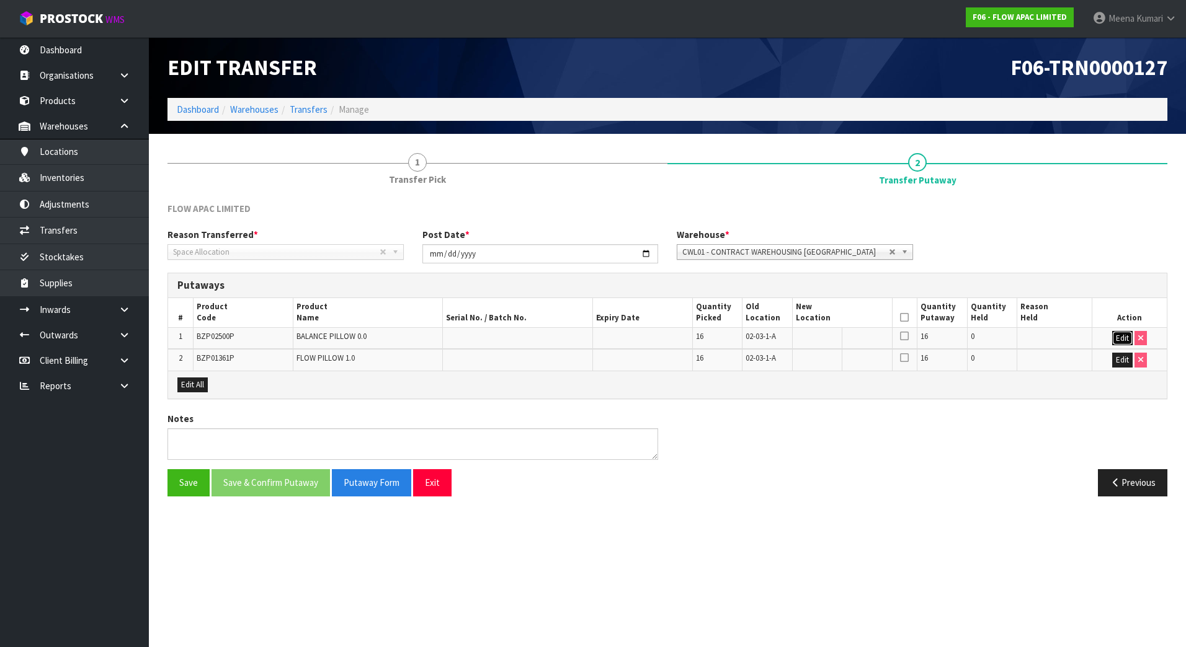
click at [1123, 336] on button "Edit" at bounding box center [1122, 338] width 20 height 15
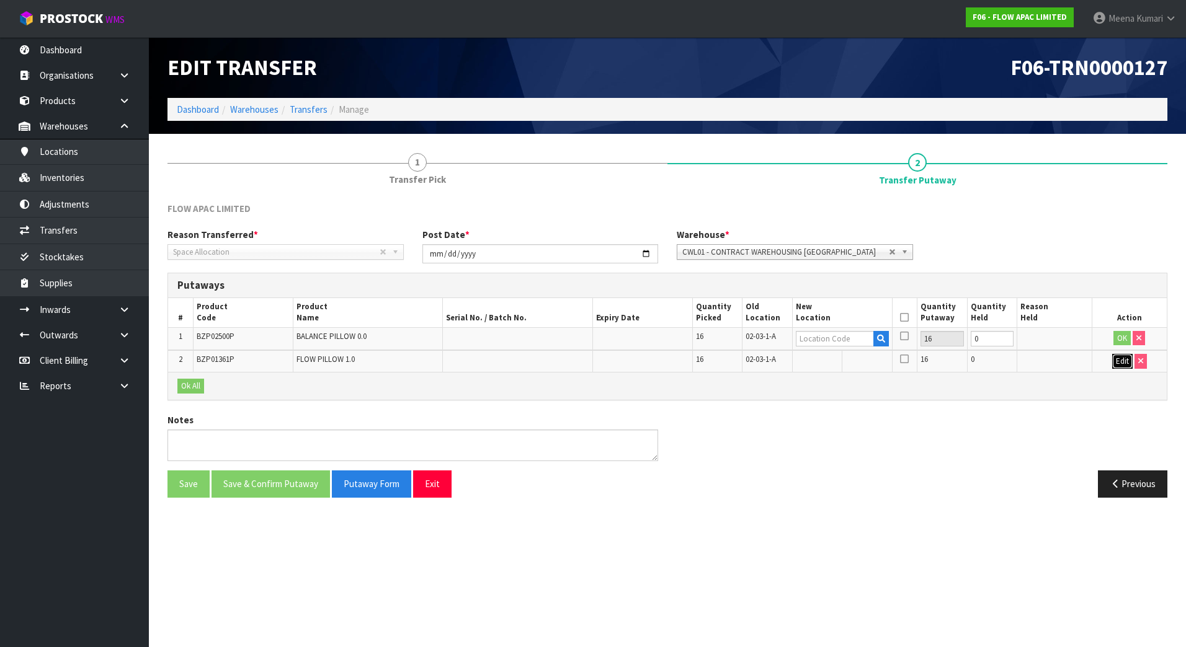
click at [1122, 357] on button "Edit" at bounding box center [1122, 361] width 20 height 15
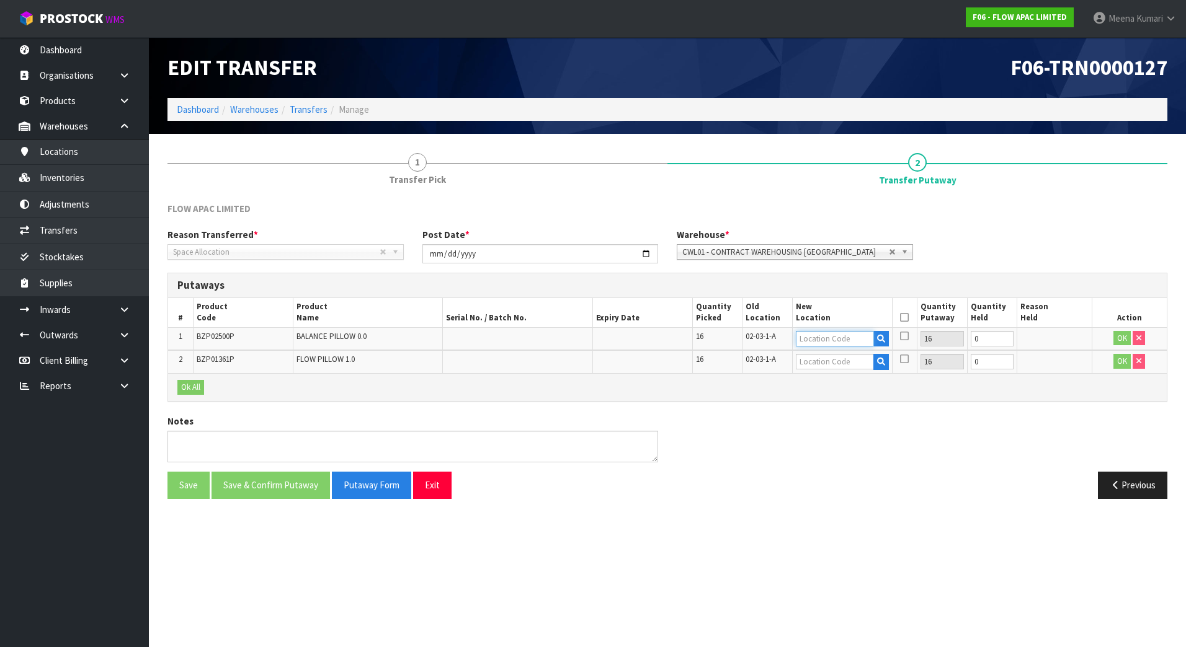
click at [857, 333] on input "text" at bounding box center [835, 339] width 78 height 16
drag, startPoint x: 846, startPoint y: 338, endPoint x: 743, endPoint y: 352, distance: 103.3
click at [743, 352] on table "# Product Code Product Name Serial No. / Batch No. Expiry Date Quantity Picked …" at bounding box center [667, 335] width 998 height 75
type input "01-15-4-B"
click at [871, 366] on input "text" at bounding box center [835, 362] width 78 height 16
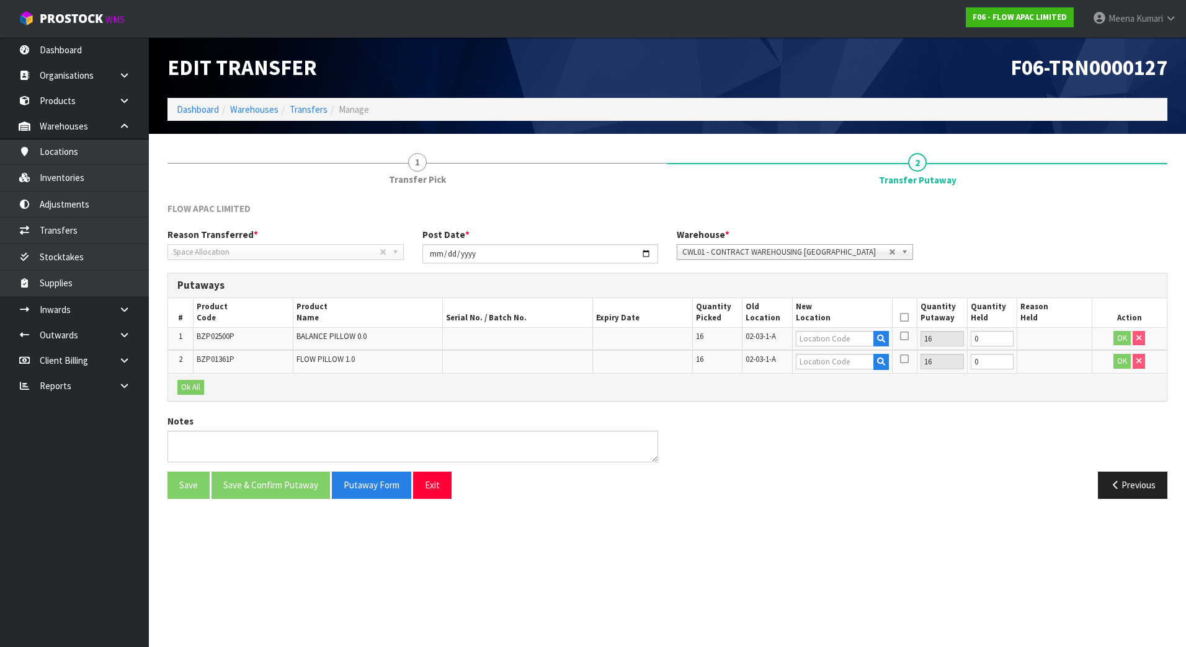
drag, startPoint x: 809, startPoint y: 249, endPoint x: 810, endPoint y: 260, distance: 11.2
click at [810, 255] on span "CWL01 - CONTRACT WAREHOUSING [GEOGRAPHIC_DATA]" at bounding box center [785, 252] width 206 height 15
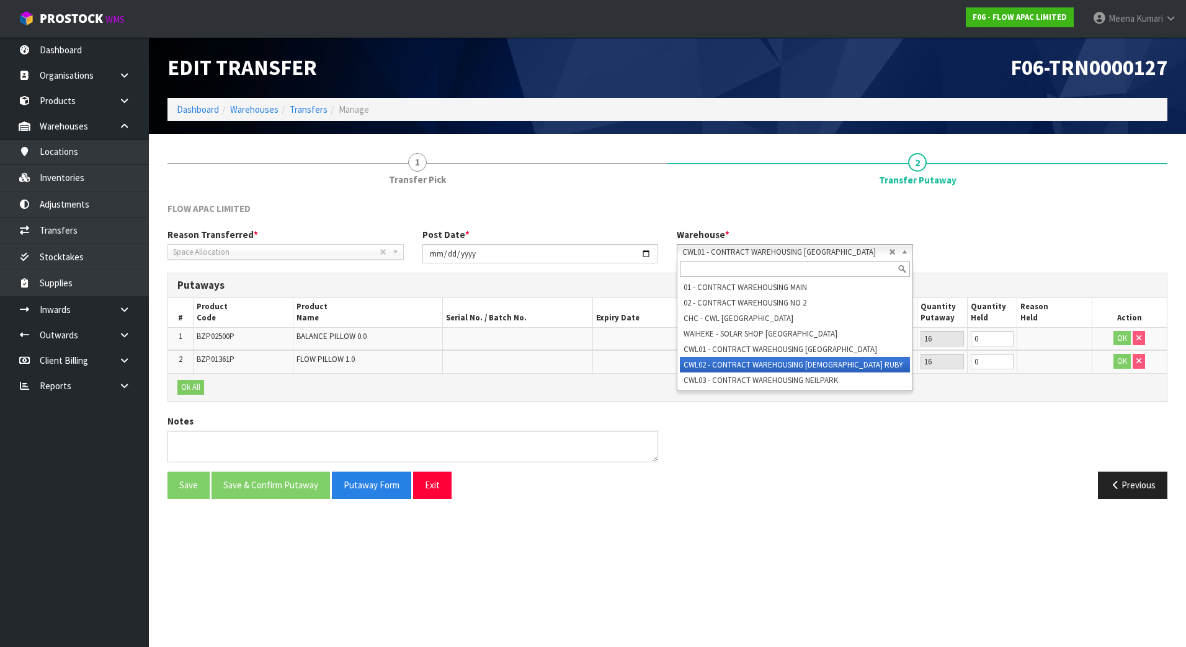
click at [821, 365] on li "CWL02 - CONTRACT WAREHOUSING [DEMOGRAPHIC_DATA] RUBY" at bounding box center [795, 365] width 230 height 16
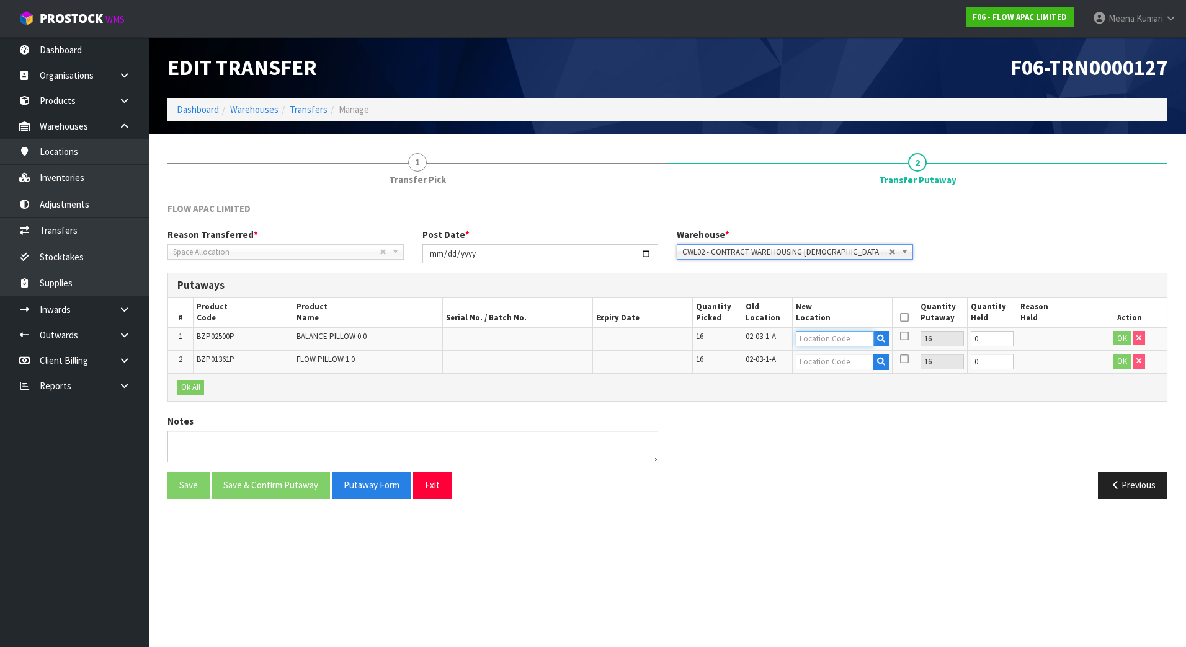
click at [808, 344] on input "text" at bounding box center [835, 339] width 78 height 16
paste input "01-15-4-B"
type input "01-15-4-B"
click at [822, 360] on input "text" at bounding box center [835, 362] width 78 height 16
paste input "01-15-4-B"
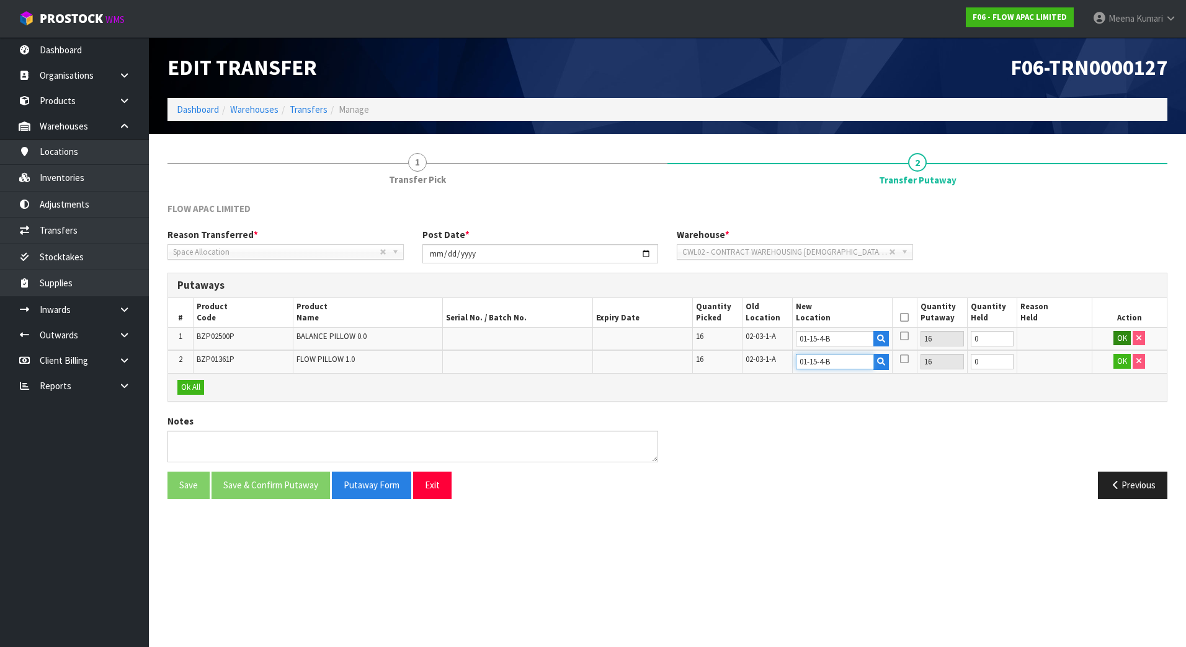
type input "01-15-4-B"
click at [1124, 331] on button "OK" at bounding box center [1121, 338] width 17 height 15
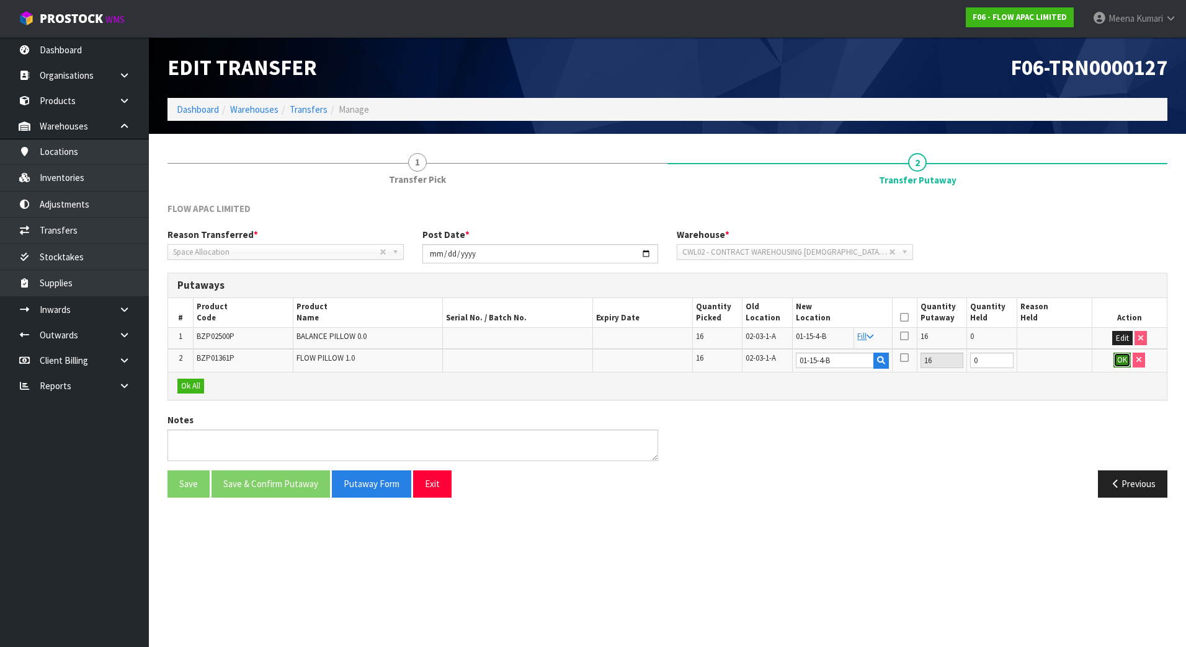
click at [1124, 358] on button "OK" at bounding box center [1121, 360] width 17 height 15
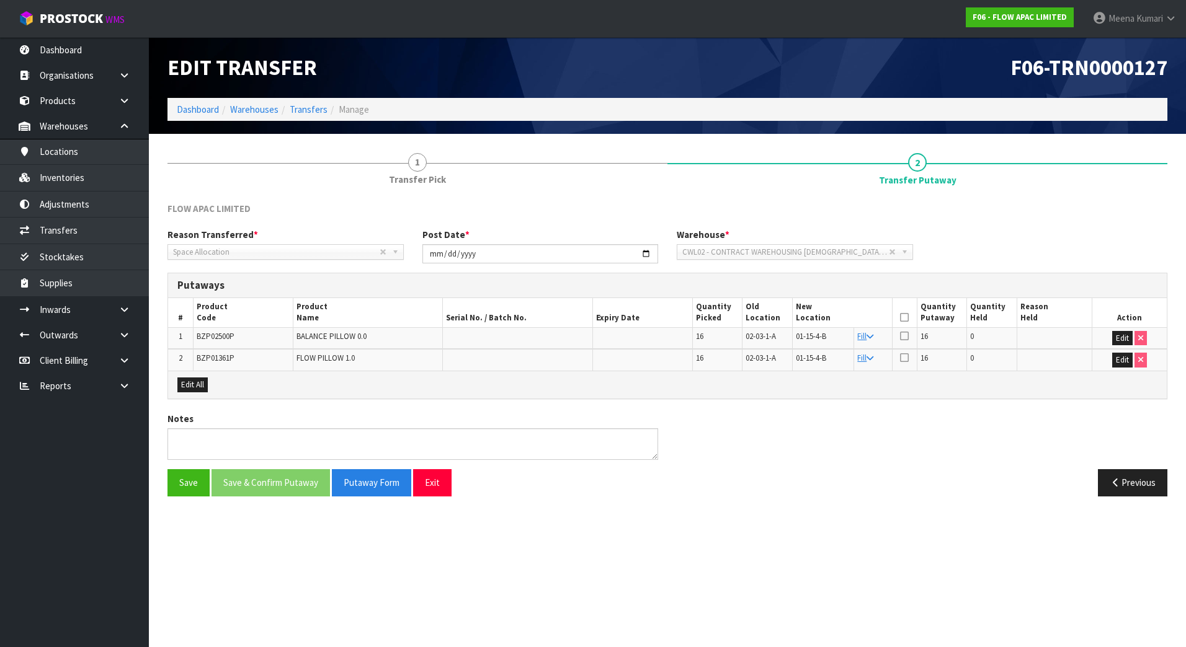
click at [912, 321] on th at bounding box center [904, 312] width 25 height 29
click at [893, 316] on th at bounding box center [904, 312] width 25 height 29
click at [900, 317] on icon at bounding box center [904, 317] width 9 height 1
click at [290, 481] on button "Save & Confirm Putaway" at bounding box center [270, 482] width 118 height 27
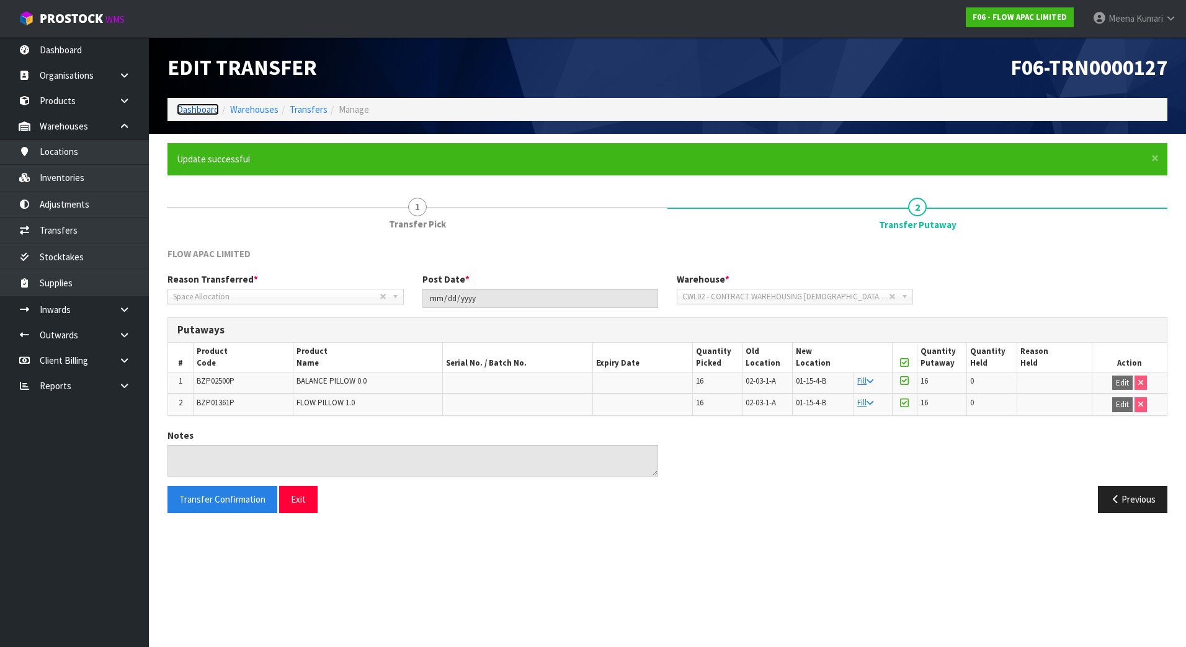
click at [187, 107] on link "Dashboard" at bounding box center [198, 110] width 42 height 12
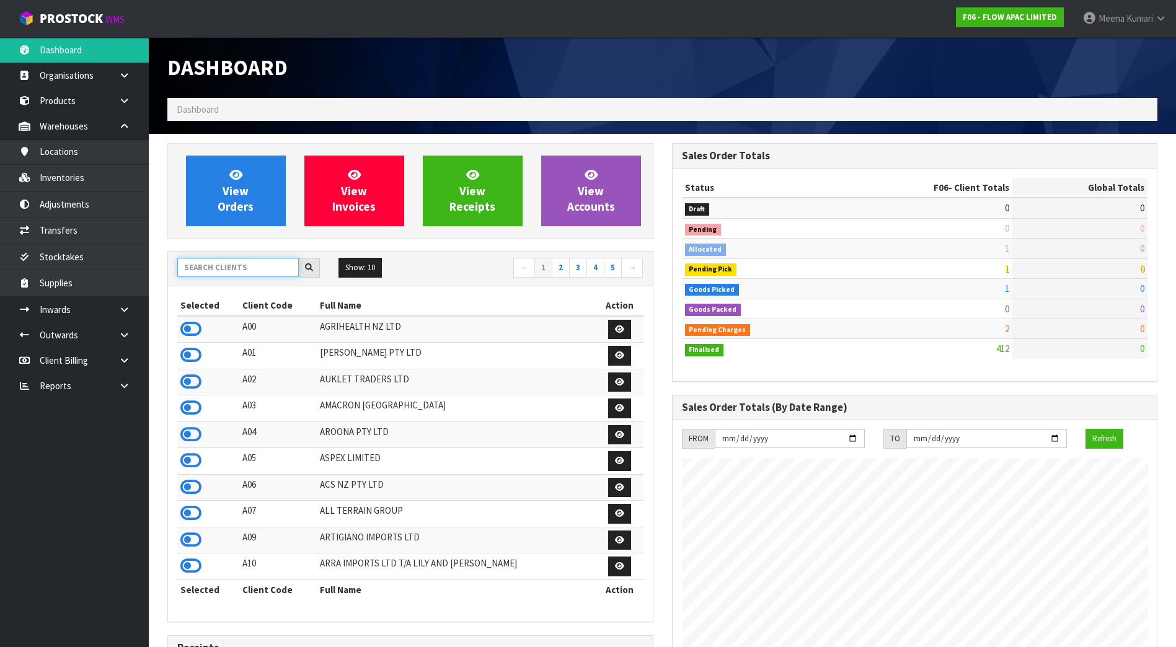
scroll to position [939, 504]
click at [238, 272] on input "text" at bounding box center [238, 267] width 122 height 19
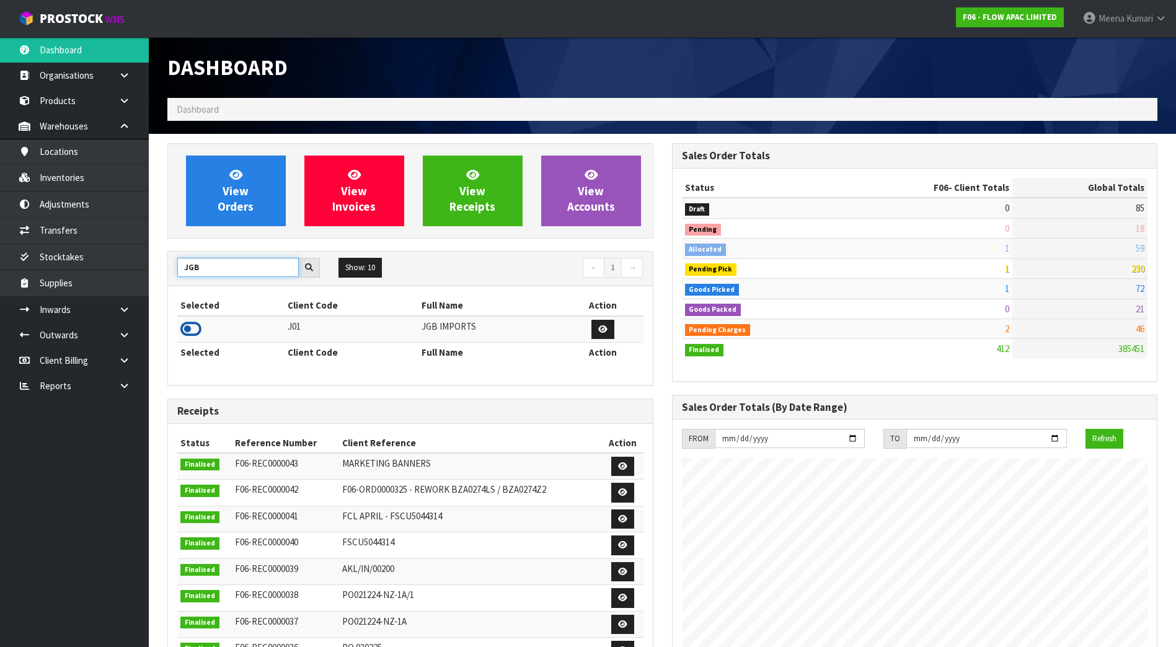
type input "JGB"
click at [190, 328] on icon at bounding box center [190, 329] width 21 height 19
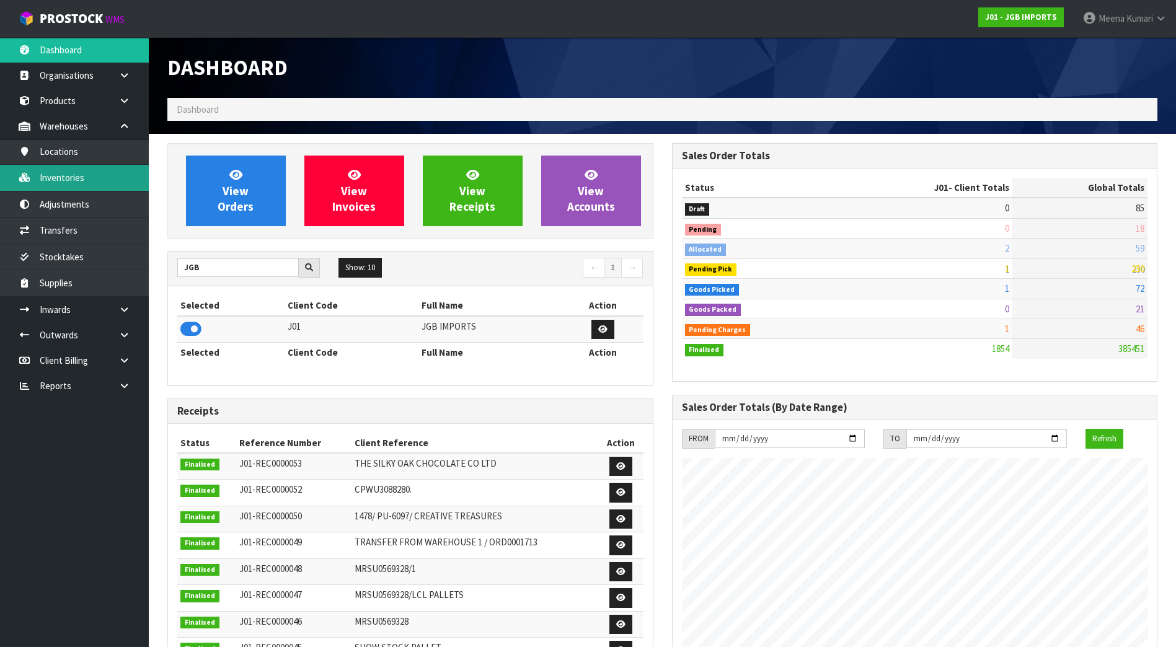
click at [82, 177] on link "Inventories" at bounding box center [74, 177] width 149 height 25
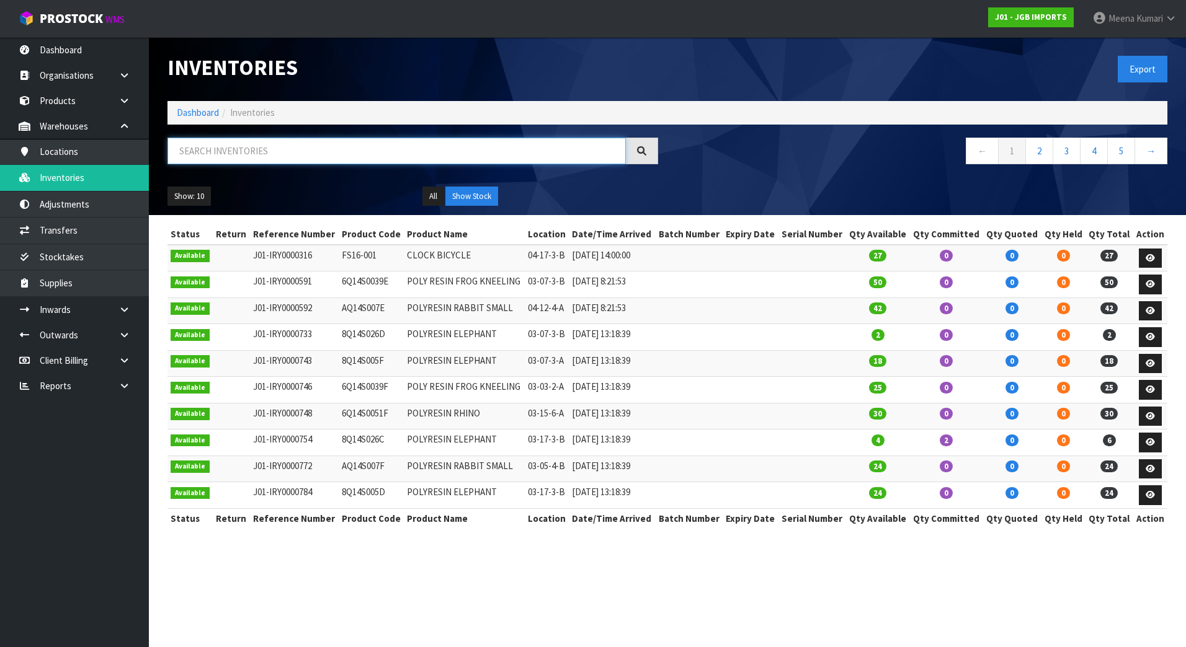
click at [246, 161] on input "text" at bounding box center [396, 151] width 458 height 27
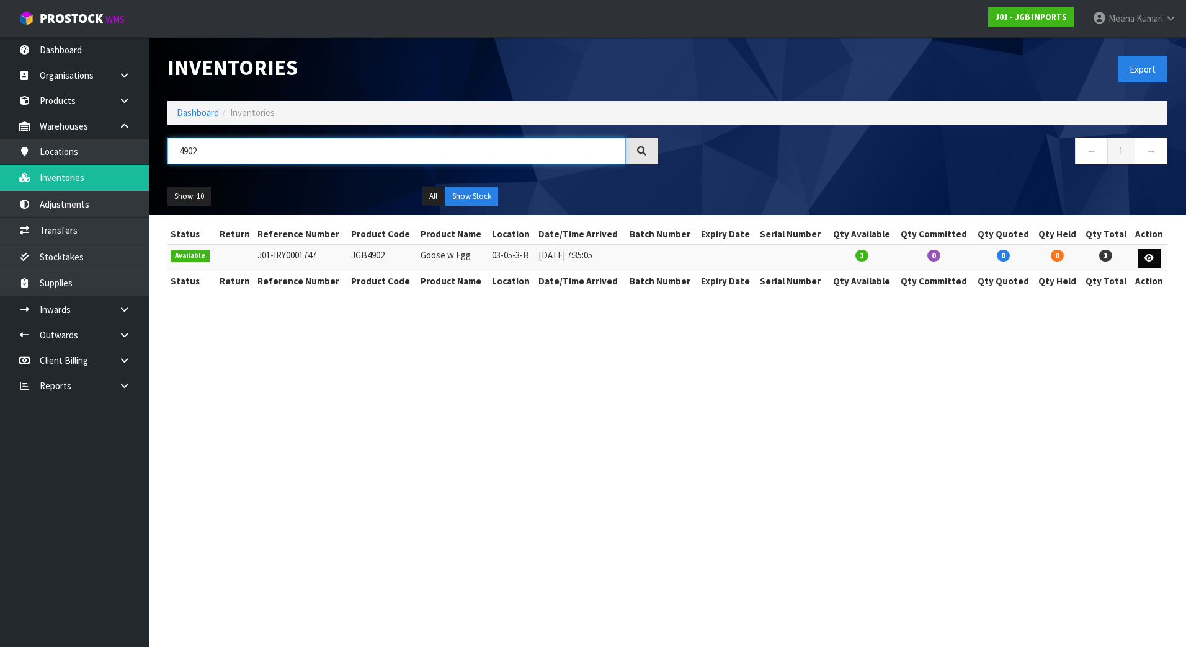
type input "4902"
click at [1149, 257] on icon at bounding box center [1148, 258] width 9 height 8
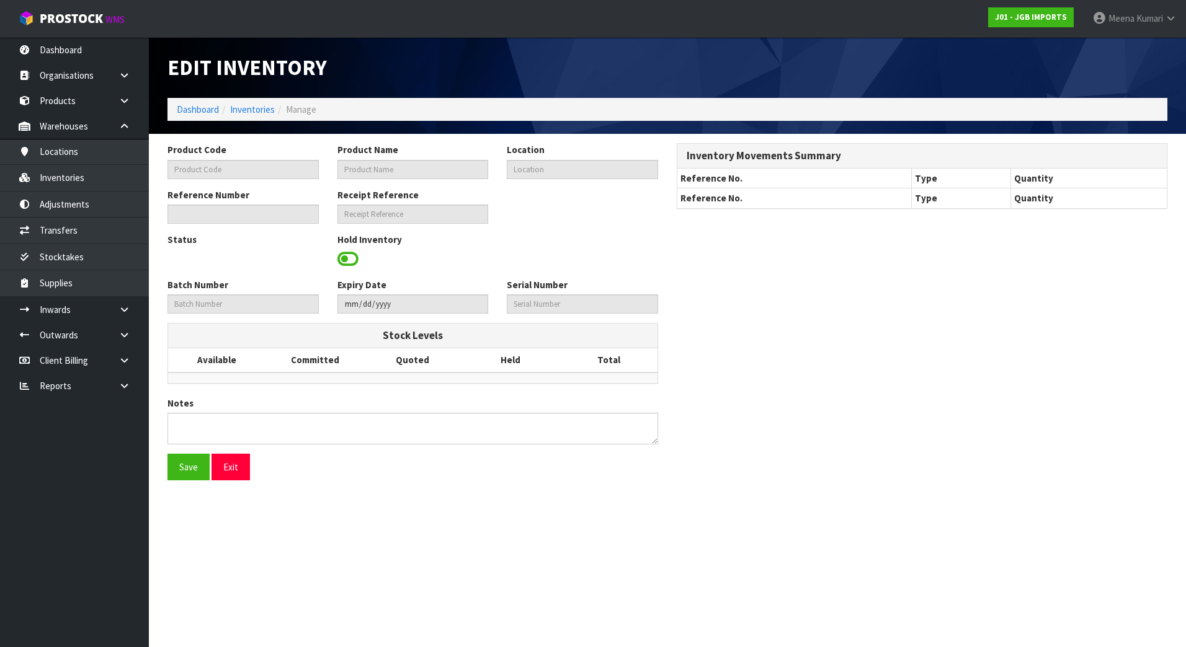
type input "JGB4902"
type input "Goose w Egg"
type input "03-05-3-B"
type input "J01-IRY0001747"
type input "J01-REC0000052"
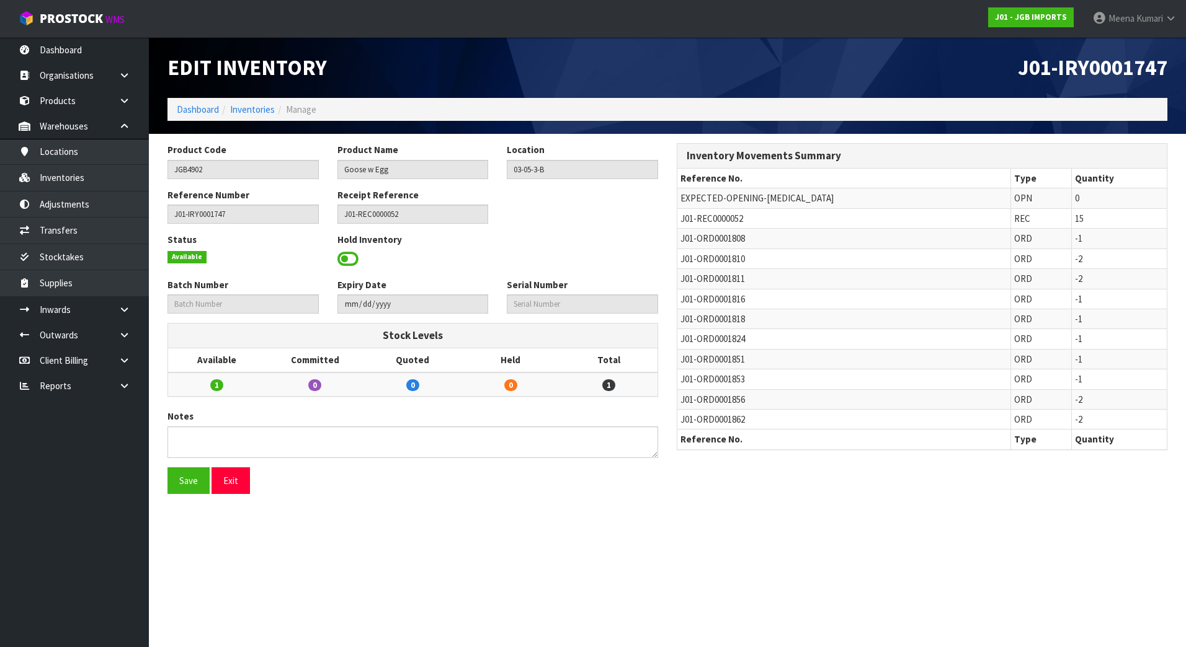
click at [712, 221] on span "J01-REC0000052" at bounding box center [711, 219] width 63 height 12
copy tr "J01-REC0000052"
click at [120, 309] on icon at bounding box center [124, 309] width 12 height 9
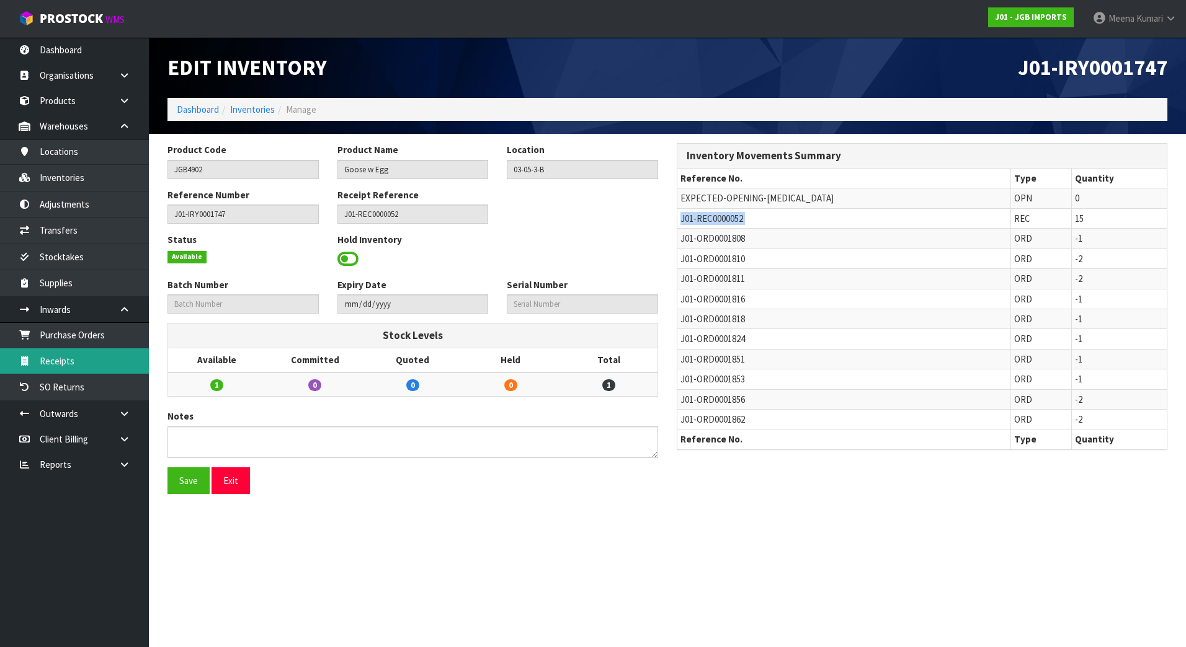
click at [110, 367] on link "Receipts" at bounding box center [74, 360] width 149 height 25
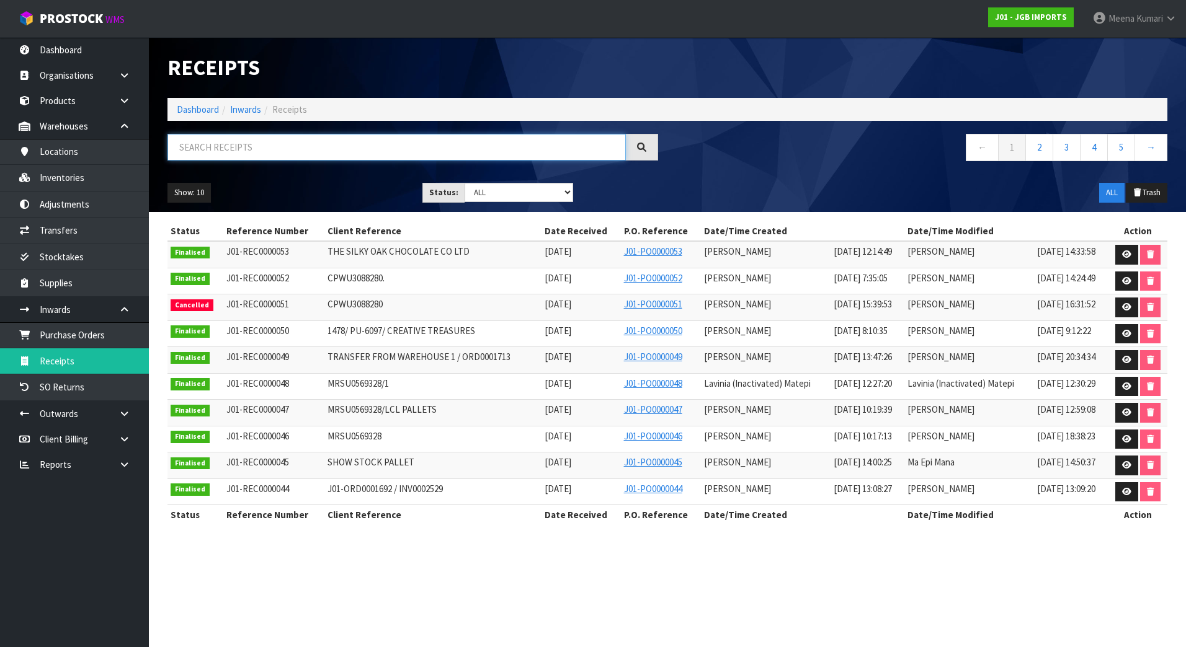
click at [287, 151] on input "text" at bounding box center [396, 147] width 458 height 27
paste input "J01-REC0000052"
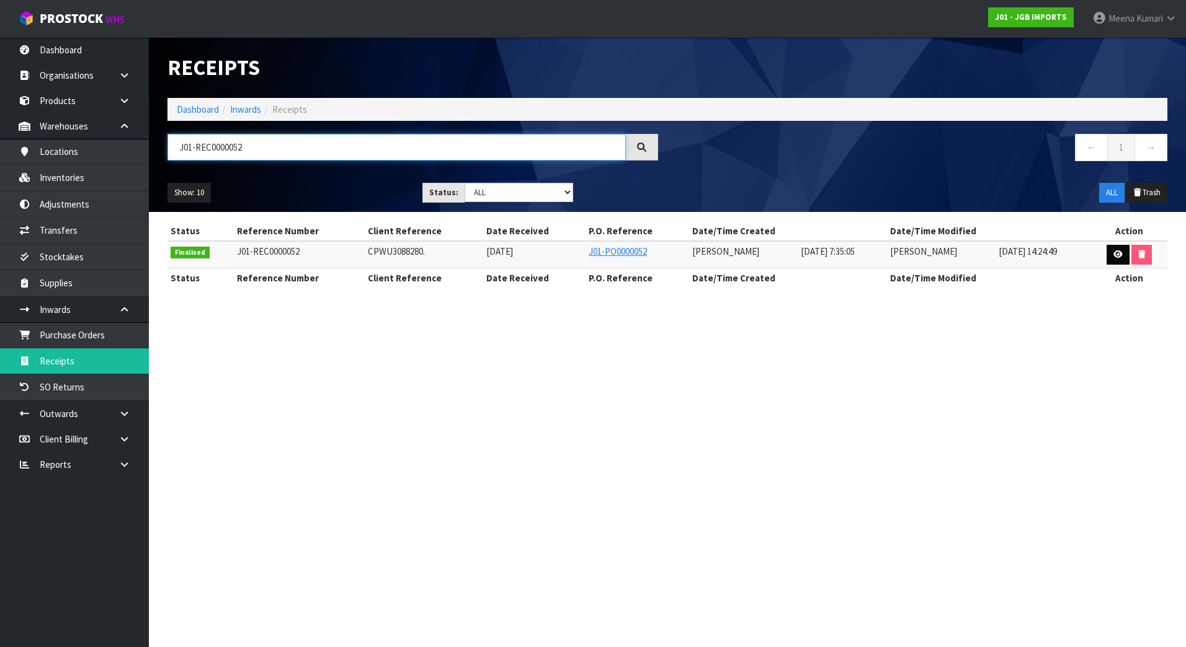
type input "J01-REC0000052"
click at [1110, 255] on link at bounding box center [1117, 255] width 23 height 20
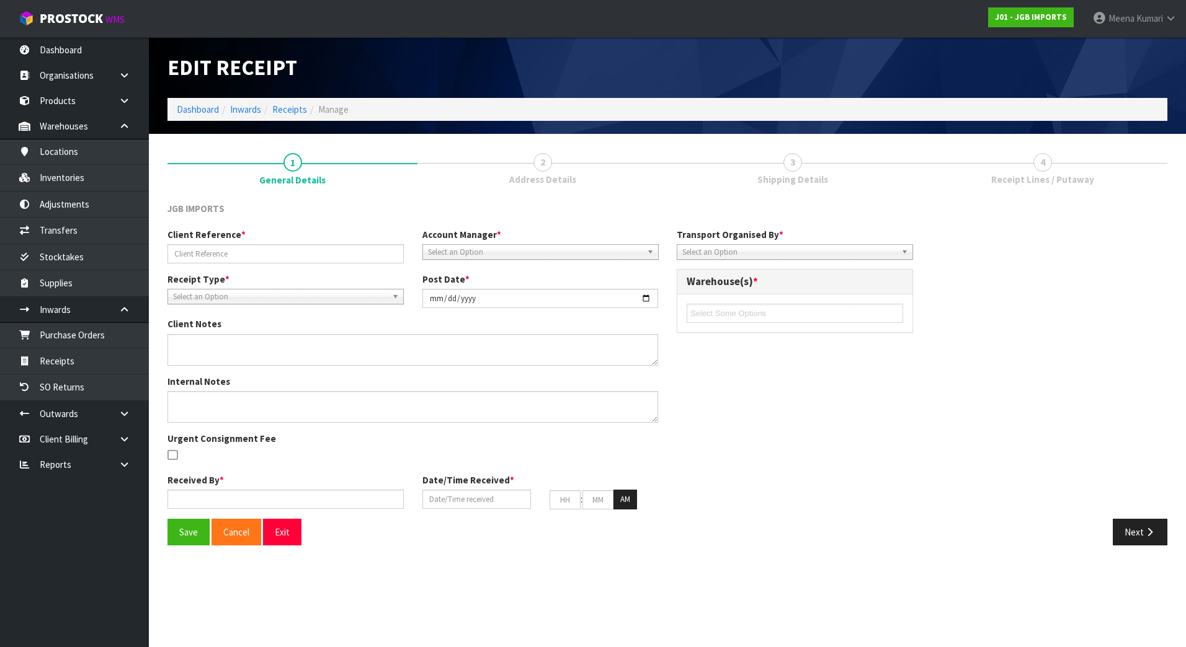
type input "CPWU3088280."
type input "[DATE]"
type textarea "PLEASE SEE THE BELOW VARIANCES 4601 EXPECTED 12 RECEIVED 10 4602 EXPECTED 12 RE…"
type textarea "2 CARTONS OF 4331 WAS DAMAGED CLIENT SAID IT IS GOING TO DISPOSE ORDER PLEASE S…"
type input "[PERSON_NAME]"
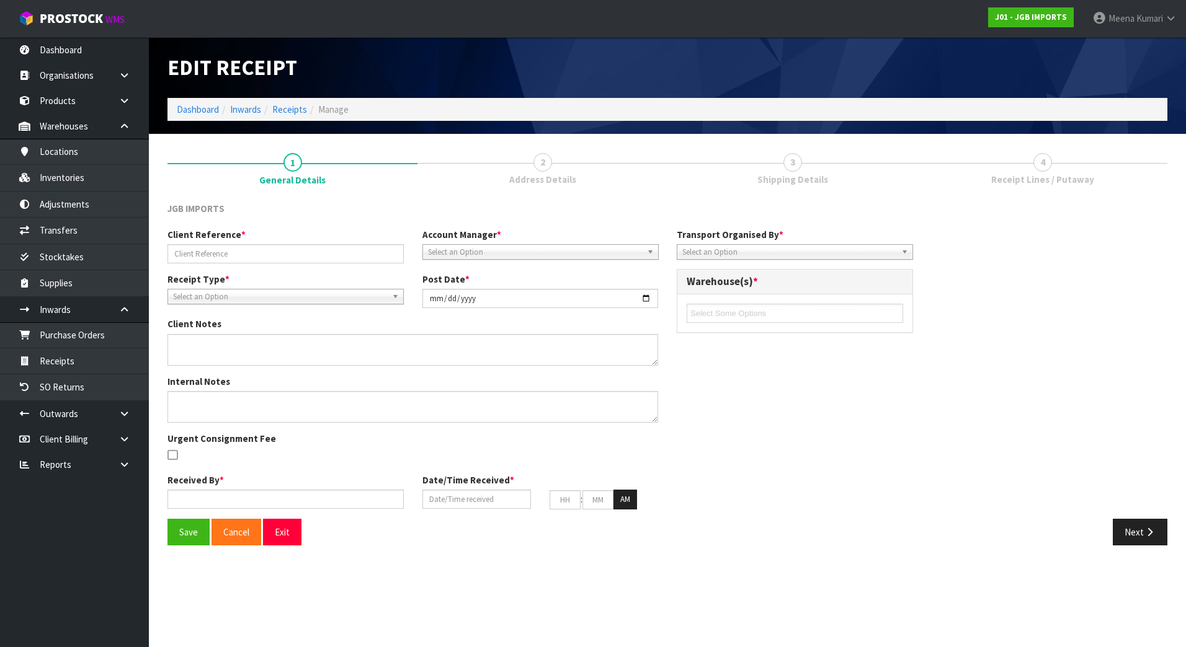
type input "[DATE]"
type input "07"
type input "35"
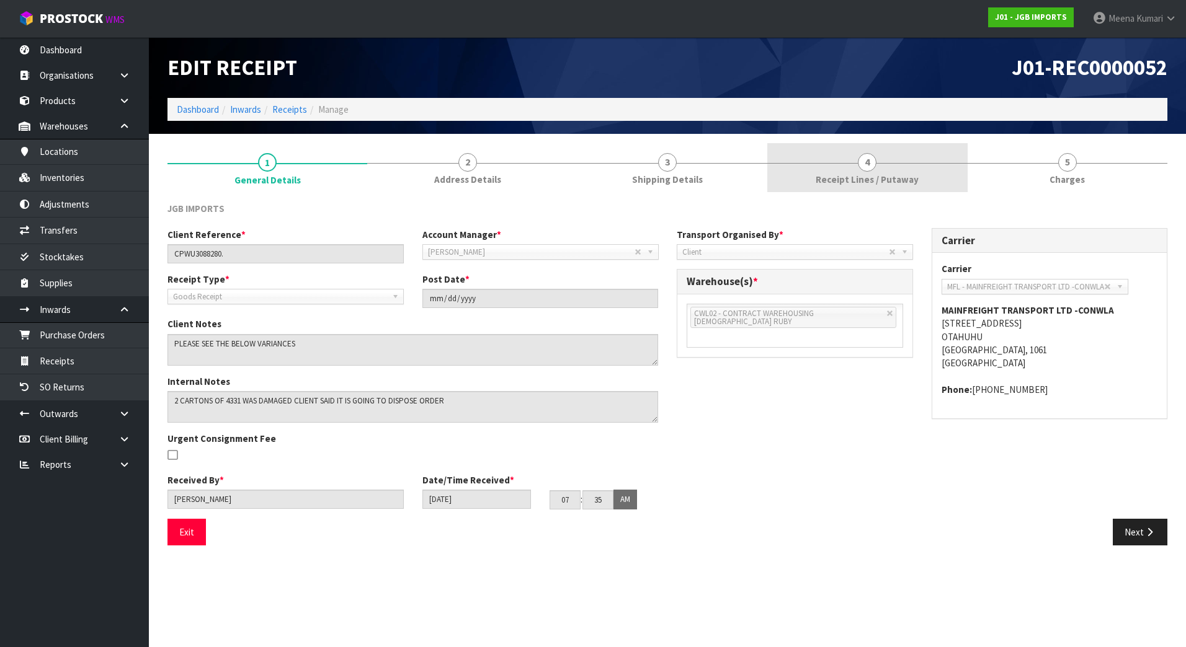
click at [800, 171] on link "4 Receipt Lines / Putaway" at bounding box center [867, 167] width 200 height 49
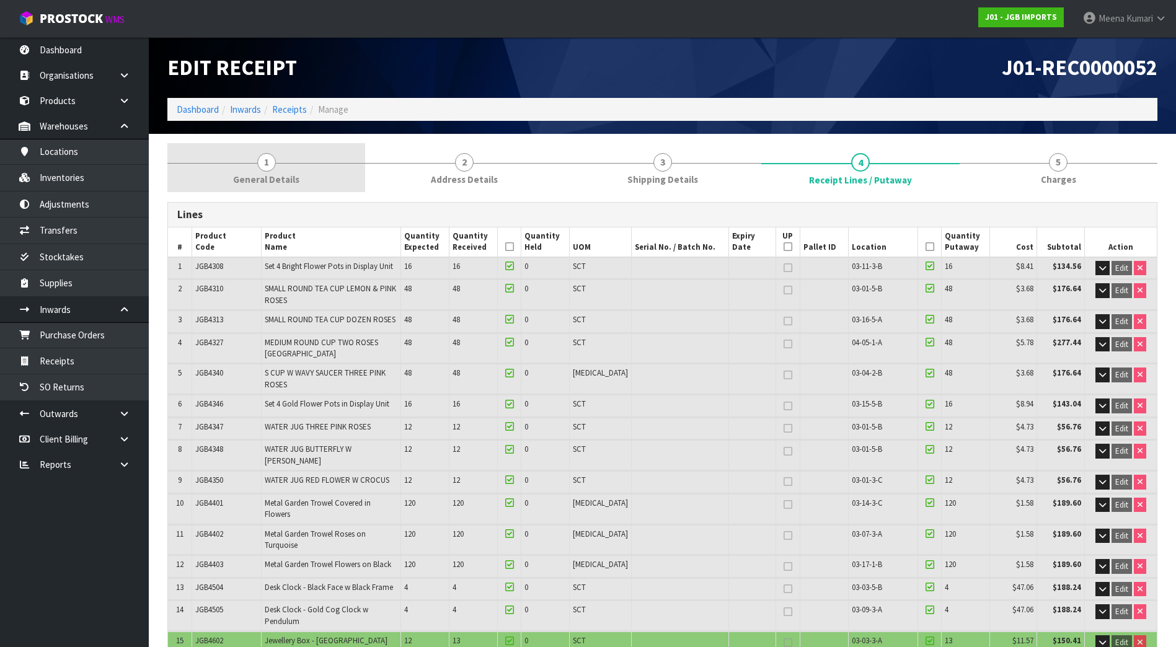
click at [291, 176] on span "General Details" at bounding box center [266, 179] width 66 height 13
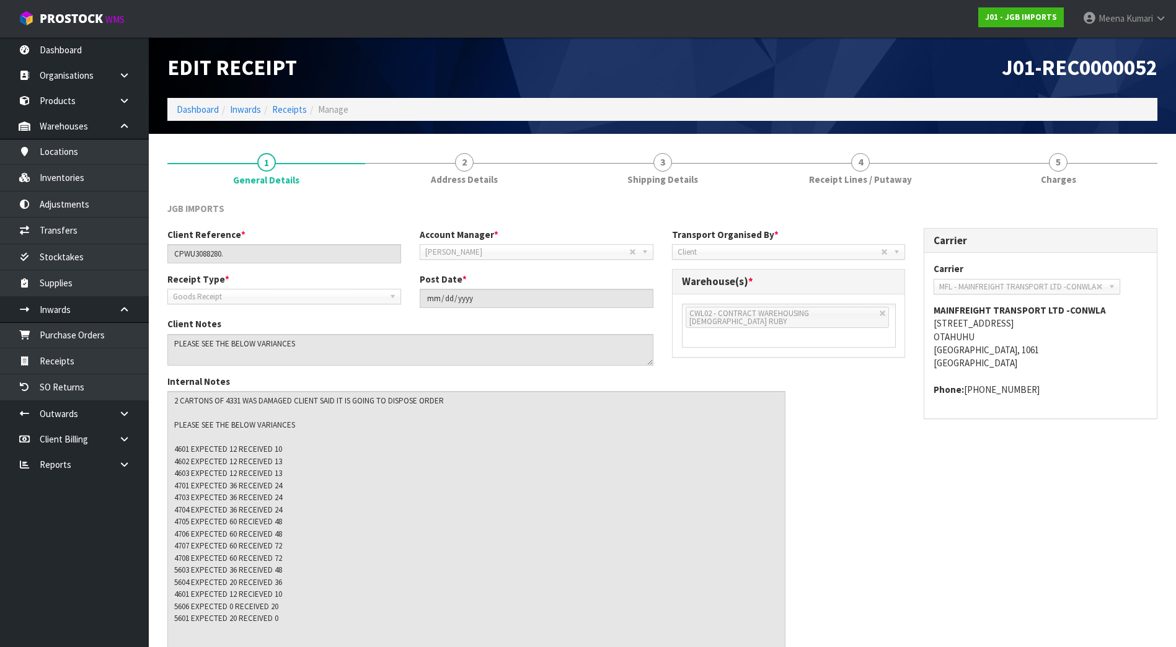
drag, startPoint x: 654, startPoint y: 418, endPoint x: 781, endPoint y: 679, distance: 290.6
click at [781, 647] on html "Toggle navigation ProStock WMS J01 - JGB IMPORTS [PERSON_NAME] Logout Dashboard…" at bounding box center [588, 323] width 1176 height 647
click at [920, 163] on div at bounding box center [860, 163] width 198 height 1
click at [874, 179] on span "Receipt Lines / Putaway" at bounding box center [860, 179] width 103 height 13
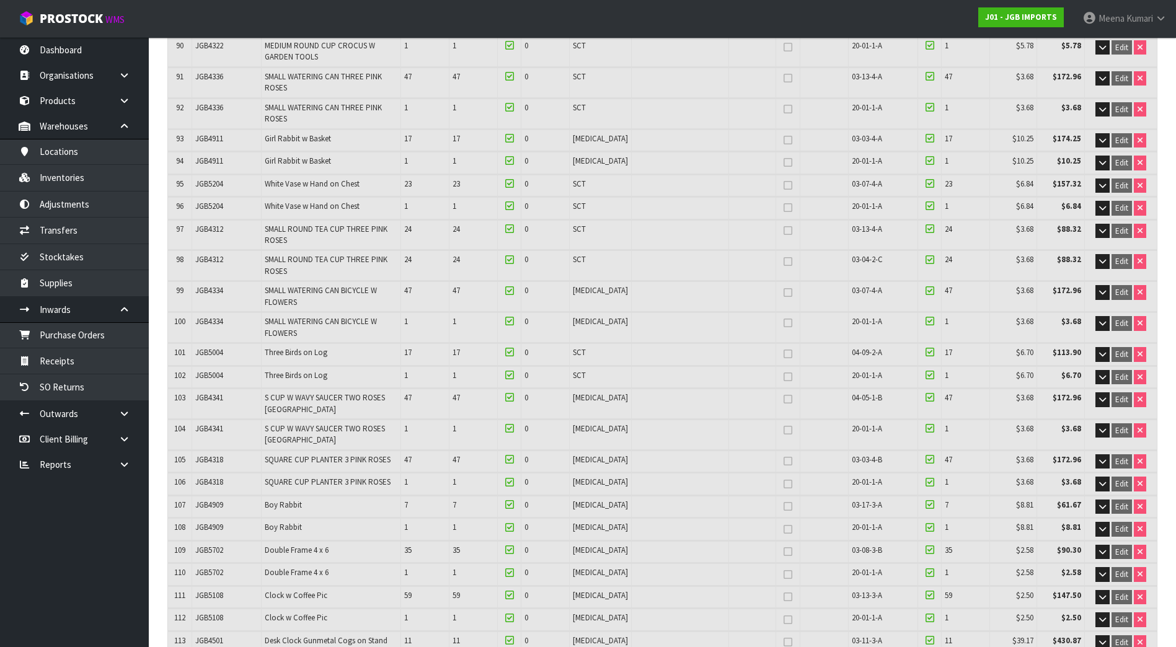
scroll to position [4331, 0]
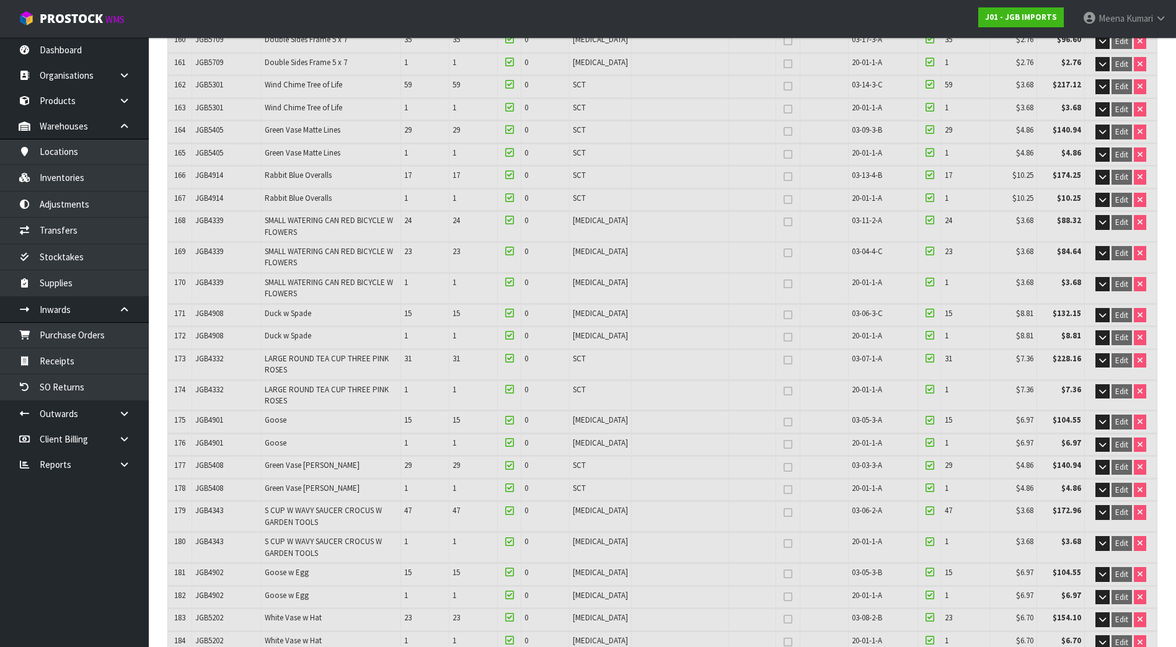
click at [201, 438] on span "JGB4901" at bounding box center [209, 443] width 28 height 11
copy span "JGB4901"
click at [109, 236] on link "Transfers" at bounding box center [74, 230] width 149 height 25
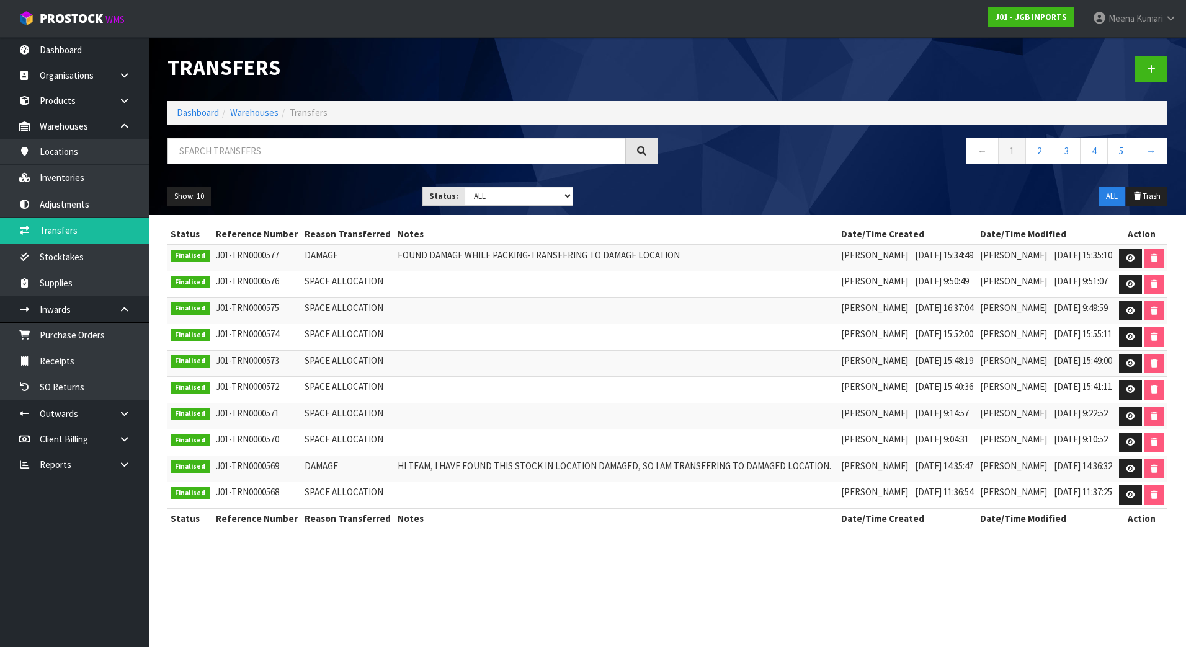
click at [330, 167] on div at bounding box center [412, 156] width 509 height 36
click at [290, 157] on input "text" at bounding box center [396, 151] width 458 height 27
paste input "JGB4901"
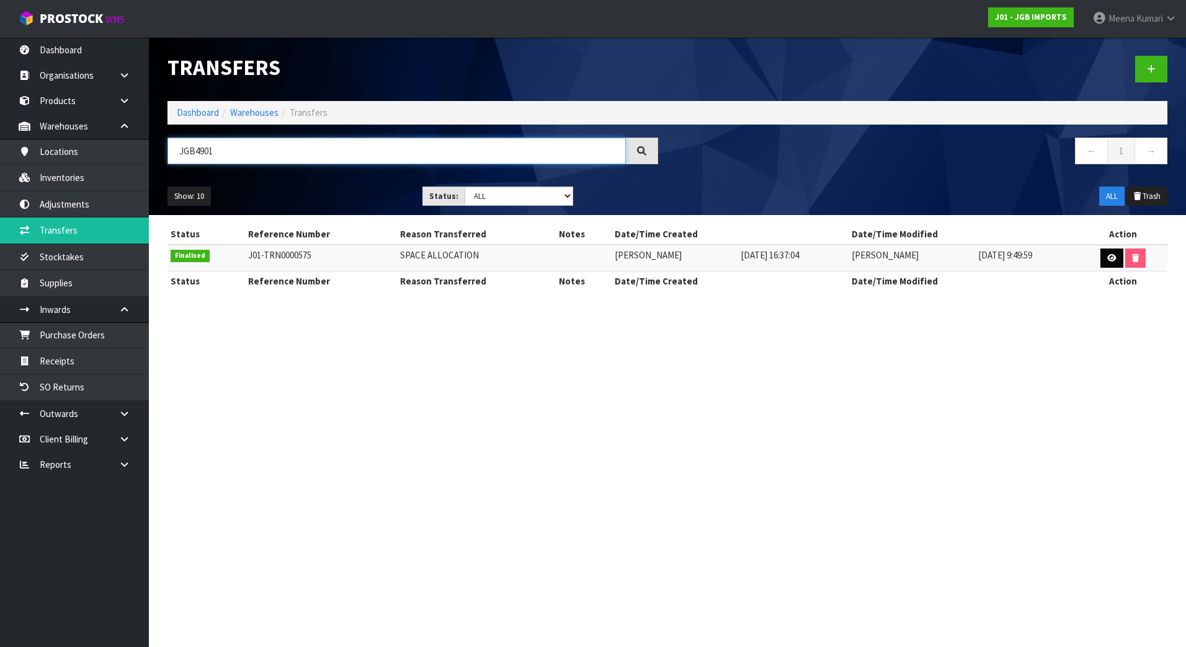
type input "JGB4901"
click at [1110, 260] on icon at bounding box center [1111, 258] width 9 height 8
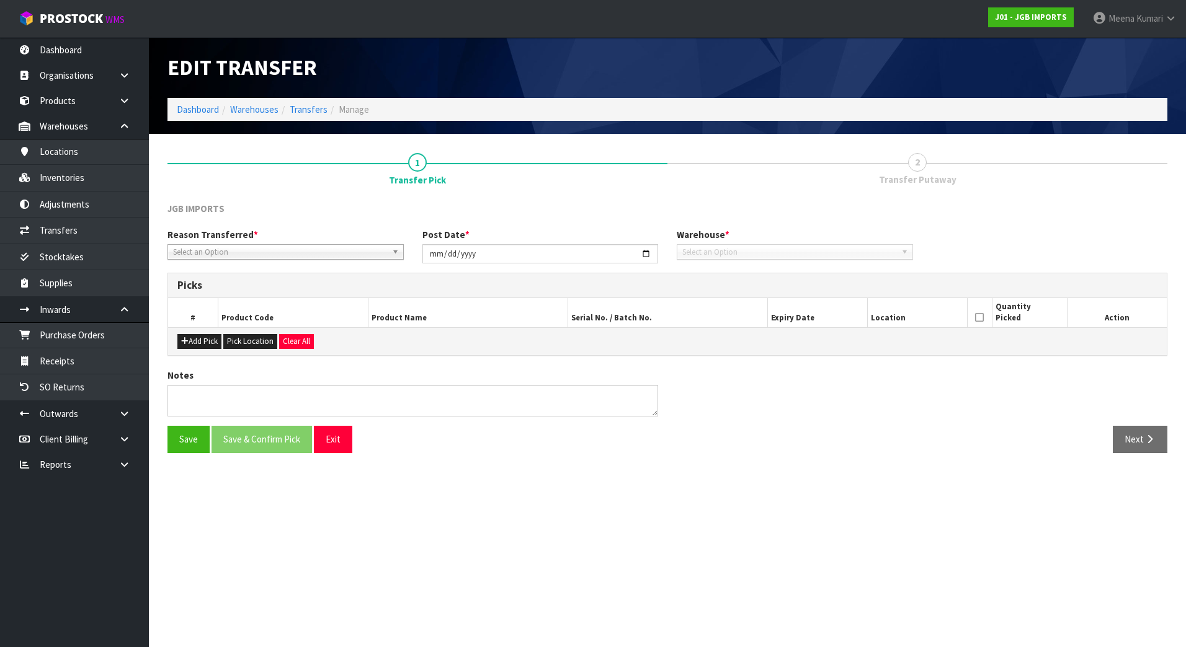
type input "[DATE]"
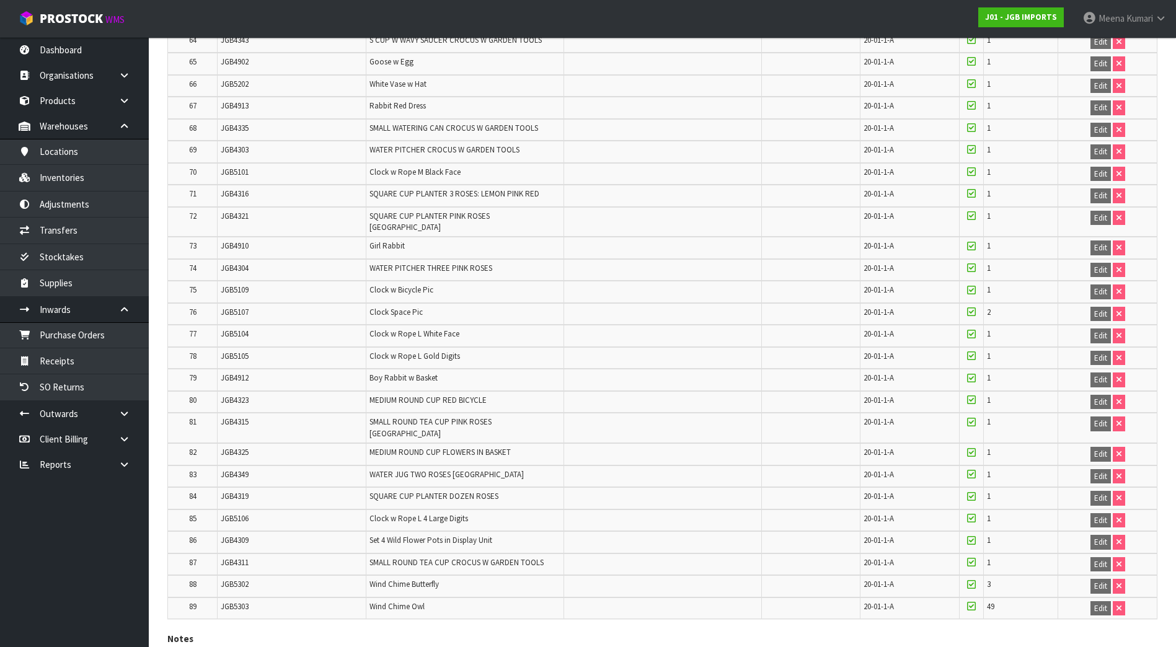
scroll to position [1755, 0]
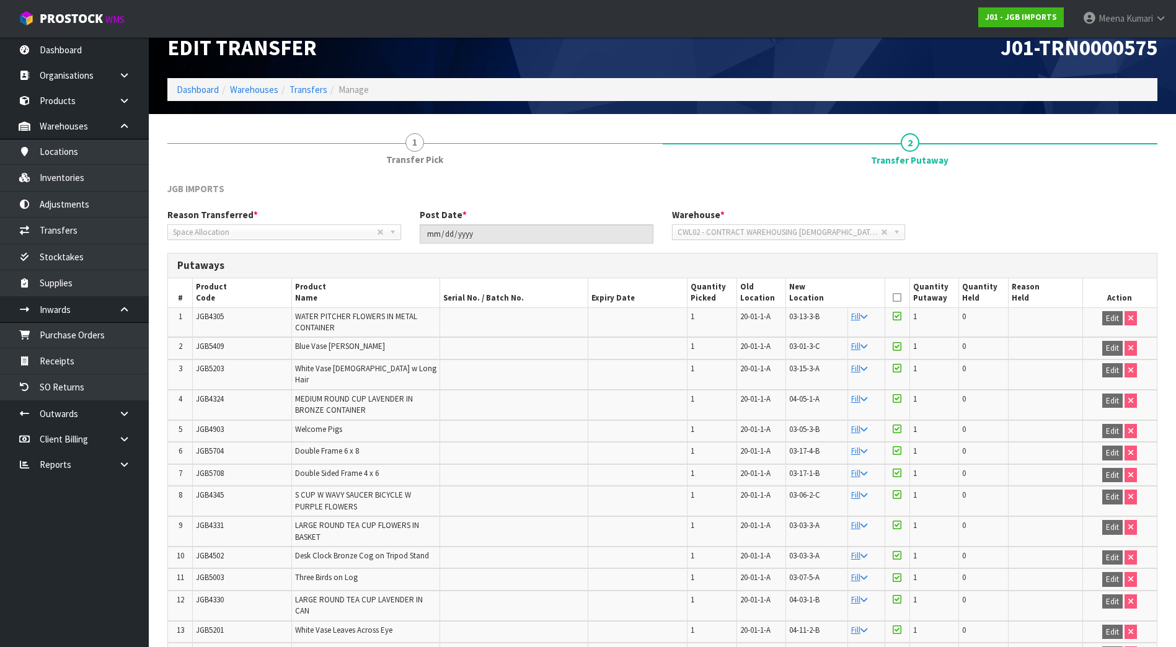
scroll to position [0, 0]
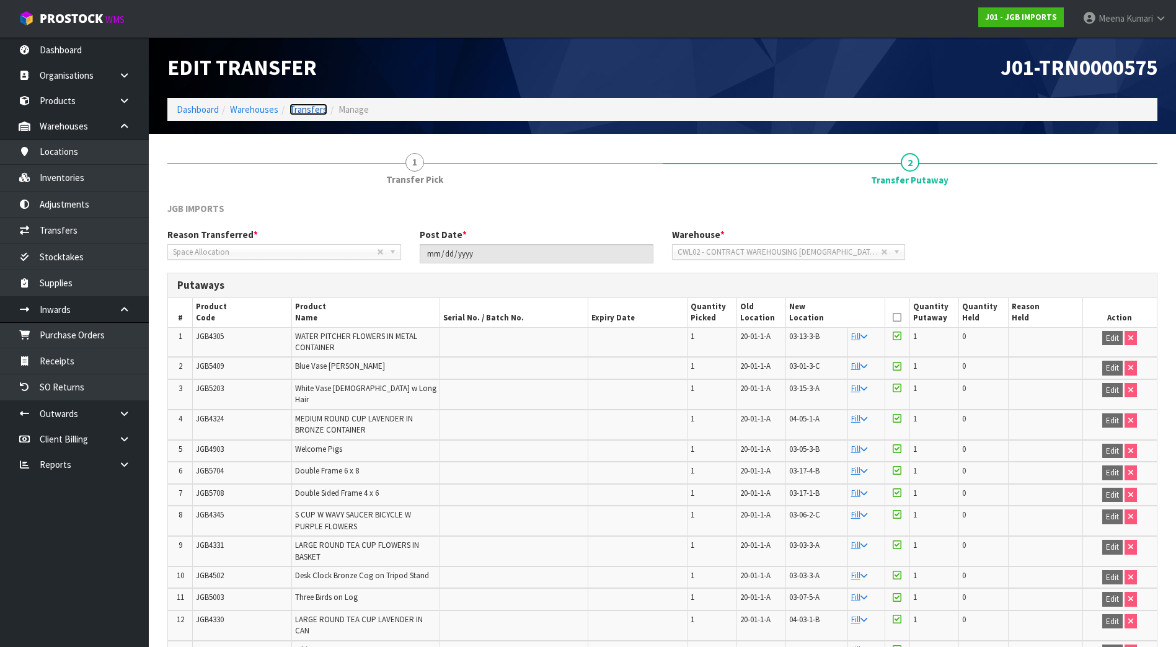
click at [306, 110] on link "Transfers" at bounding box center [309, 110] width 38 height 12
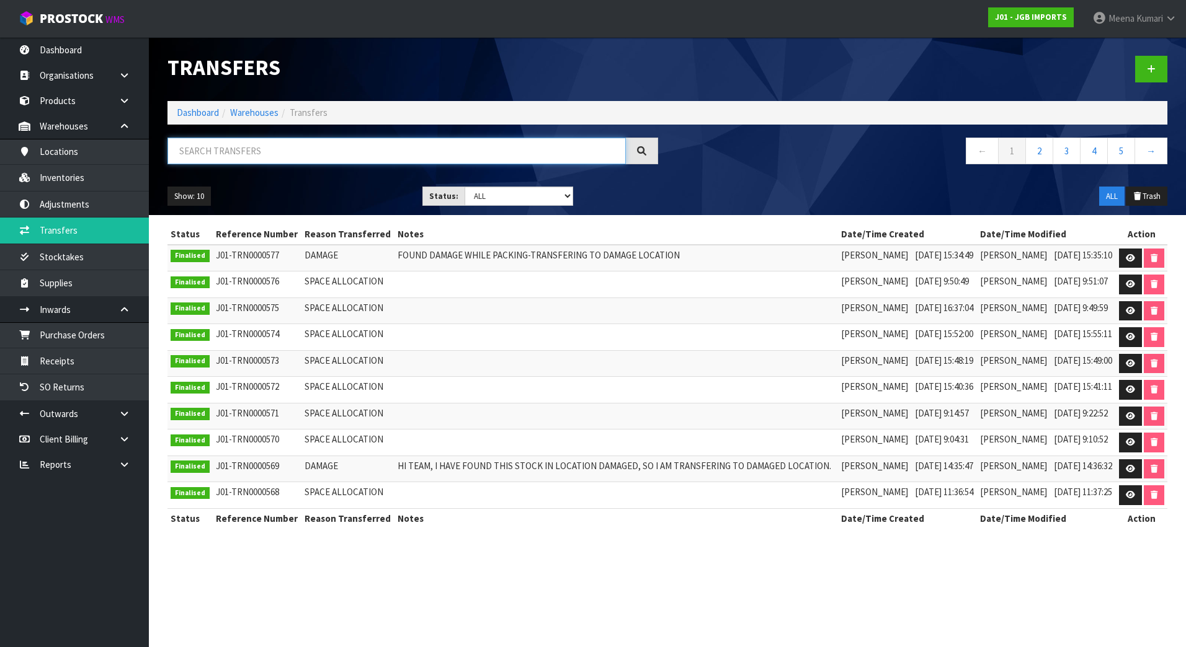
click at [303, 156] on input "text" at bounding box center [396, 151] width 458 height 27
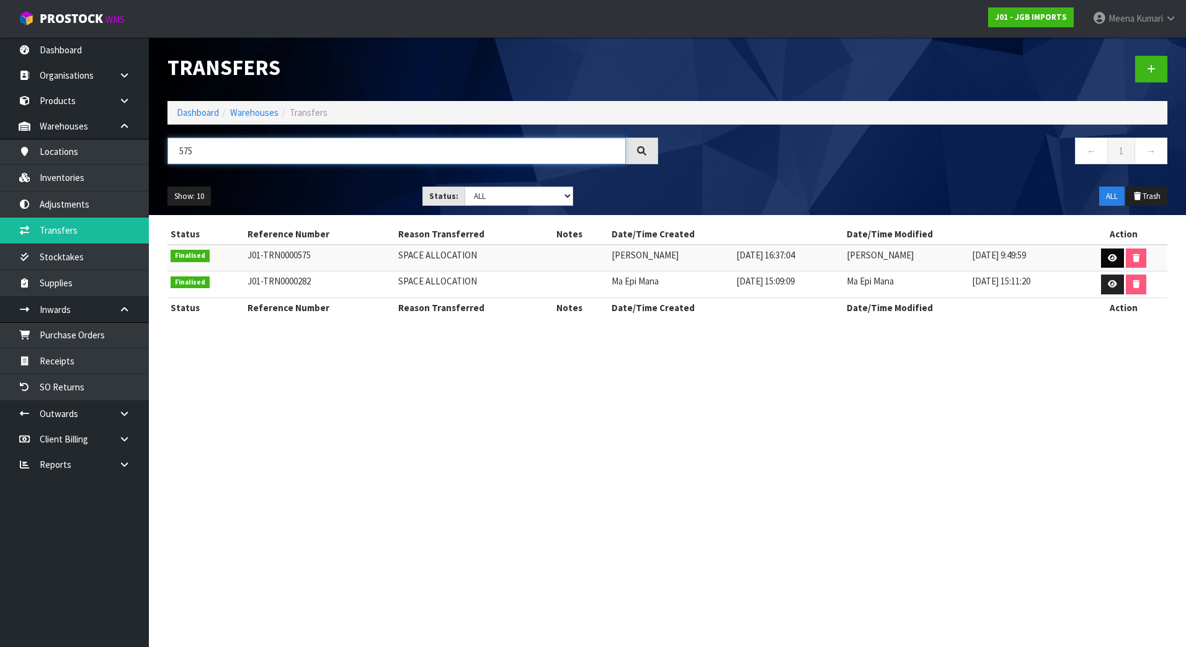
type input "575"
click at [1114, 260] on icon at bounding box center [1111, 258] width 9 height 8
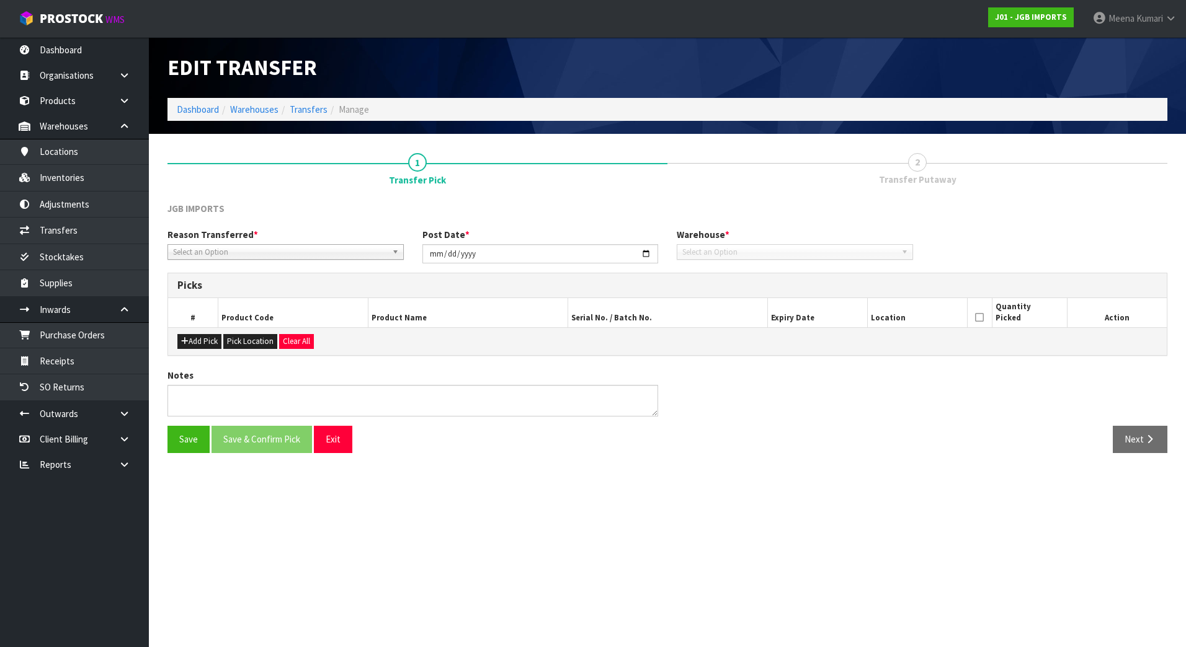
type input "[DATE]"
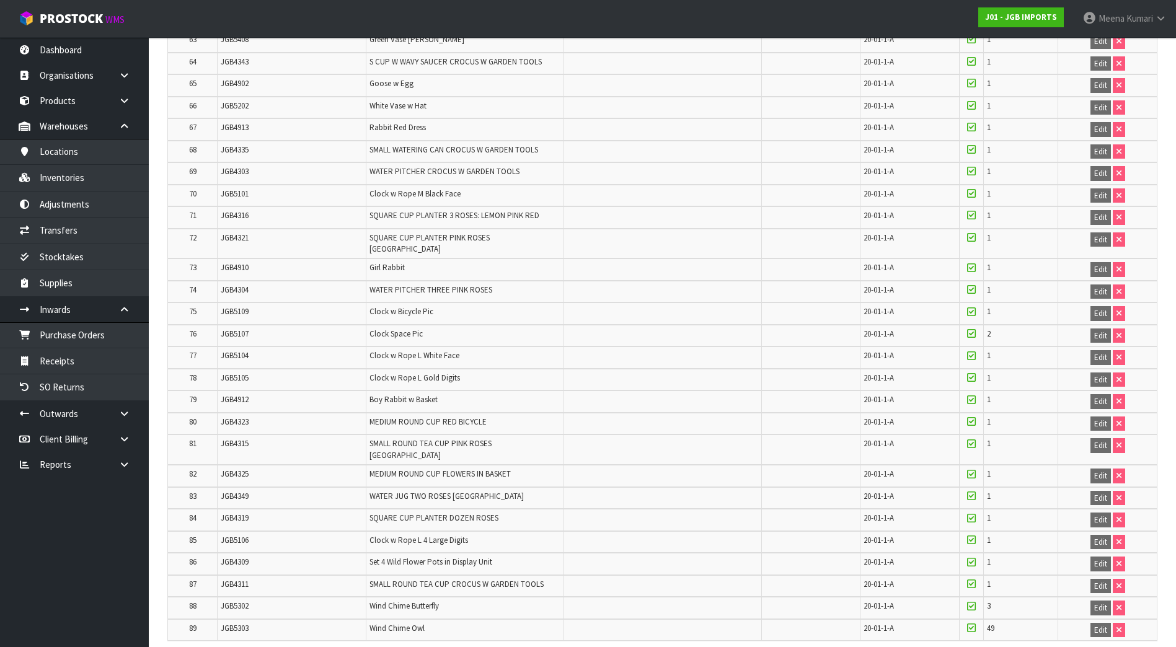
scroll to position [1755, 0]
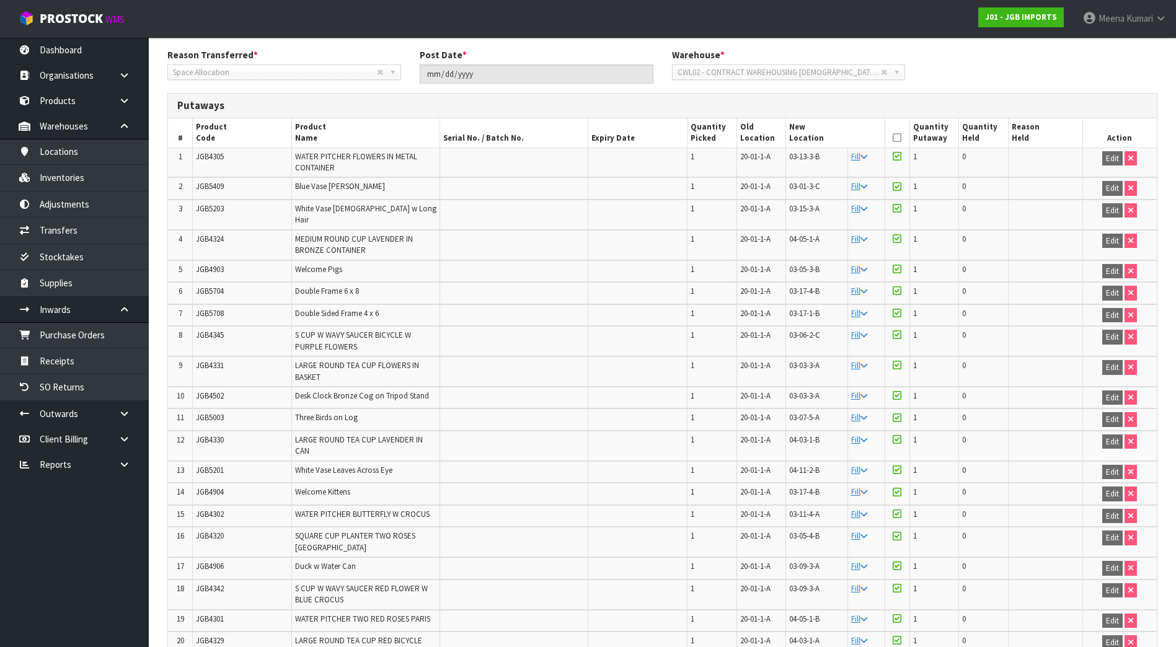
scroll to position [0, 0]
